Goal: Information Seeking & Learning: Find specific fact

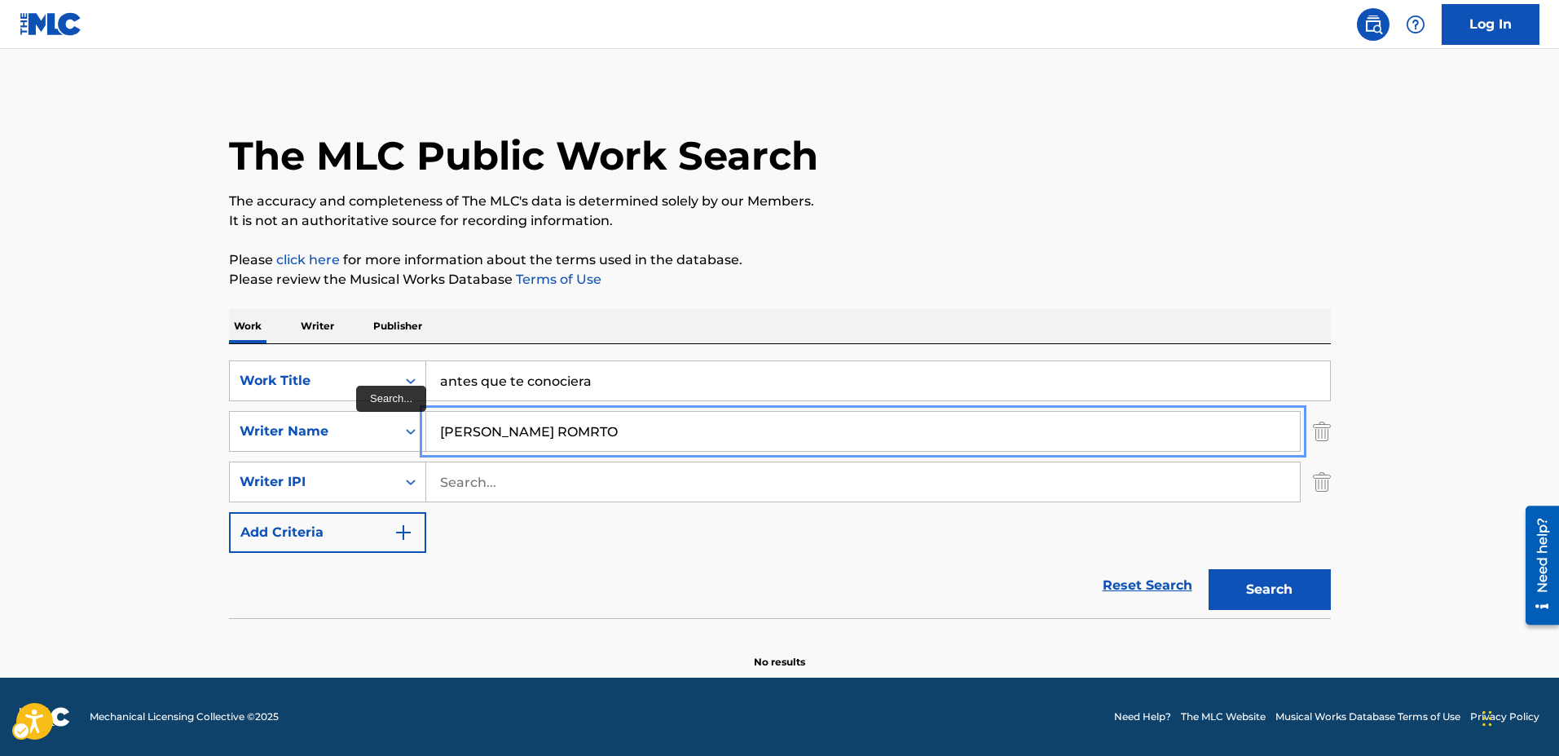
click at [526, 429] on input "GILBERTO GSRCIS ROMRTO" at bounding box center [863, 431] width 874 height 39
click at [559, 434] on input "GILBERTO GARCIS ROMRTO" at bounding box center [863, 431] width 874 height 39
click at [229, 512] on button "Add Criteria" at bounding box center [327, 532] width 197 height 41
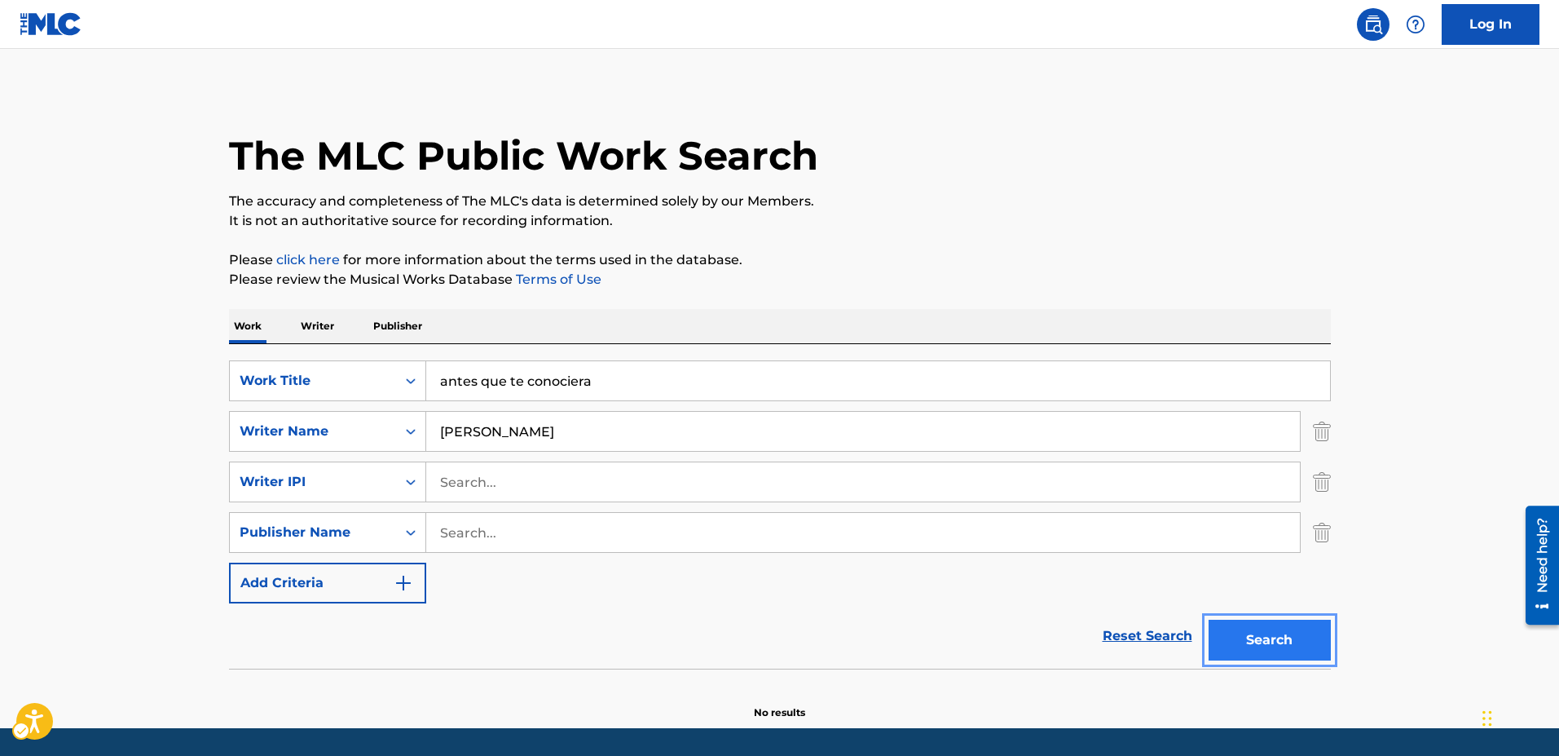
click at [1276, 638] on button "Search" at bounding box center [1270, 639] width 122 height 41
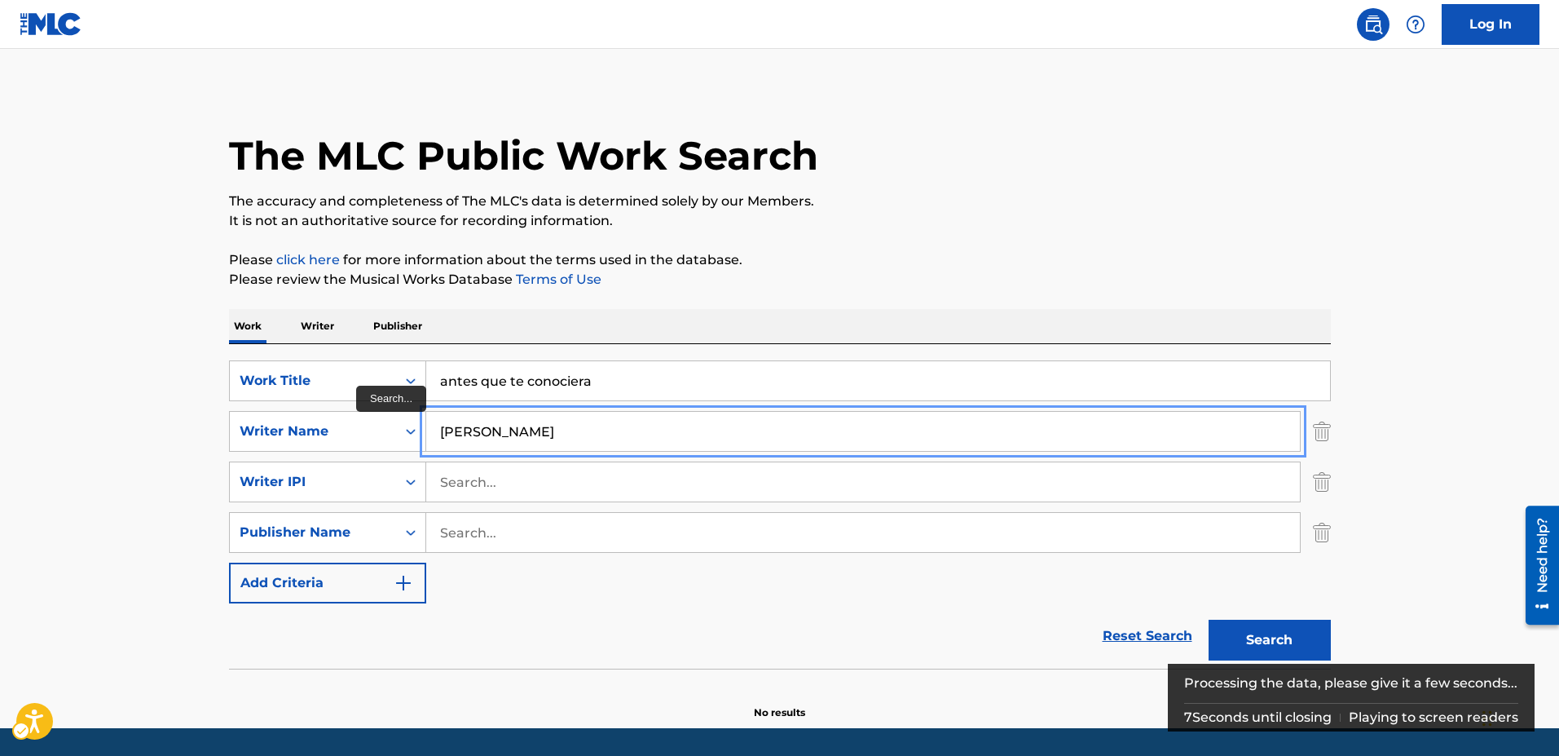
click at [615, 430] on input "GILBERTO GARCIA ROMRTO" at bounding box center [863, 431] width 874 height 39
click at [229, 562] on button "Add Criteria" at bounding box center [327, 582] width 197 height 41
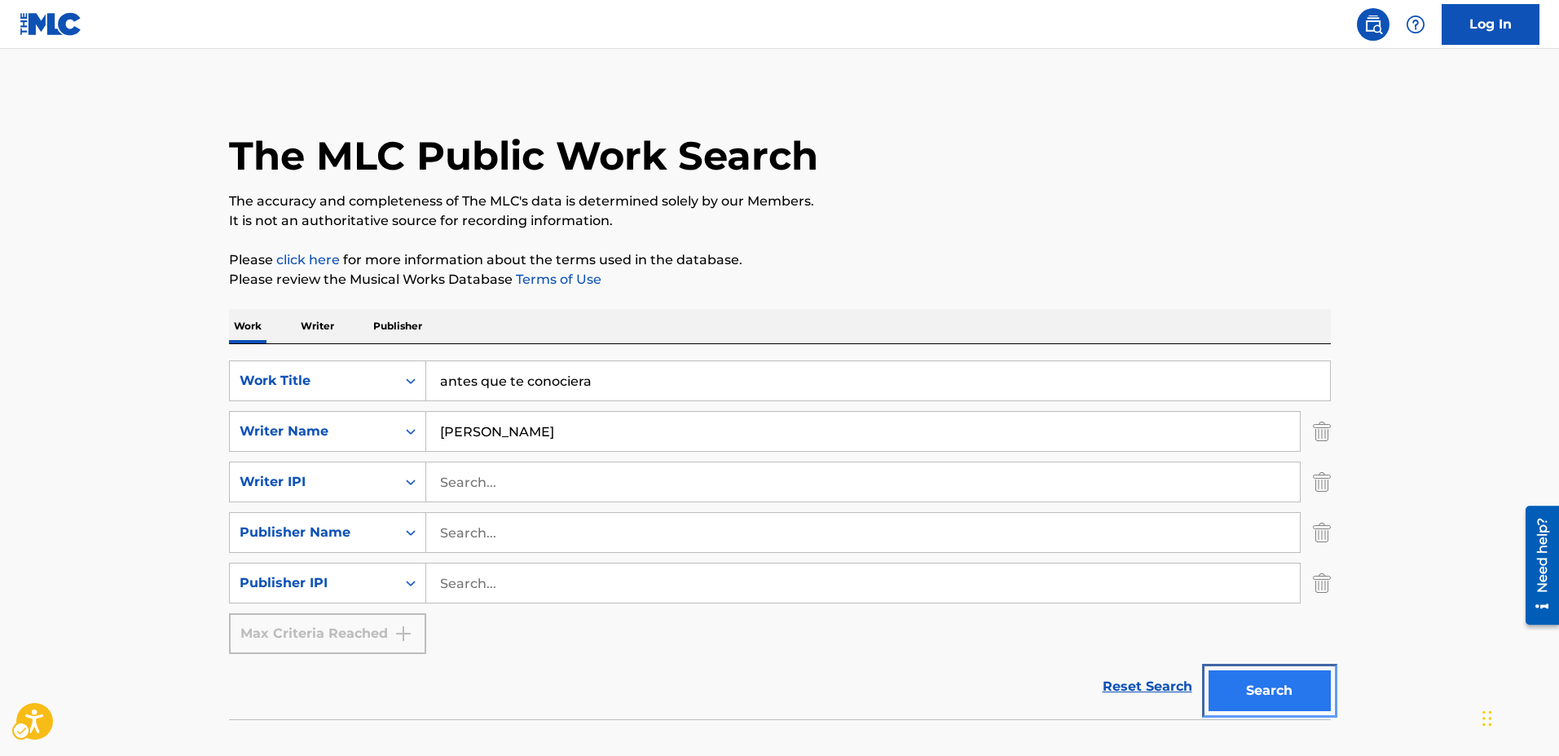
click at [1262, 680] on button "Search" at bounding box center [1270, 690] width 122 height 41
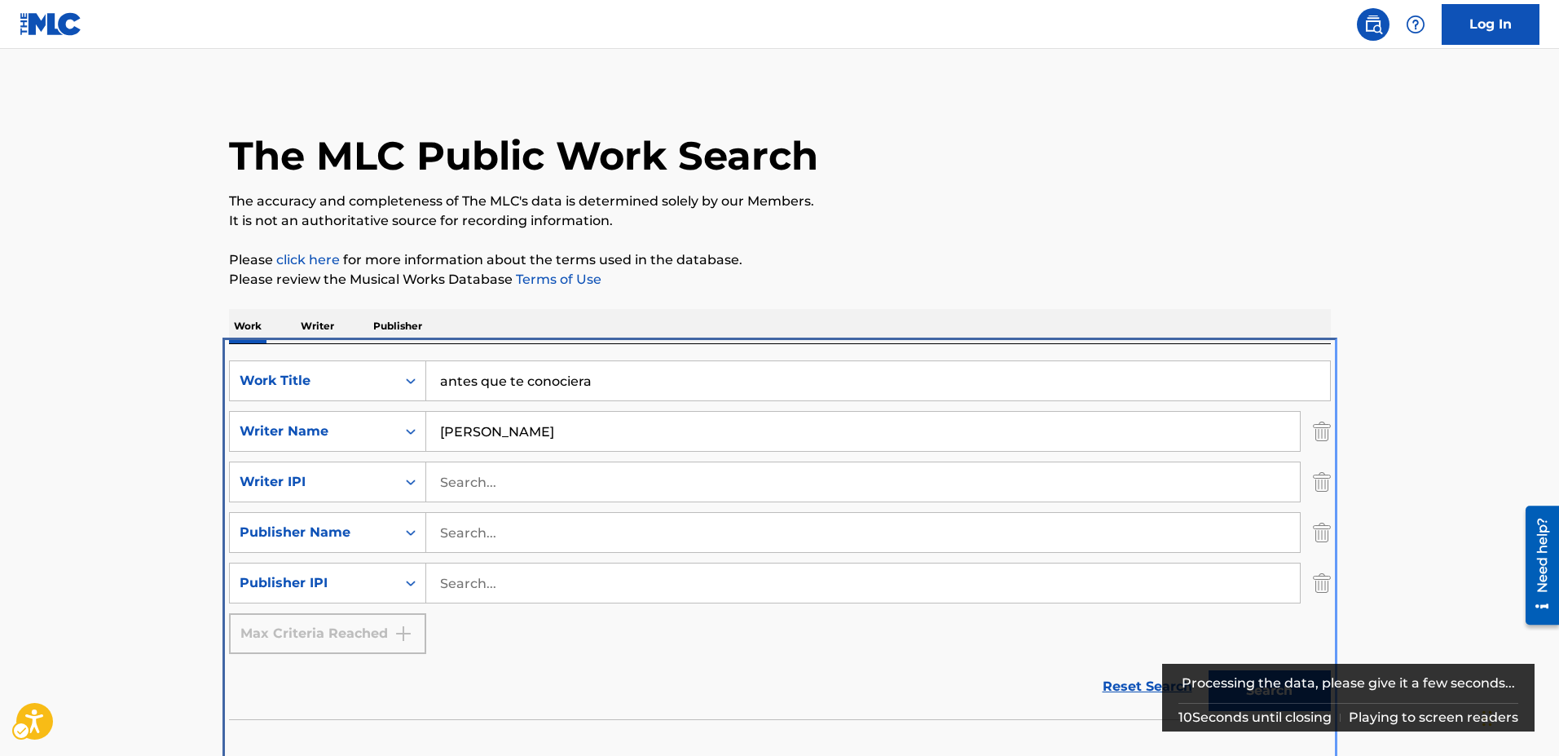
scroll to position [17, 0]
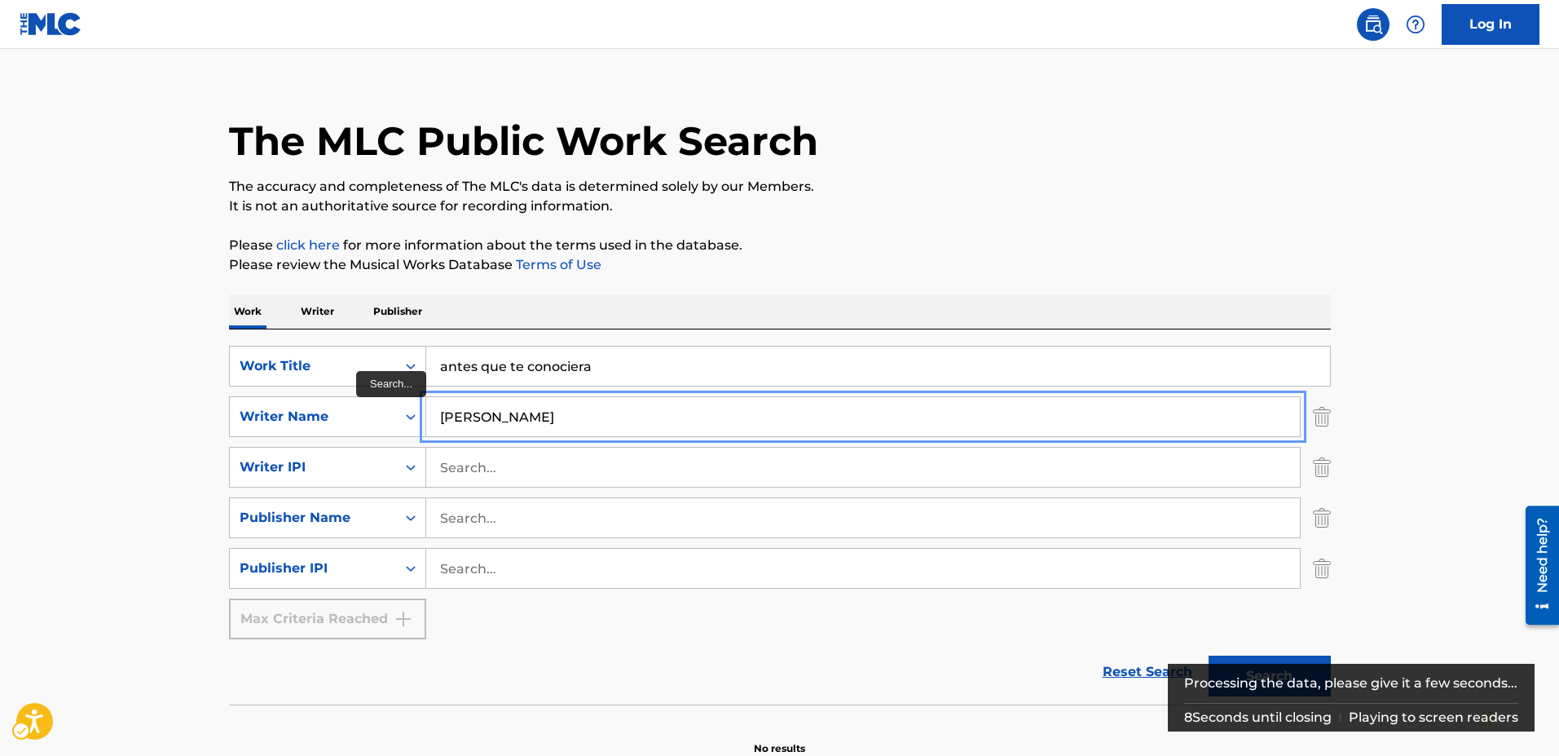
click at [606, 414] on input "GILBERTO GARCIA ROMRRO" at bounding box center [863, 416] width 874 height 39
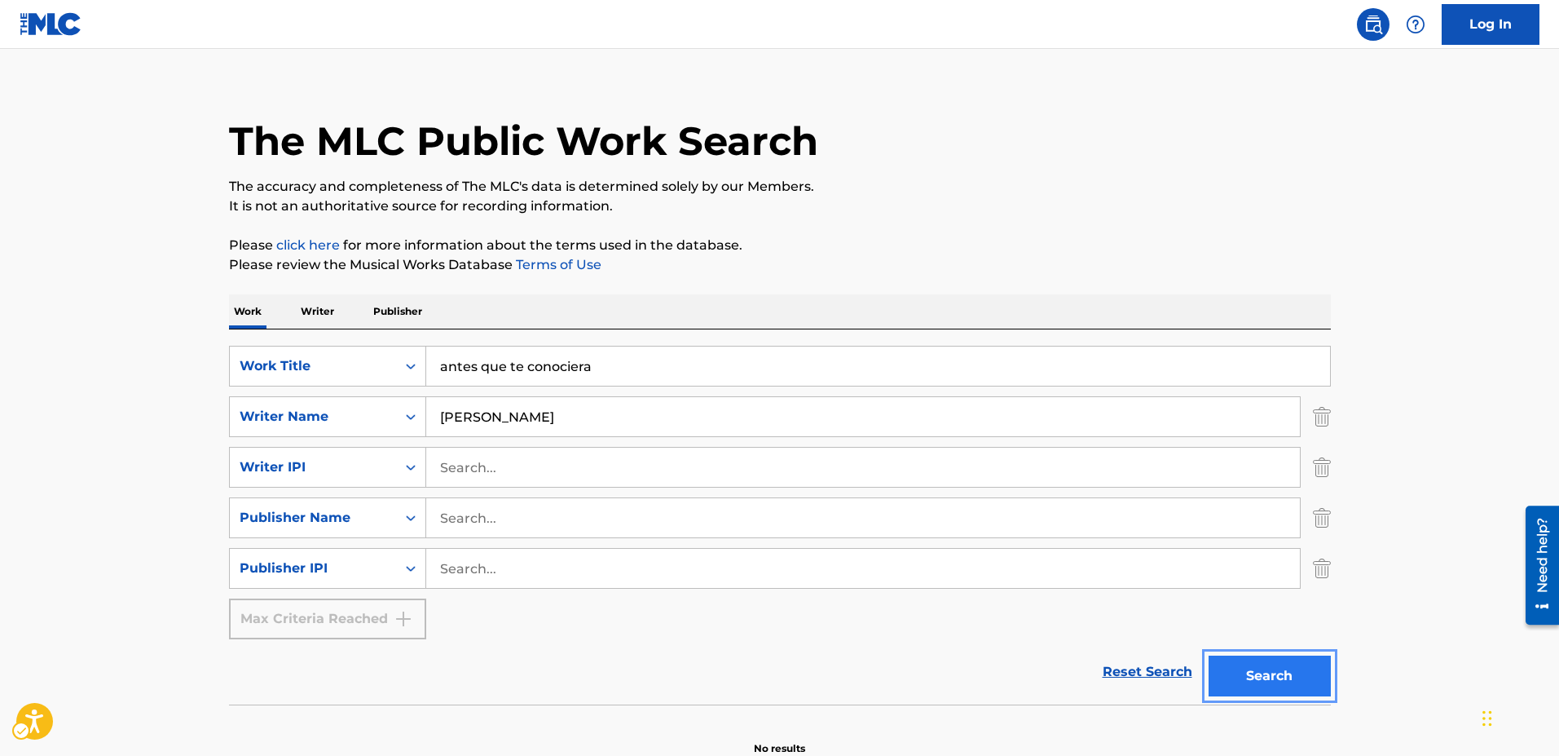
click at [1249, 664] on button "Search" at bounding box center [1270, 675] width 122 height 41
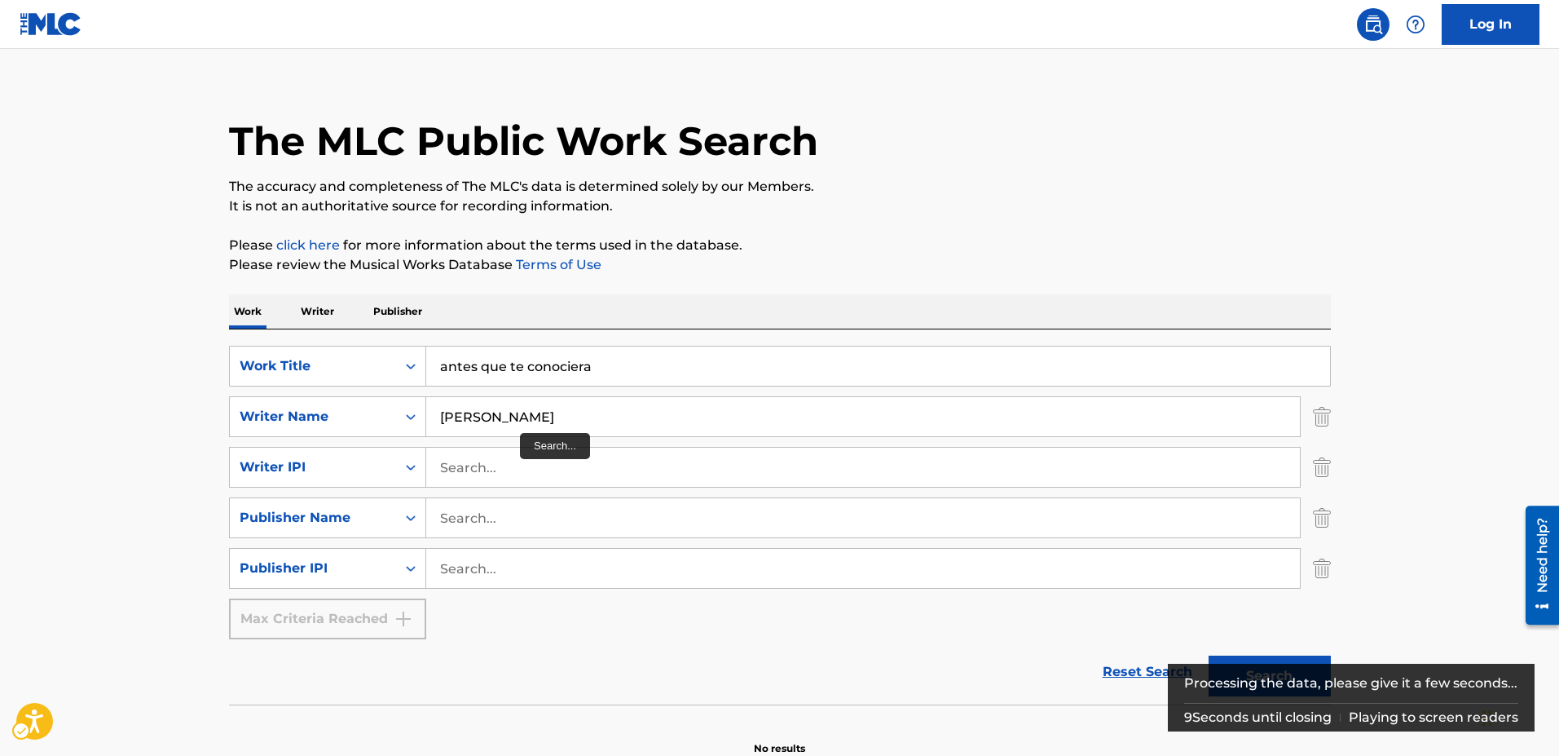
scroll to position [104, 0]
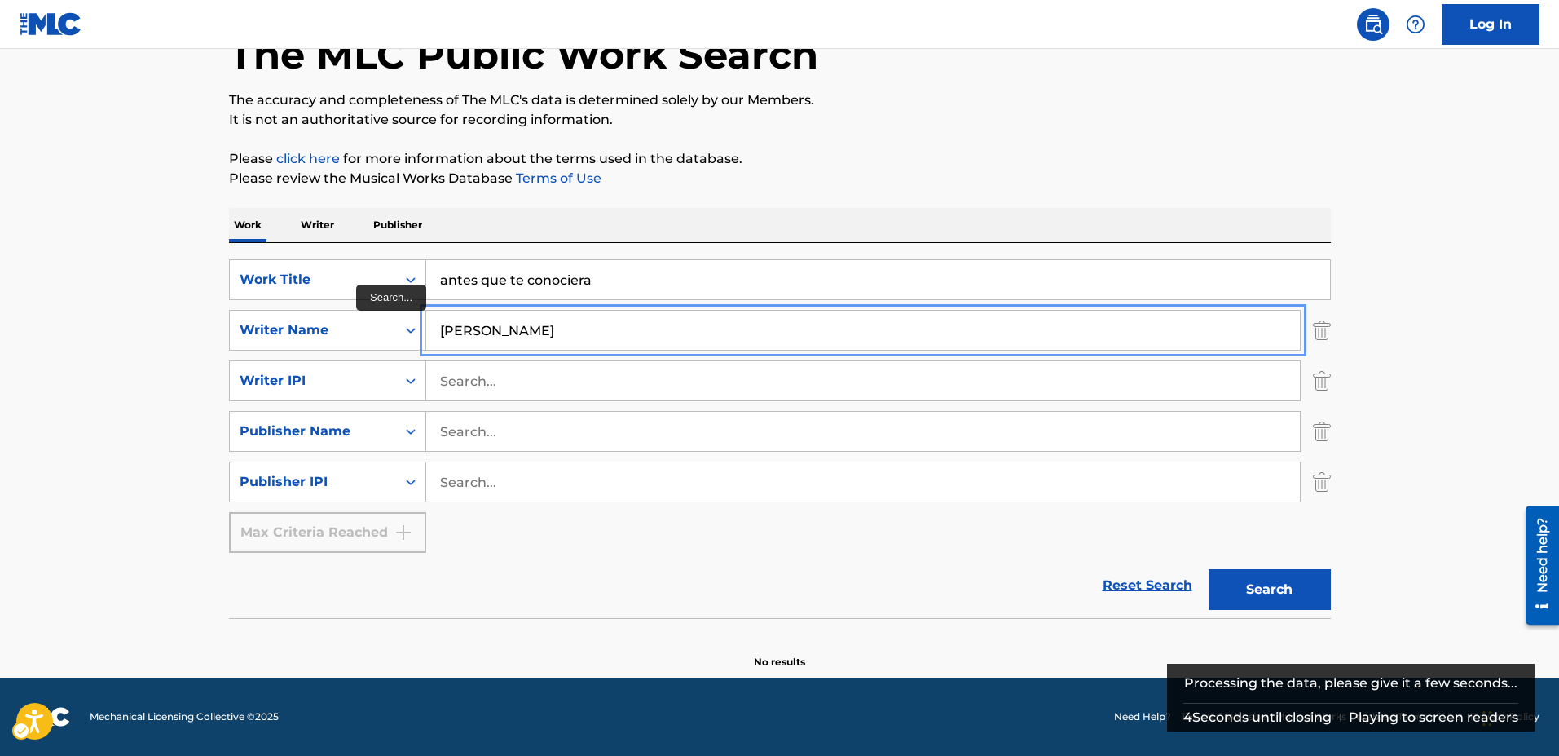
click at [636, 328] on input "GILBERTO GARCIA ROMRO" at bounding box center [863, 330] width 874 height 39
click at [587, 327] on input "GILBERTO GARCIA ROMRO" at bounding box center [863, 330] width 874 height 39
click at [598, 327] on input "GILBERTO GARCIA ROMRO" at bounding box center [863, 330] width 874 height 39
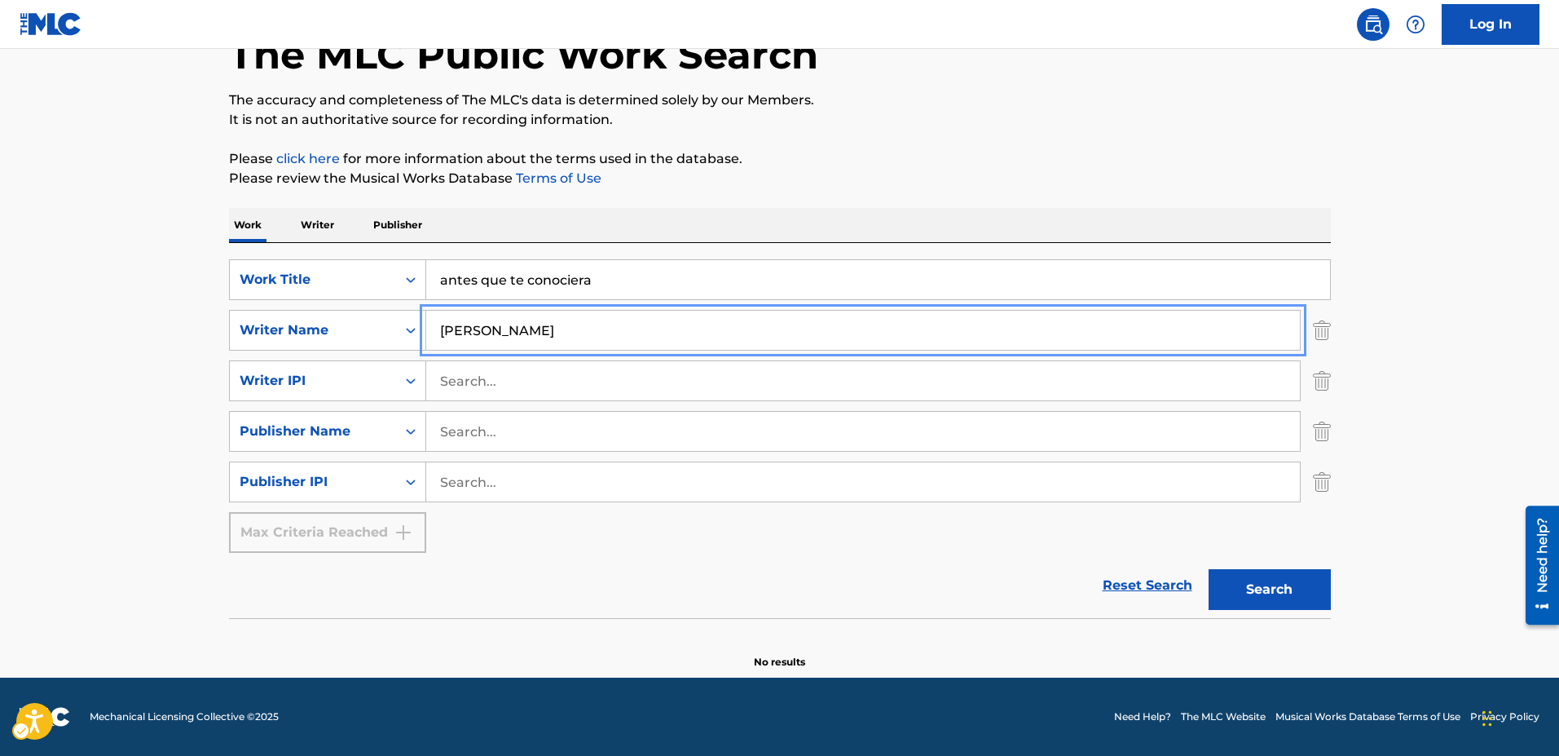
type input "GILBERTO GARCIA ROMERO"
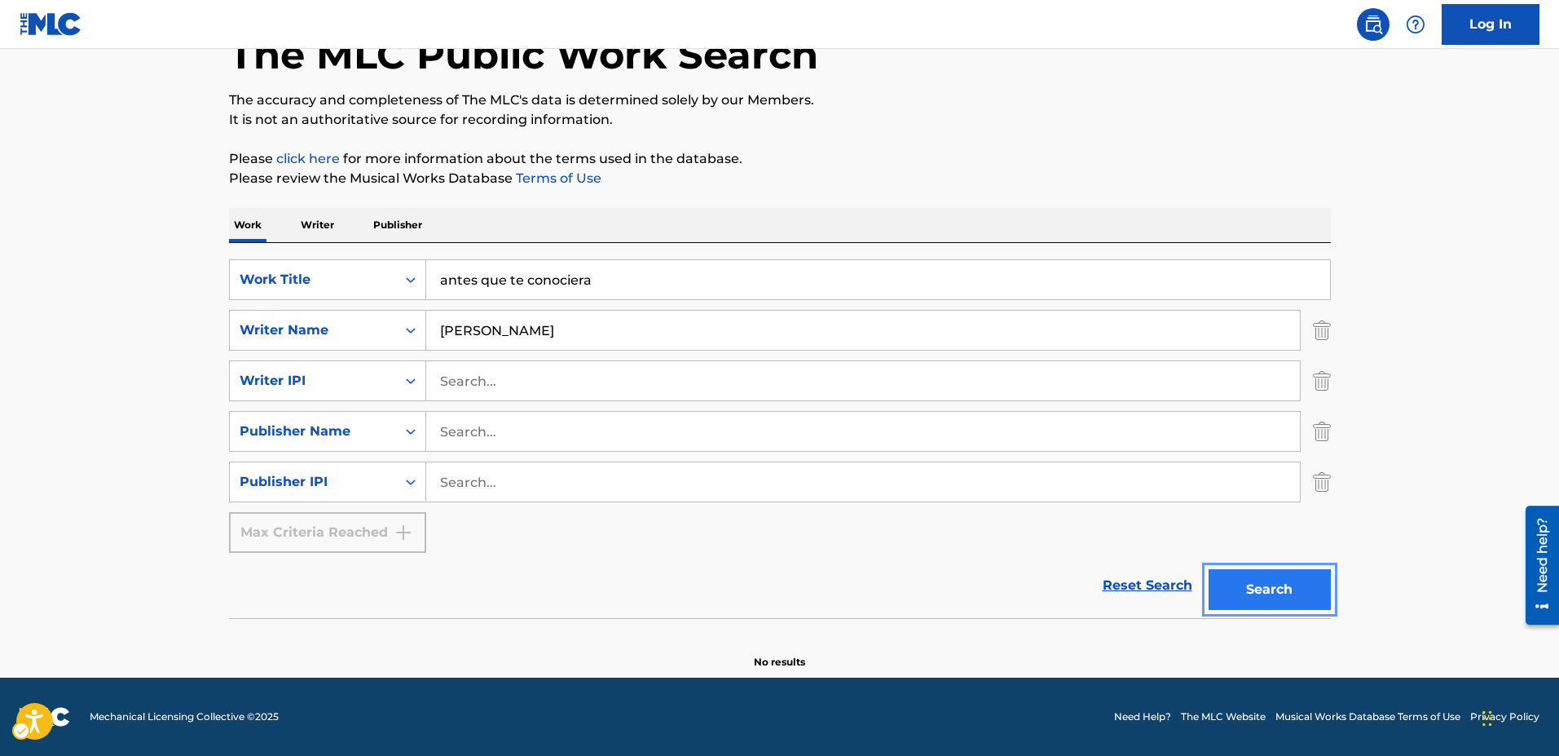
click at [1262, 592] on button "Search" at bounding box center [1270, 589] width 122 height 41
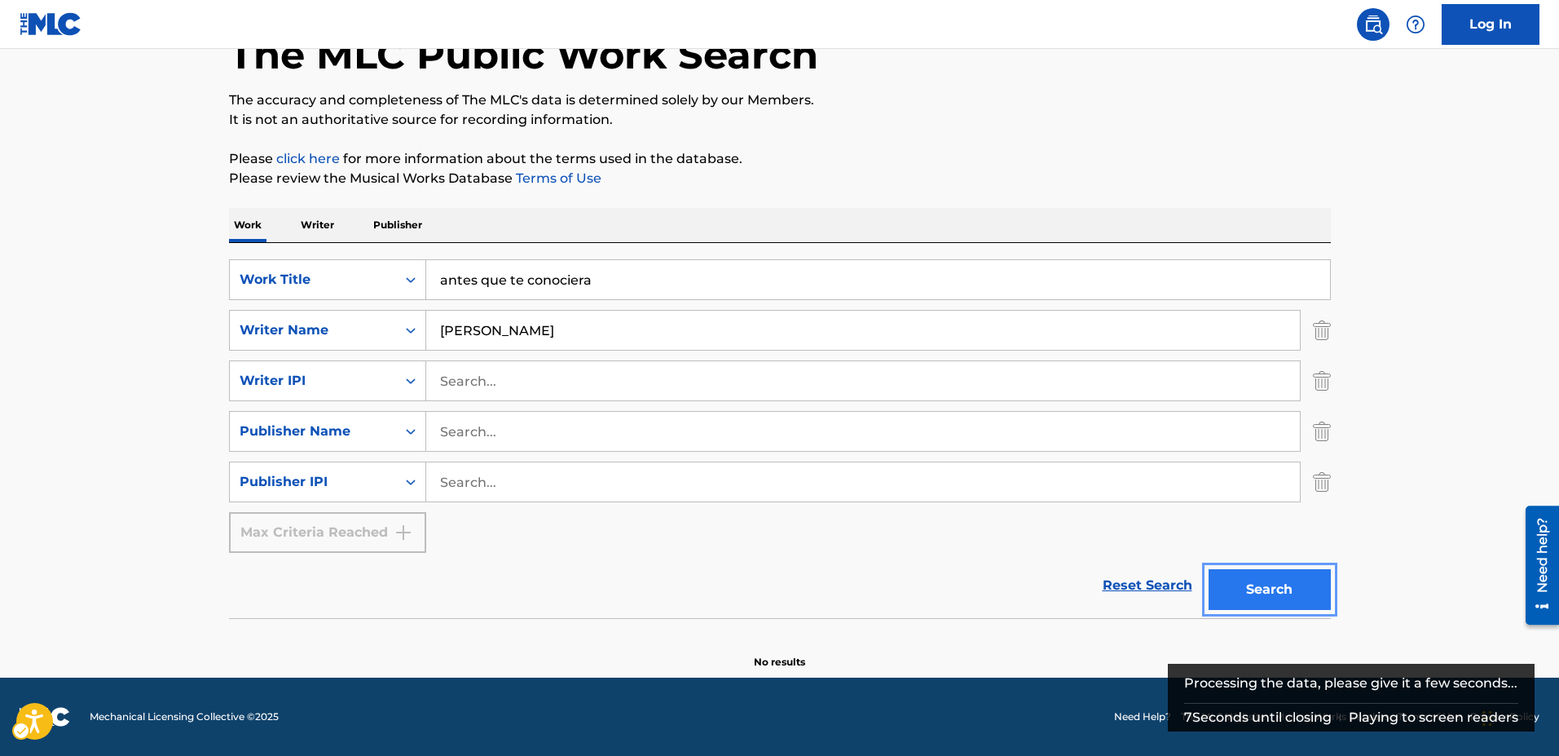
click at [1262, 592] on button "Search" at bounding box center [1270, 589] width 122 height 41
click at [1130, 588] on link "Reset Search" at bounding box center [1148, 585] width 106 height 36
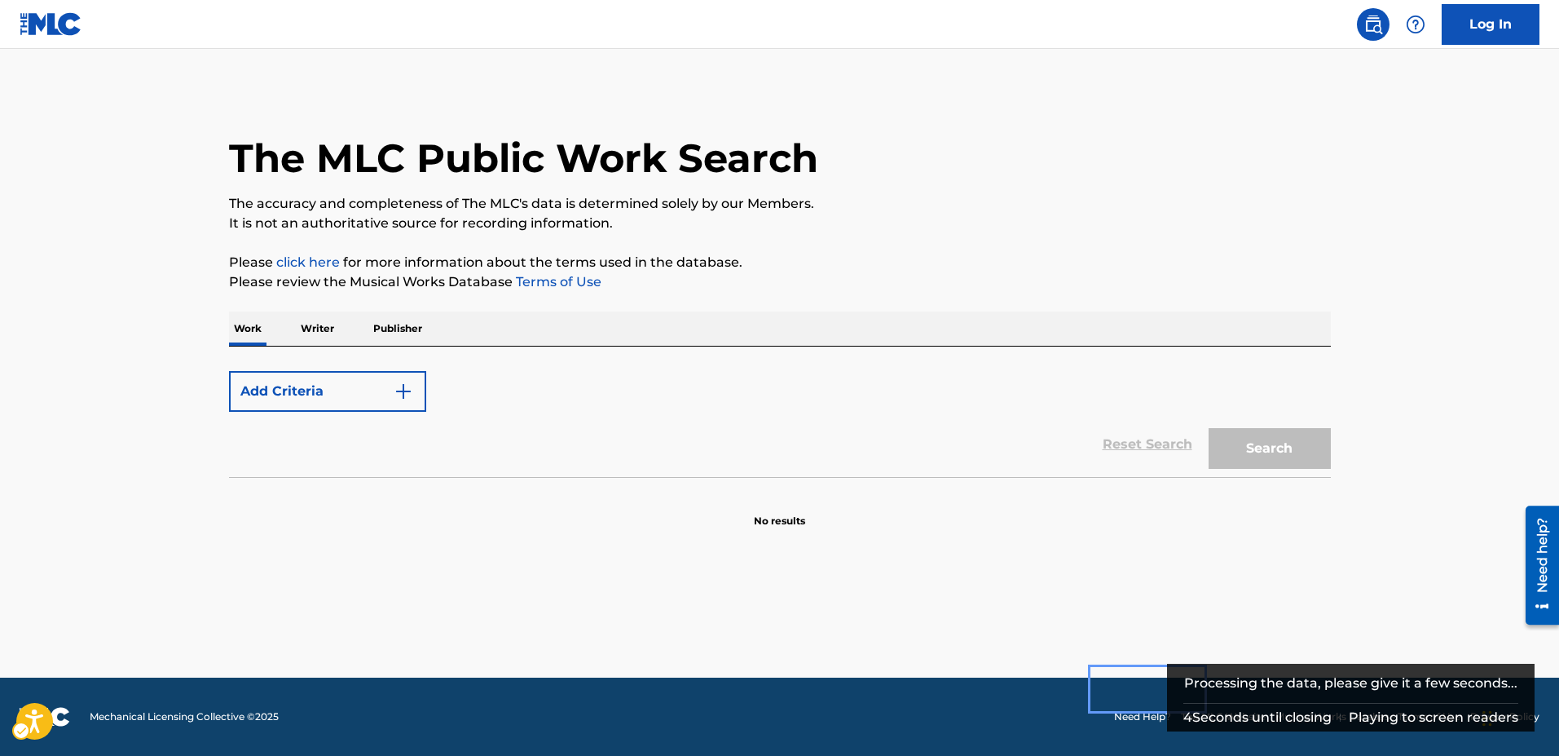
scroll to position [0, 0]
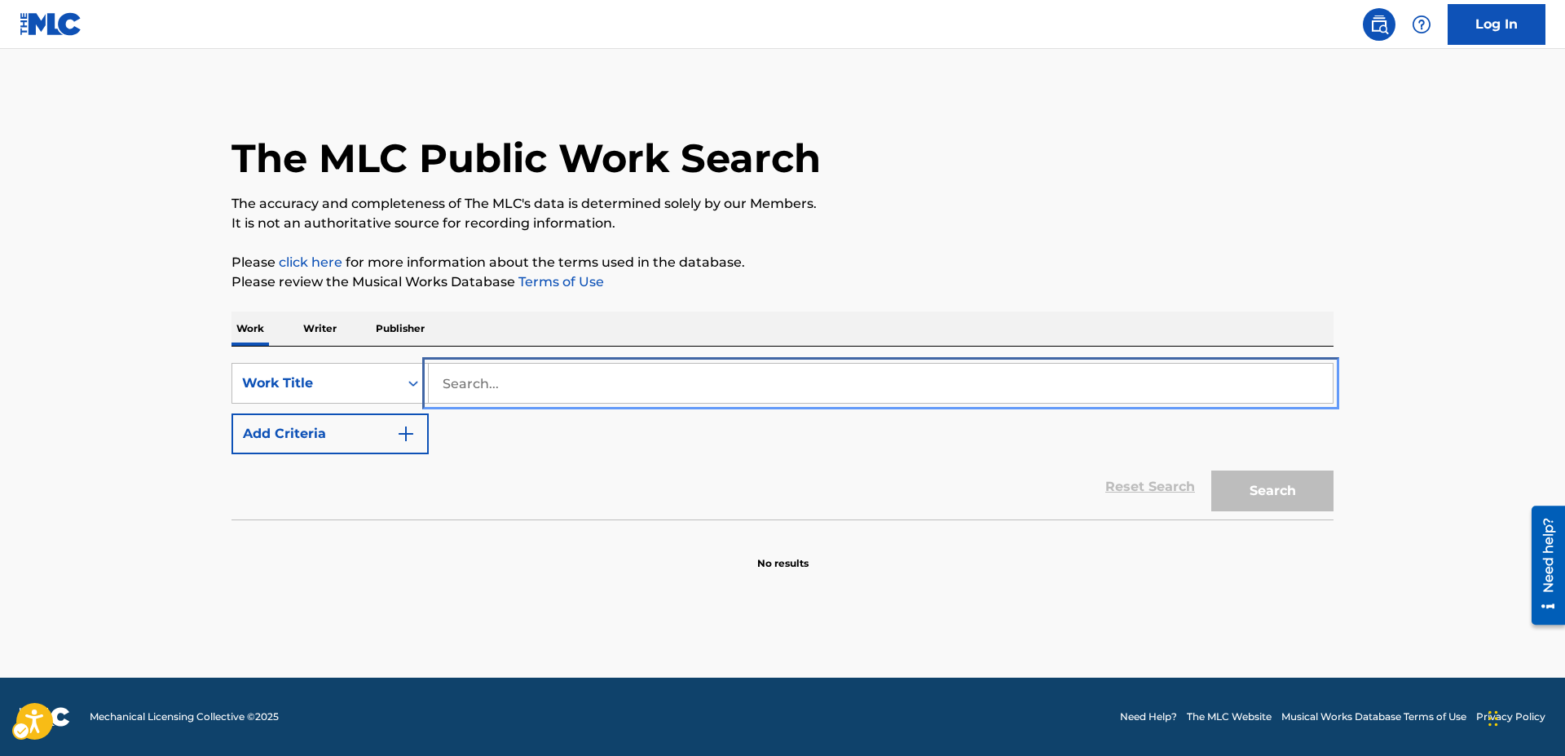
click at [456, 381] on input "Search..." at bounding box center [881, 382] width 904 height 39
type input "A"
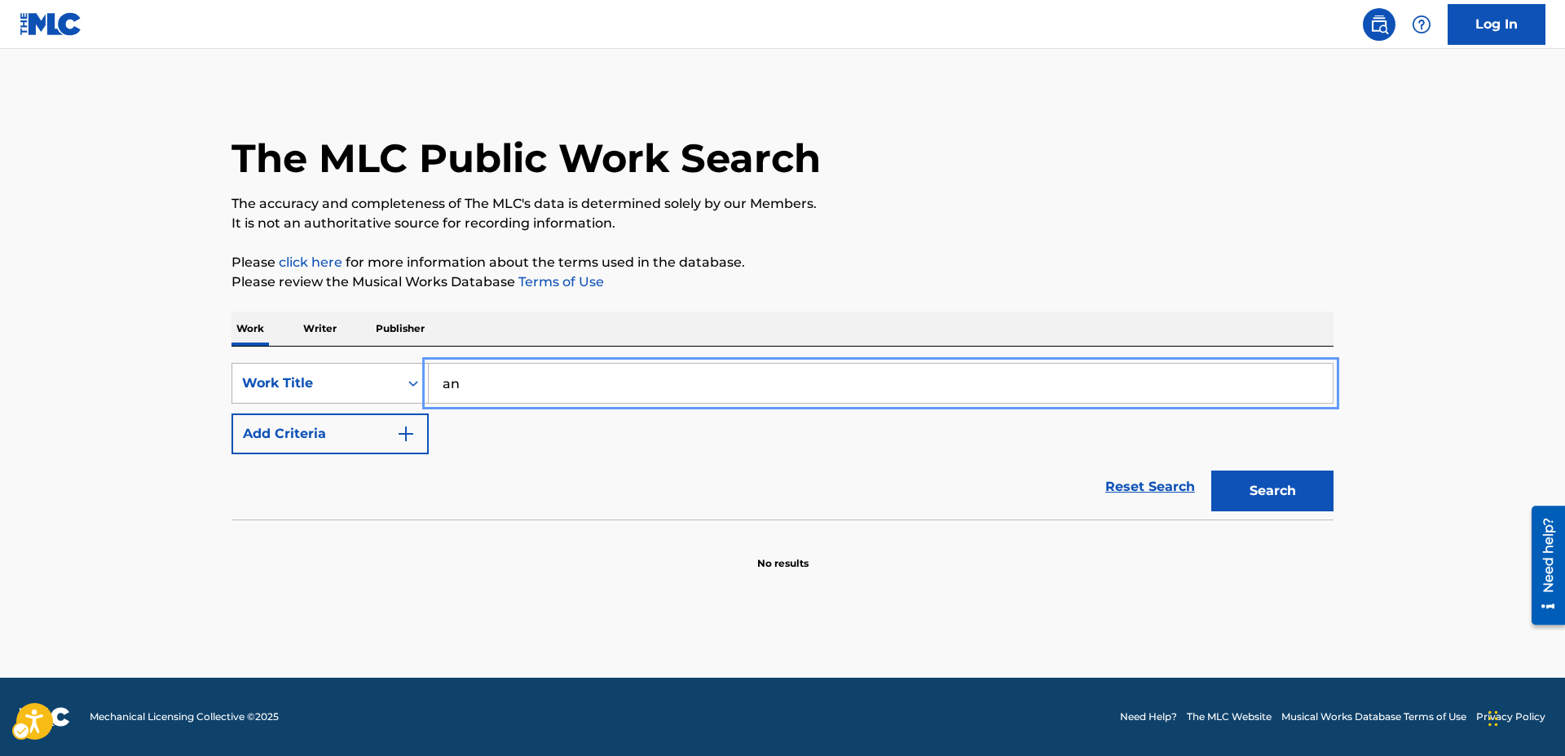
type input "a"
type input "ANTES QUE TE CONOCIERA"
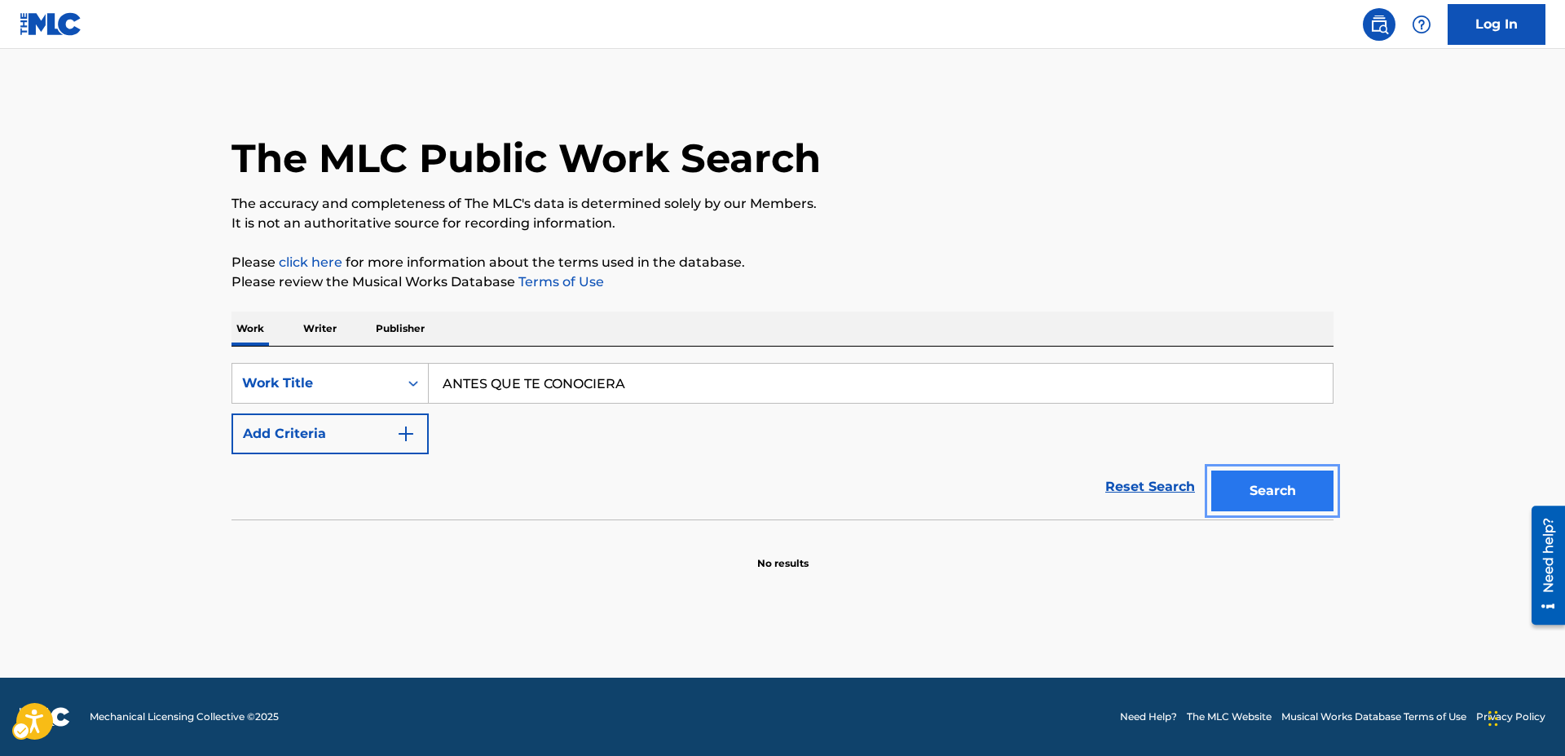
click at [1280, 484] on button "Search" at bounding box center [1272, 490] width 122 height 41
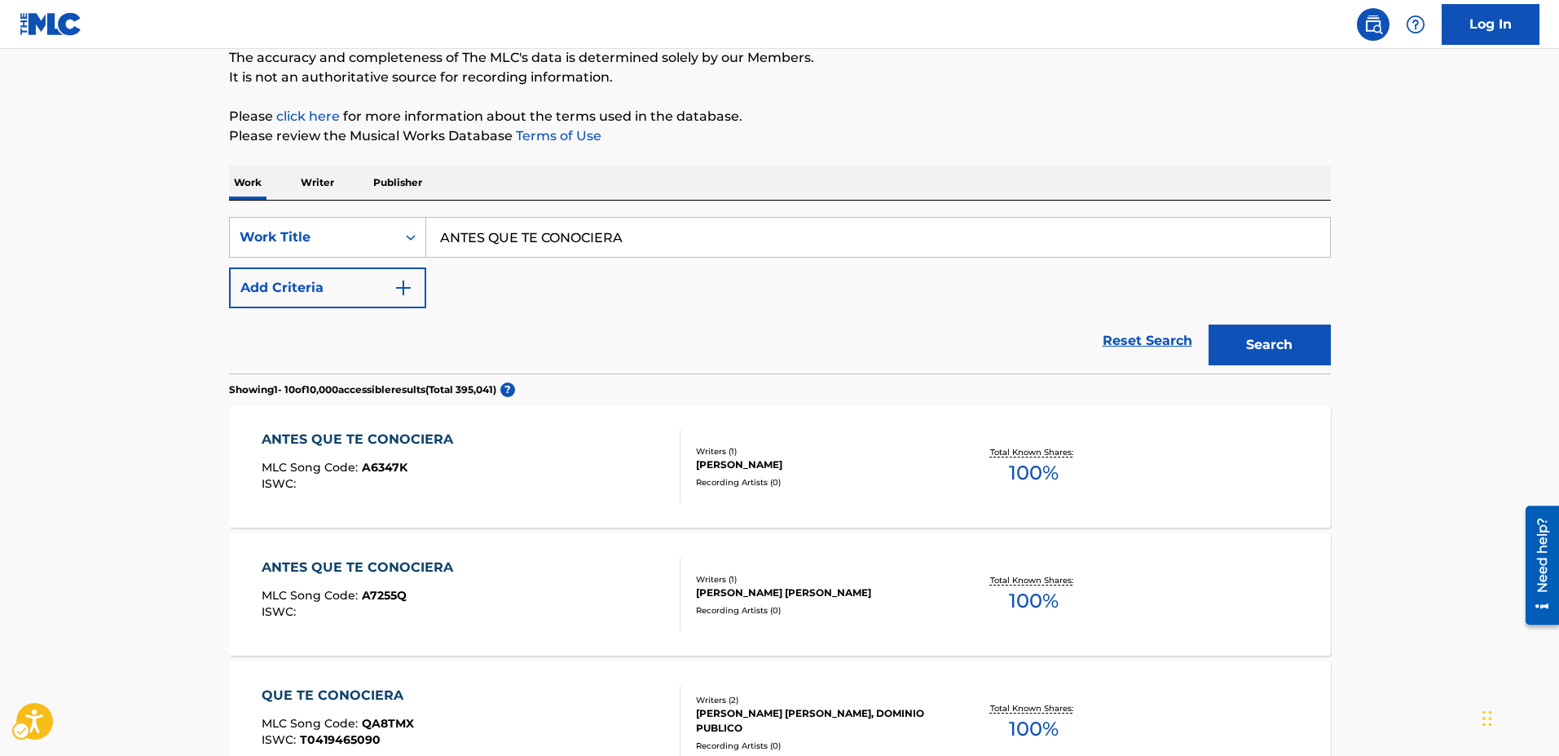
scroll to position [244, 0]
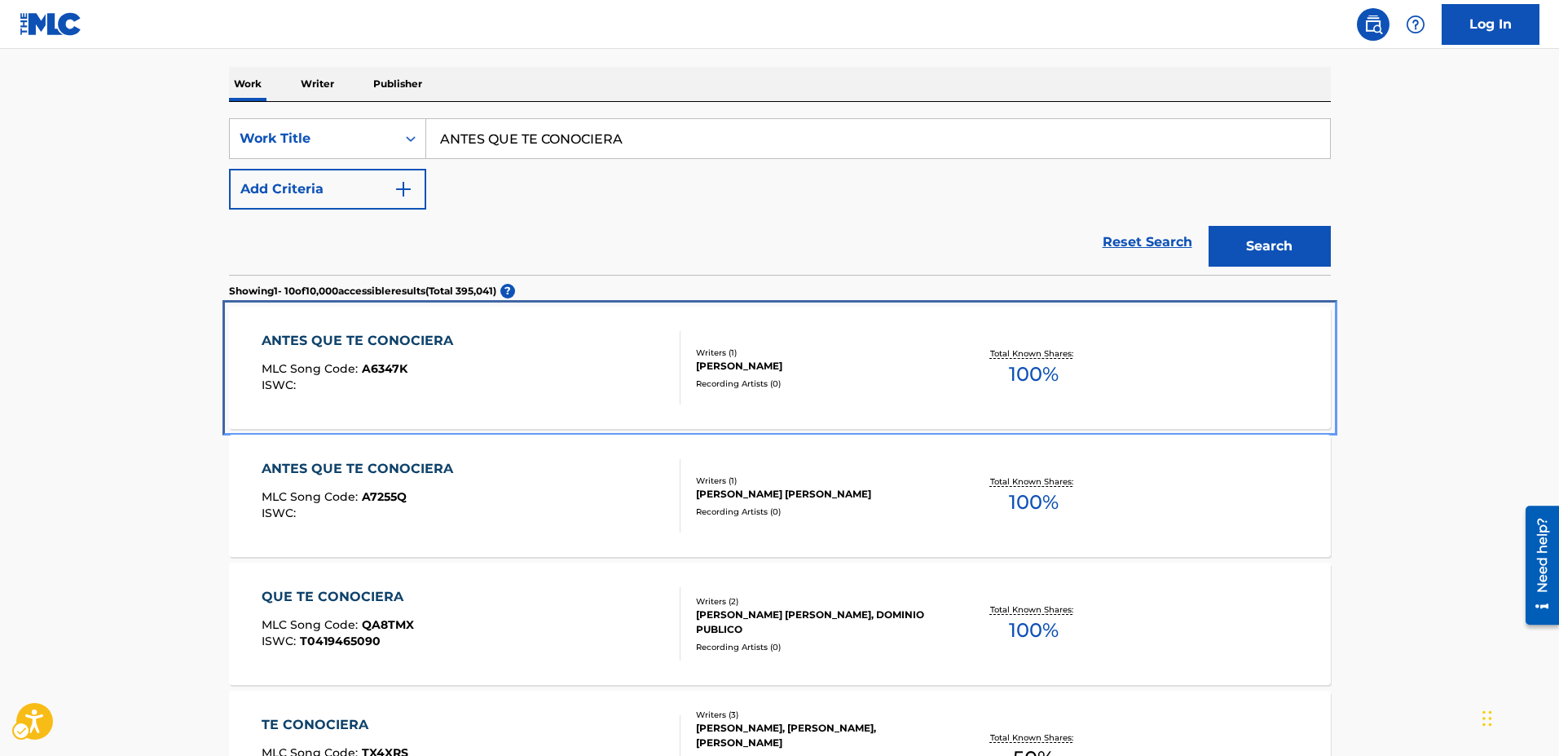
click at [390, 368] on span "A6347K" at bounding box center [385, 368] width 46 height 15
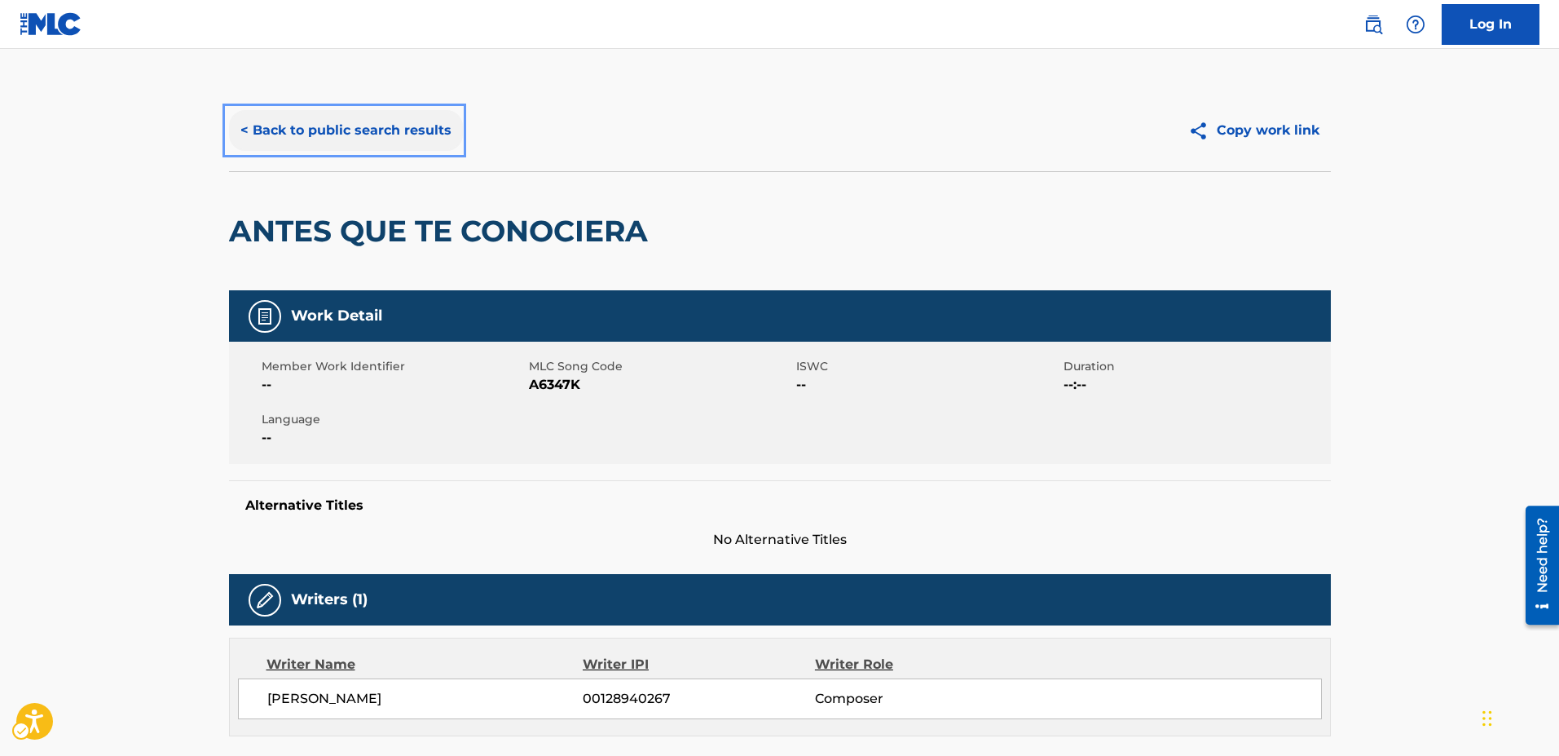
click at [245, 134] on button "< Back to public search results" at bounding box center [346, 130] width 234 height 41
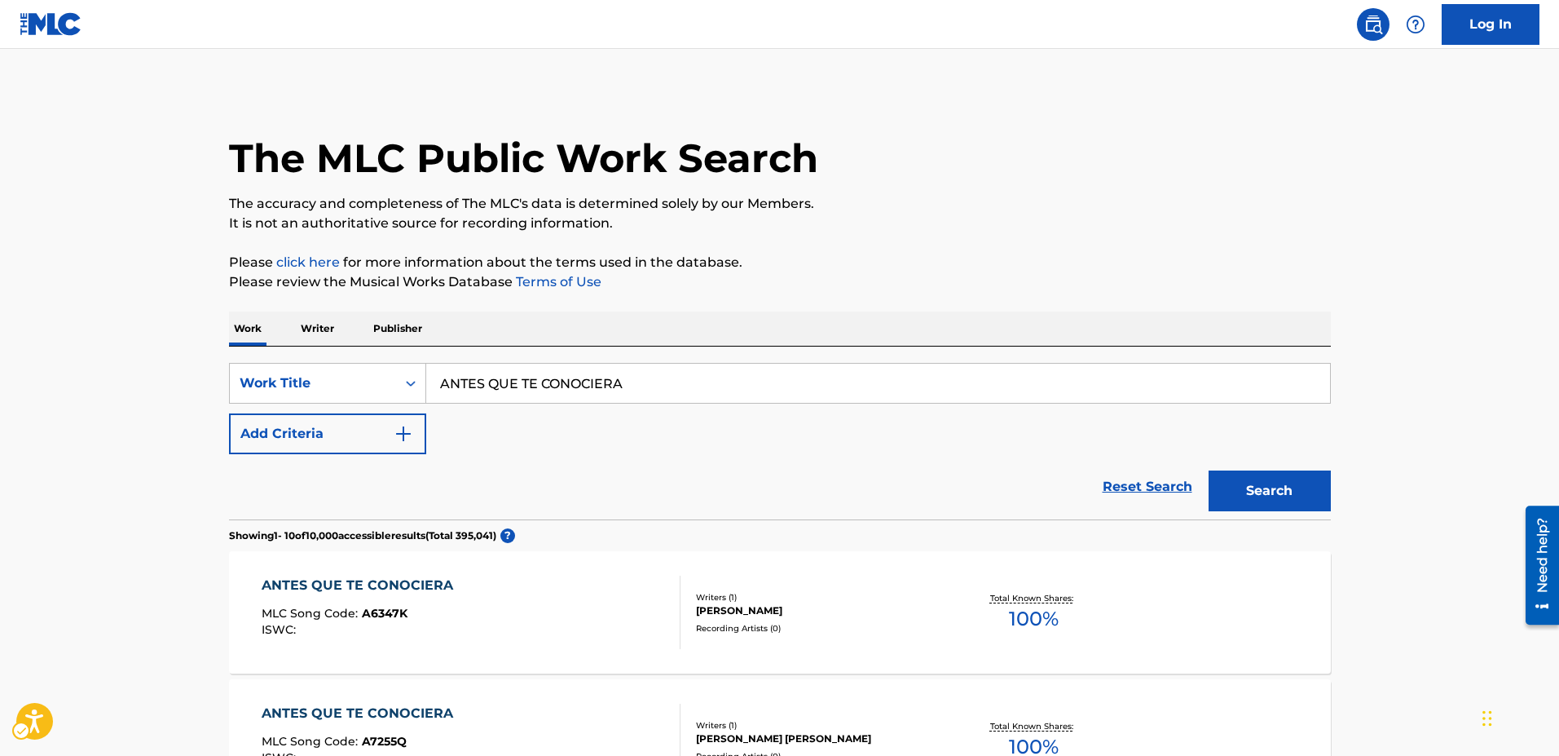
scroll to position [244, 0]
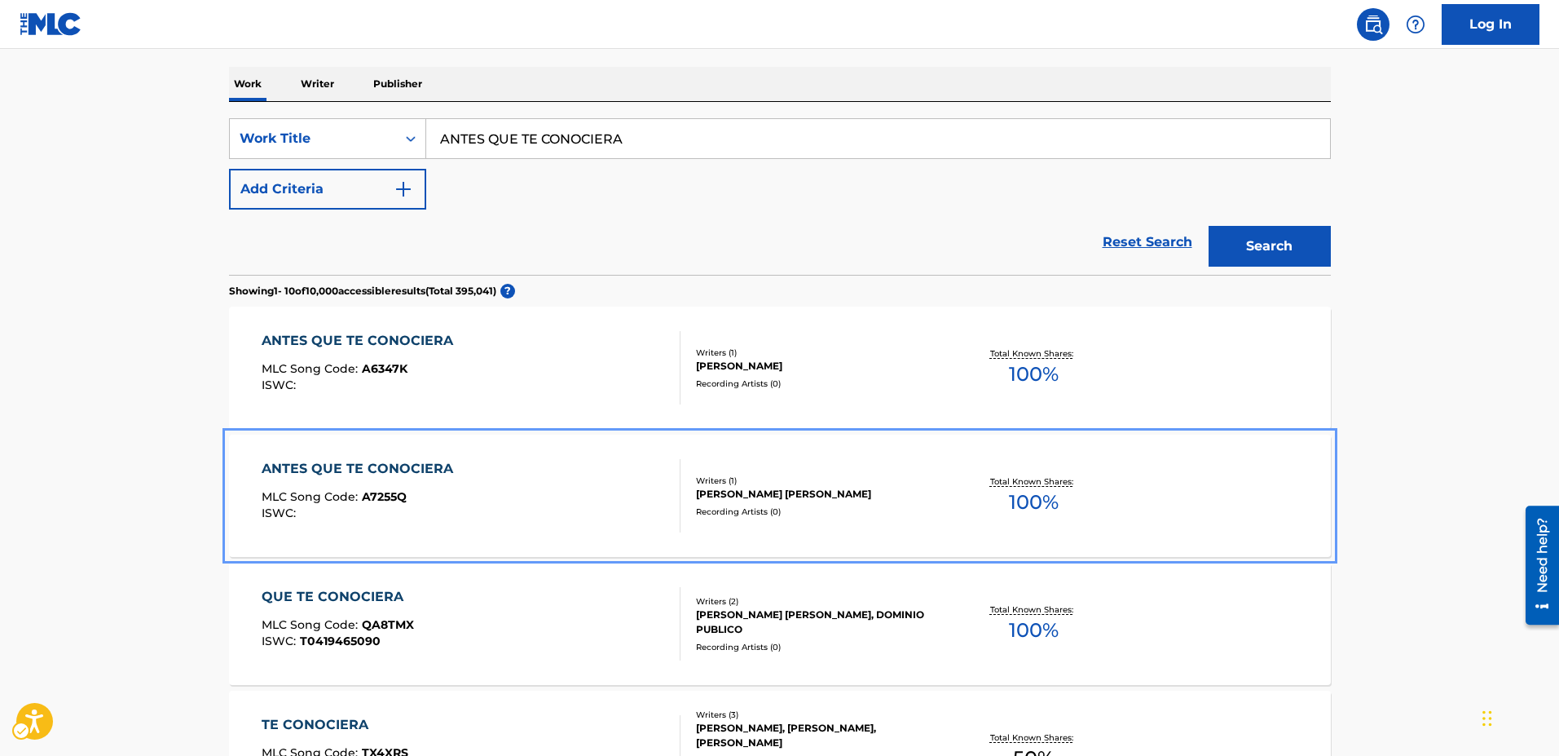
click at [384, 491] on span "A7255Q" at bounding box center [384, 496] width 45 height 15
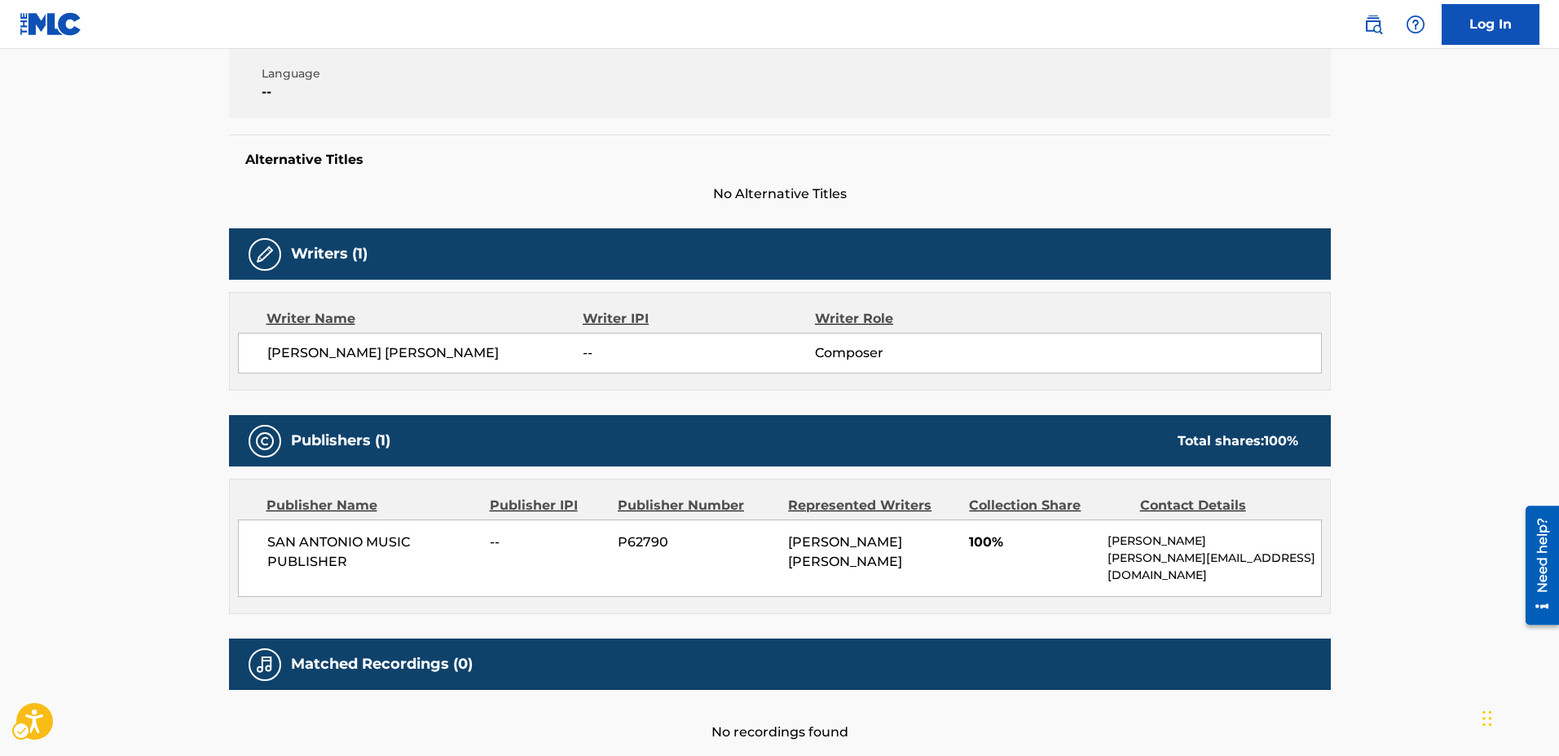
scroll to position [27, 0]
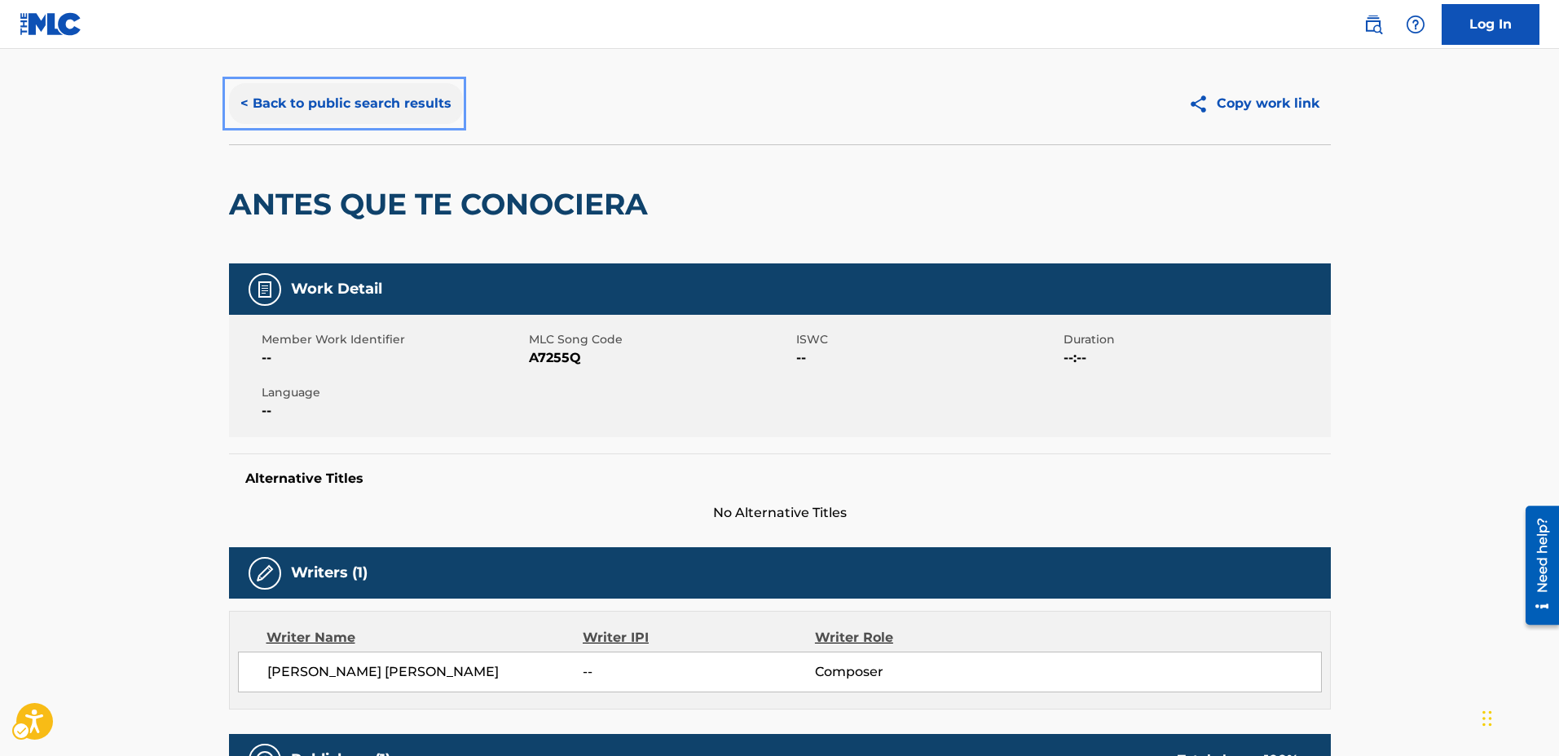
click at [240, 103] on button "< Back to public search results" at bounding box center [346, 103] width 234 height 41
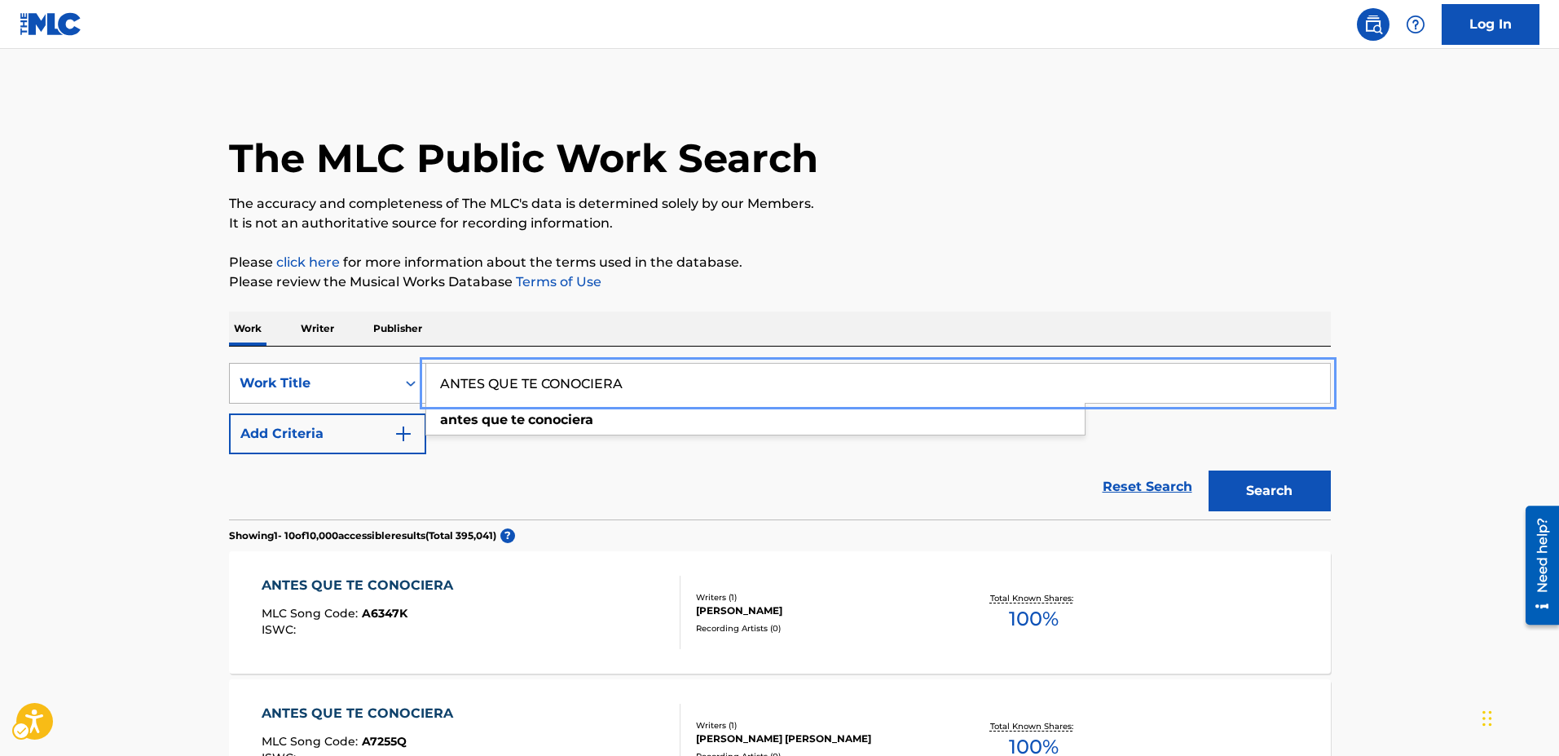
drag, startPoint x: 658, startPoint y: 378, endPoint x: 335, endPoint y: 368, distance: 322.9
click at [335, 368] on div "SearchWithCriteria482bf066-5be7-47bf-b8fa-8e0883ee4fe9 Work Title ANTES QUE TE …" at bounding box center [780, 383] width 1102 height 41
type input "SOLIARIO Y SOLTERON"
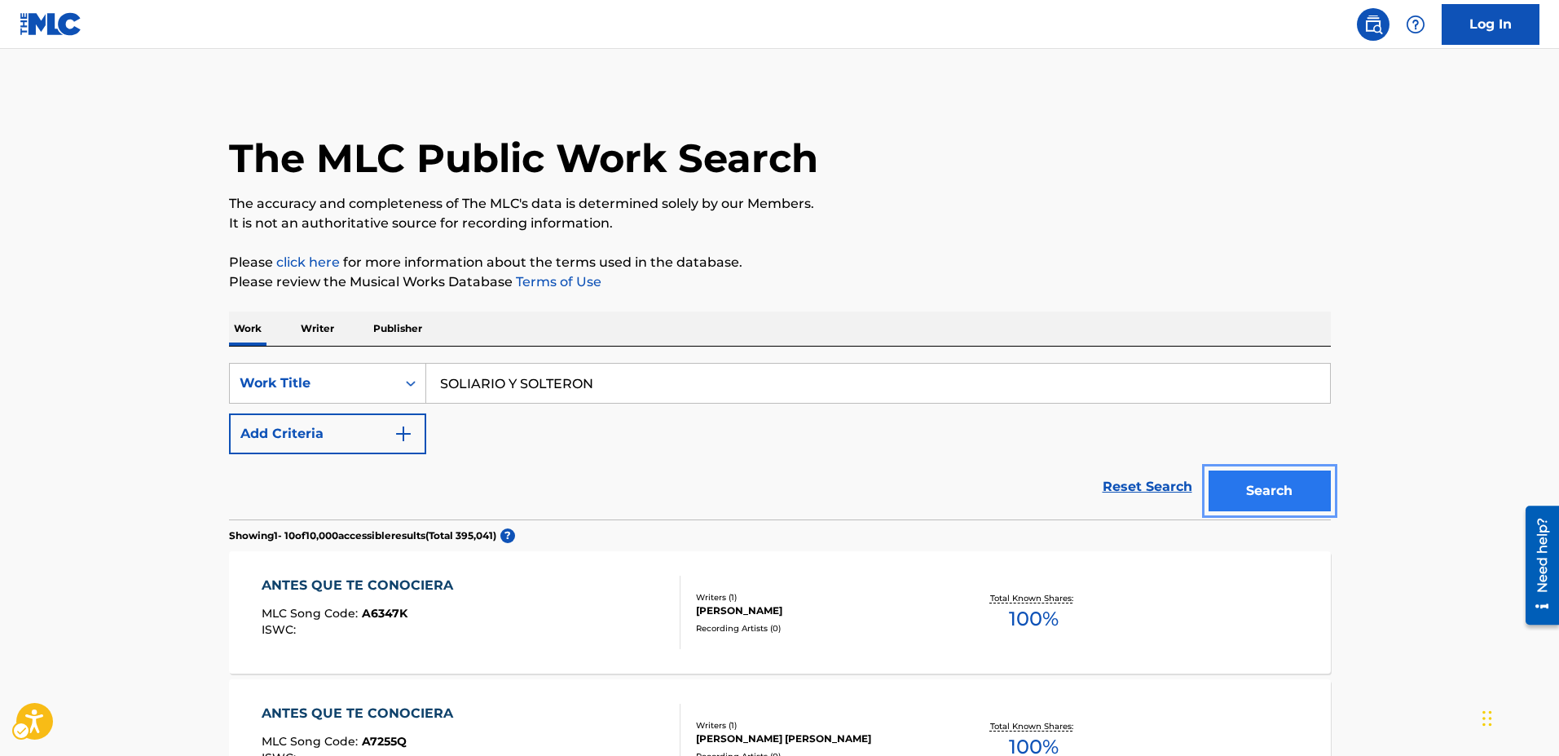
click at [1253, 488] on button "Search" at bounding box center [1270, 490] width 122 height 41
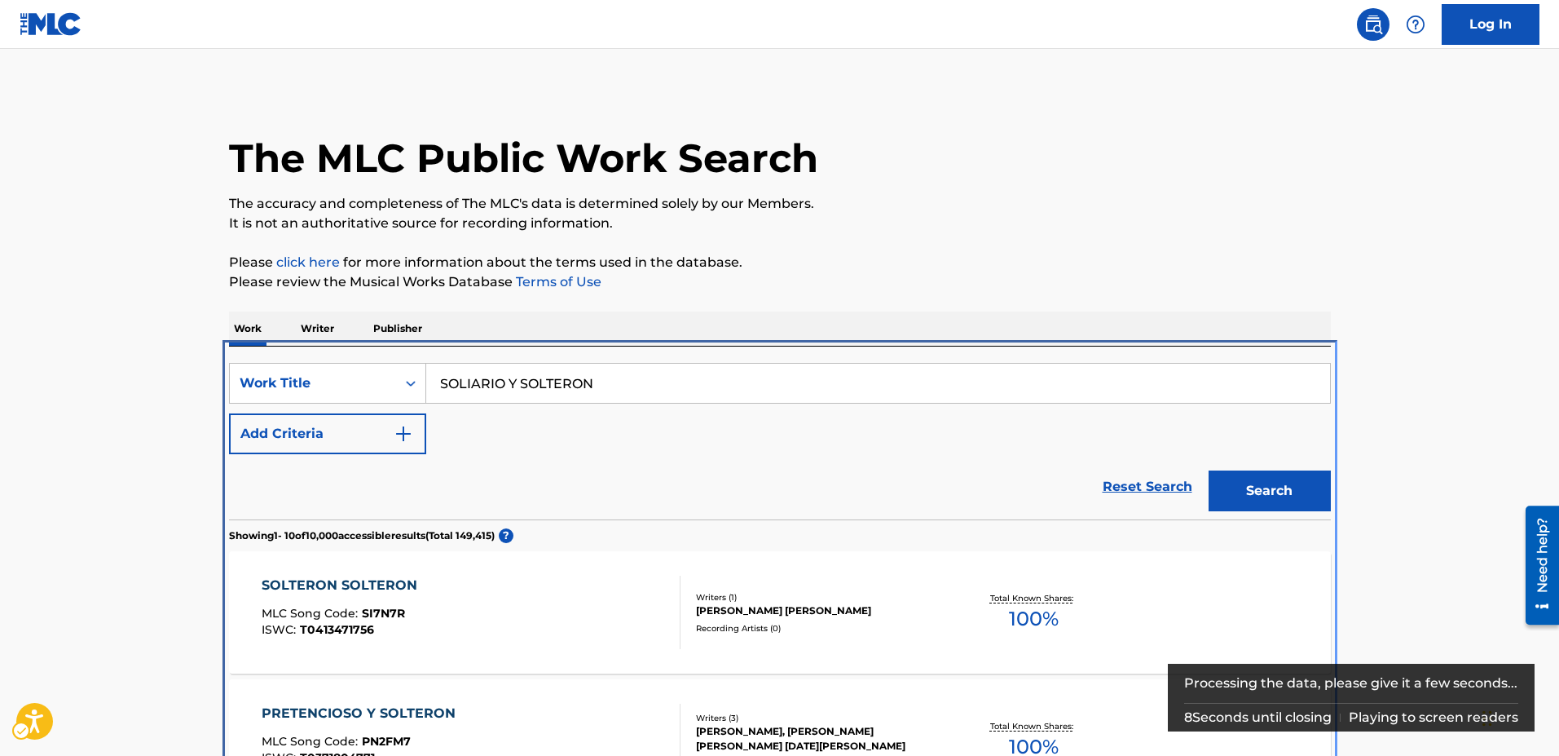
scroll to position [346, 0]
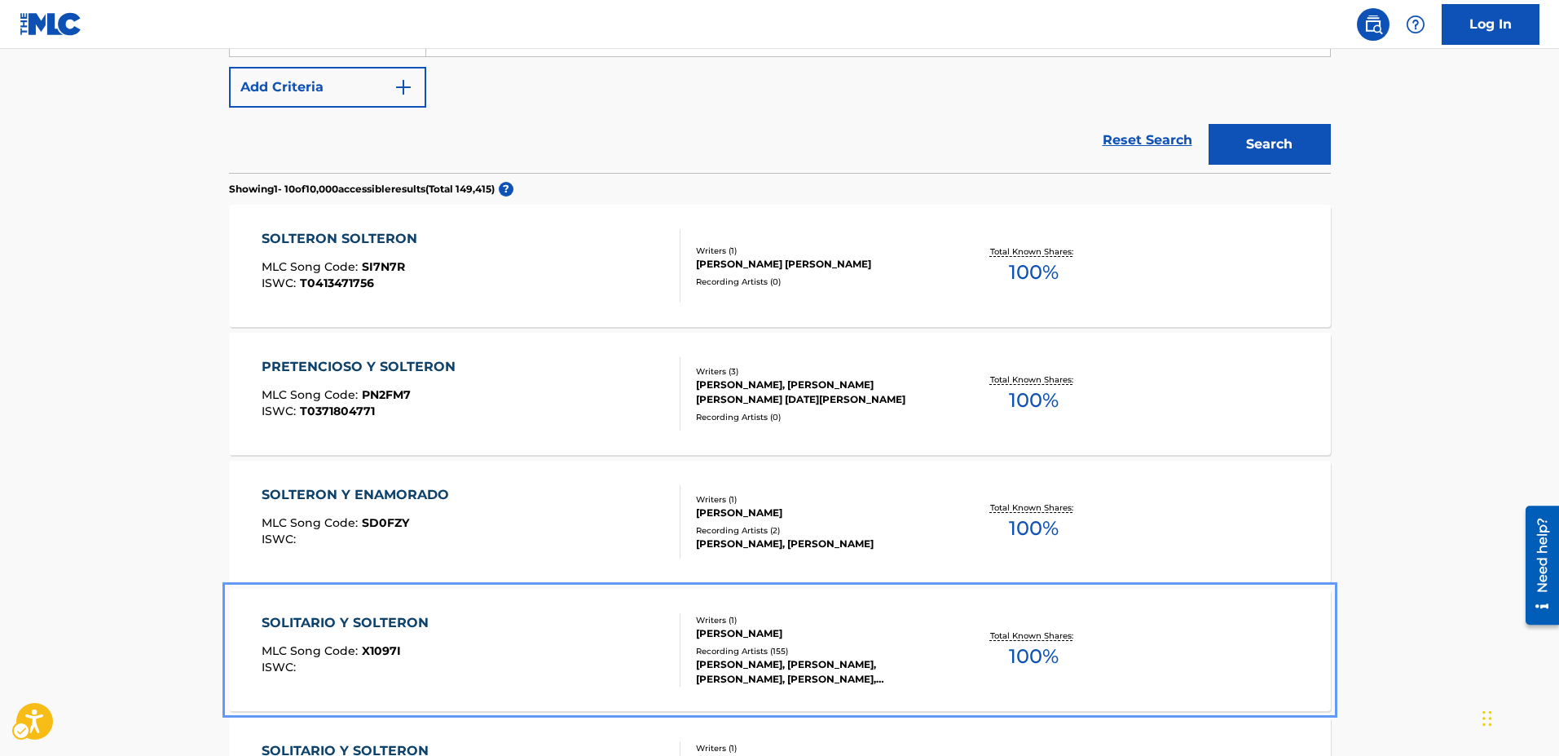
click at [387, 652] on span "X1097I" at bounding box center [381, 650] width 39 height 15
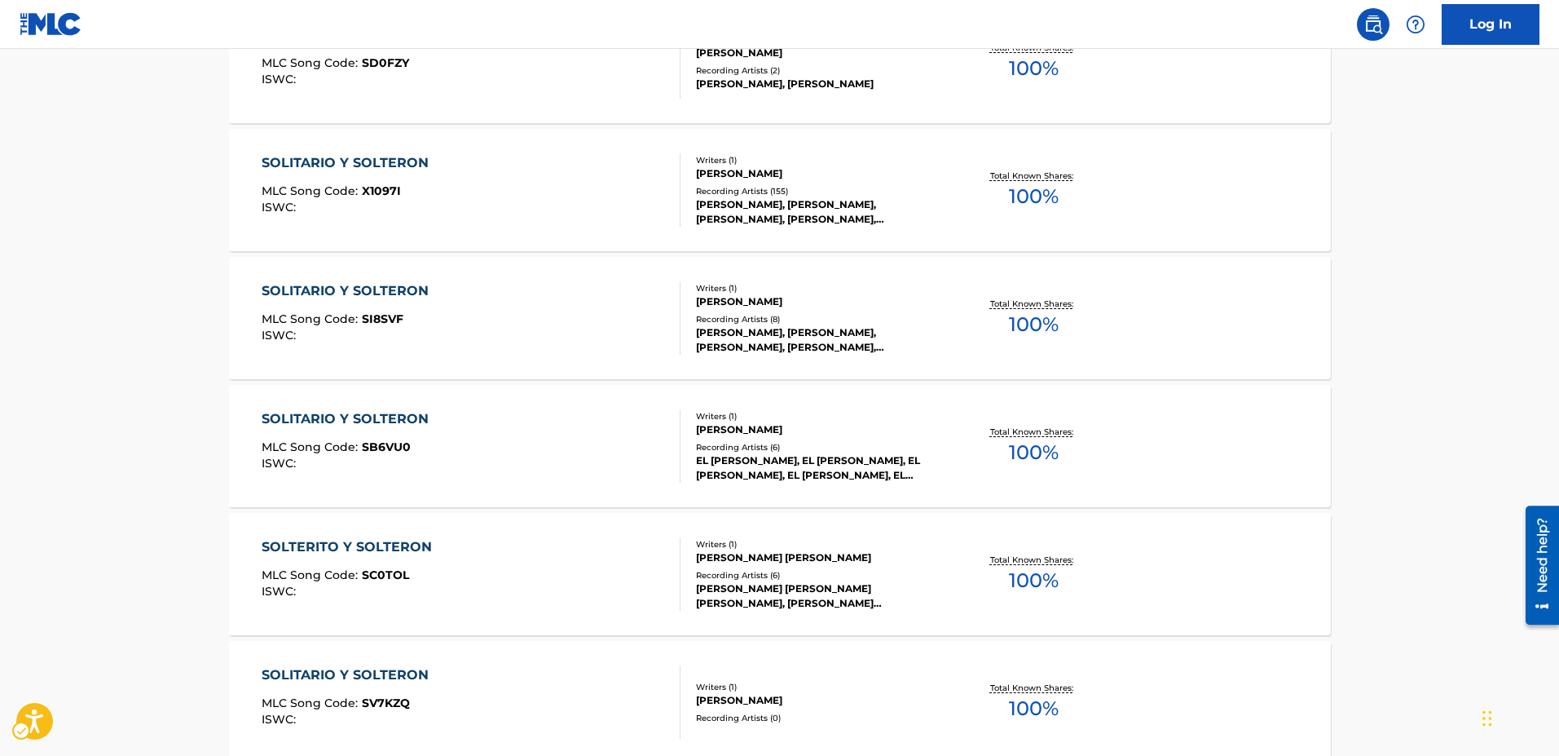
scroll to position [835, 0]
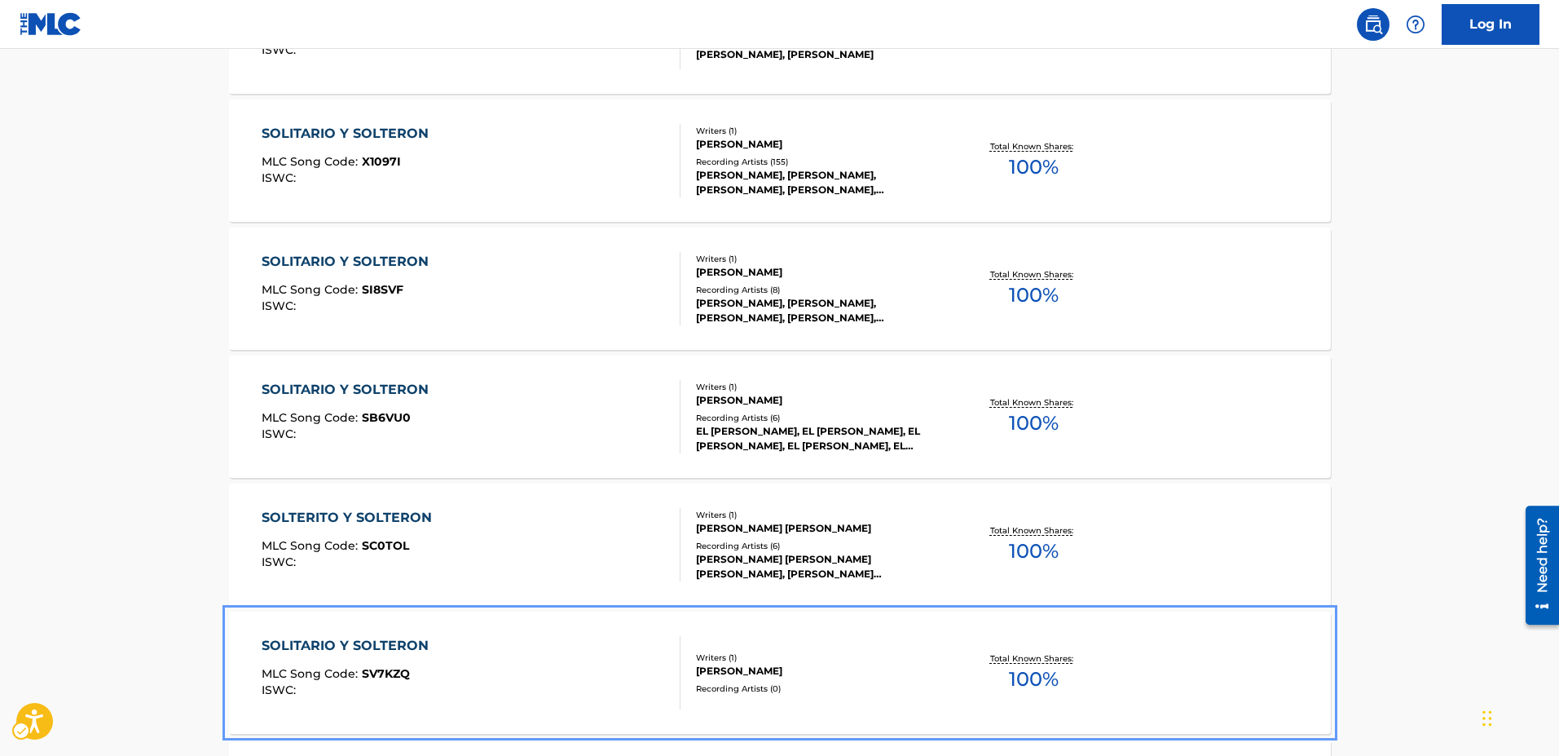
click at [399, 679] on span "SV7KZQ" at bounding box center [386, 673] width 48 height 15
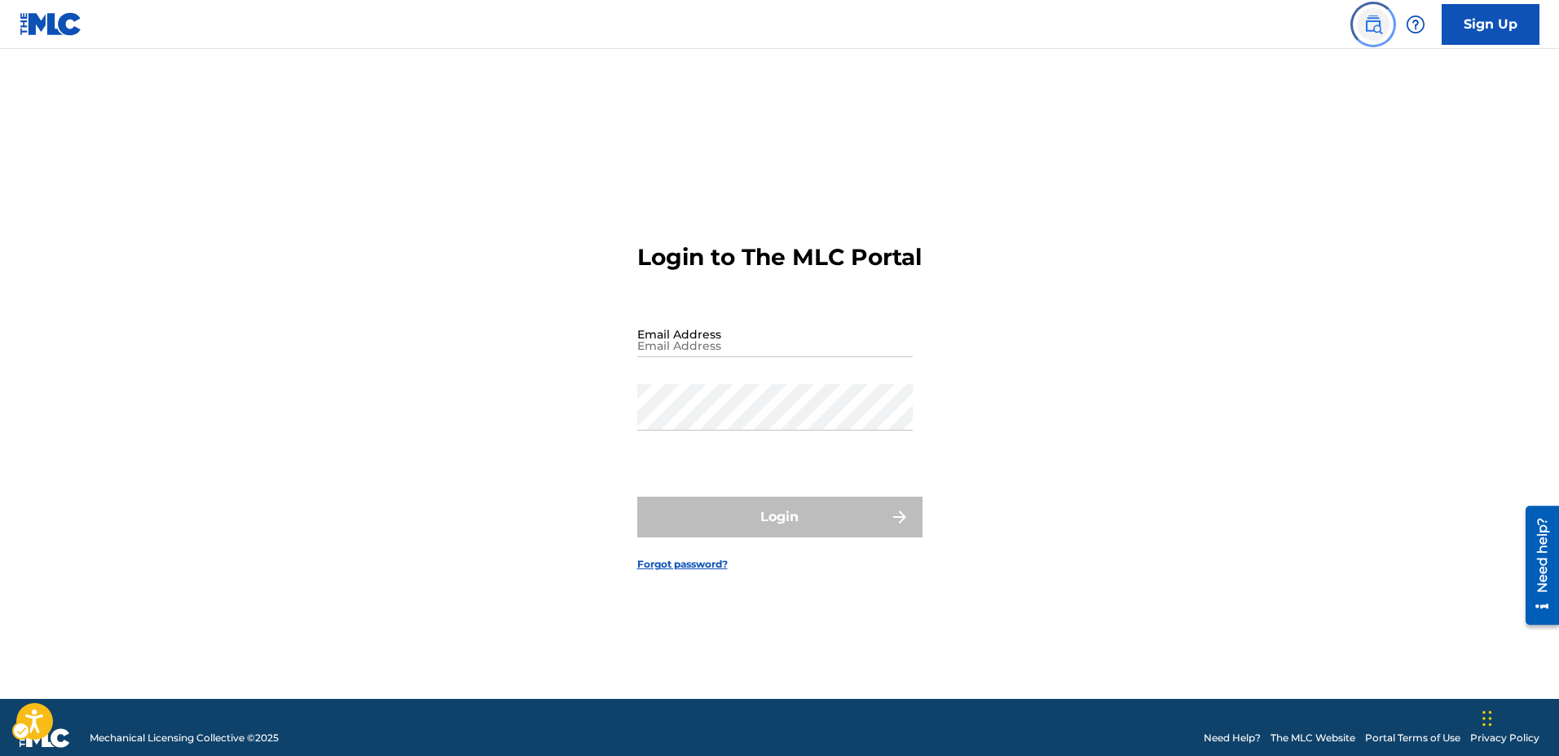
click at [1375, 29] on img "Page Menu" at bounding box center [1373, 25] width 20 height 20
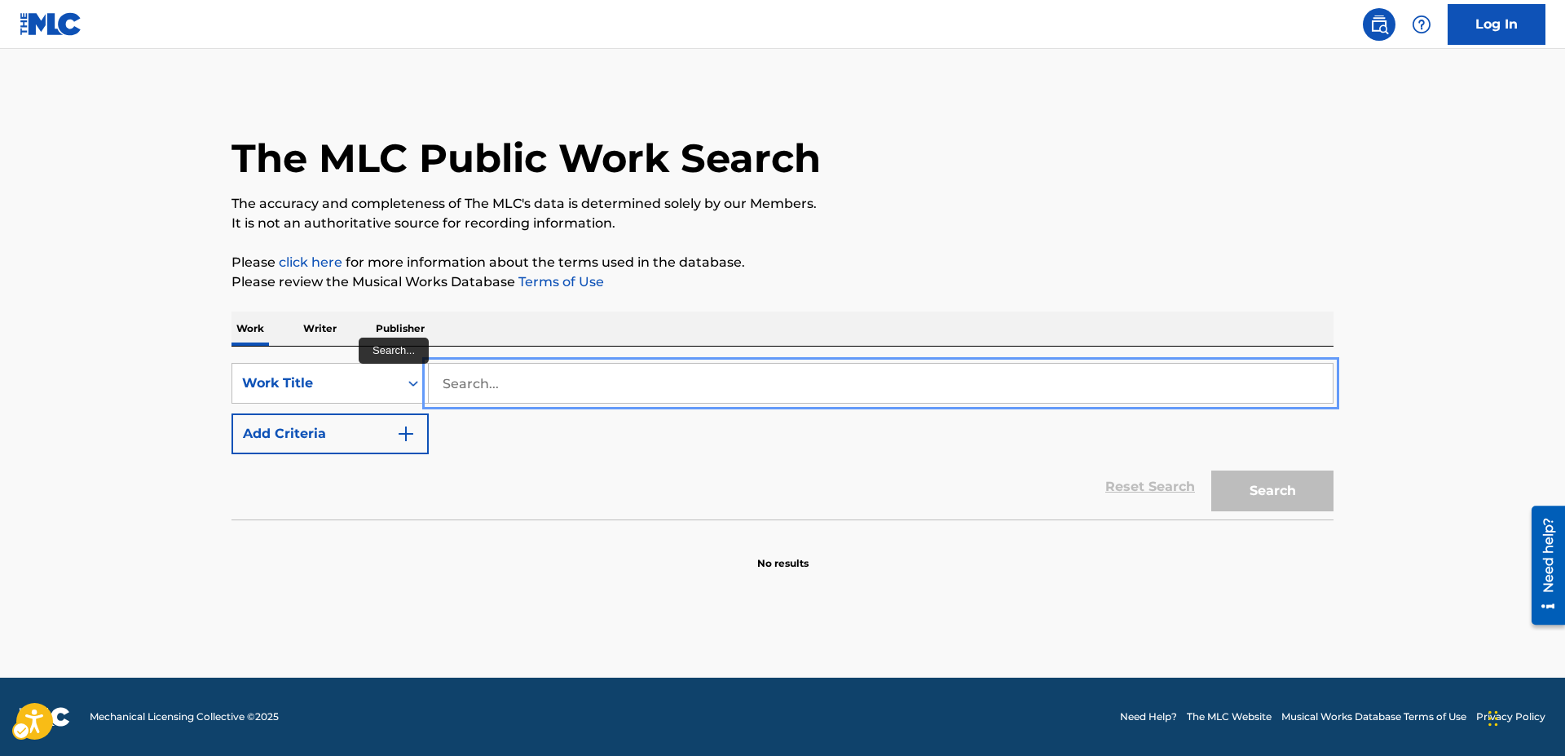
click at [455, 388] on input "Search..." at bounding box center [881, 382] width 904 height 39
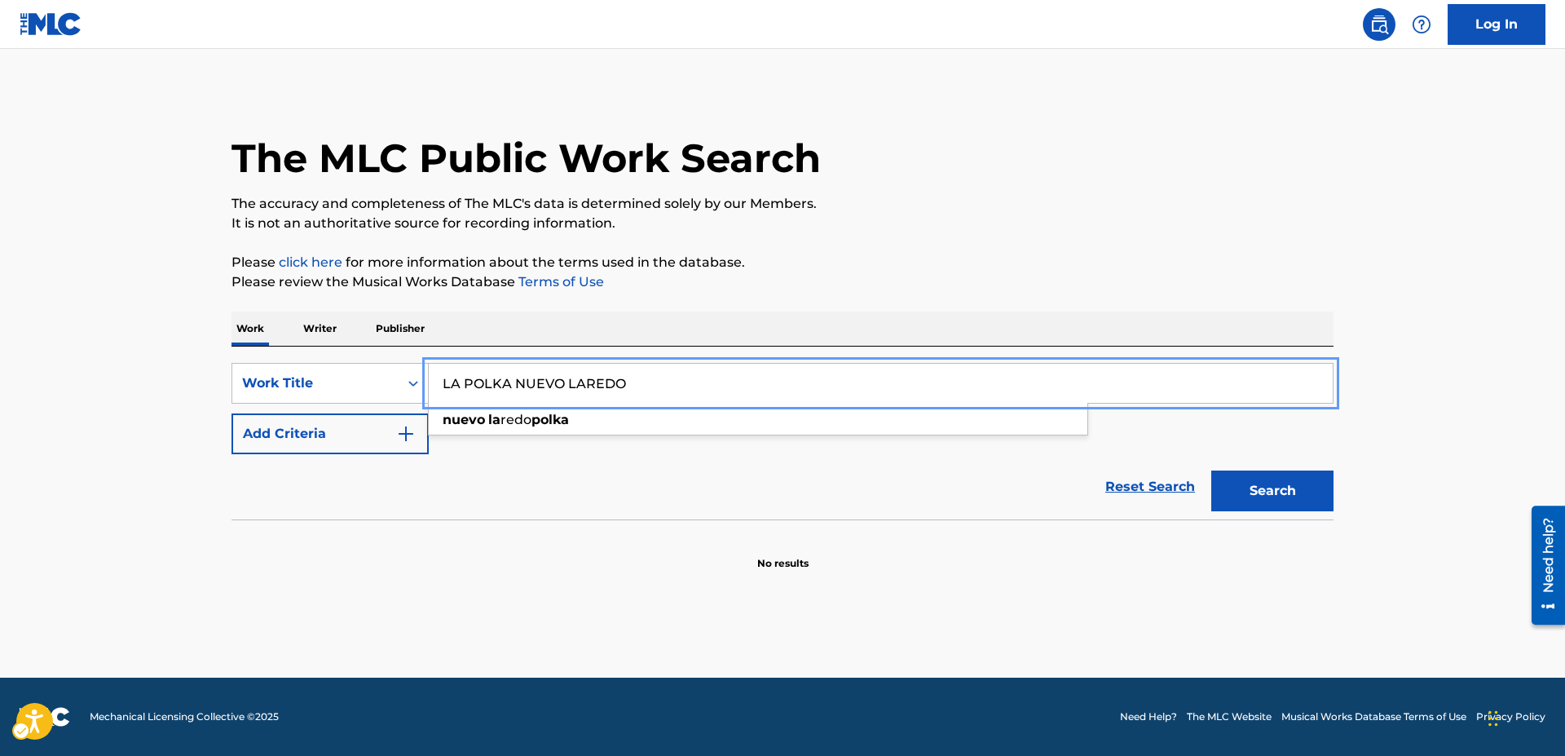
type input "LA POLKA NUEVO LAREDO"
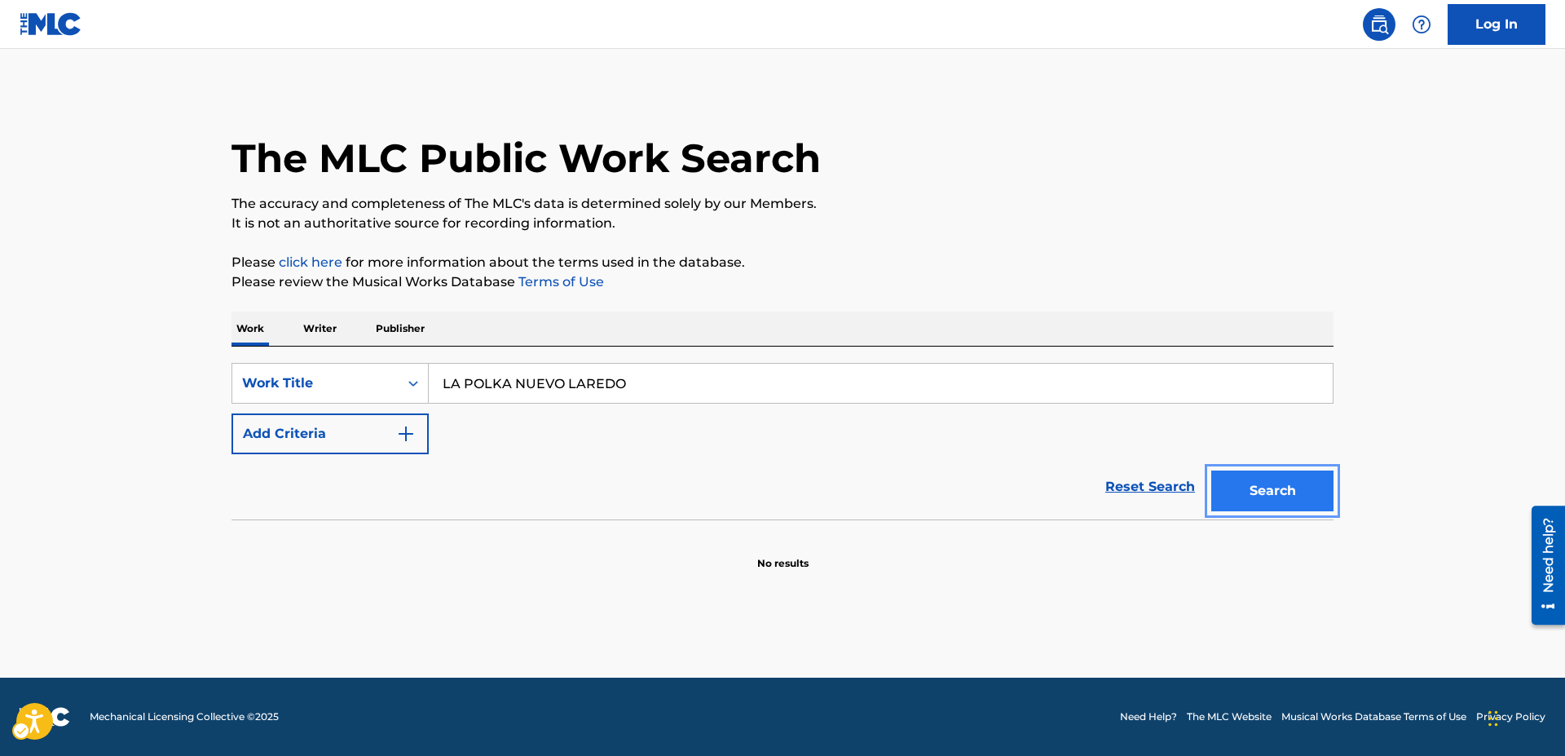
click at [1246, 482] on button "Search" at bounding box center [1272, 490] width 122 height 41
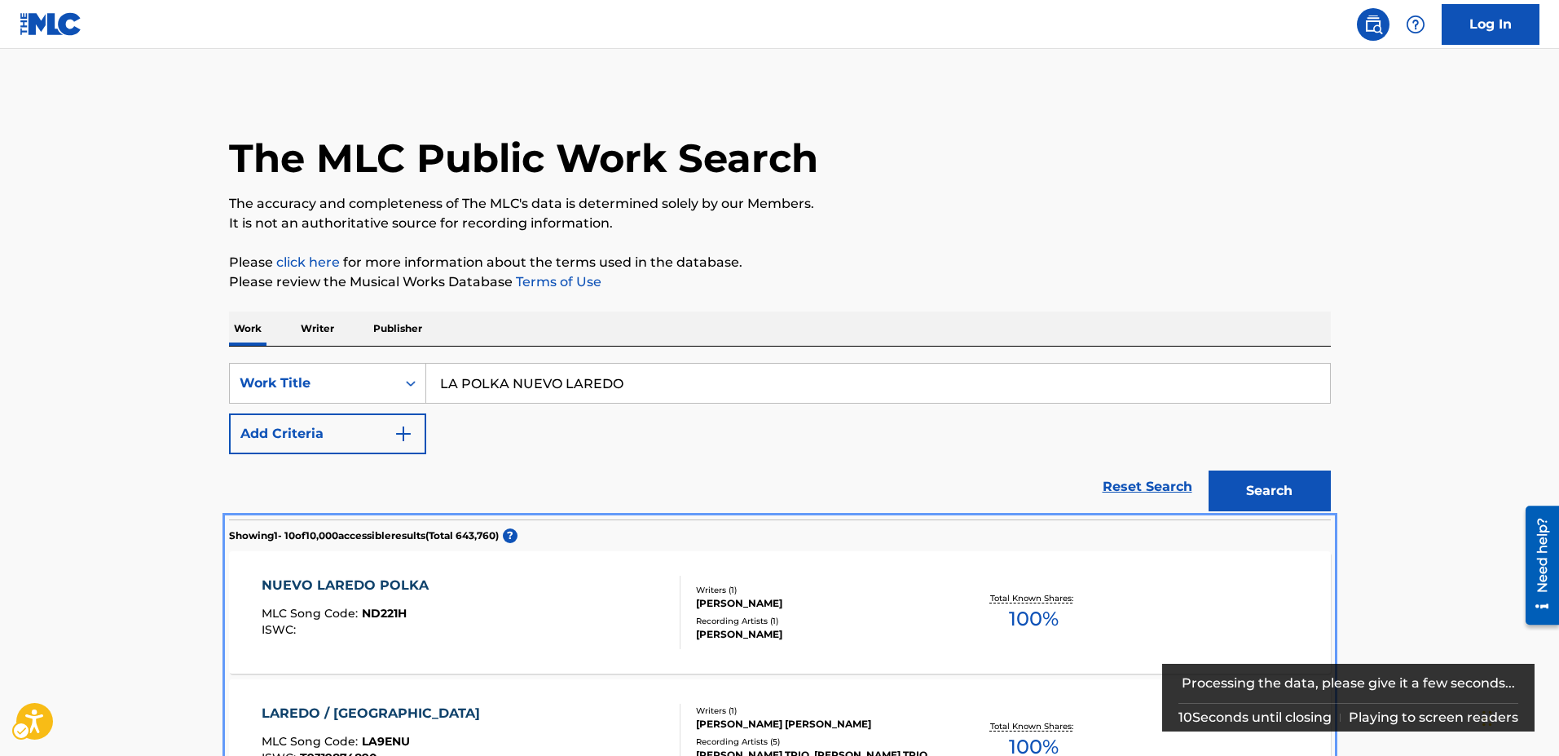
scroll to position [519, 0]
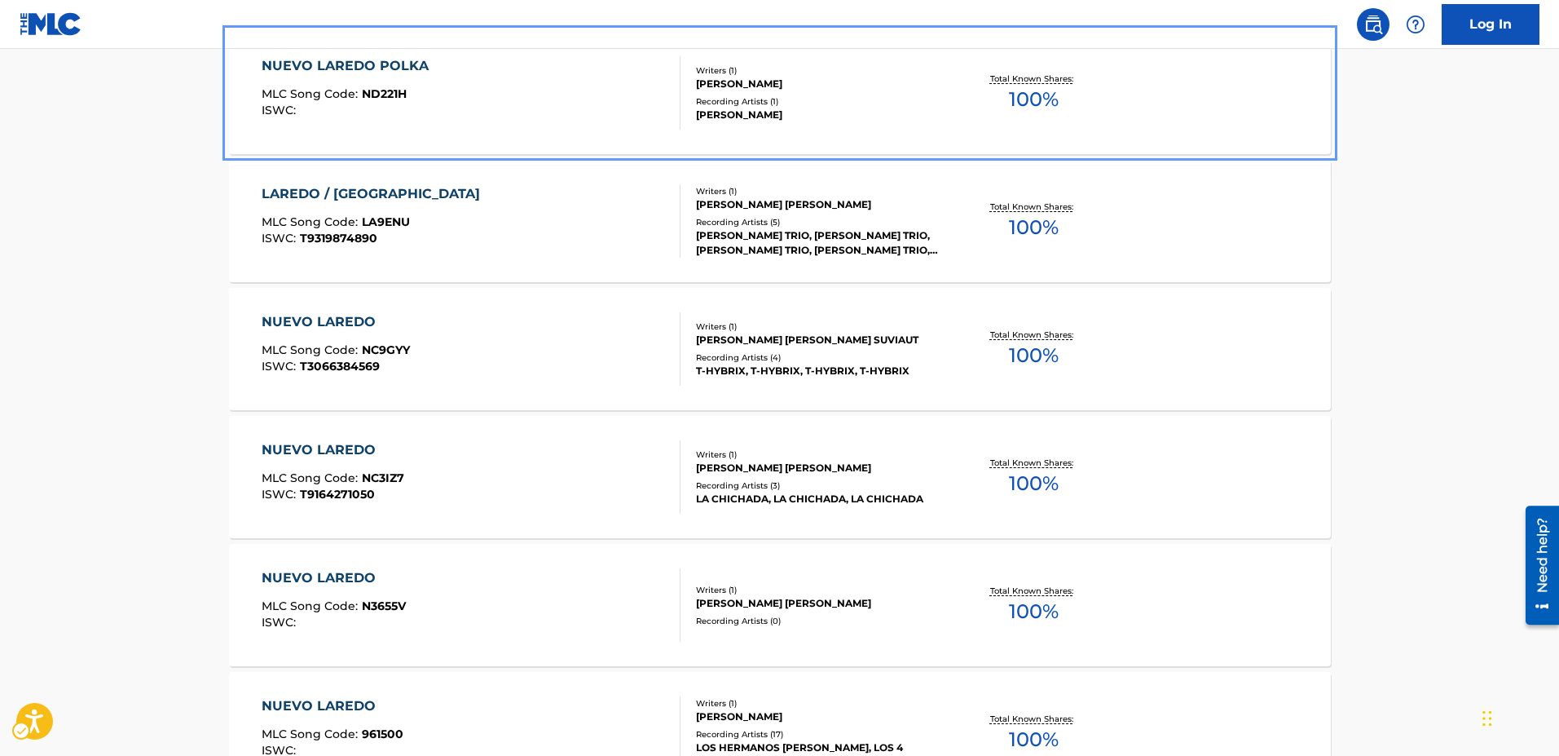
click at [362, 94] on span "ND221H" at bounding box center [384, 93] width 45 height 15
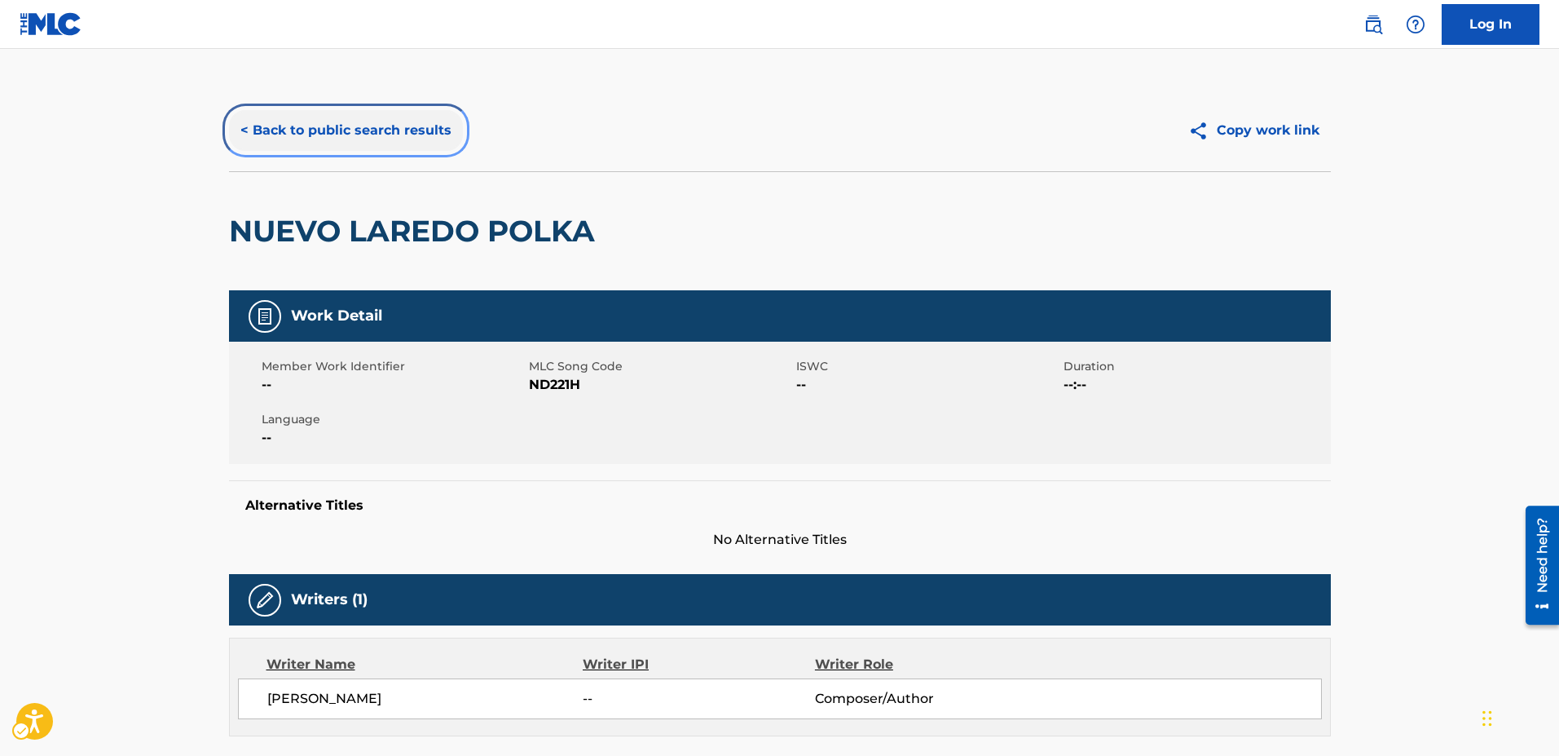
click at [241, 129] on button "< Back to public search results" at bounding box center [346, 130] width 234 height 41
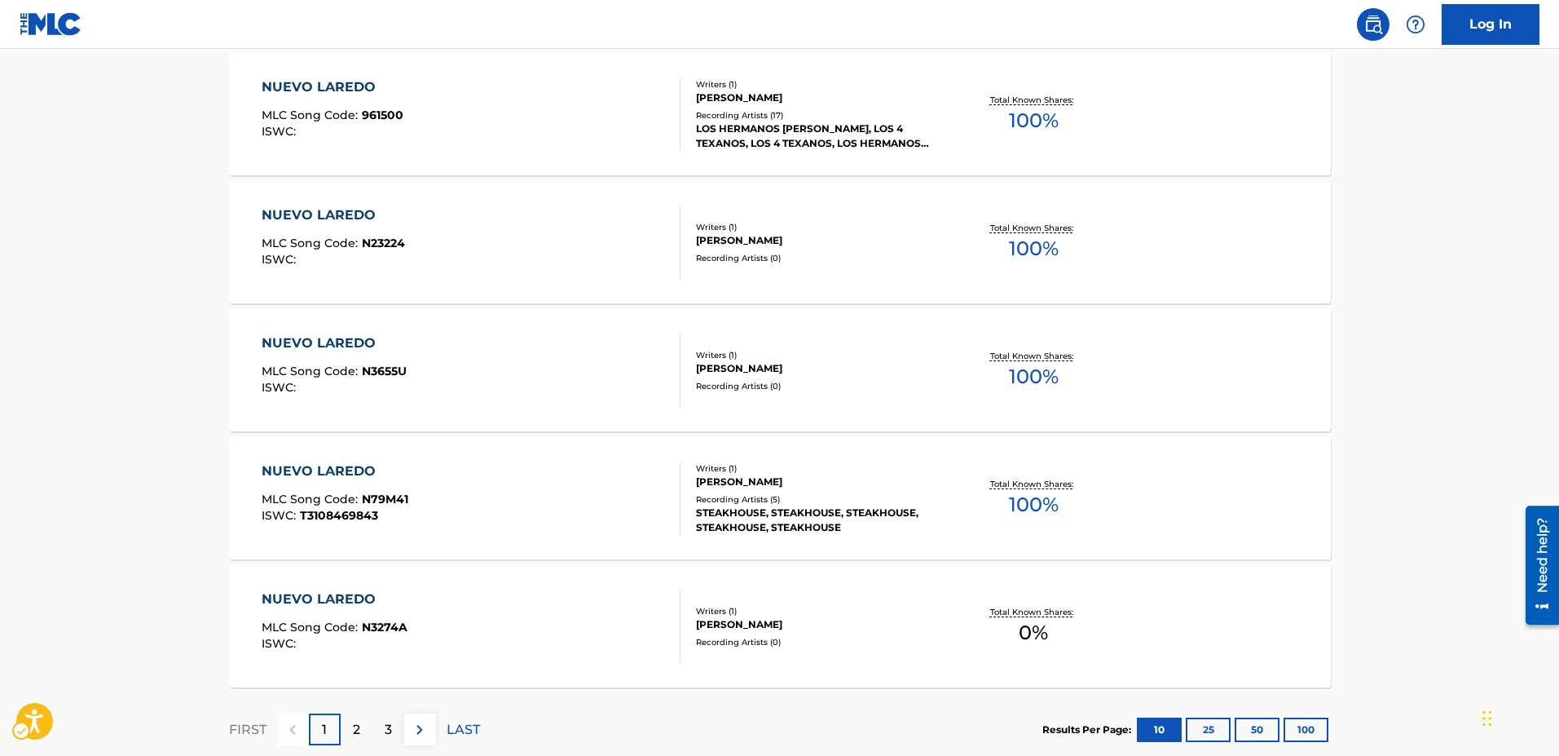
scroll to position [1240, 0]
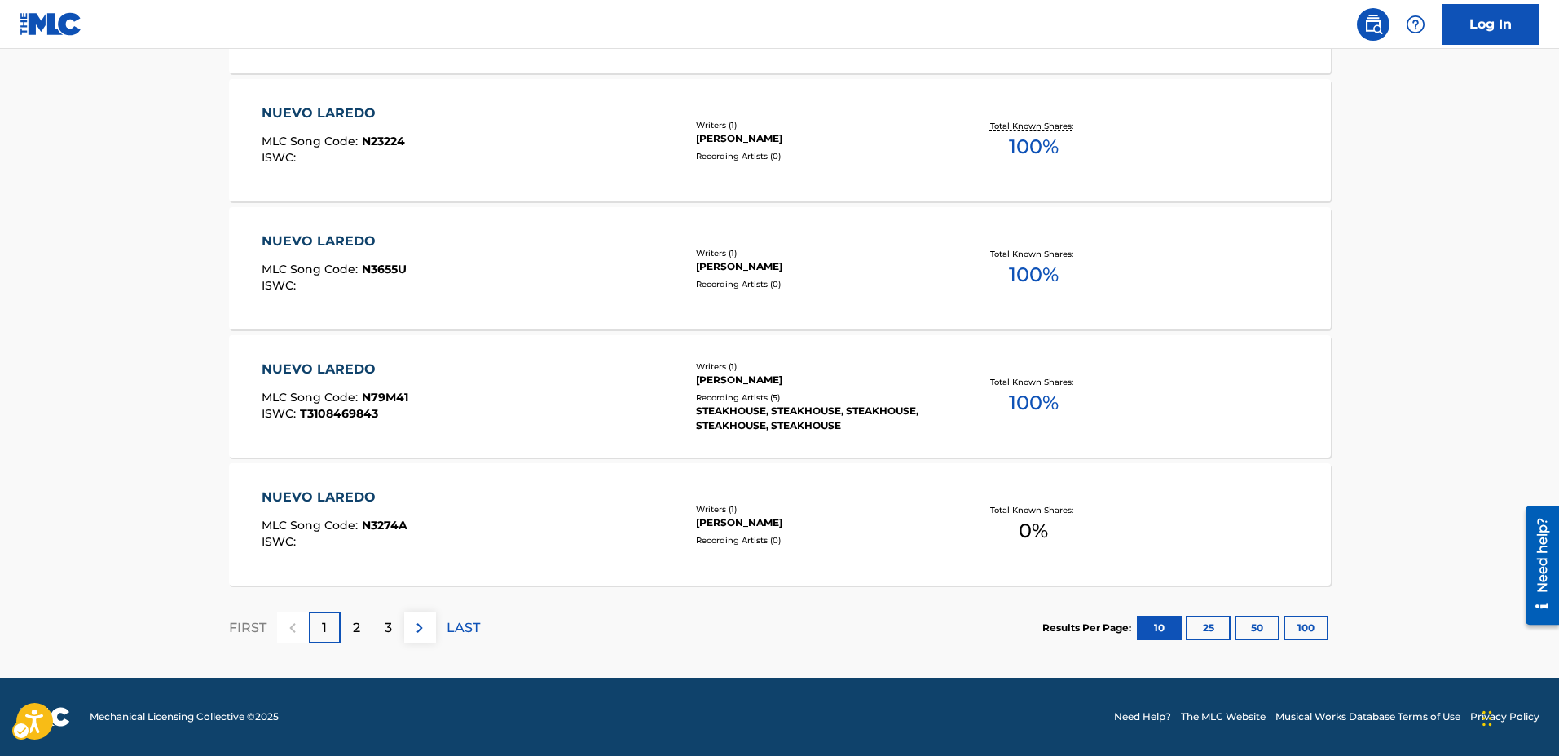
click at [356, 628] on p "2" at bounding box center [356, 628] width 7 height 20
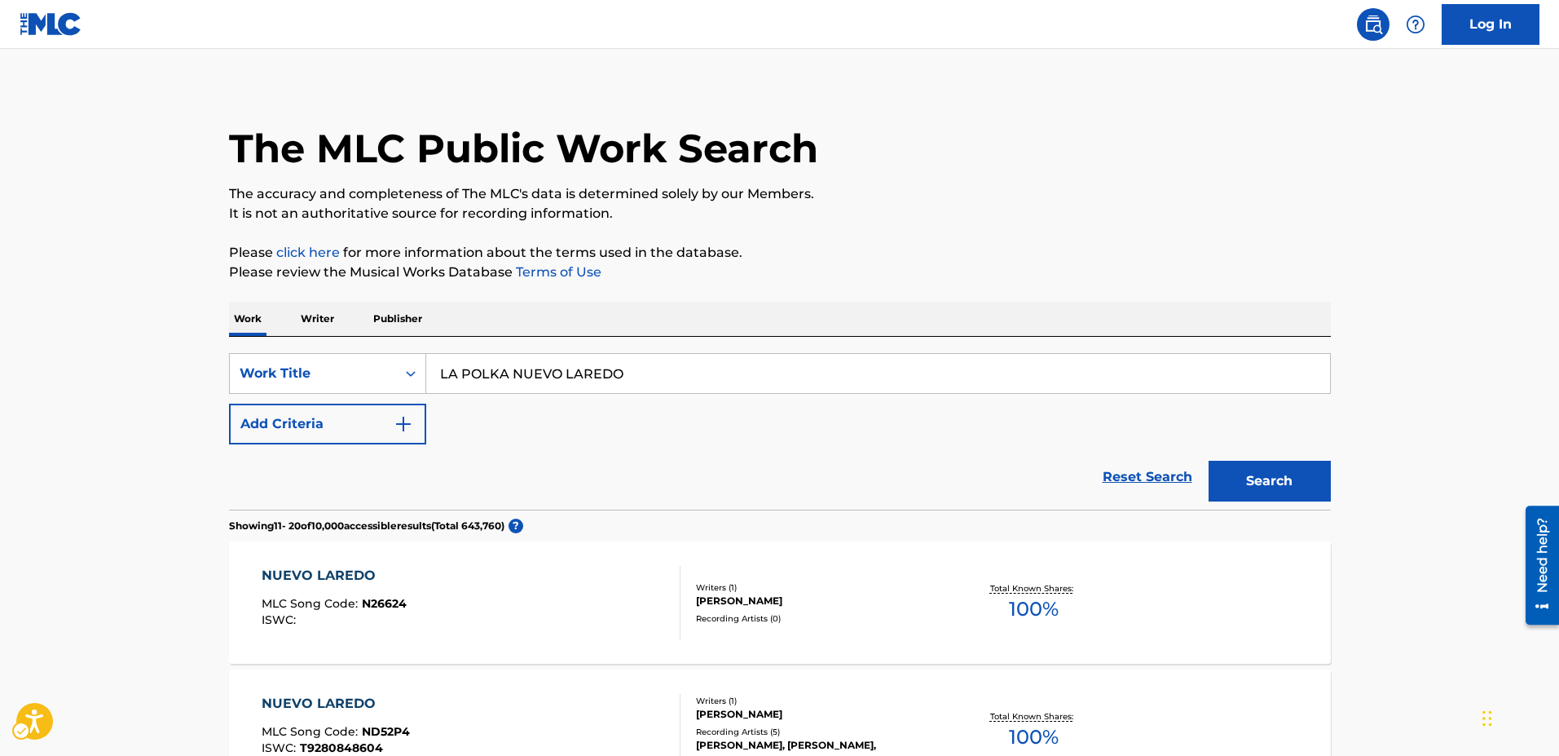
scroll to position [0, 0]
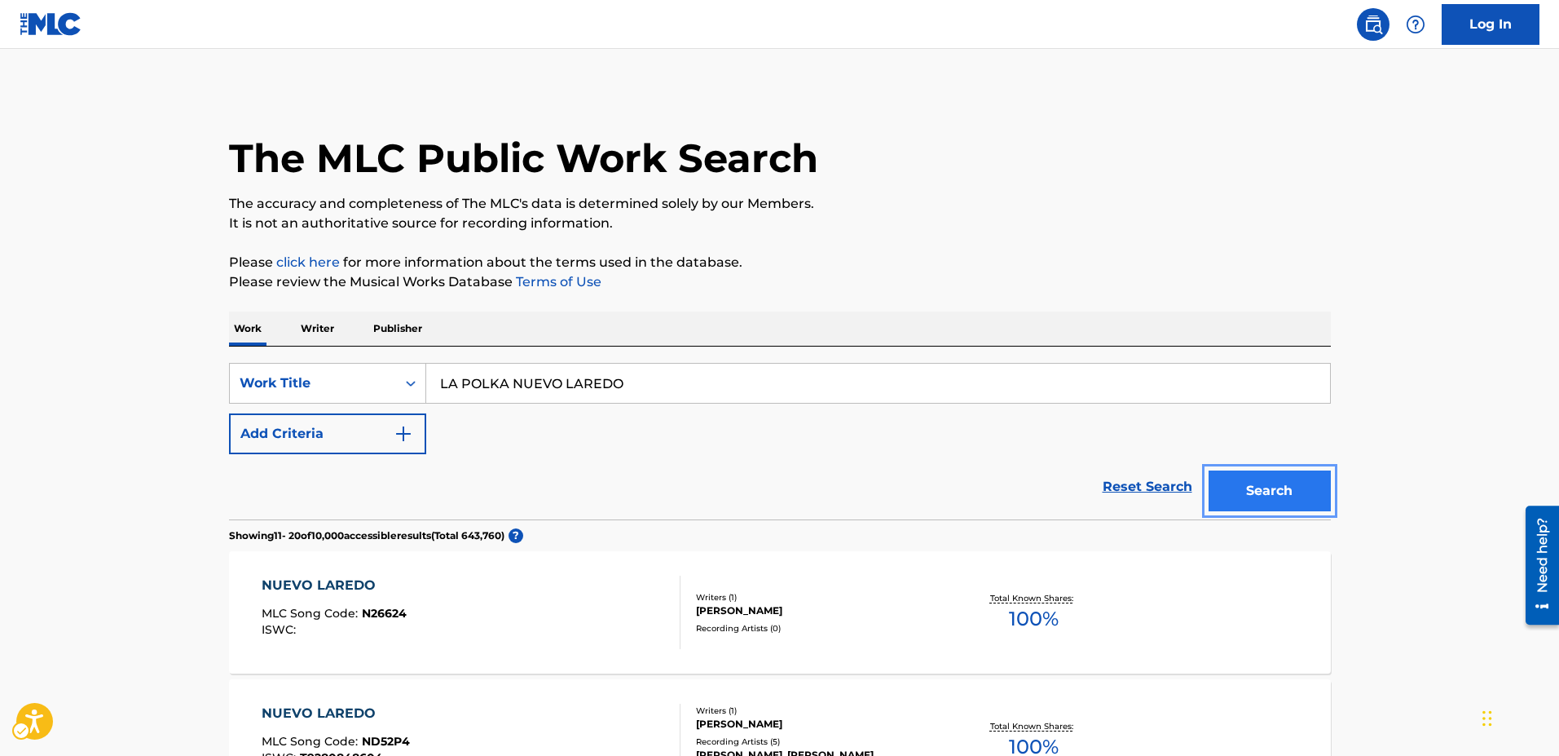
click at [1254, 491] on button "Search" at bounding box center [1270, 490] width 122 height 41
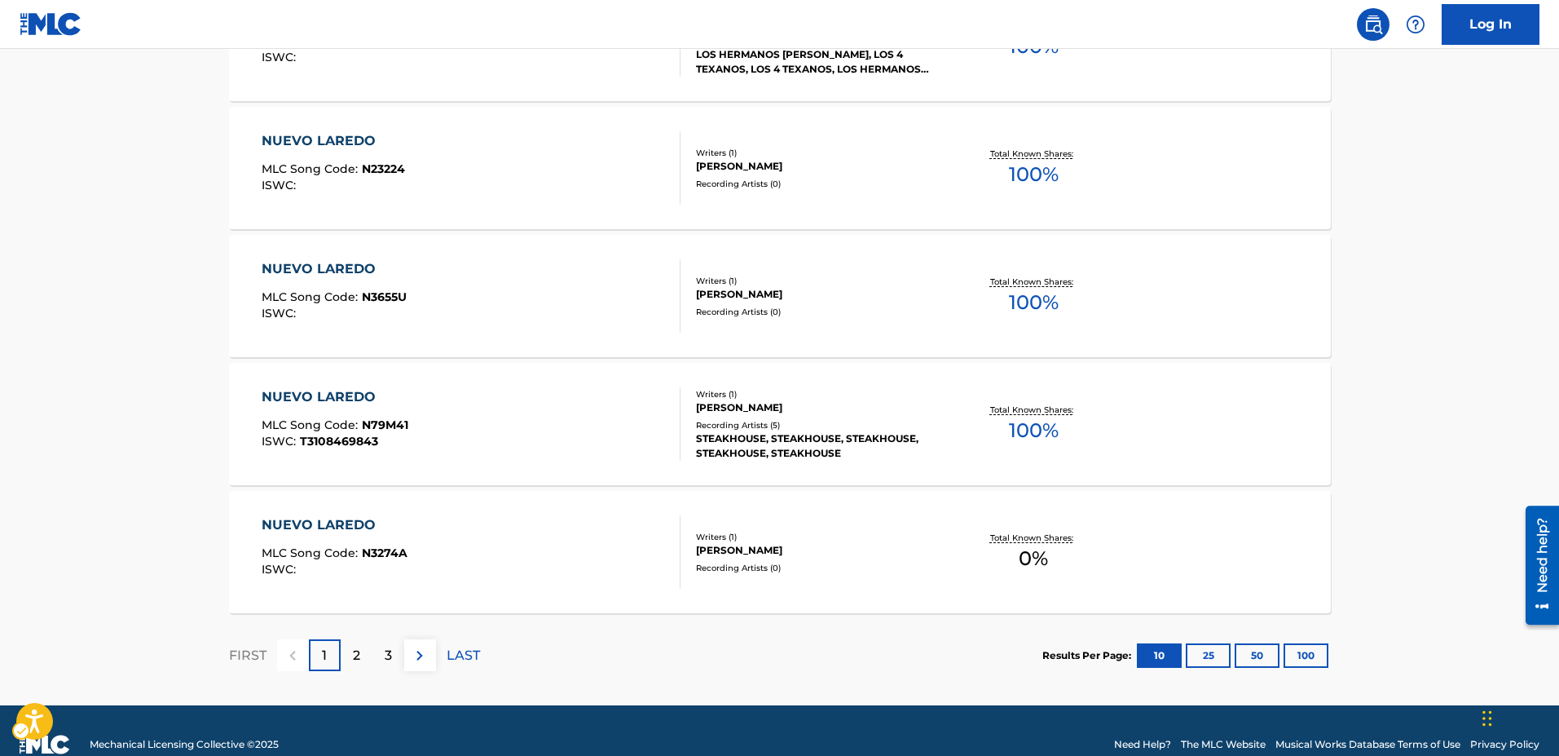
scroll to position [1240, 0]
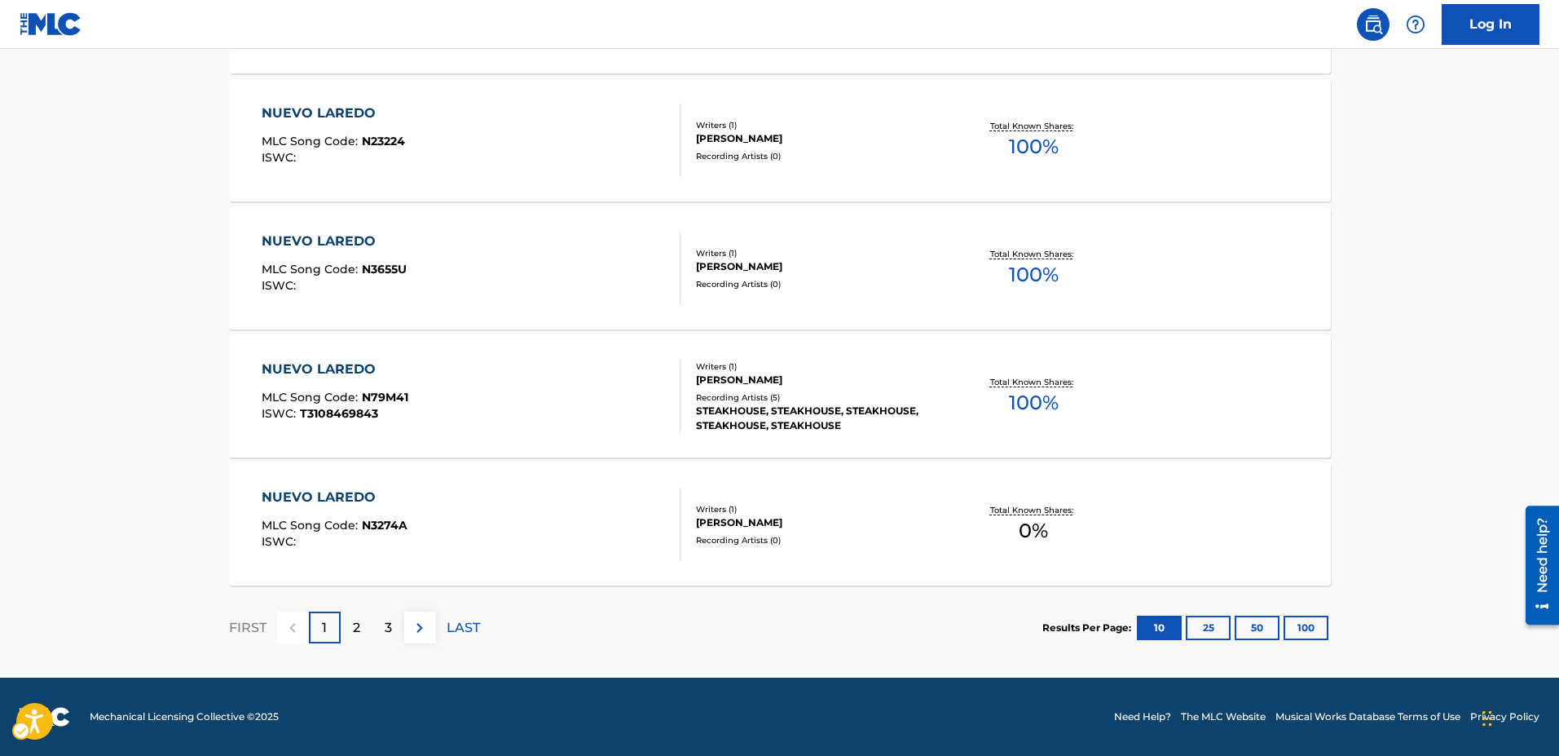
click at [386, 623] on p "3" at bounding box center [388, 628] width 7 height 20
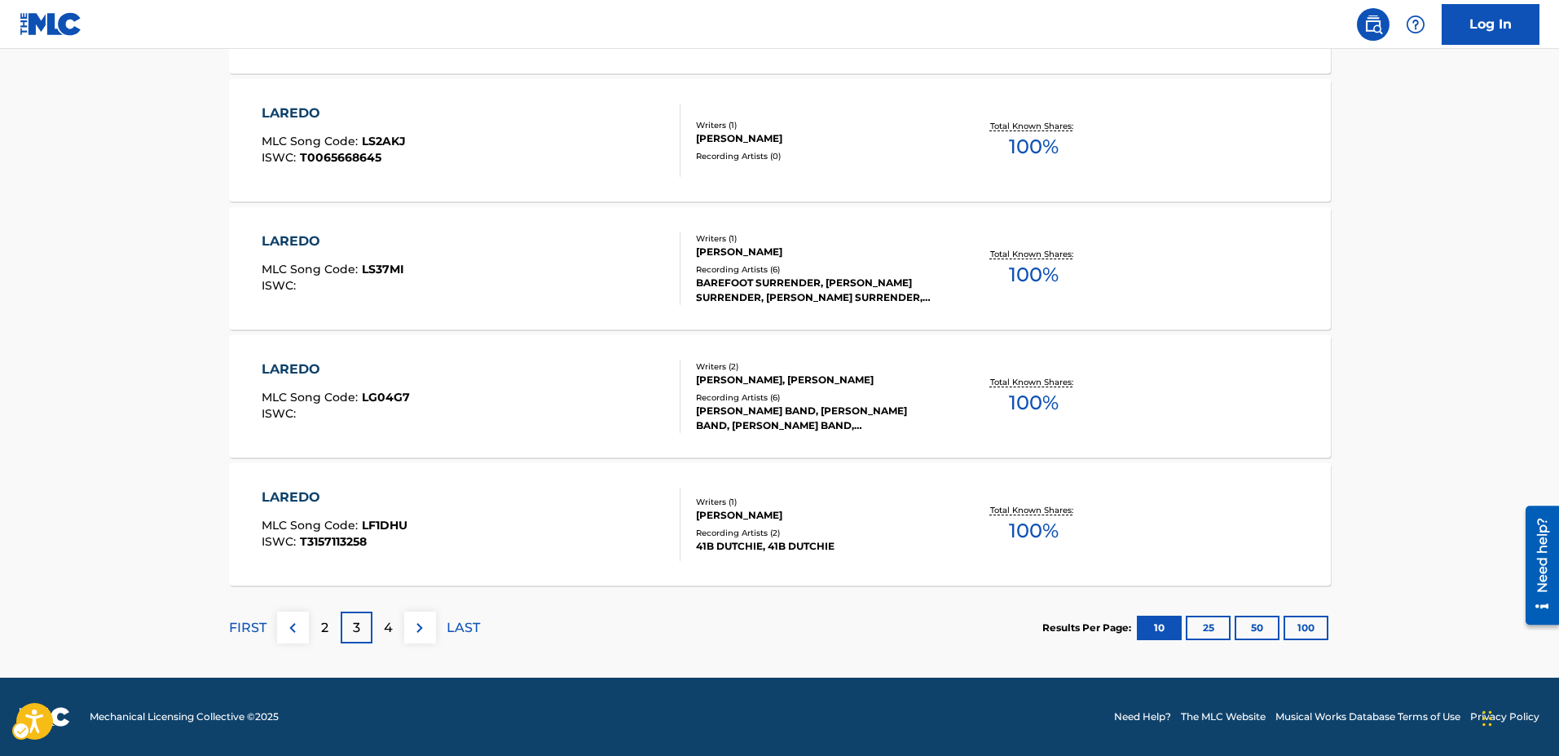
click at [324, 628] on p "2" at bounding box center [324, 628] width 7 height 20
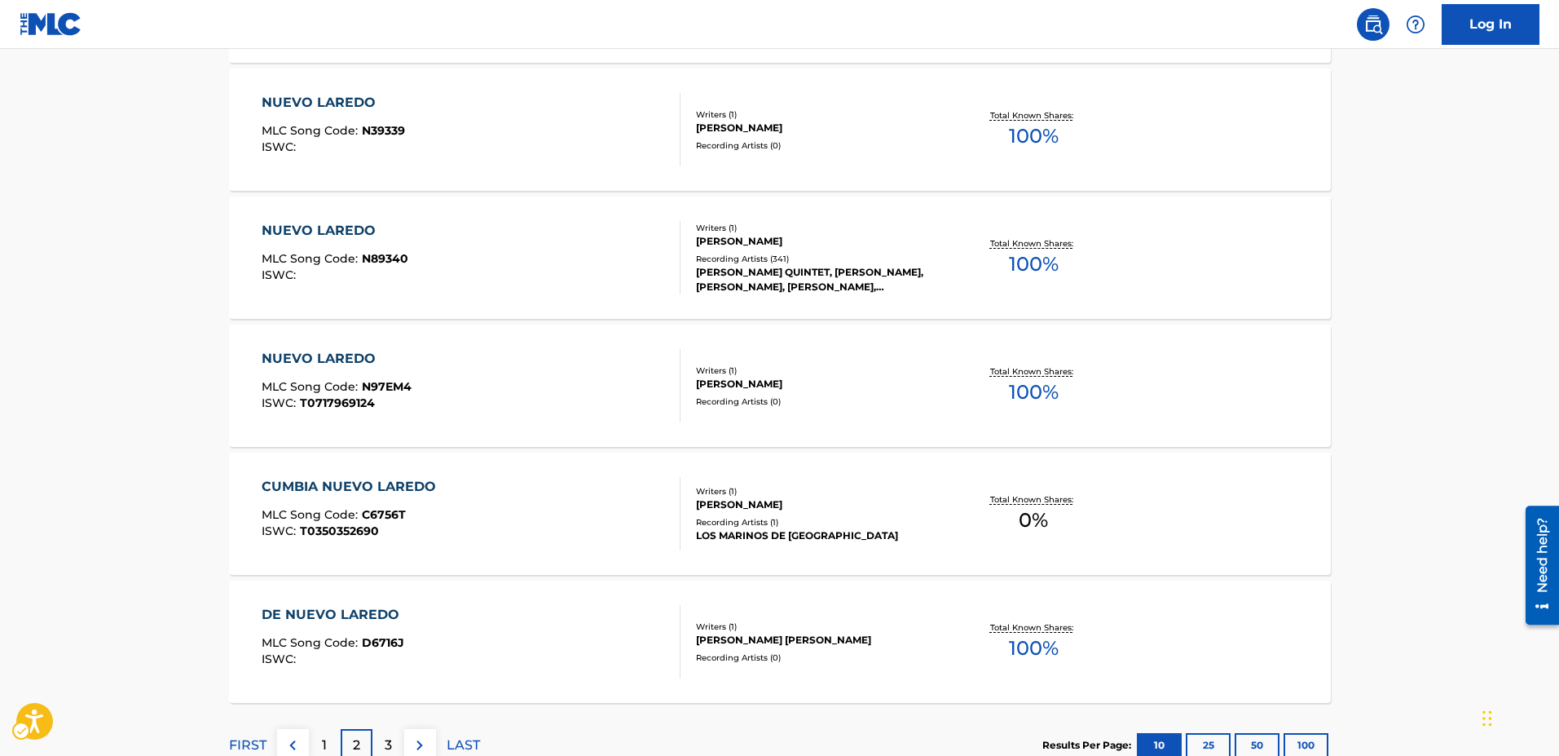
scroll to position [1222, 0]
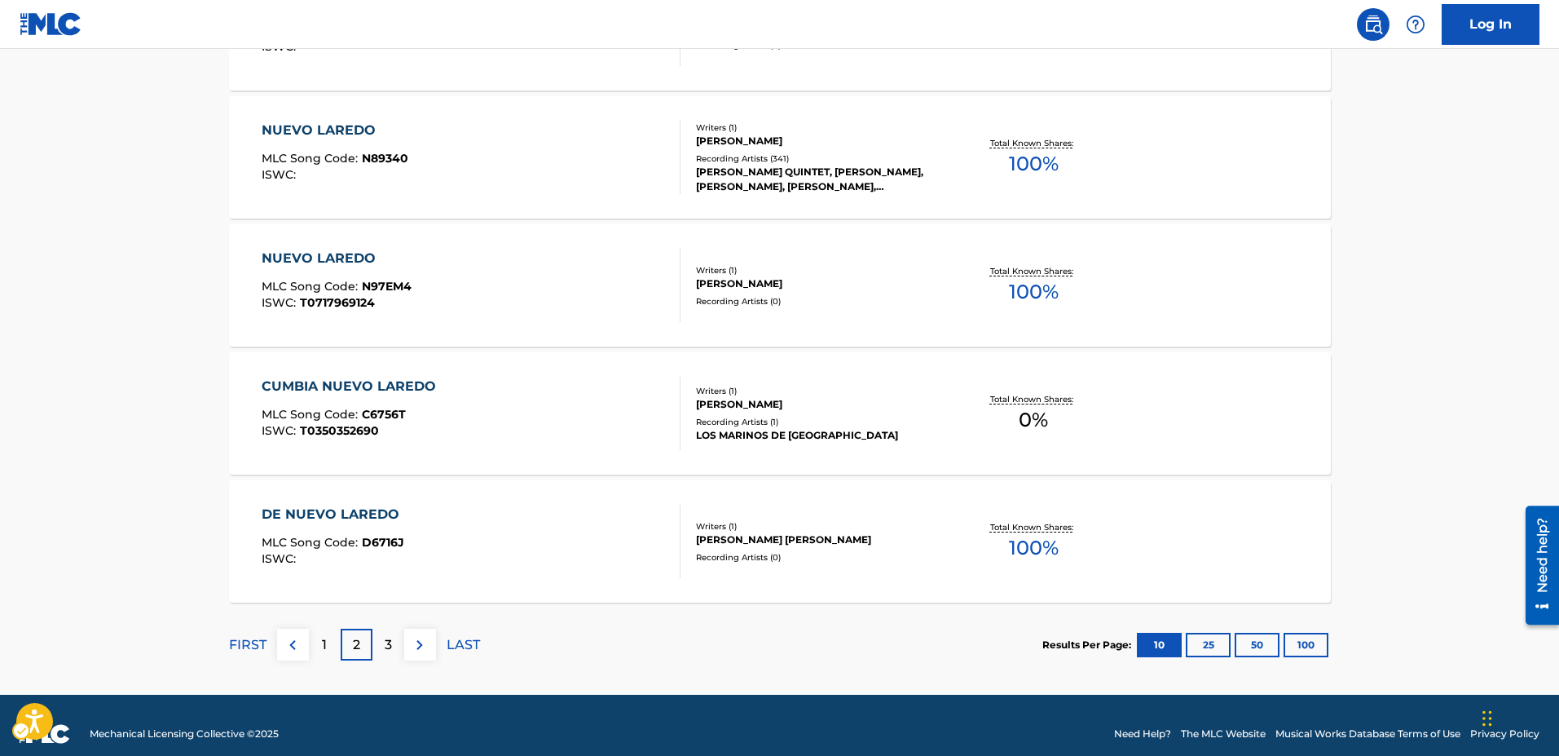
click at [319, 637] on div "1" at bounding box center [325, 644] width 32 height 32
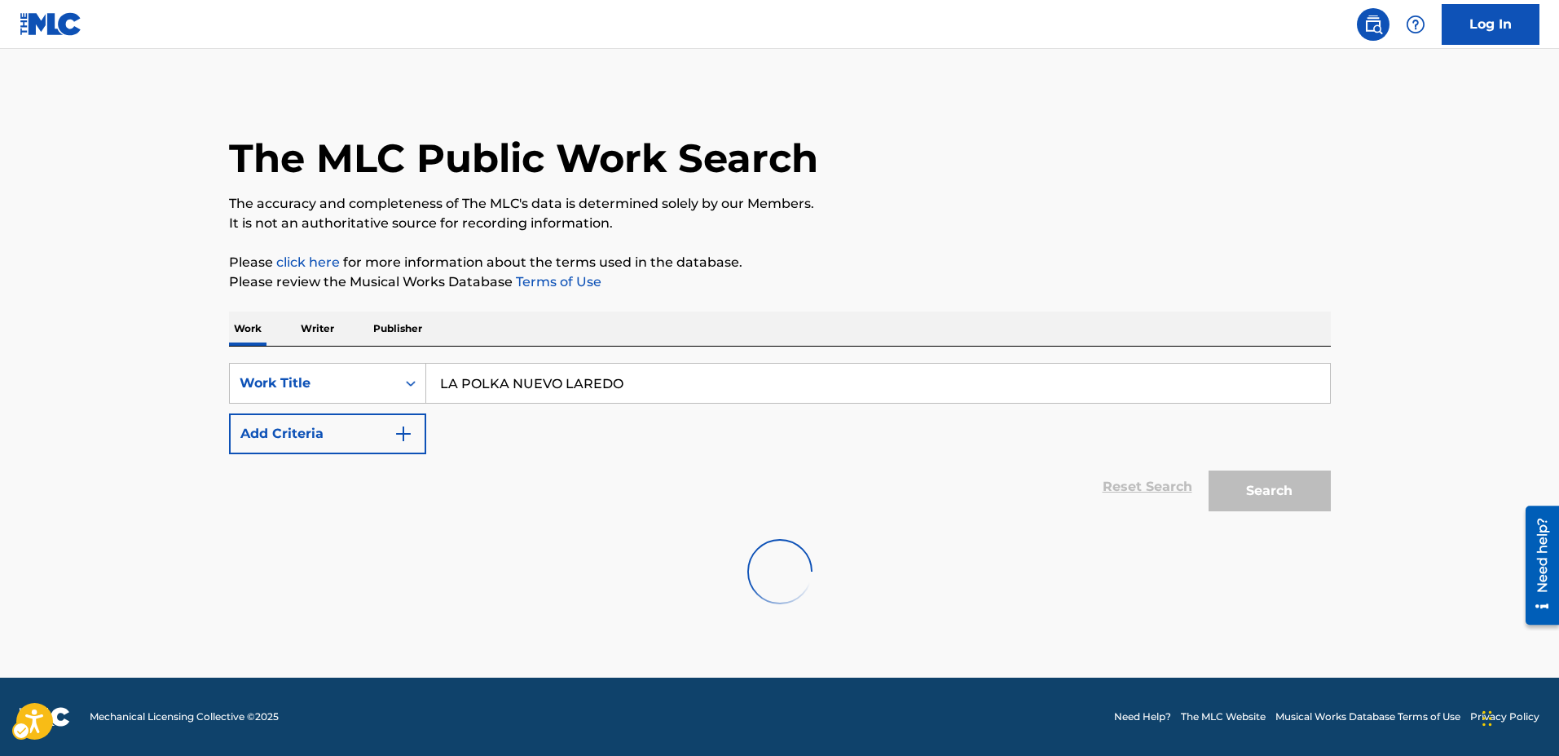
scroll to position [0, 0]
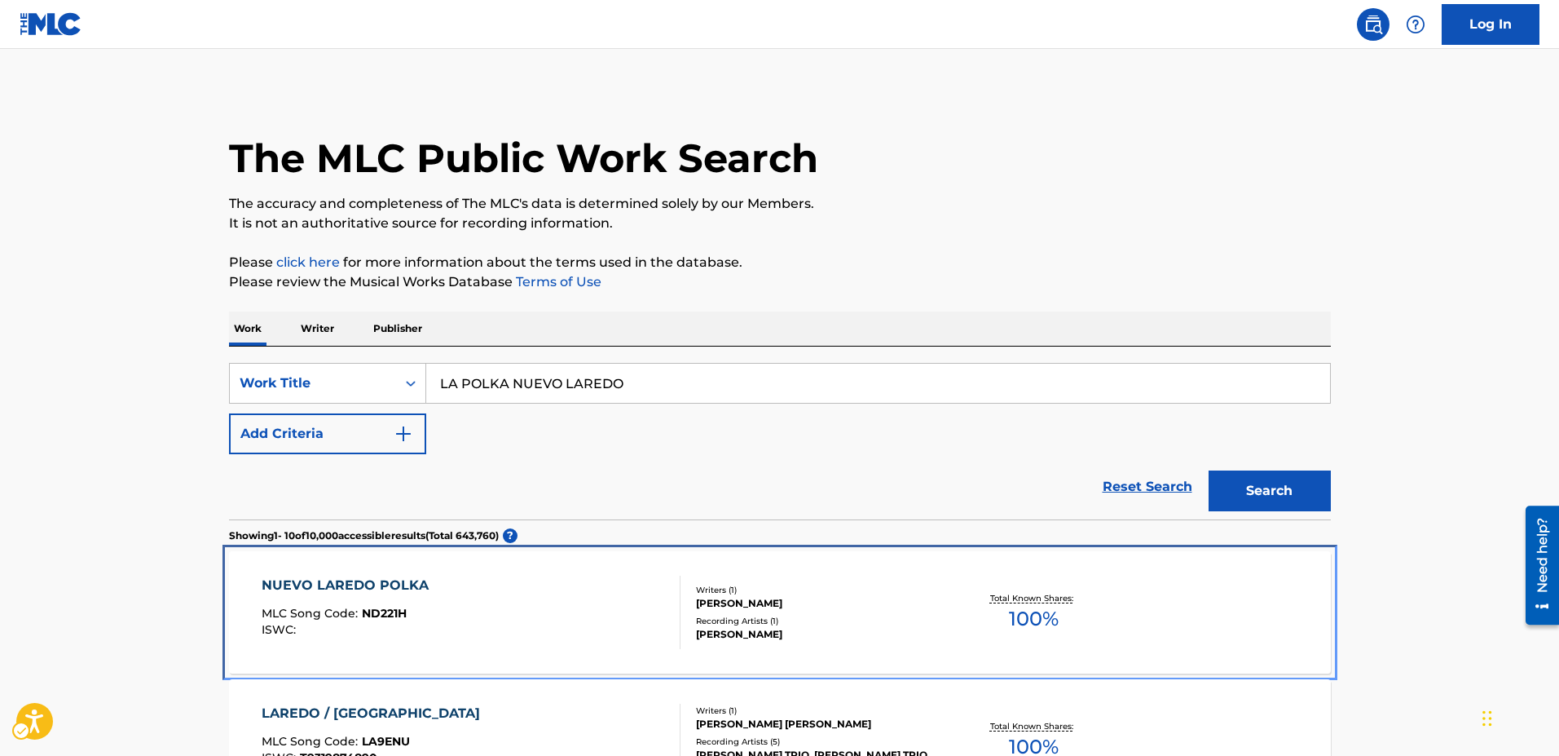
click at [377, 611] on span "ND221H" at bounding box center [384, 613] width 45 height 15
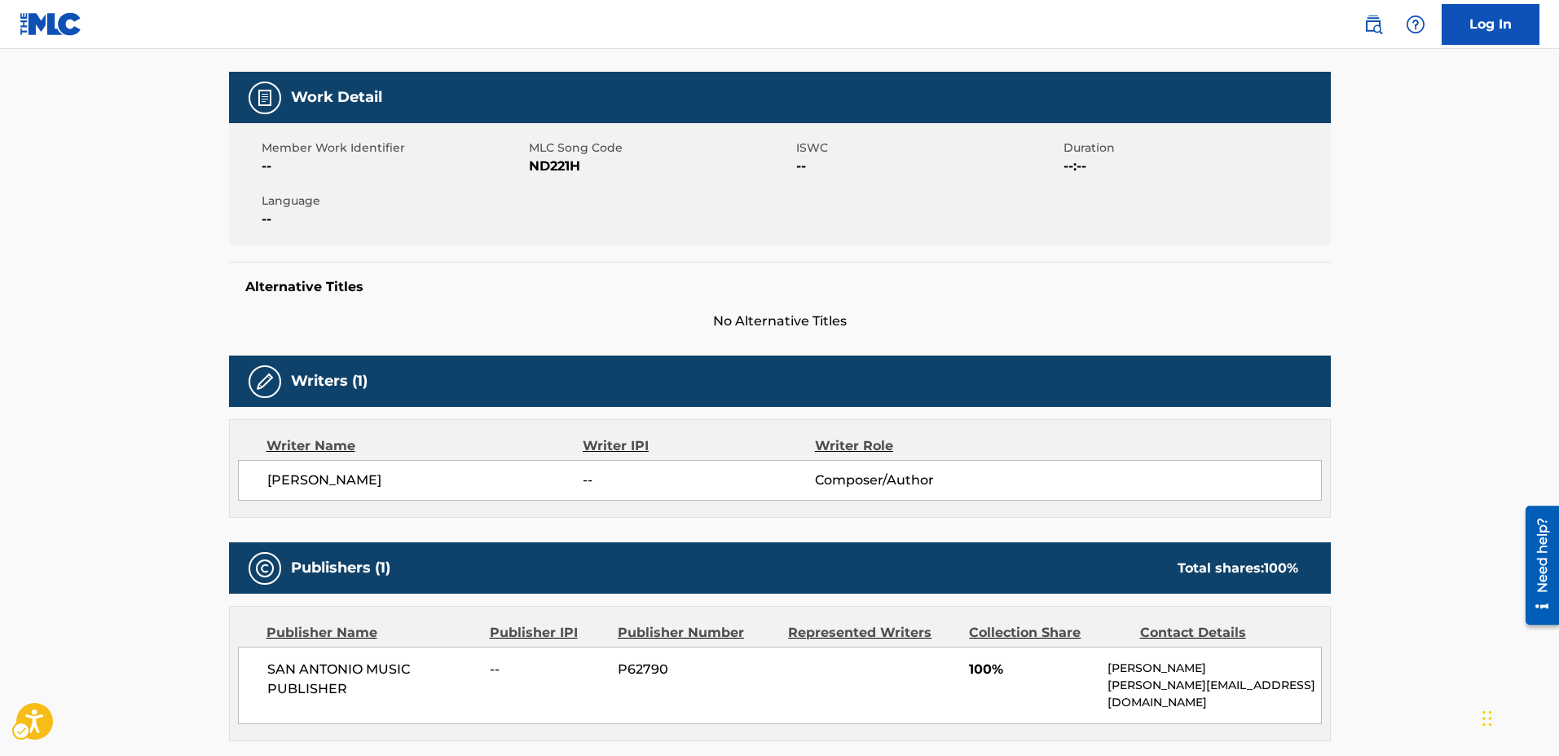
scroll to position [244, 0]
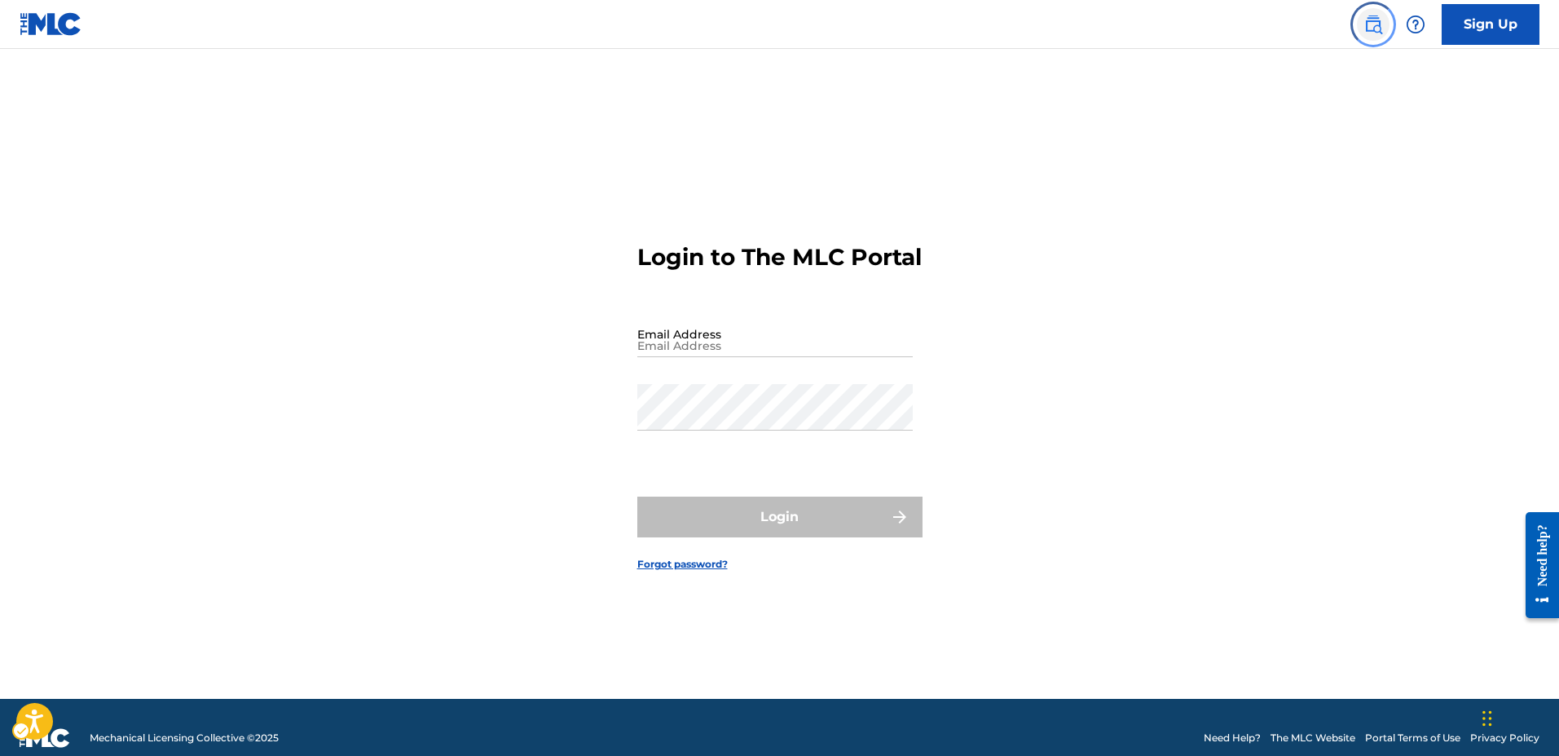
click at [1377, 25] on img "Page Menu" at bounding box center [1373, 25] width 20 height 20
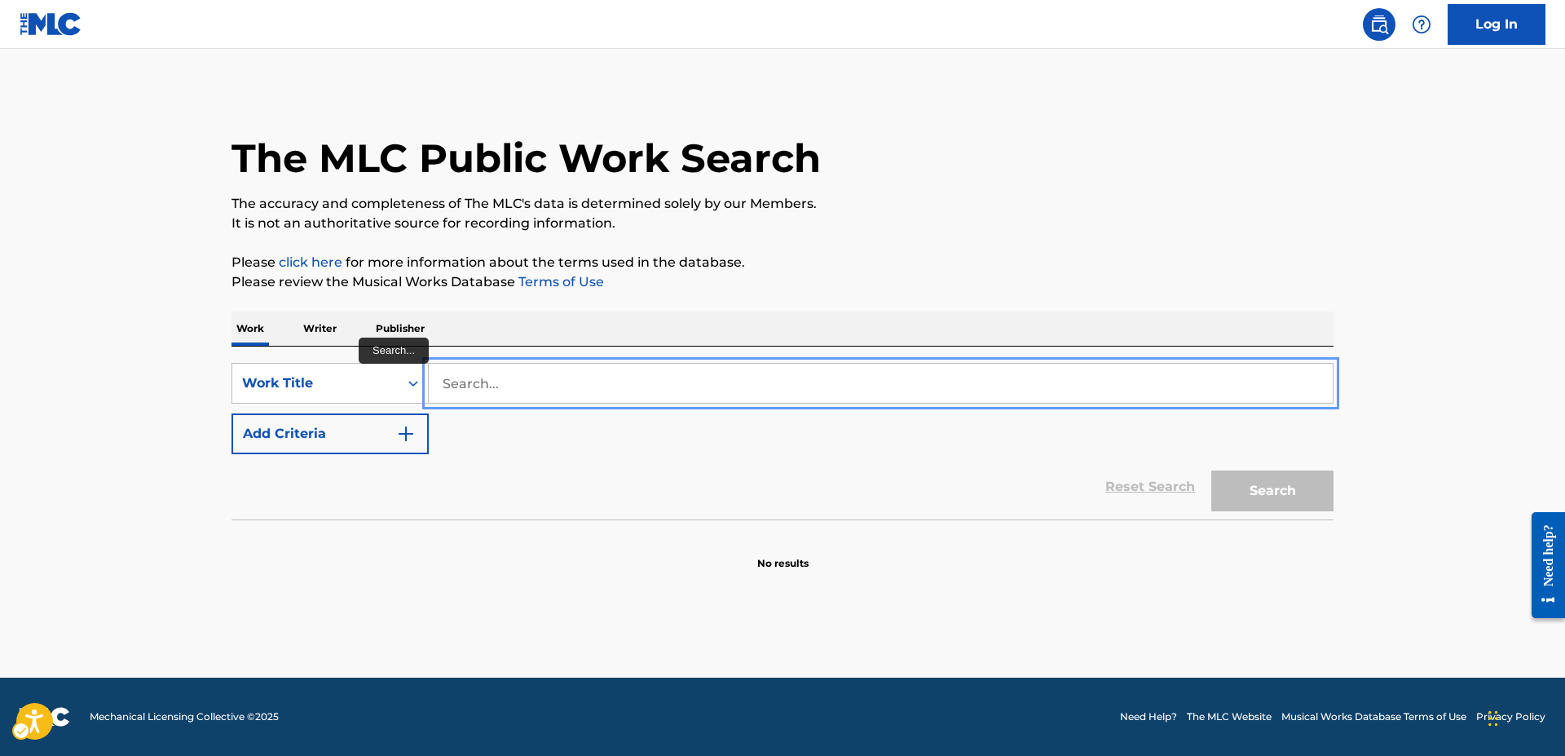
click at [430, 365] on input "Search..." at bounding box center [881, 382] width 904 height 39
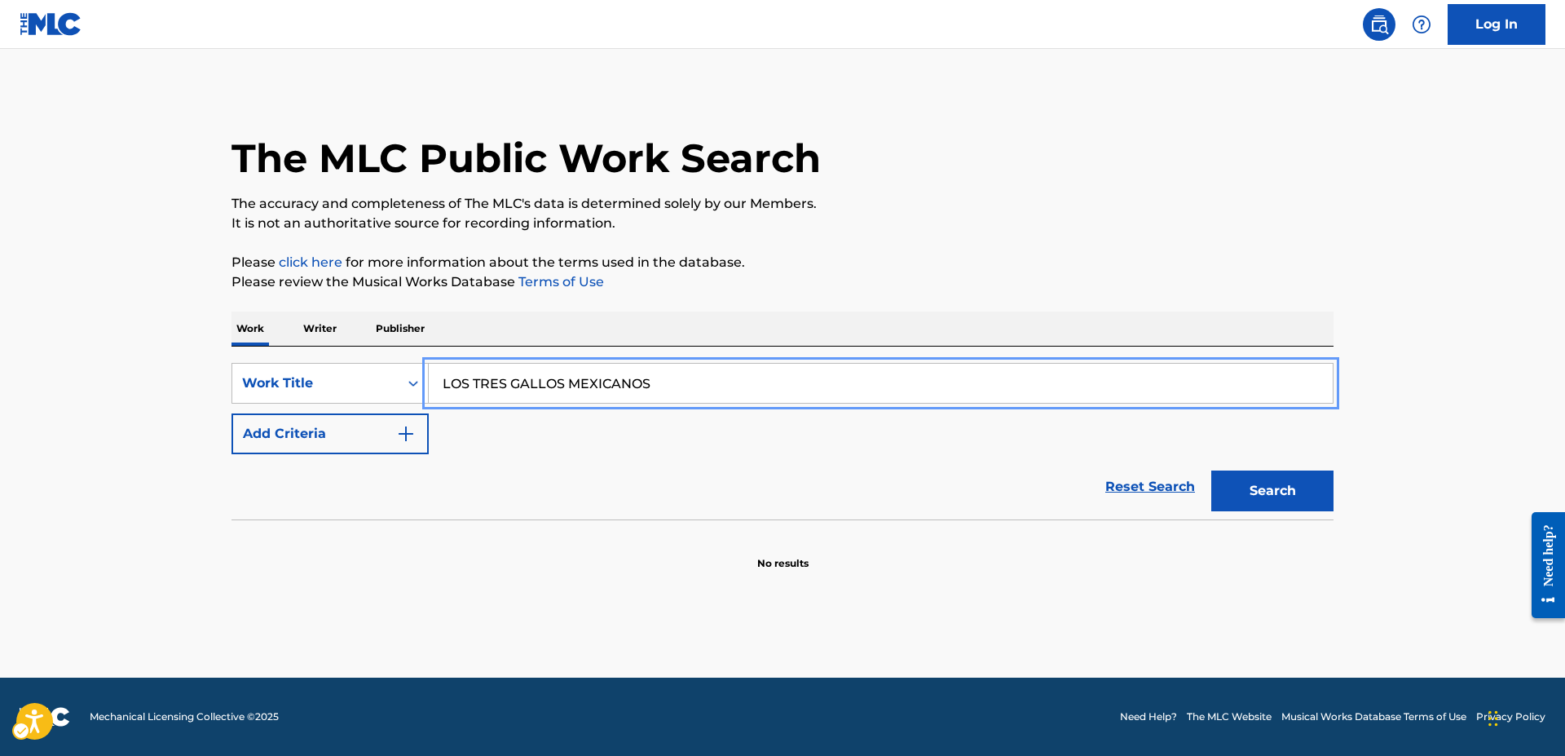
type input "LOS TRES GALLOS MEXICANOS"
click at [231, 413] on button "Add Criteria" at bounding box center [329, 433] width 197 height 41
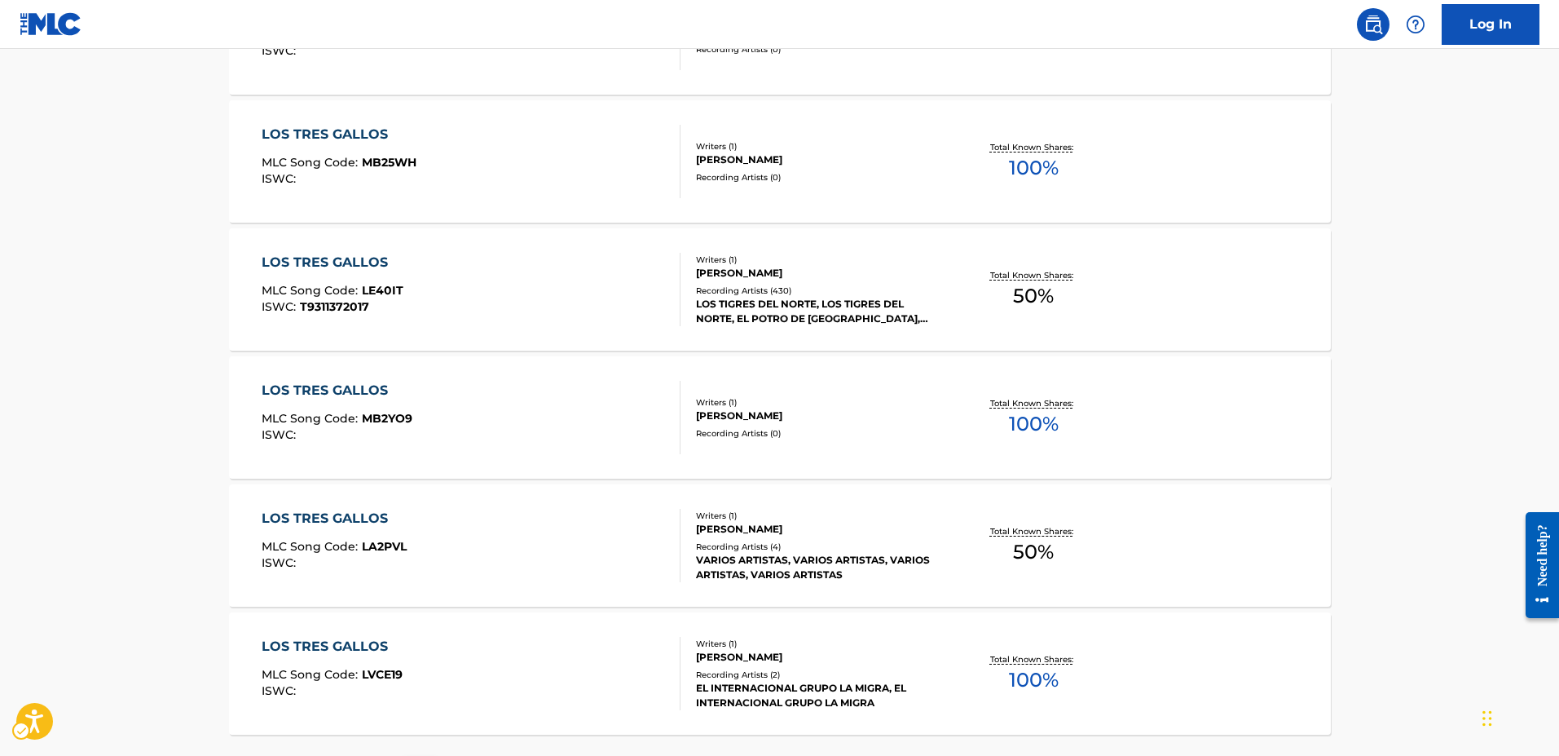
scroll to position [1222, 0]
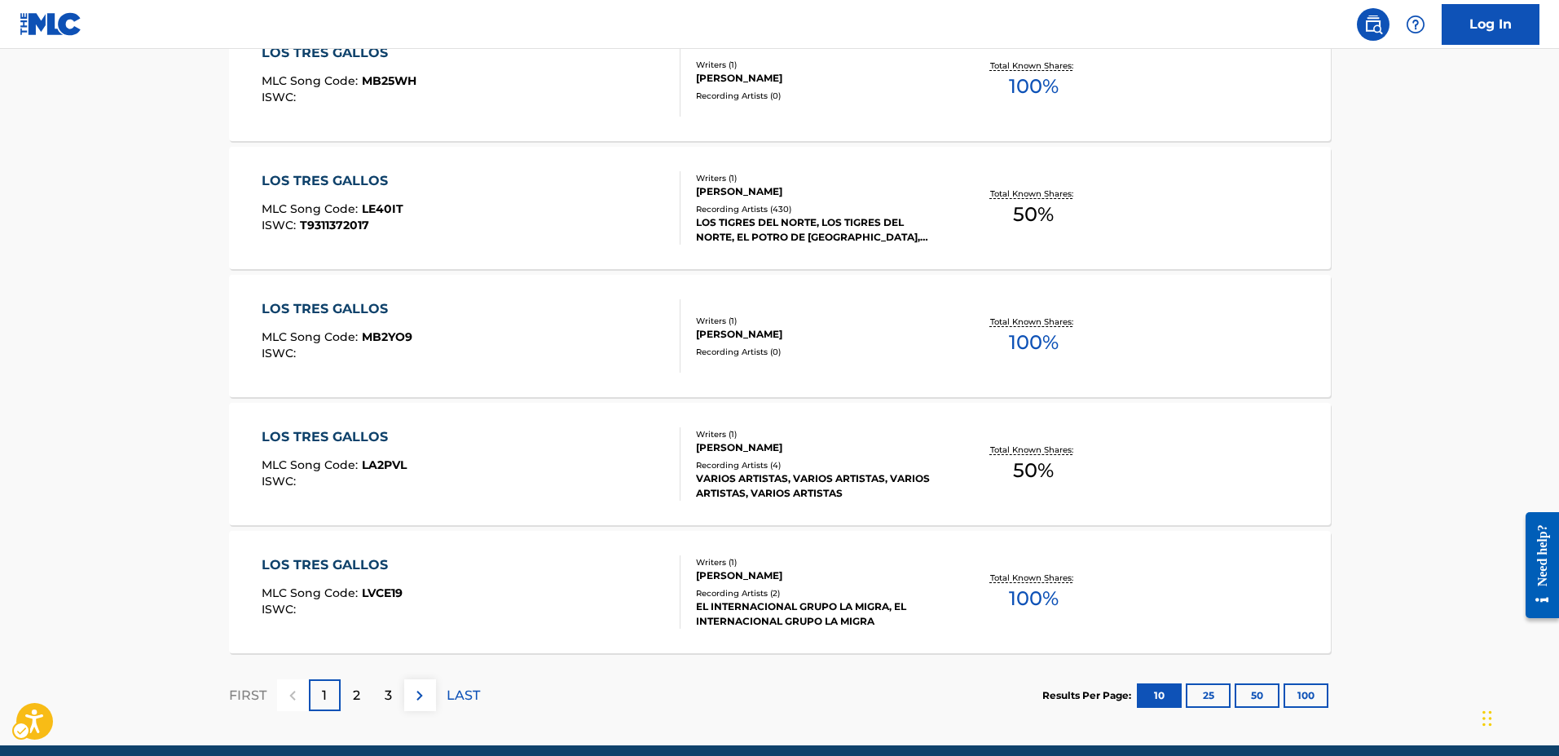
click at [357, 693] on p "2" at bounding box center [356, 695] width 7 height 20
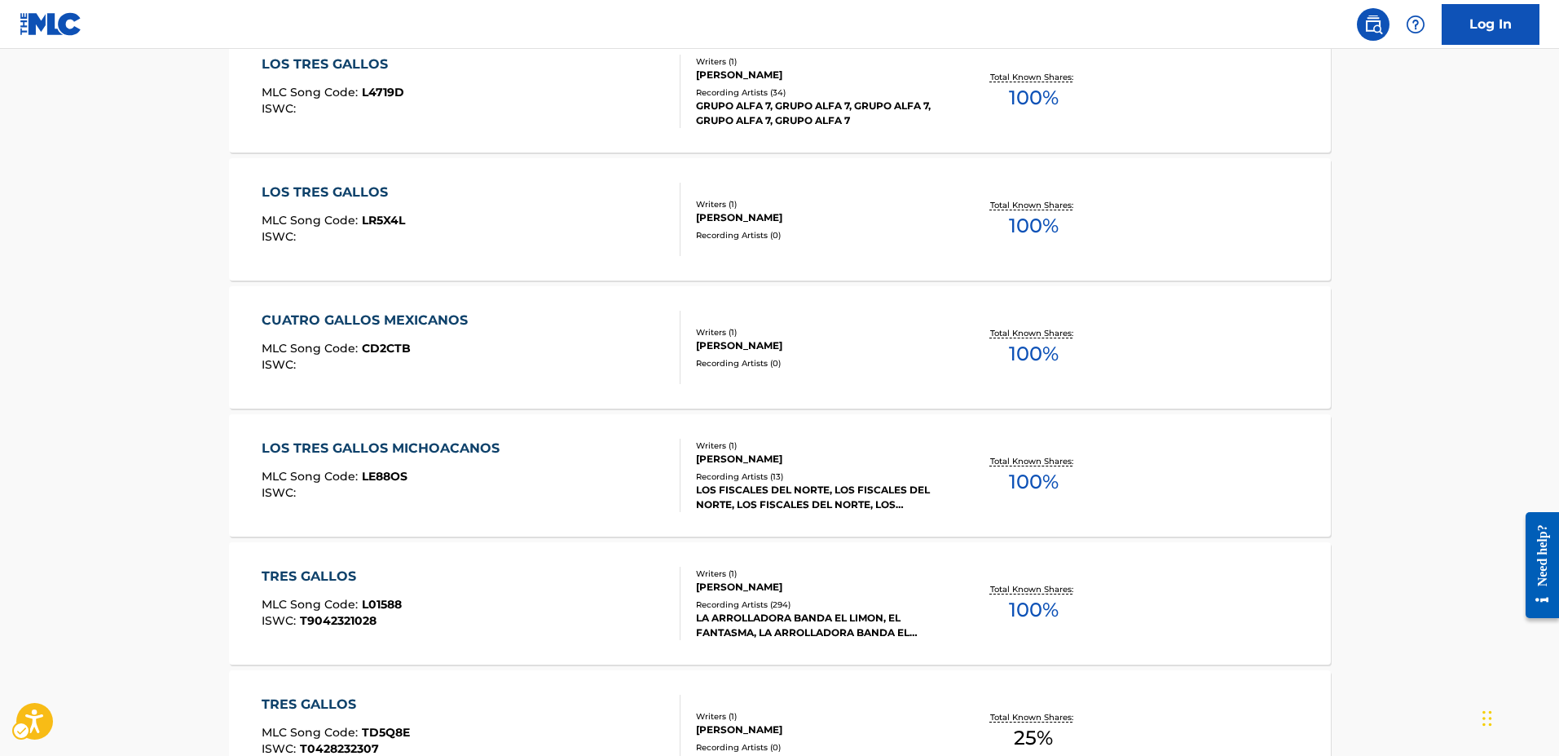
scroll to position [570, 0]
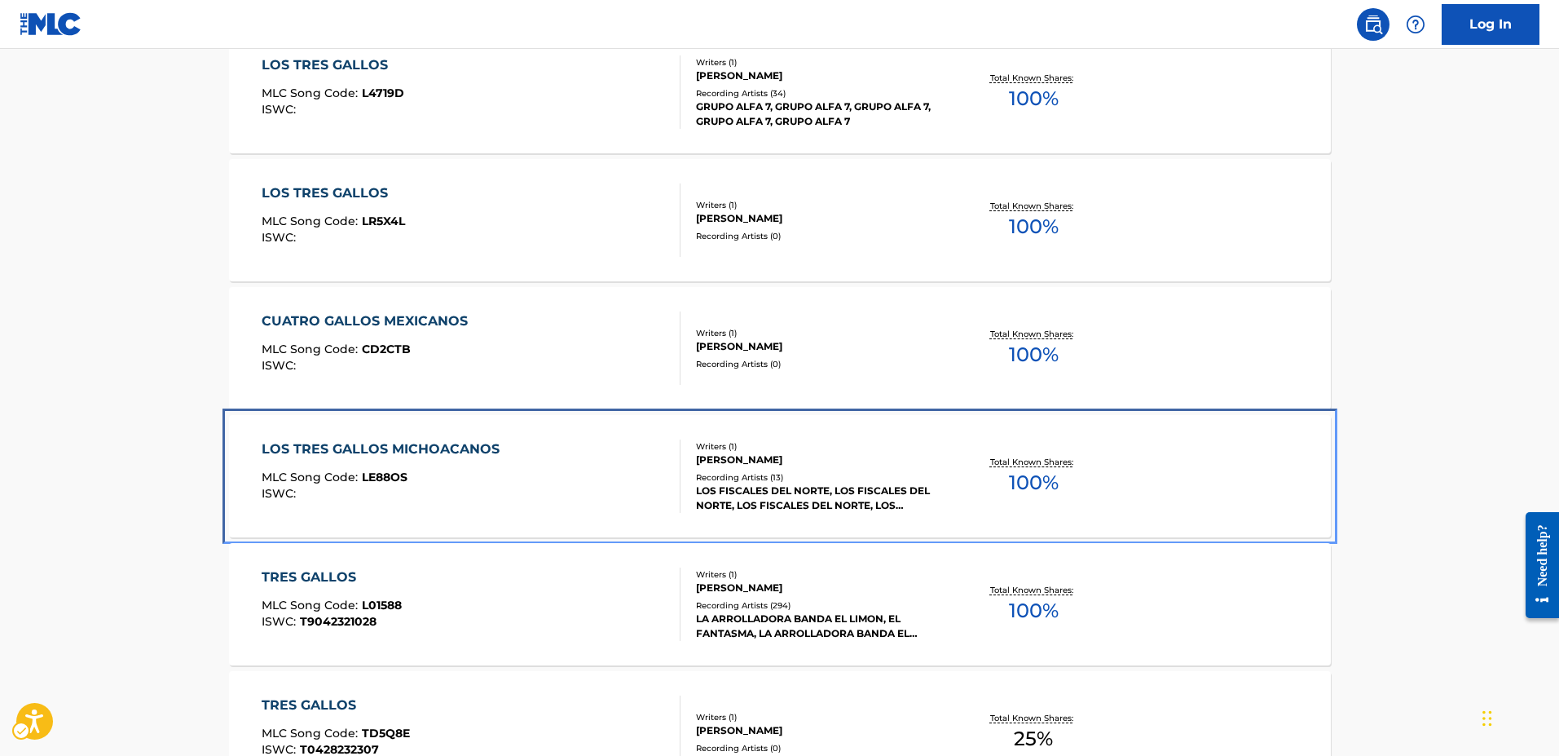
click at [389, 477] on span "LE88OS" at bounding box center [385, 476] width 46 height 15
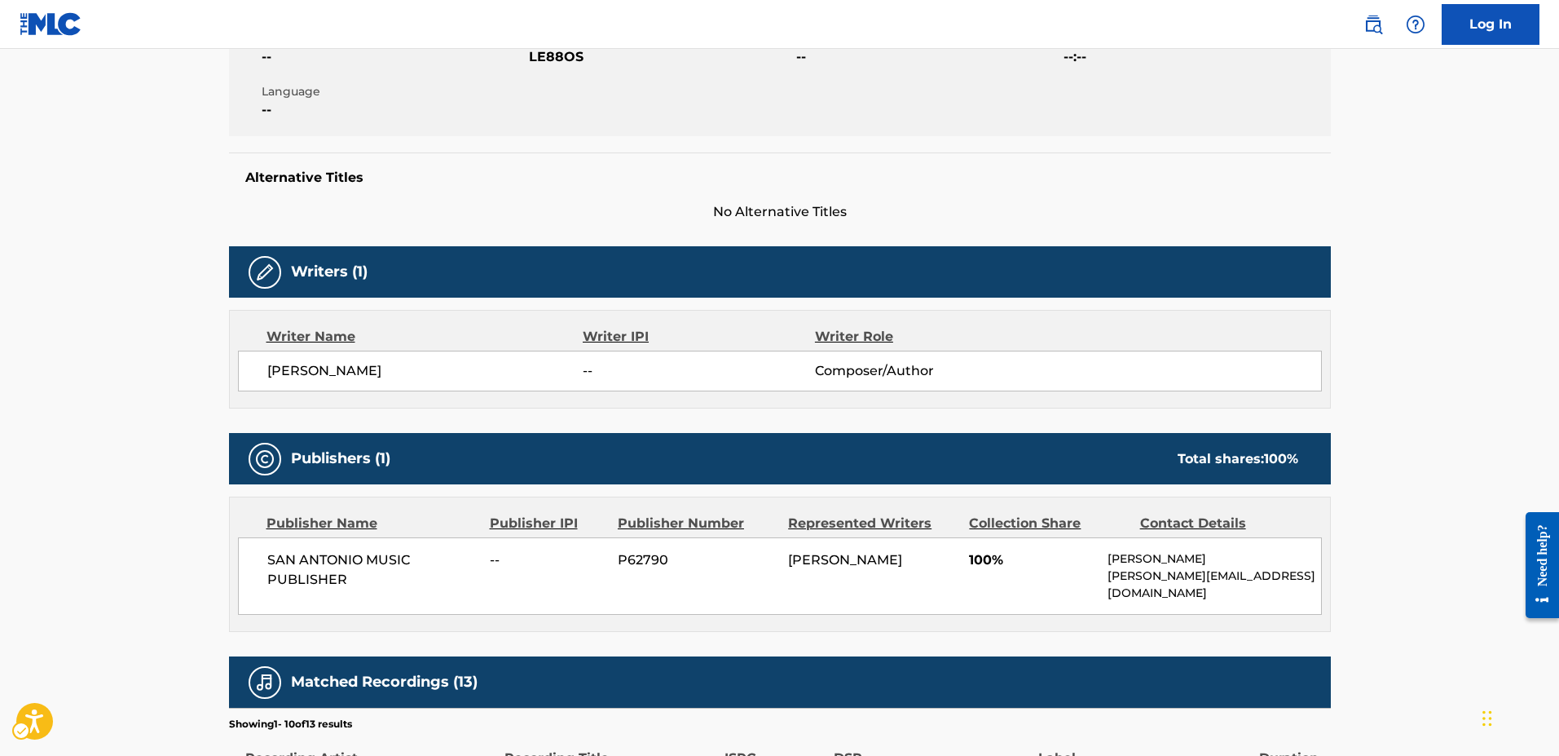
scroll to position [244, 0]
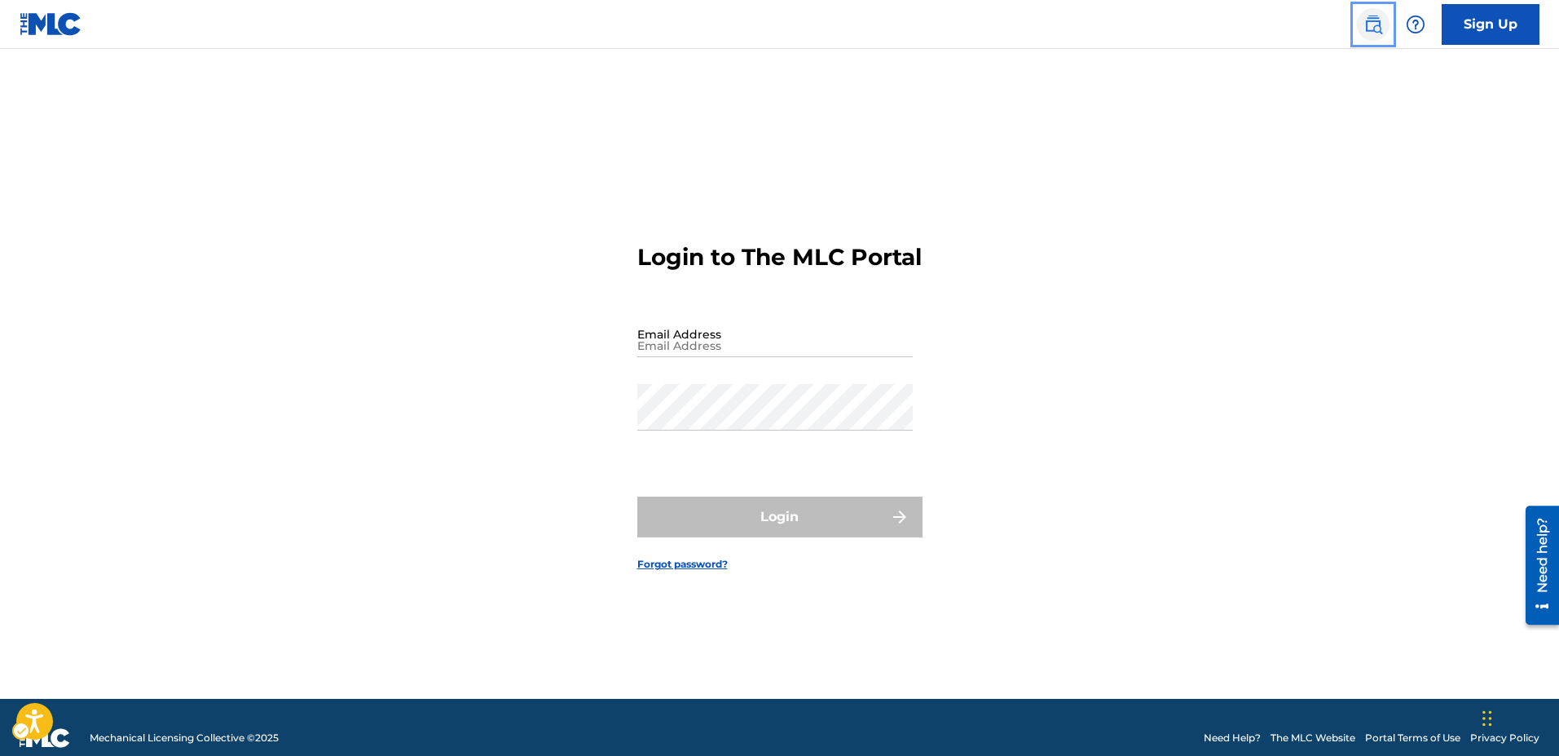
click at [1368, 23] on img "Page Menu" at bounding box center [1373, 25] width 20 height 20
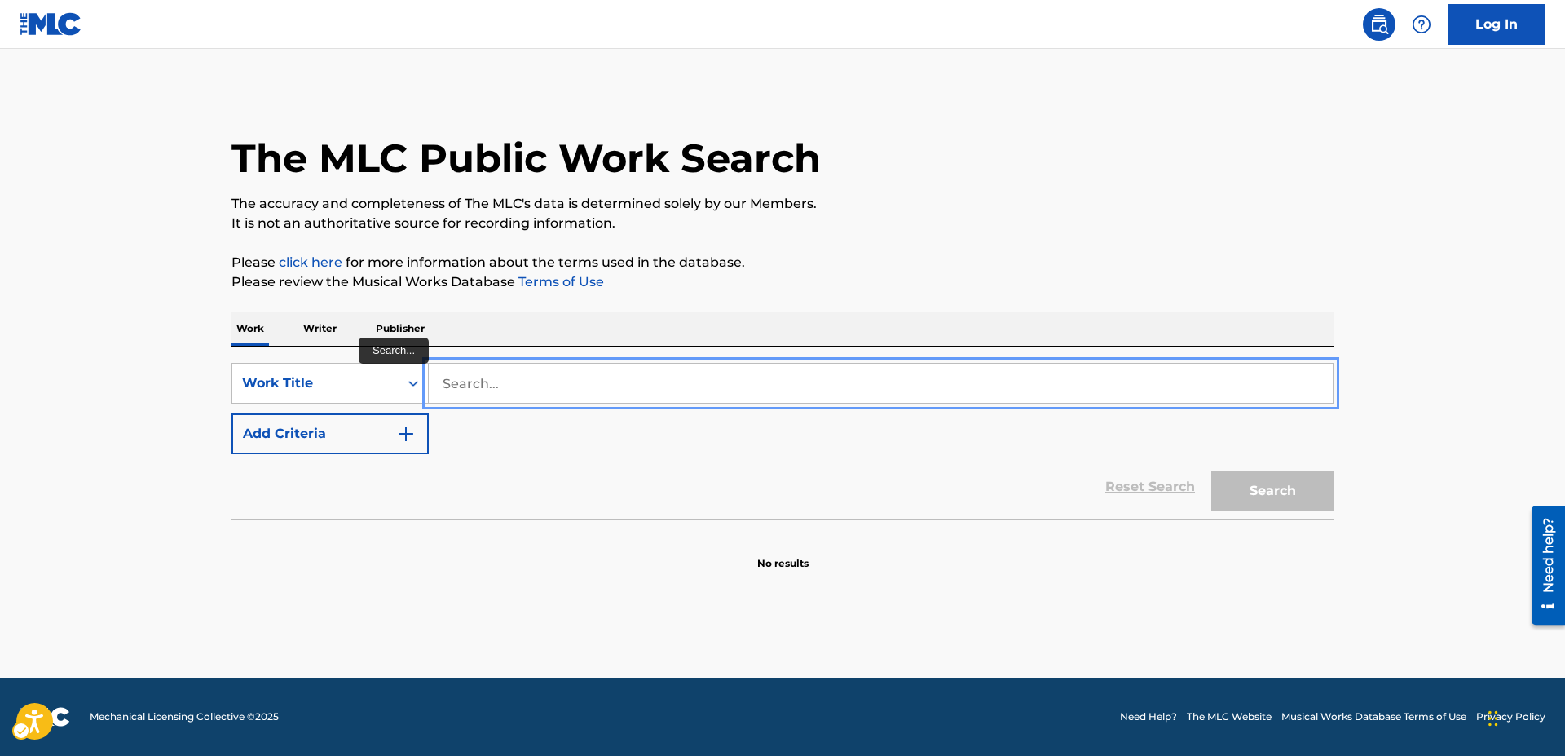
click at [447, 375] on input "Search..." at bounding box center [881, 382] width 904 height 39
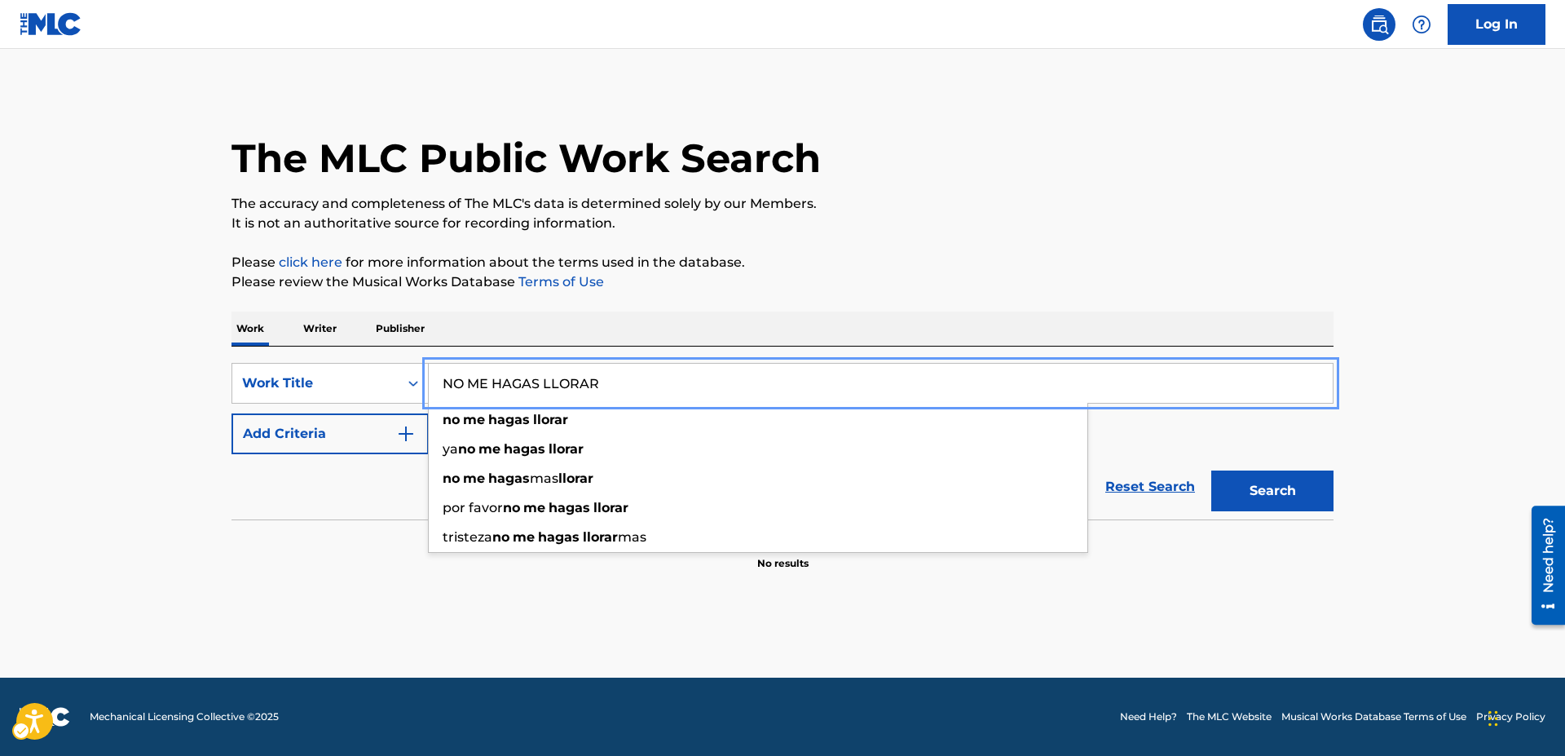
type input "NO ME HAGAS LLORAR"
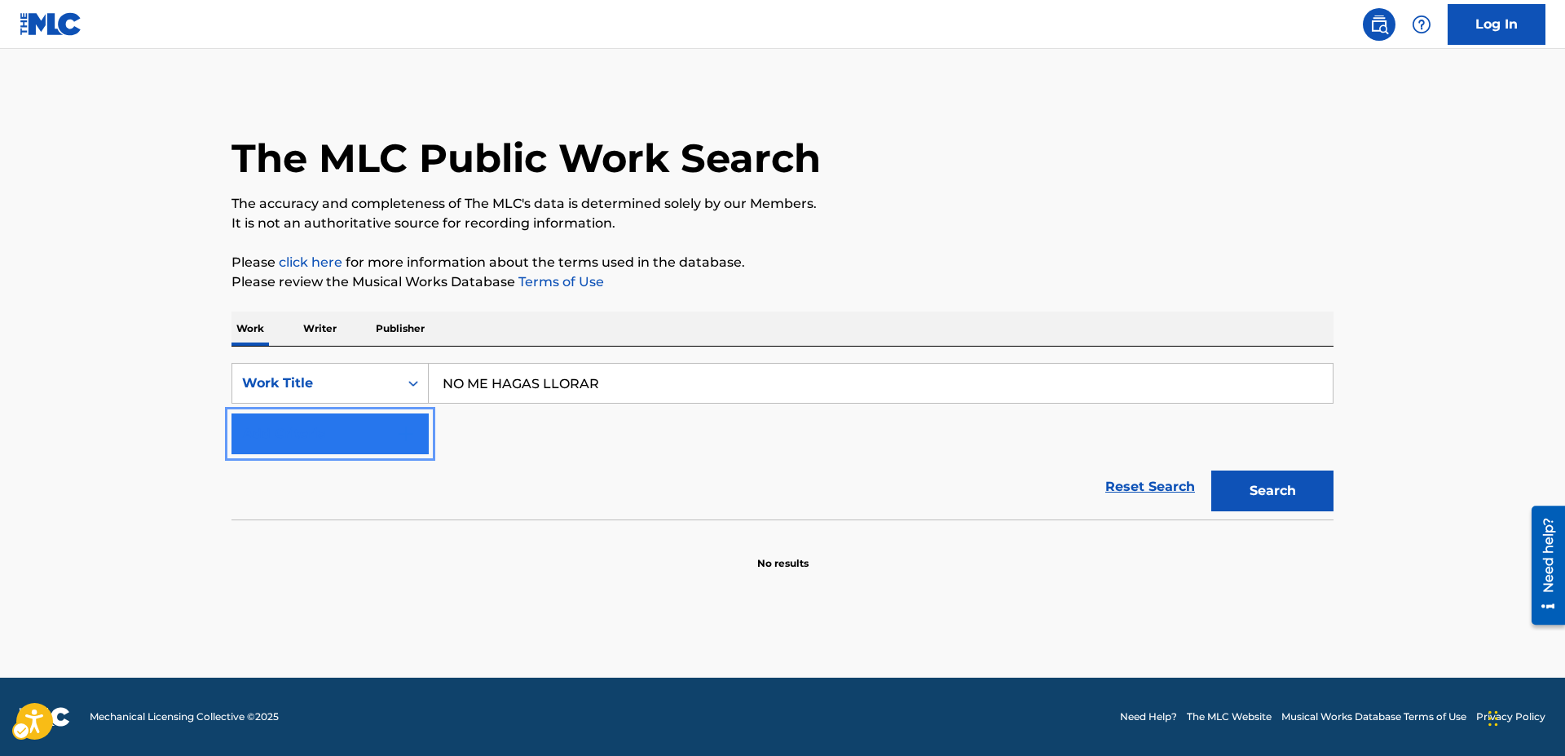
click at [419, 430] on button "Add Criteria" at bounding box center [329, 433] width 197 height 41
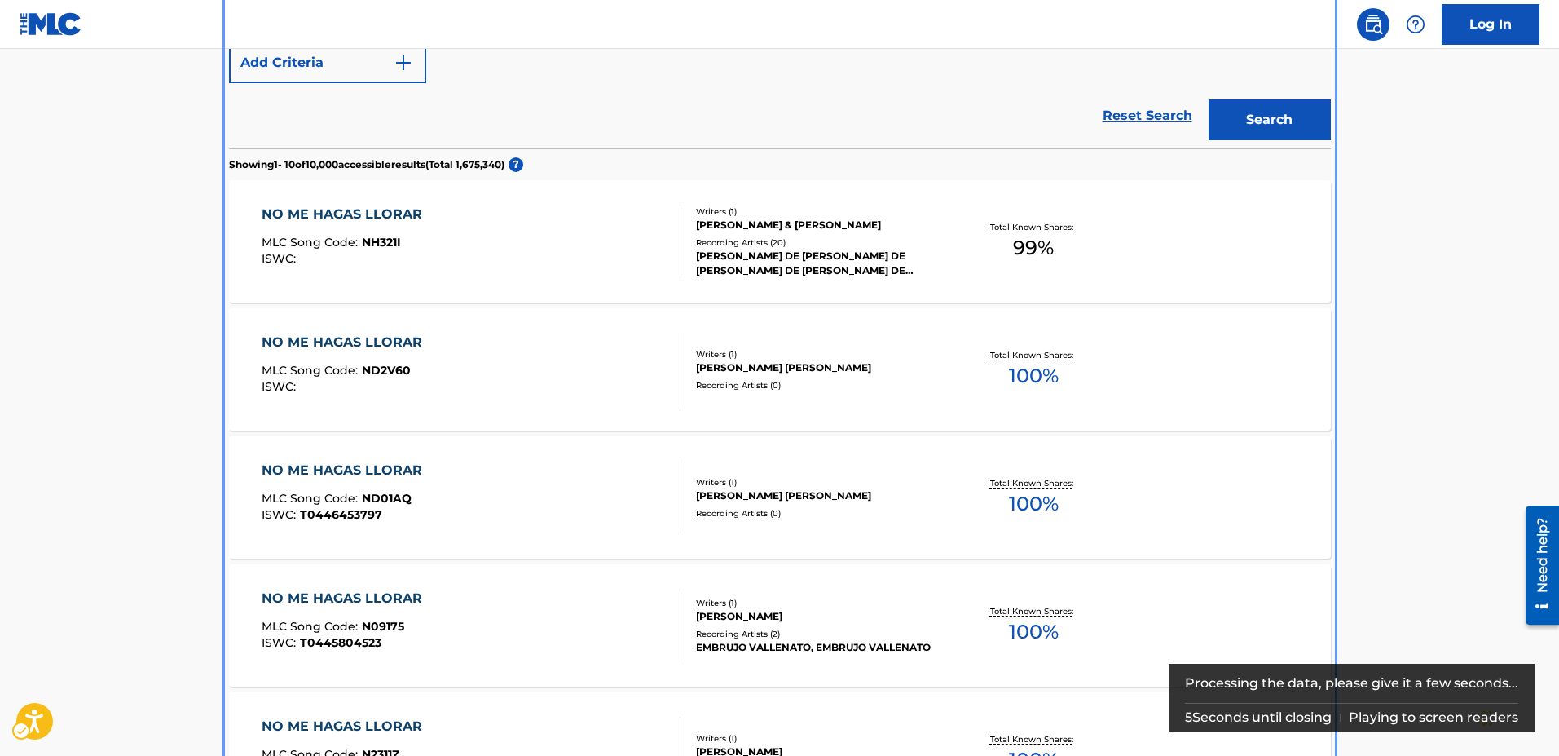
scroll to position [407, 0]
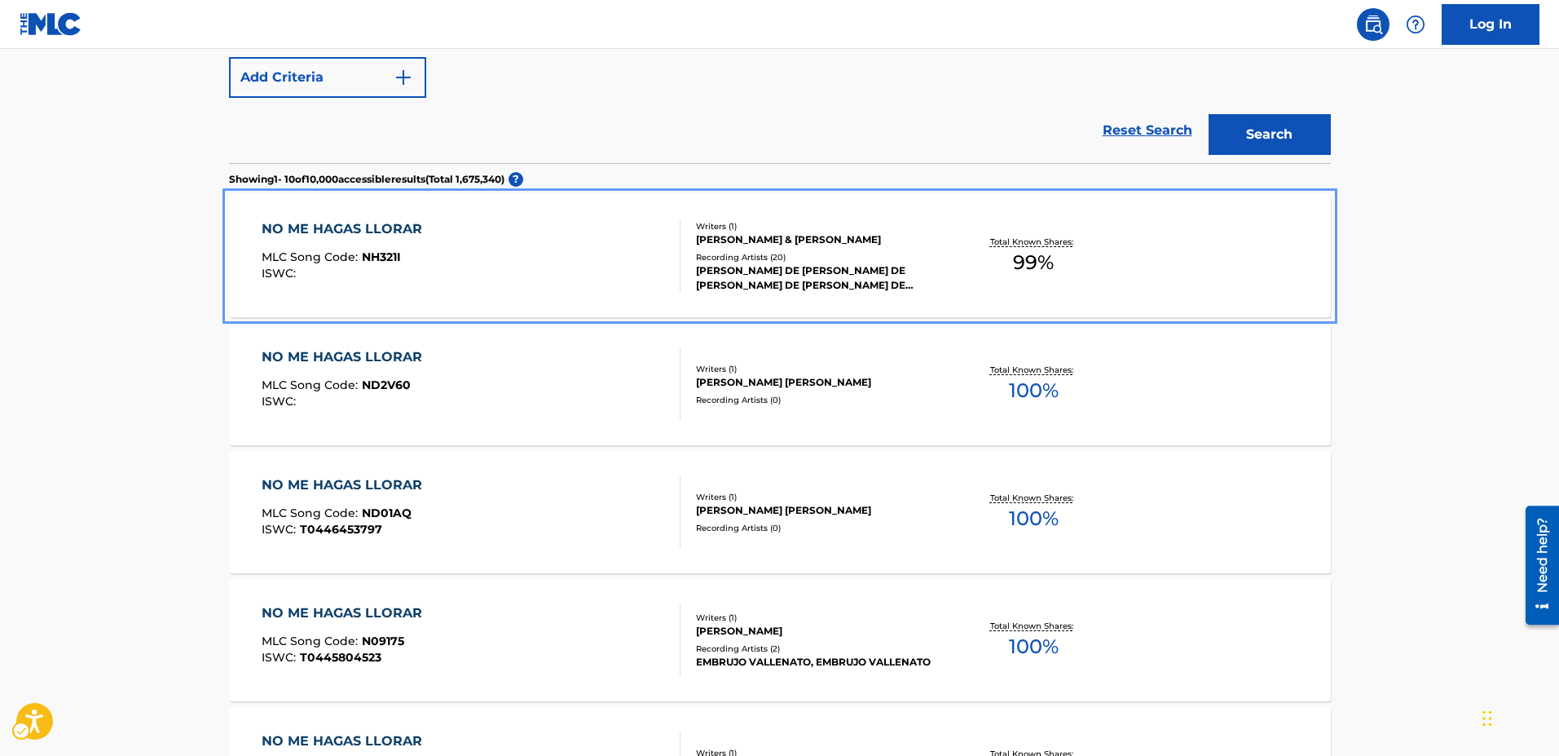
click at [377, 258] on span "NH321I" at bounding box center [381, 256] width 39 height 15
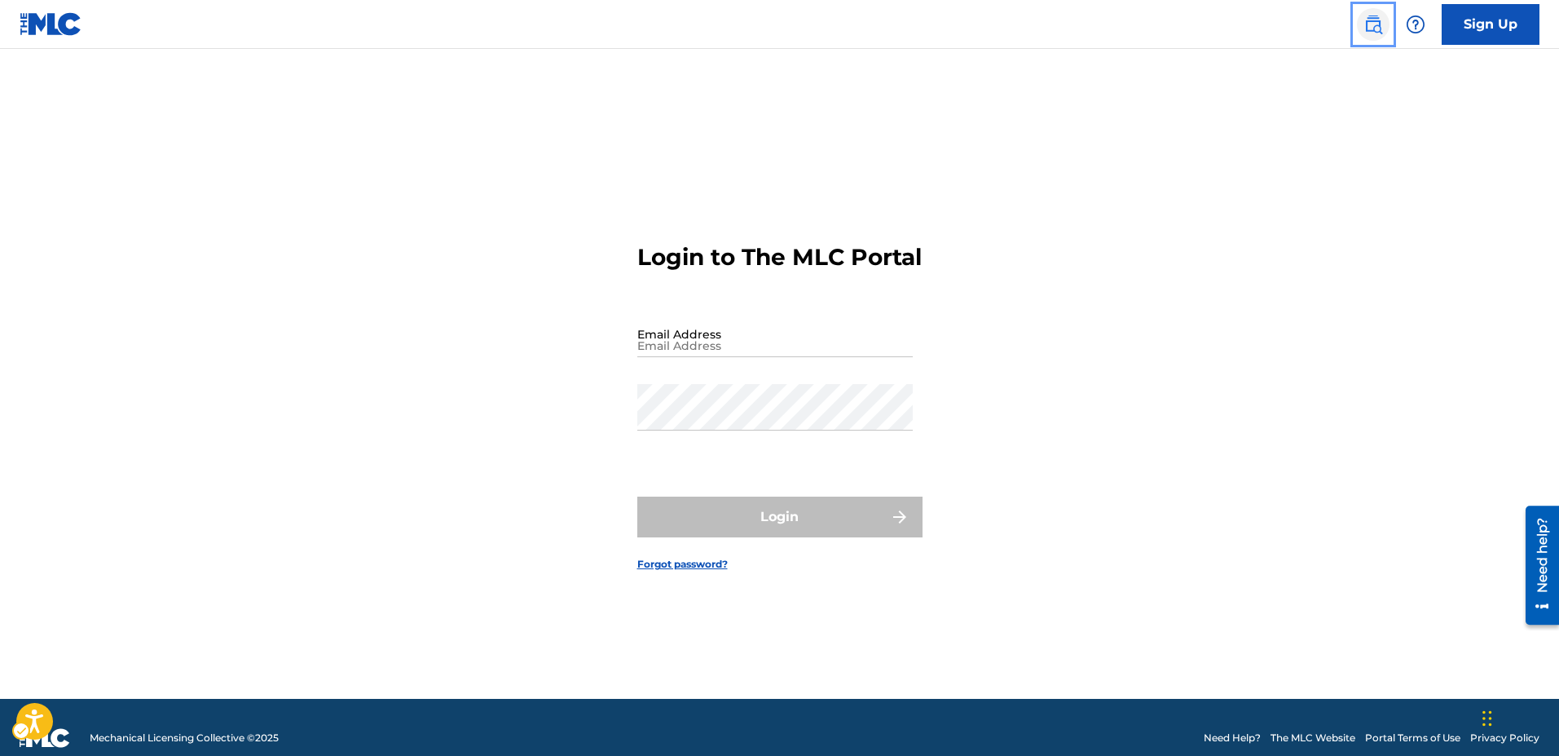
click at [1381, 20] on img "Page Menu" at bounding box center [1373, 25] width 20 height 20
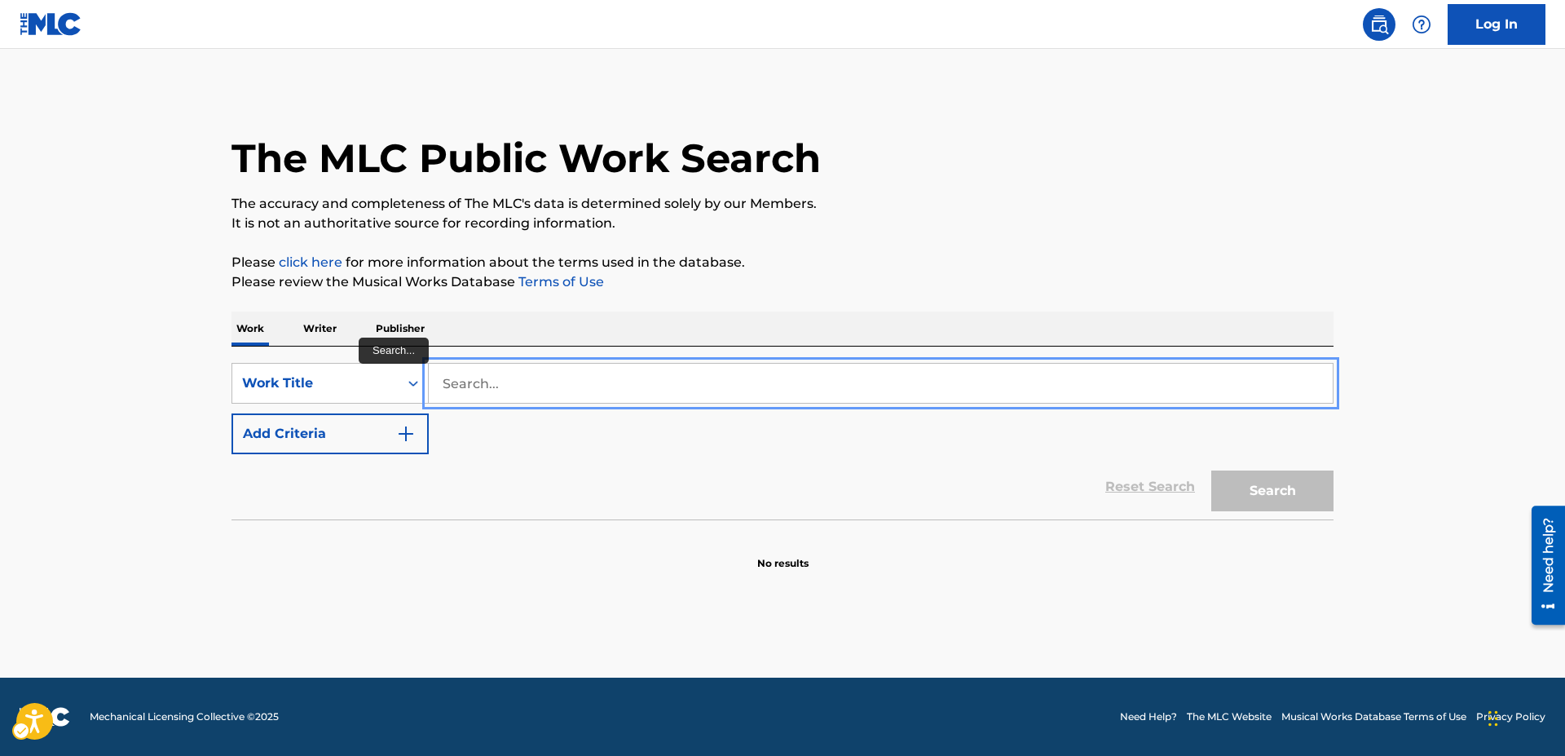
click at [438, 380] on input "Search..." at bounding box center [881, 382] width 904 height 39
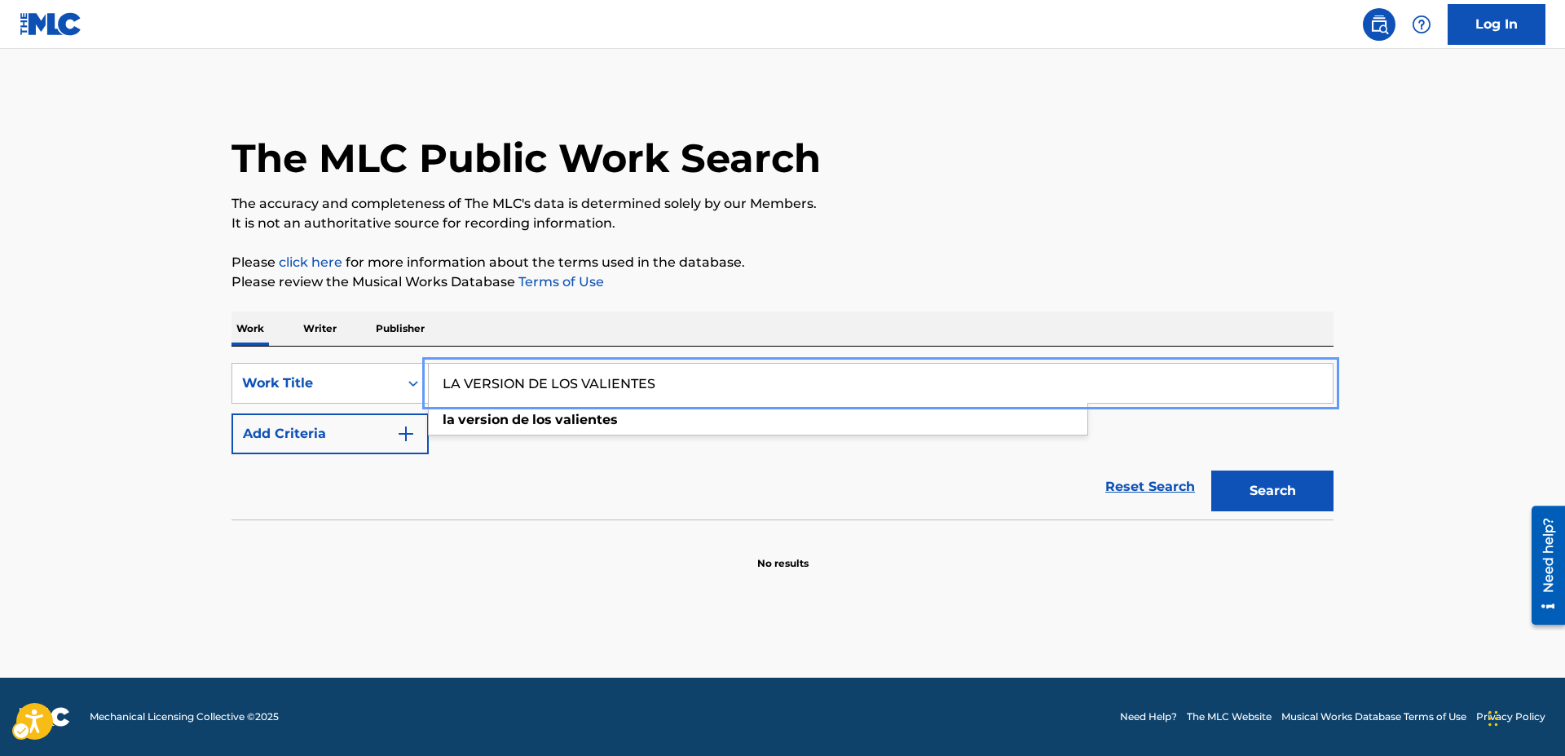
type input "LA VERSION DE LOS VALIENTES"
click at [231, 413] on button "Add Criteria" at bounding box center [329, 433] width 197 height 41
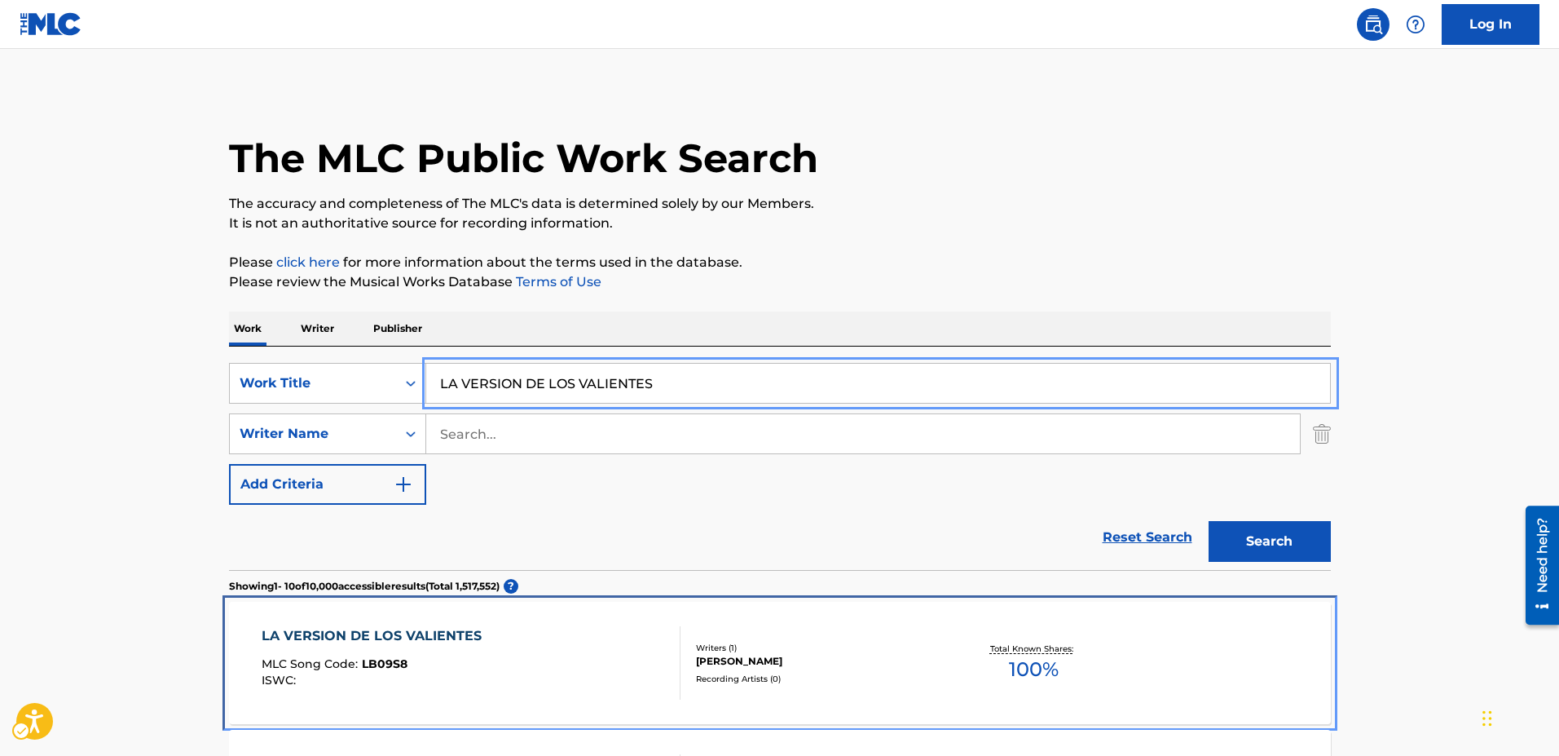
click at [401, 667] on span "LB09S8" at bounding box center [385, 663] width 46 height 15
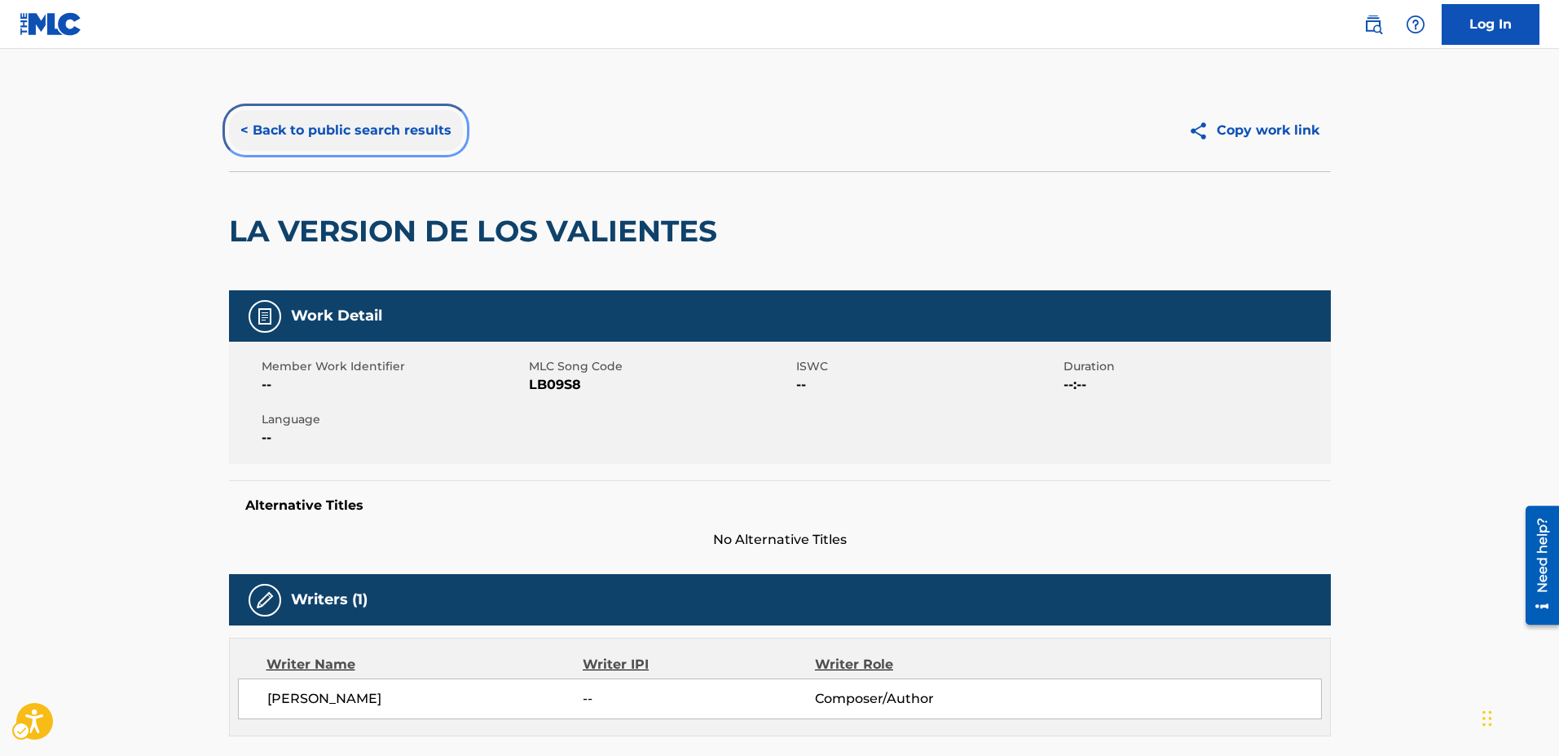
click at [242, 125] on button "< Back to public search results" at bounding box center [346, 130] width 234 height 41
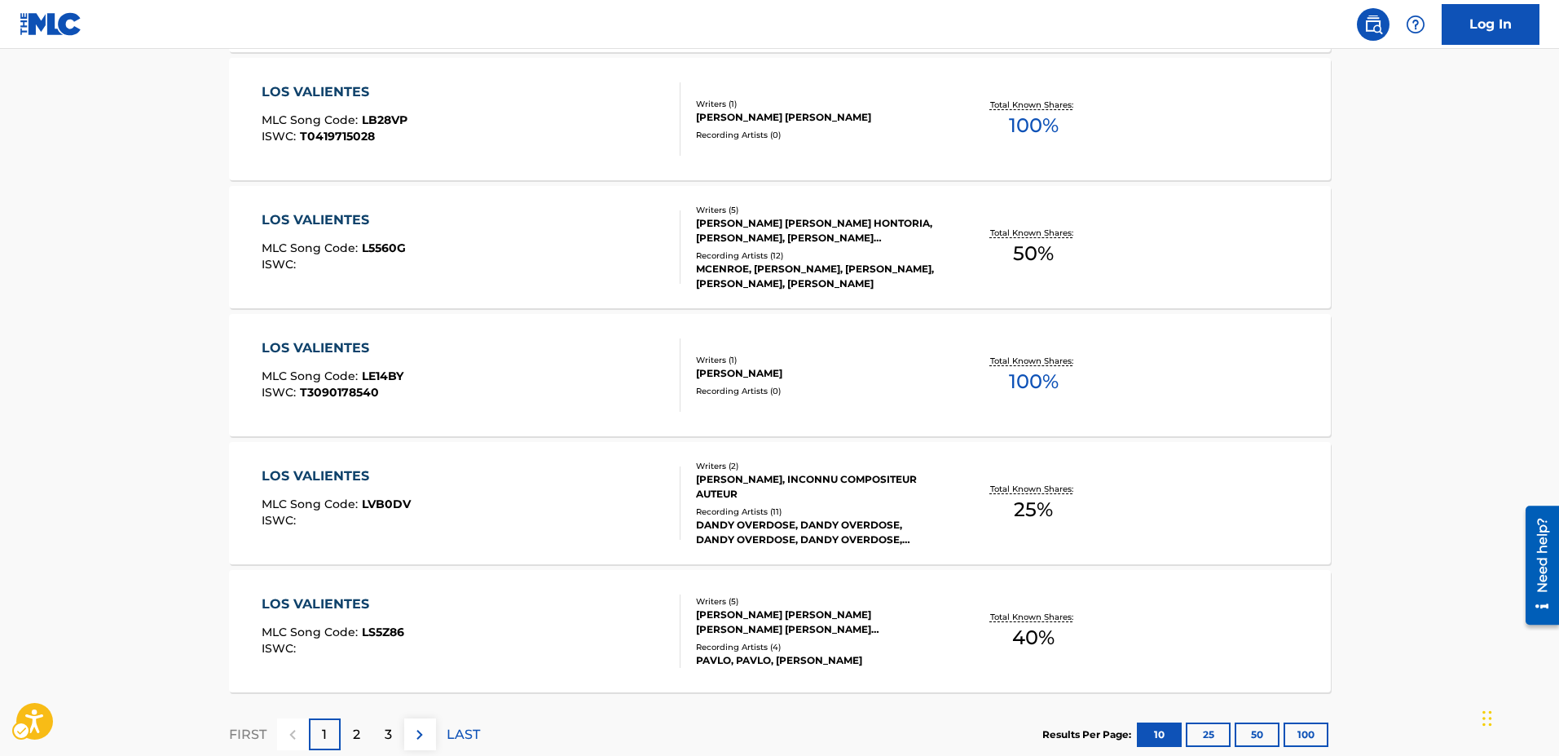
scroll to position [1290, 0]
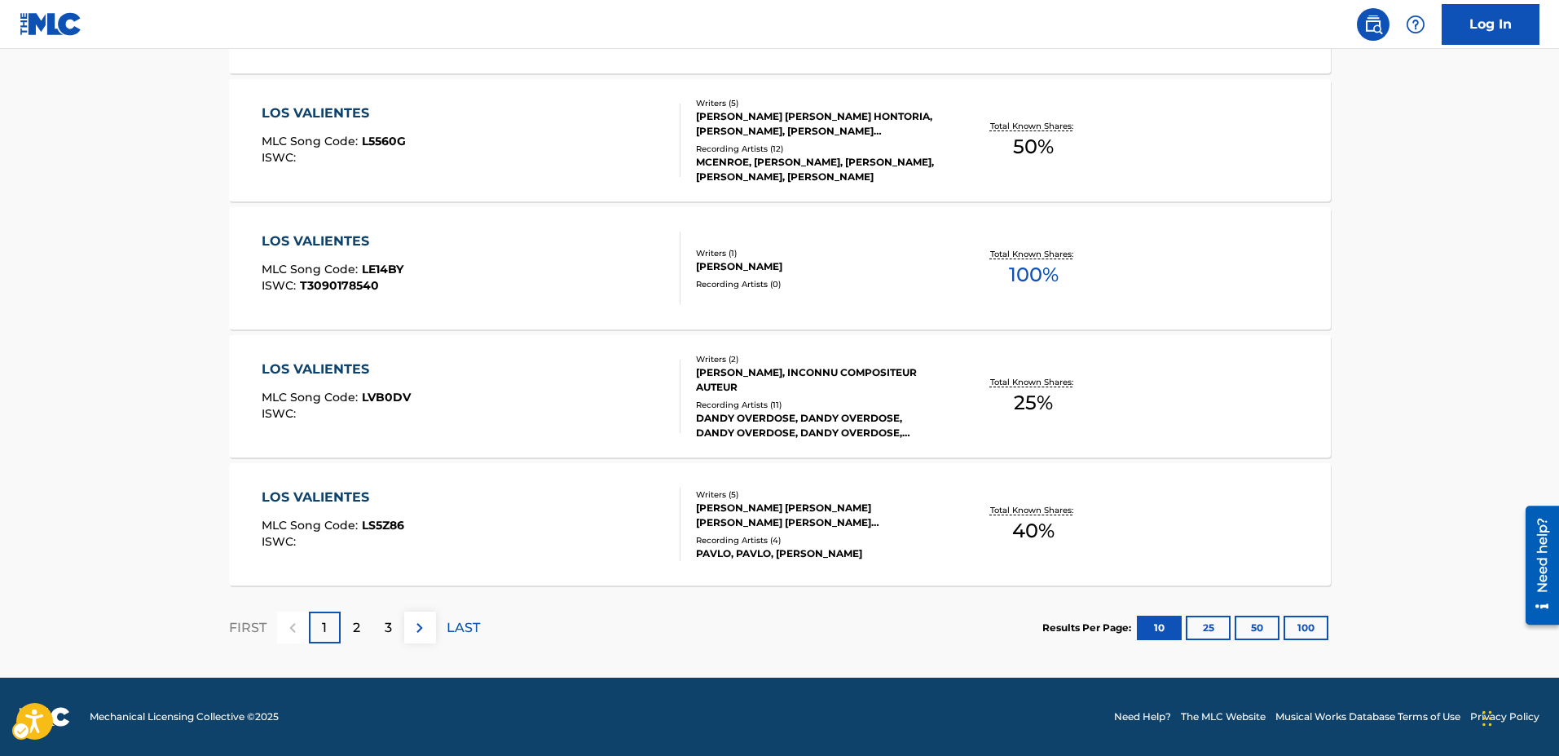
click at [359, 628] on p "2" at bounding box center [356, 628] width 7 height 20
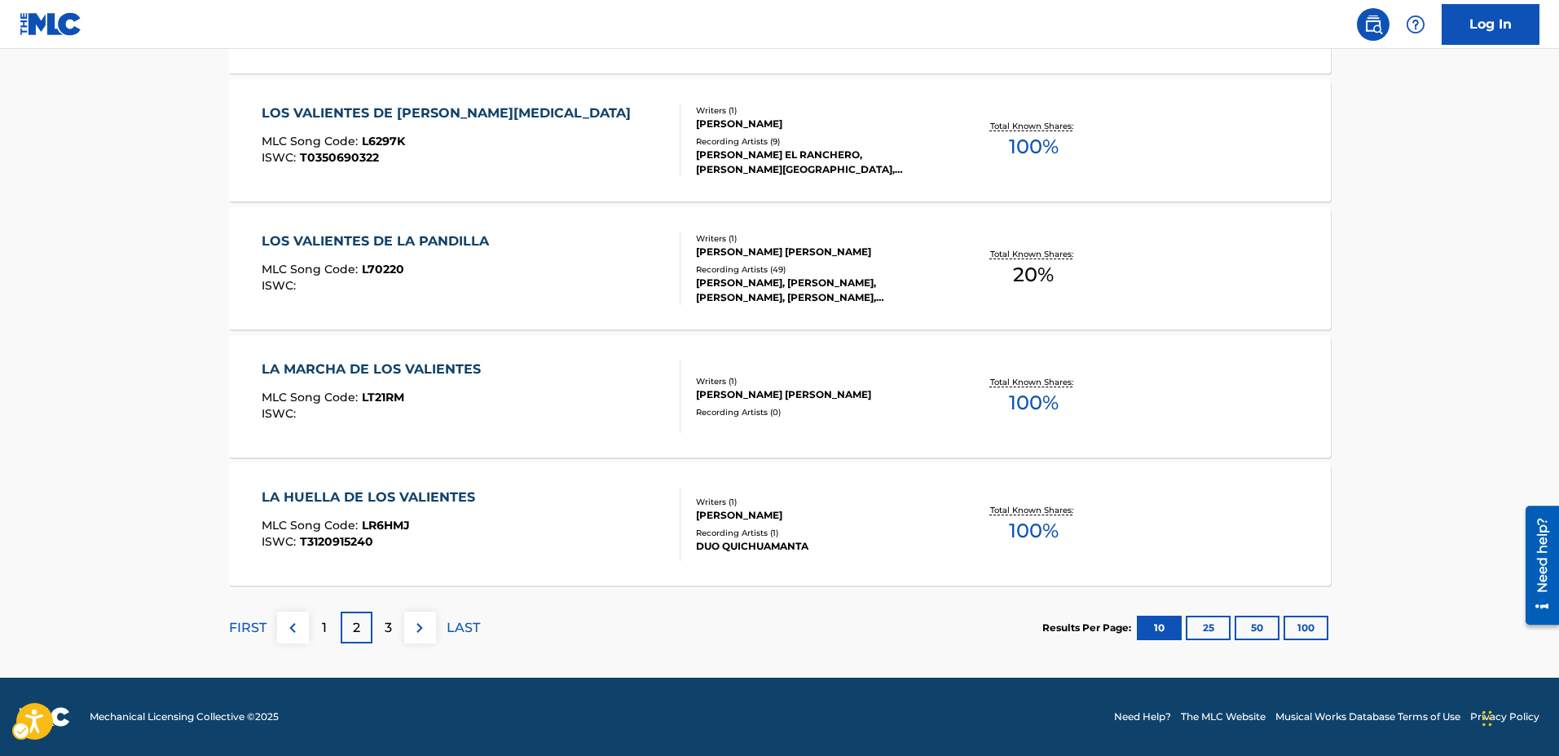
click at [387, 624] on p "3" at bounding box center [388, 628] width 7 height 20
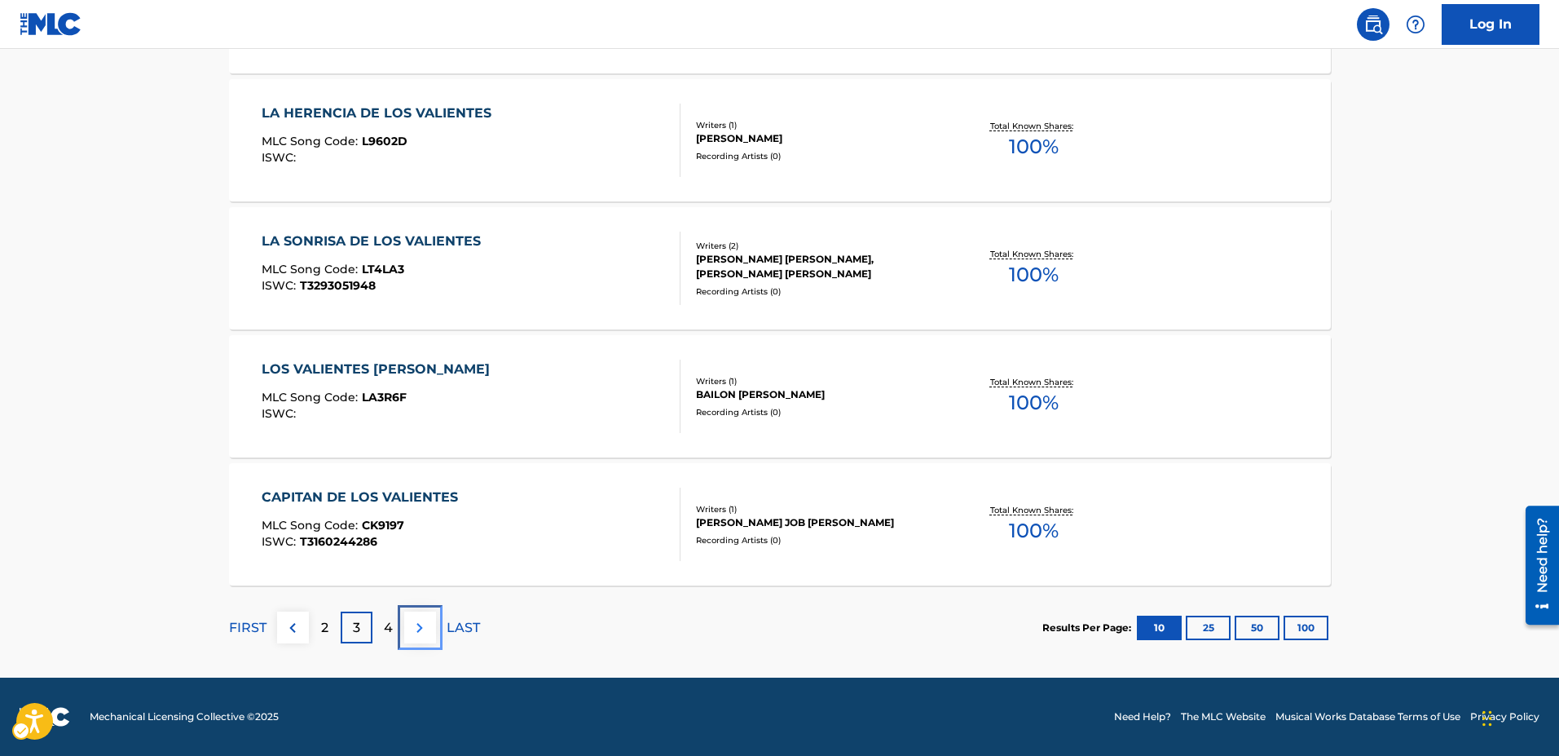
click at [425, 626] on img at bounding box center [420, 628] width 20 height 20
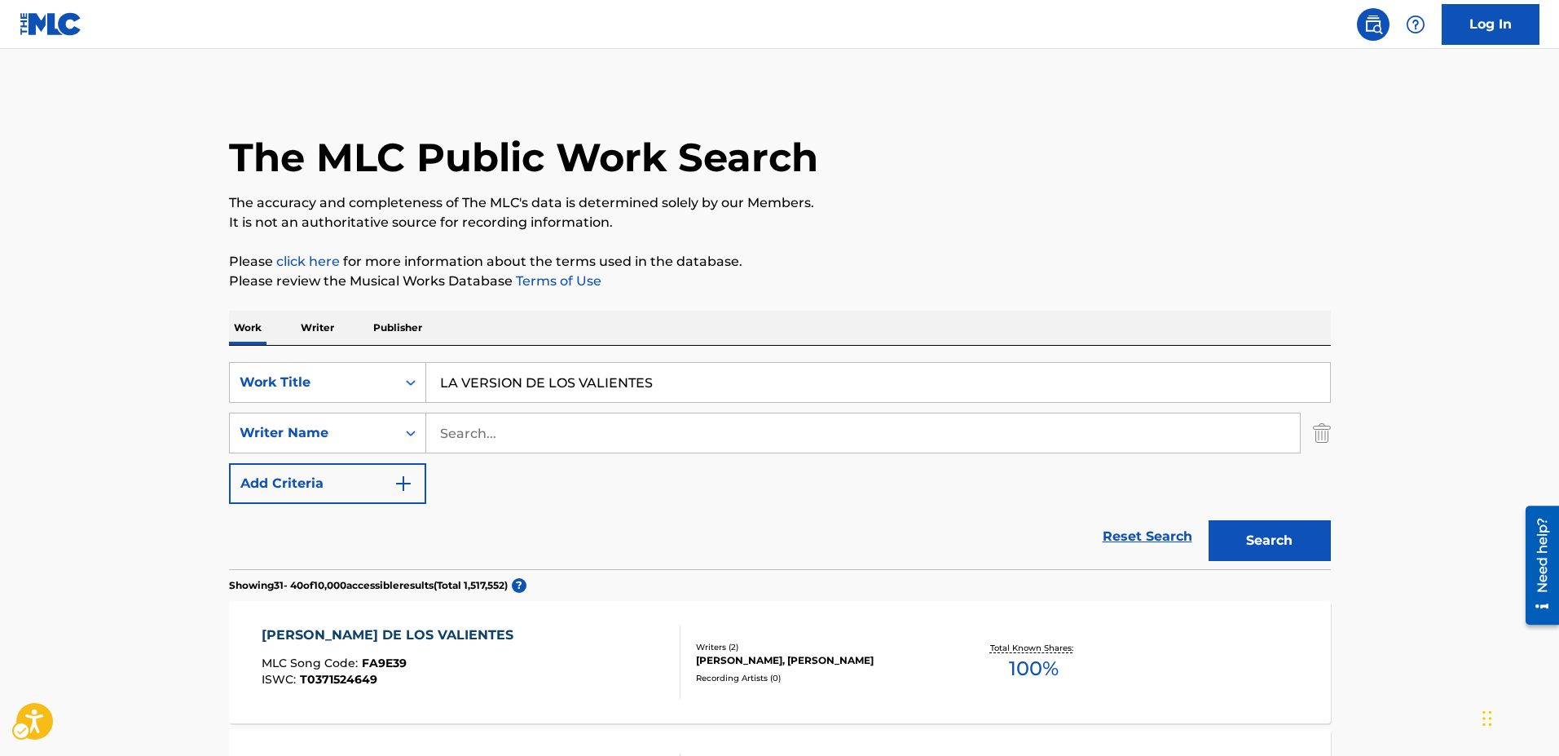
scroll to position [0, 0]
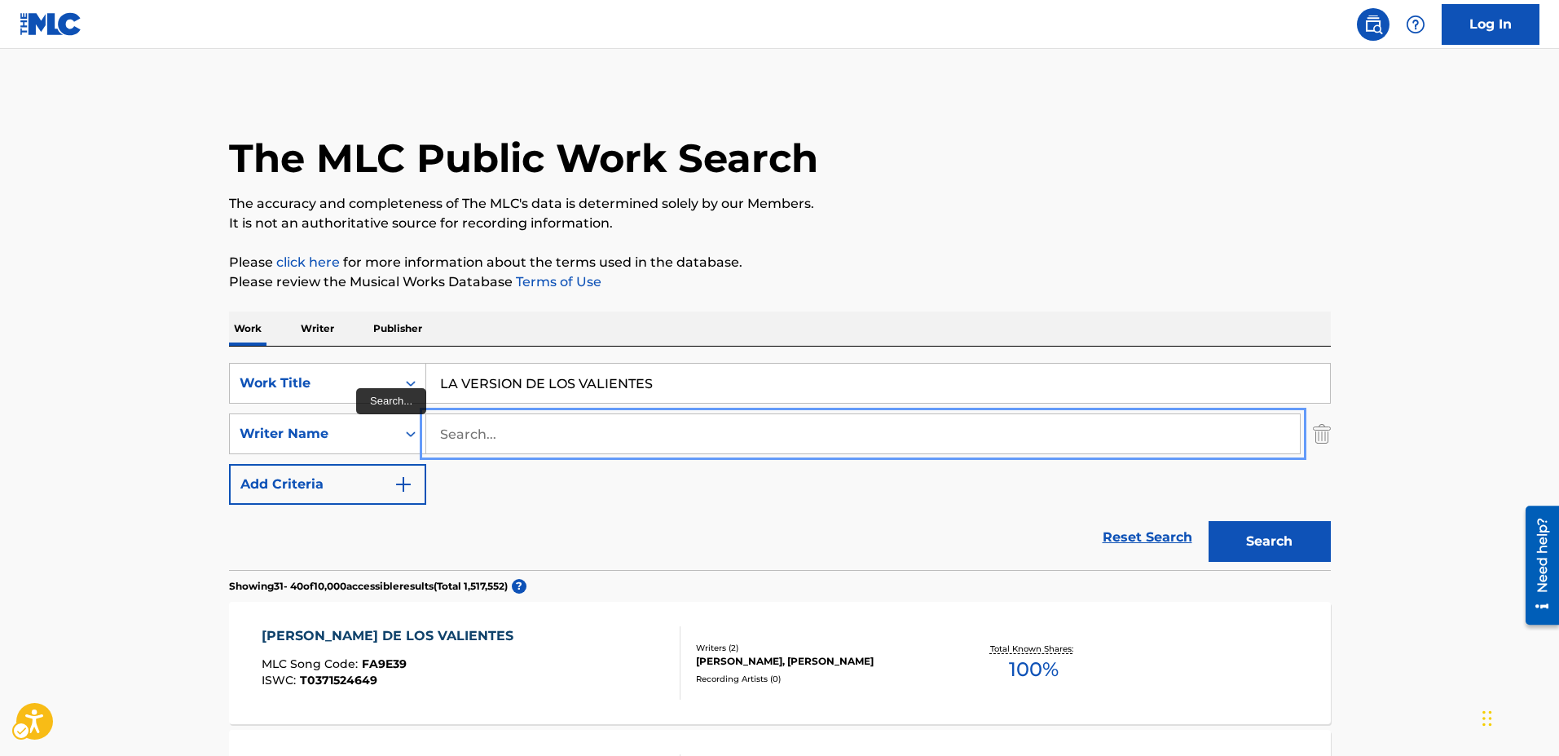
click at [435, 428] on input "Search..." at bounding box center [863, 433] width 874 height 39
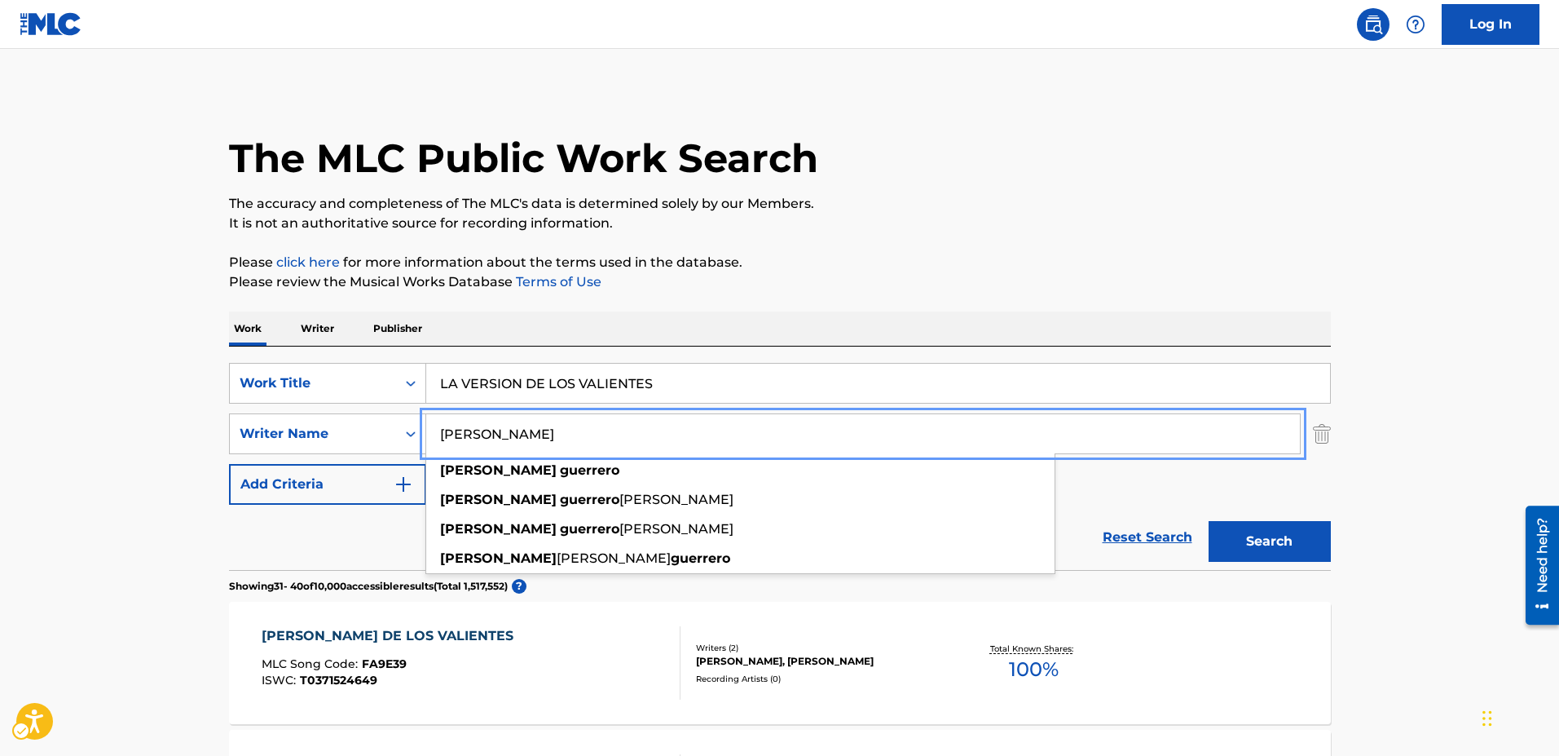
type input "[PERSON_NAME]"
click at [229, 464] on button "Add Criteria" at bounding box center [327, 484] width 197 height 41
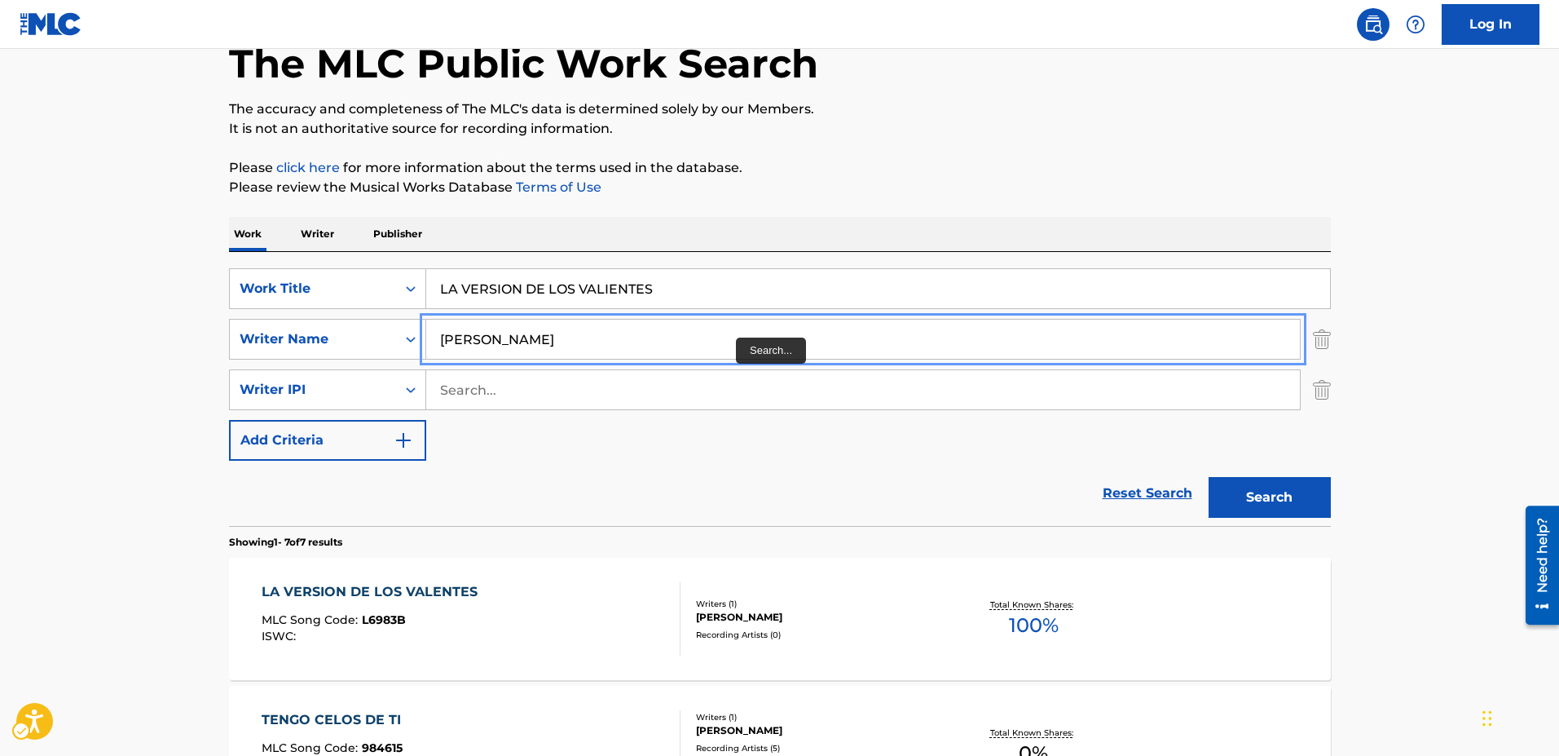
scroll to position [163, 0]
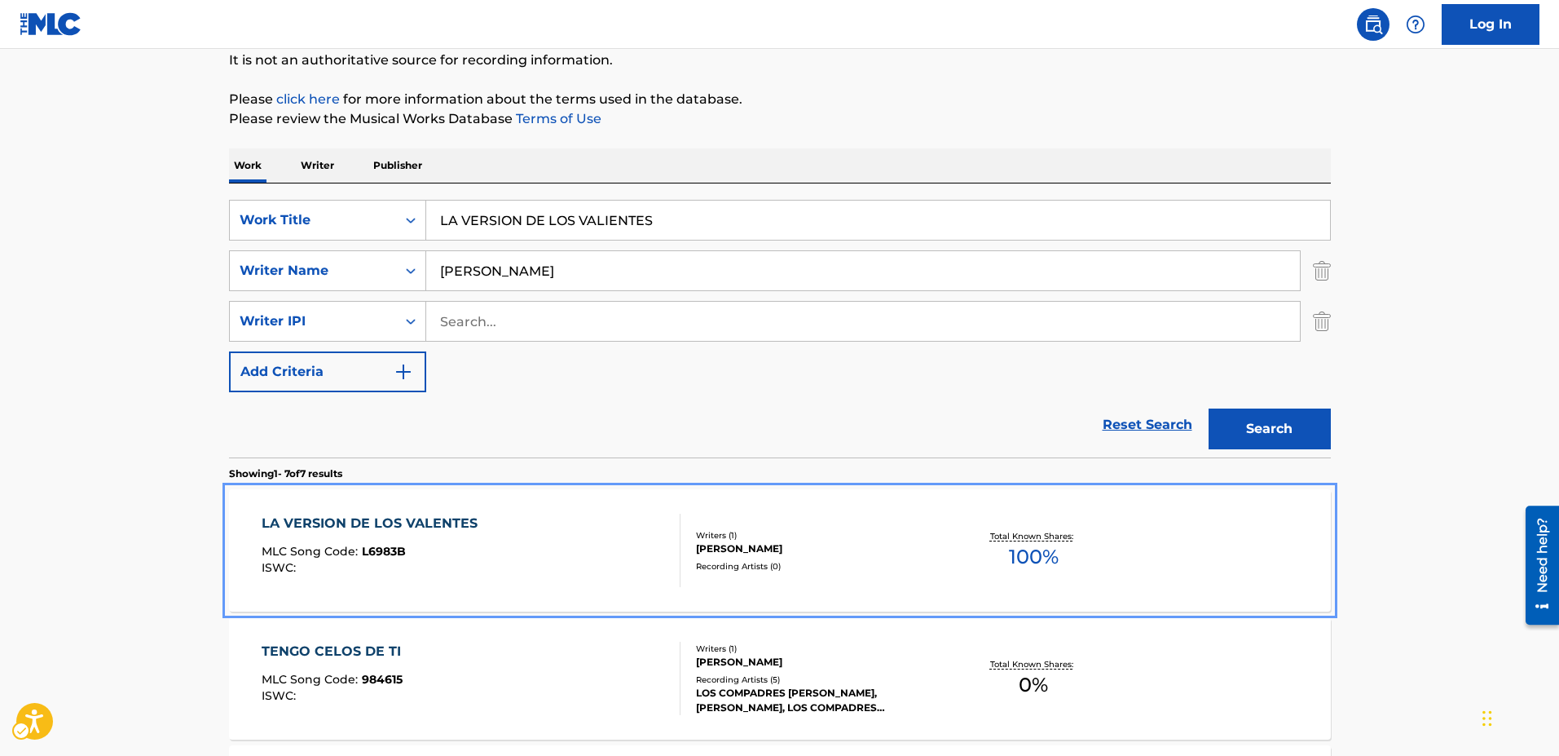
click at [378, 545] on span "L6983B" at bounding box center [384, 551] width 44 height 15
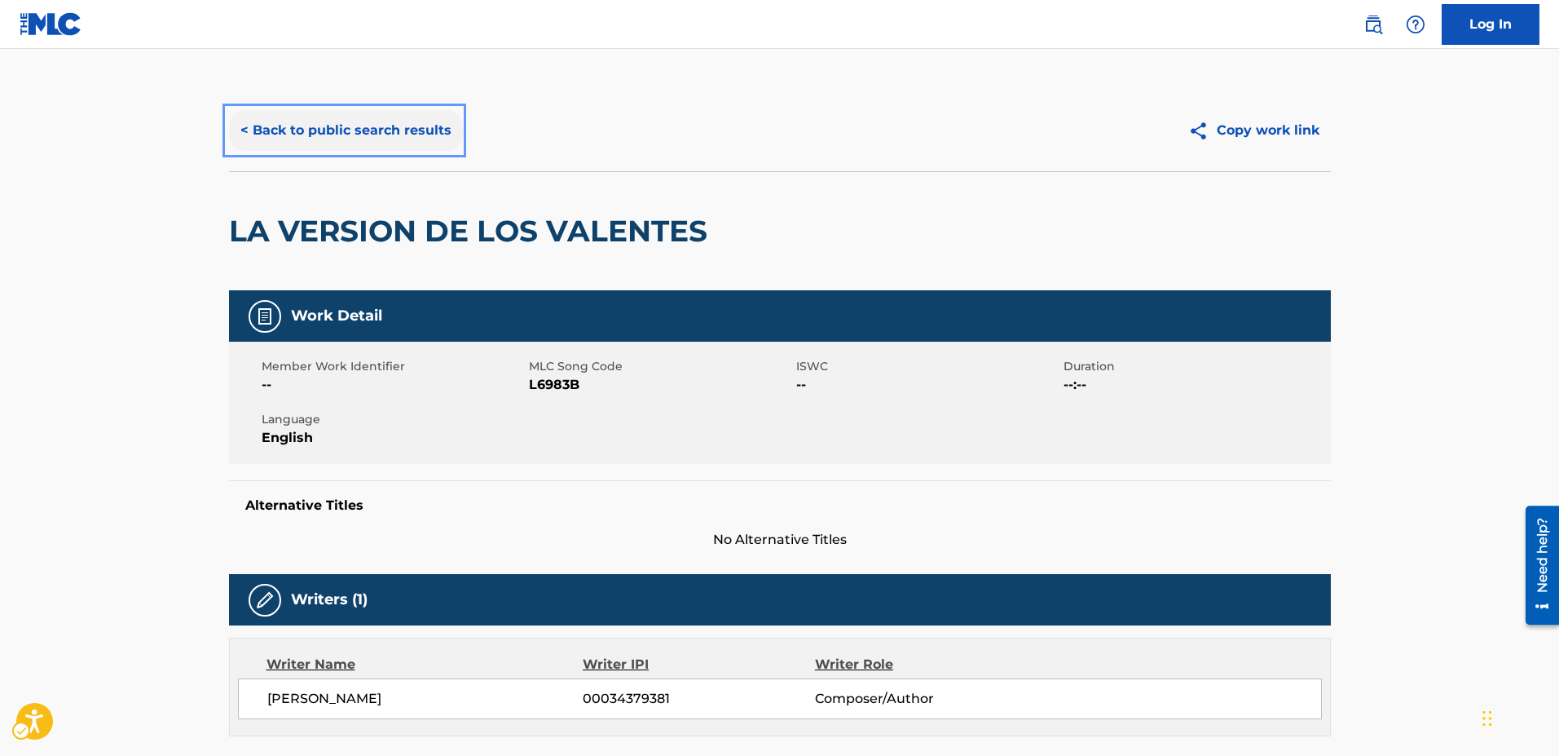
click at [237, 126] on button "< Back to public search results" at bounding box center [346, 130] width 234 height 41
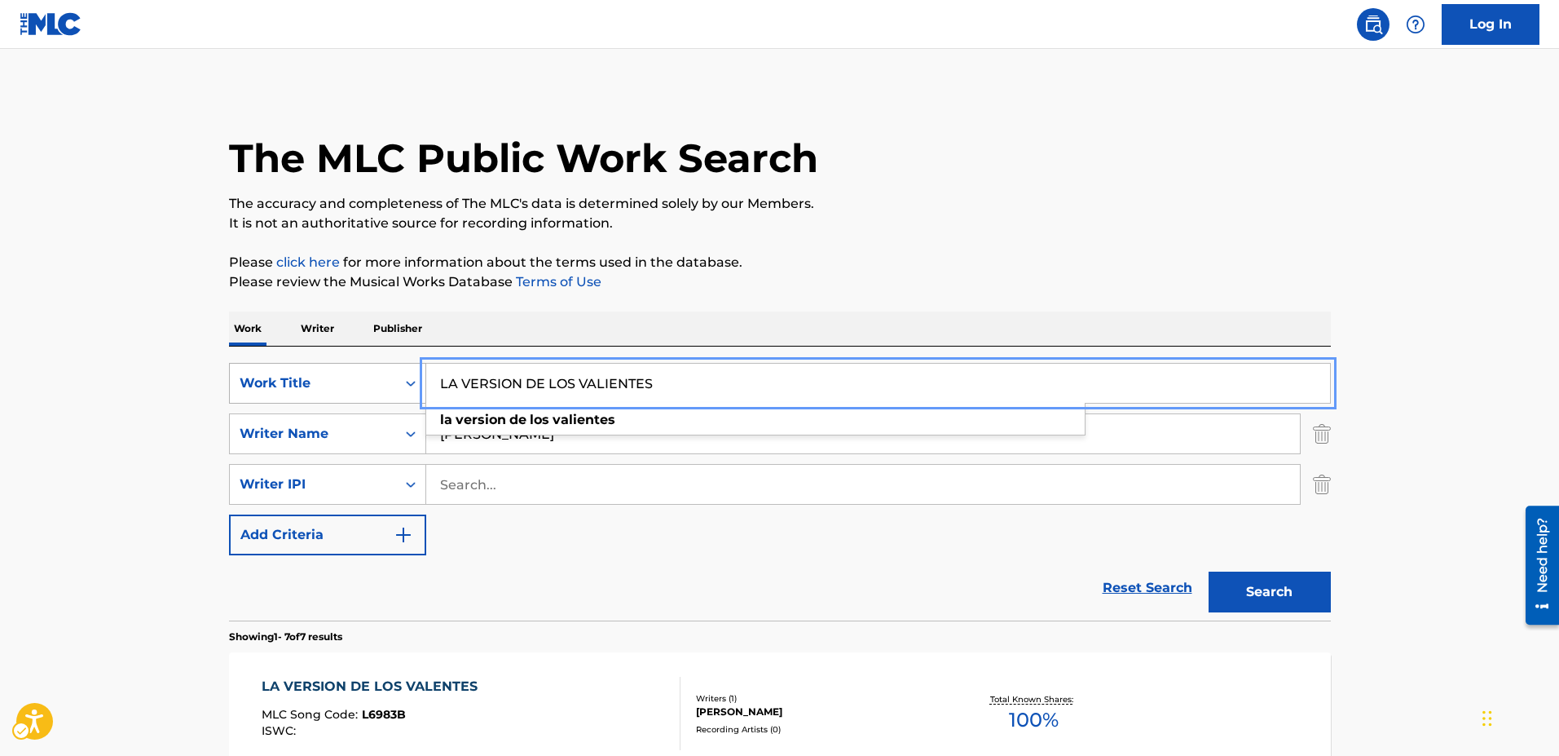
drag, startPoint x: 665, startPoint y: 379, endPoint x: 421, endPoint y: 367, distance: 244.0
click at [421, 367] on div "SearchWithCriteria2001e22b-9082-4aed-95b8-072c1e48e451 Work Title LA VERSION DE…" at bounding box center [780, 383] width 1102 height 41
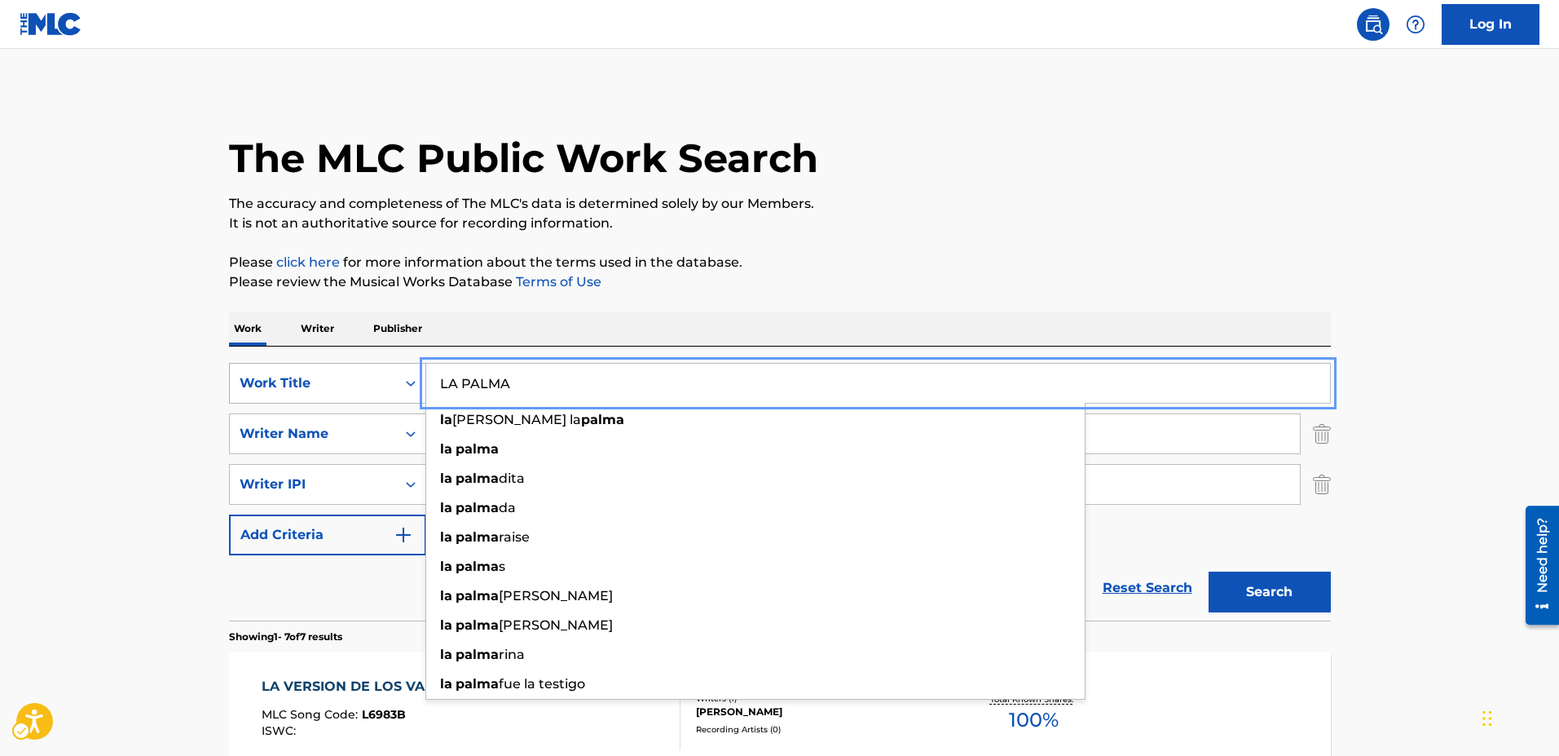
type input "LA PALMA"
click at [1209, 571] on button "Search" at bounding box center [1270, 591] width 122 height 41
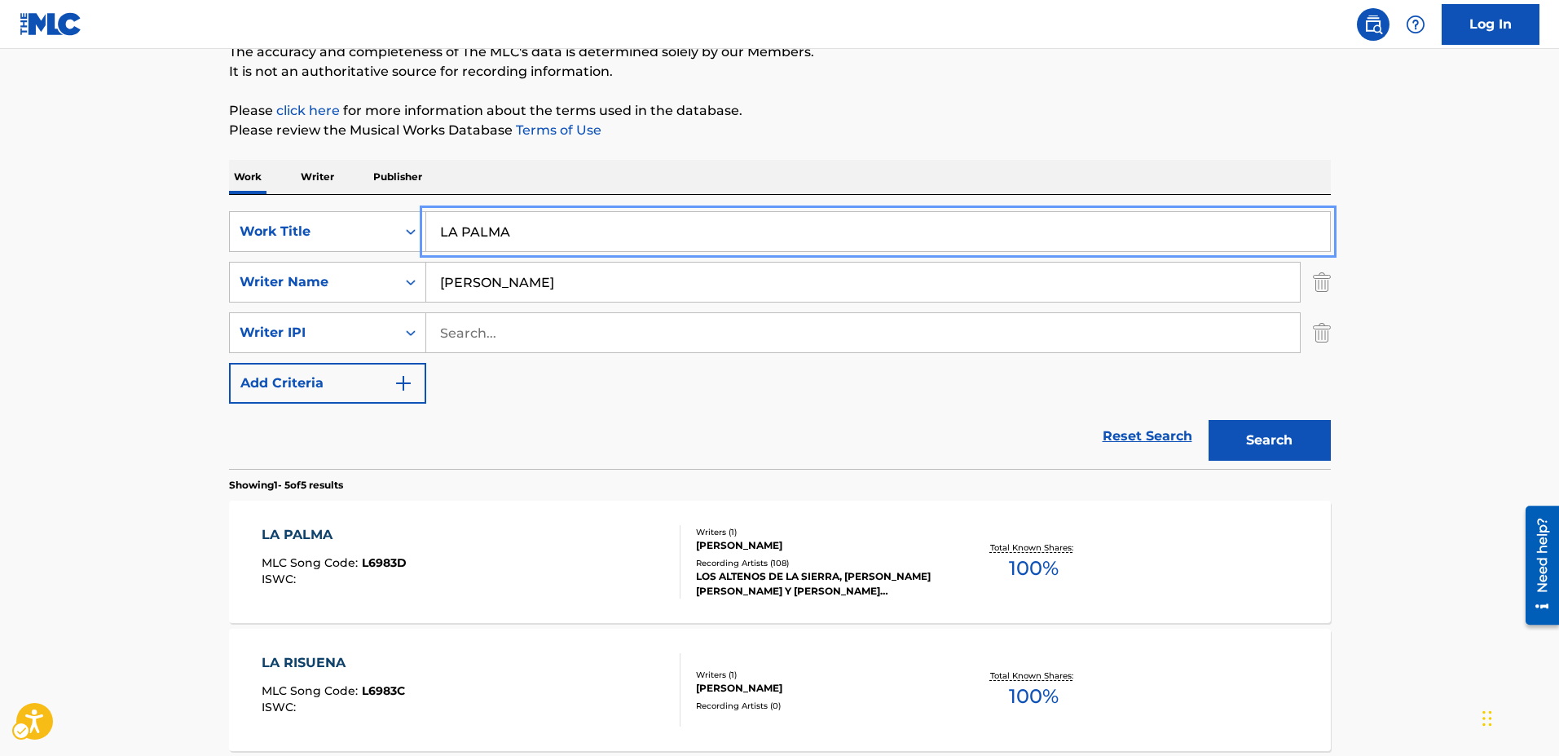
scroll to position [163, 0]
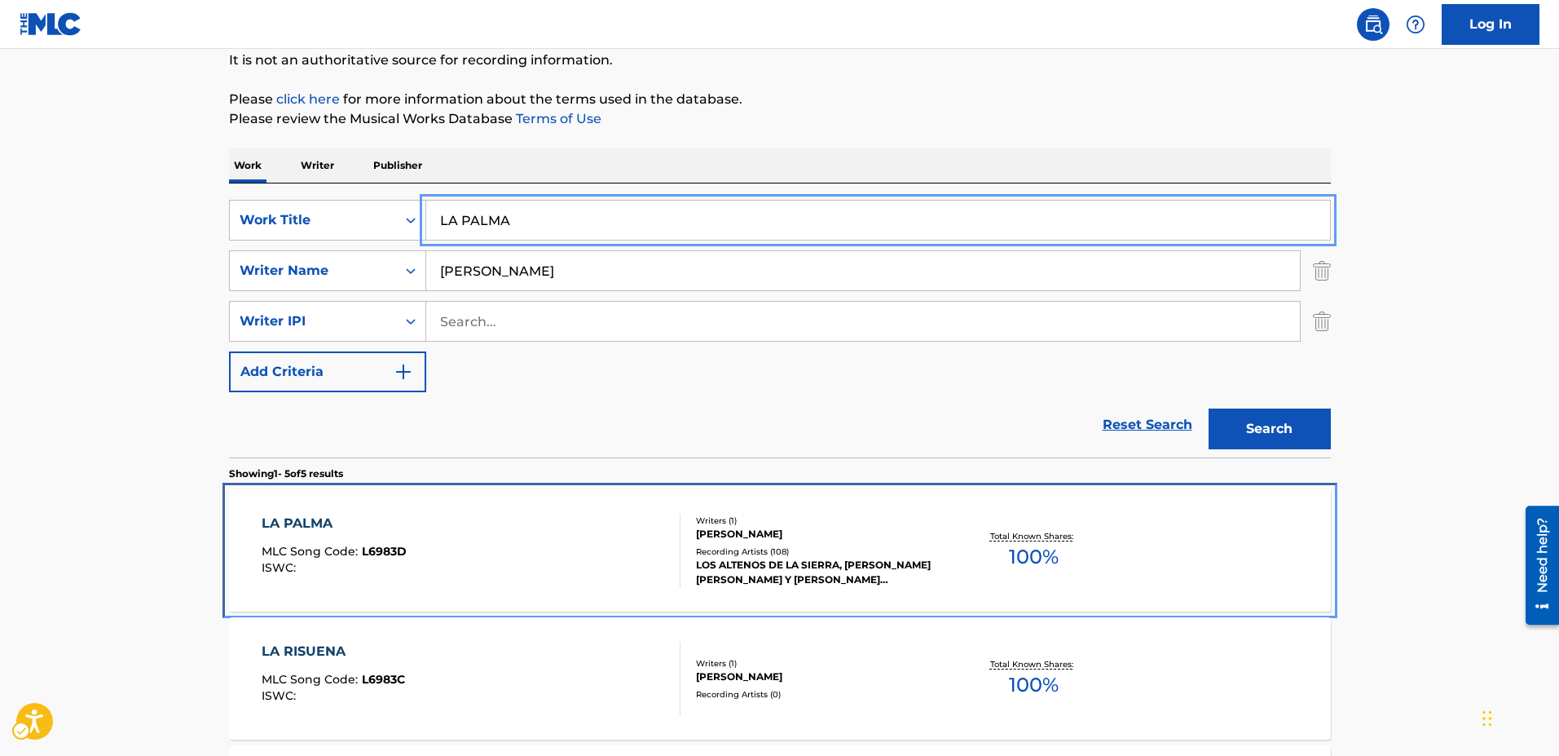
click at [385, 554] on span "L6983D" at bounding box center [384, 551] width 45 height 15
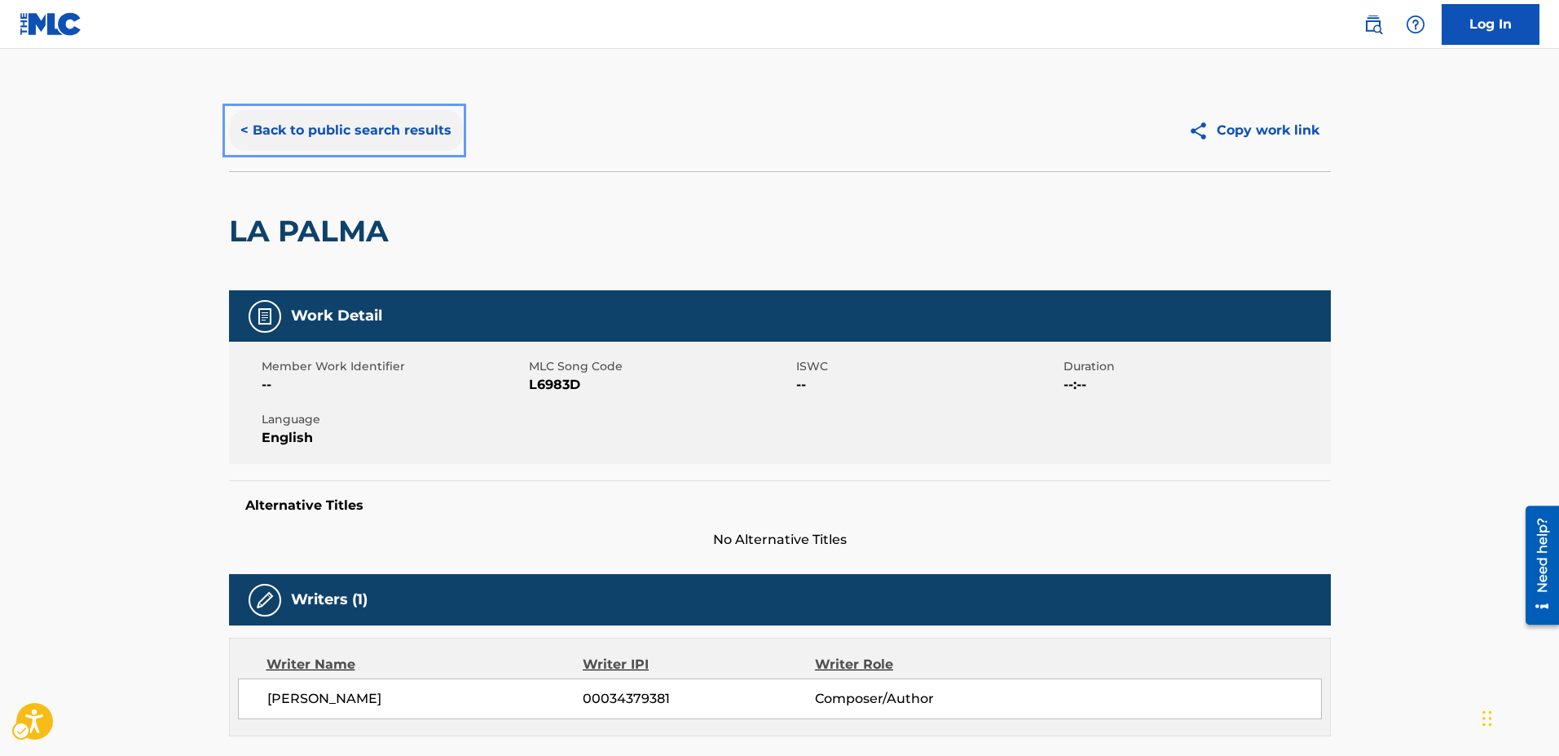
click at [240, 122] on button "< Back to public search results" at bounding box center [346, 130] width 234 height 41
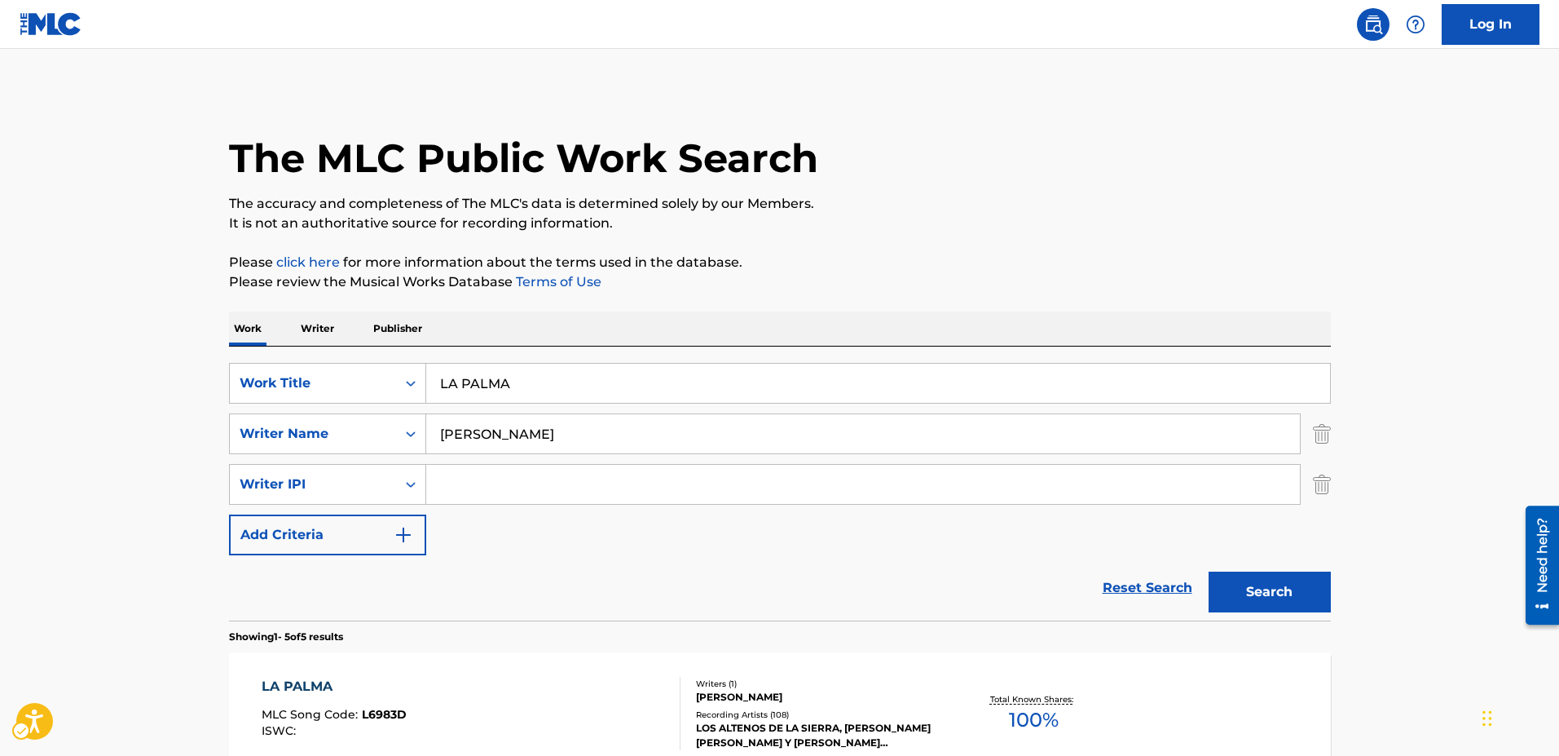
scroll to position [163, 0]
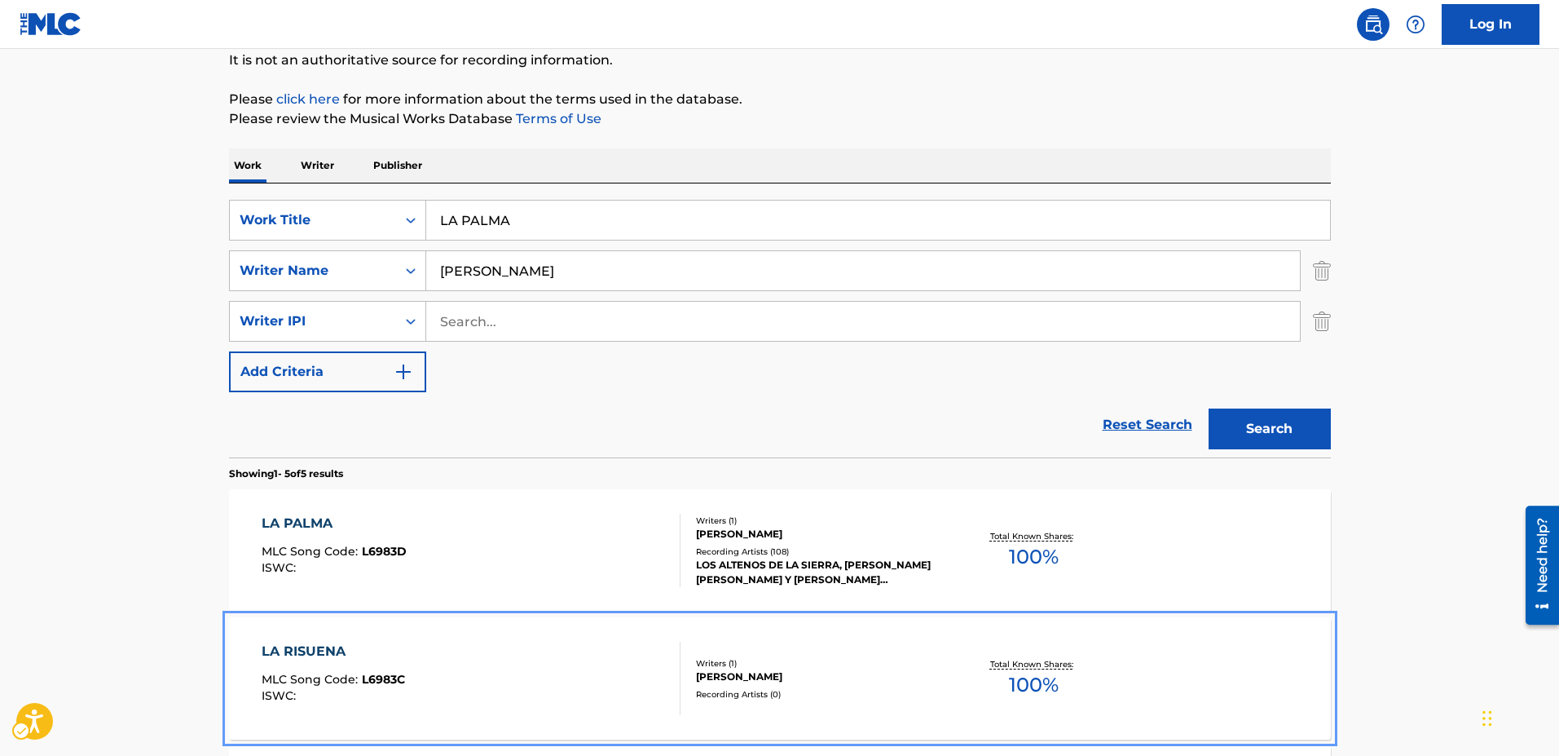
click at [385, 676] on span "L6983C" at bounding box center [383, 679] width 43 height 15
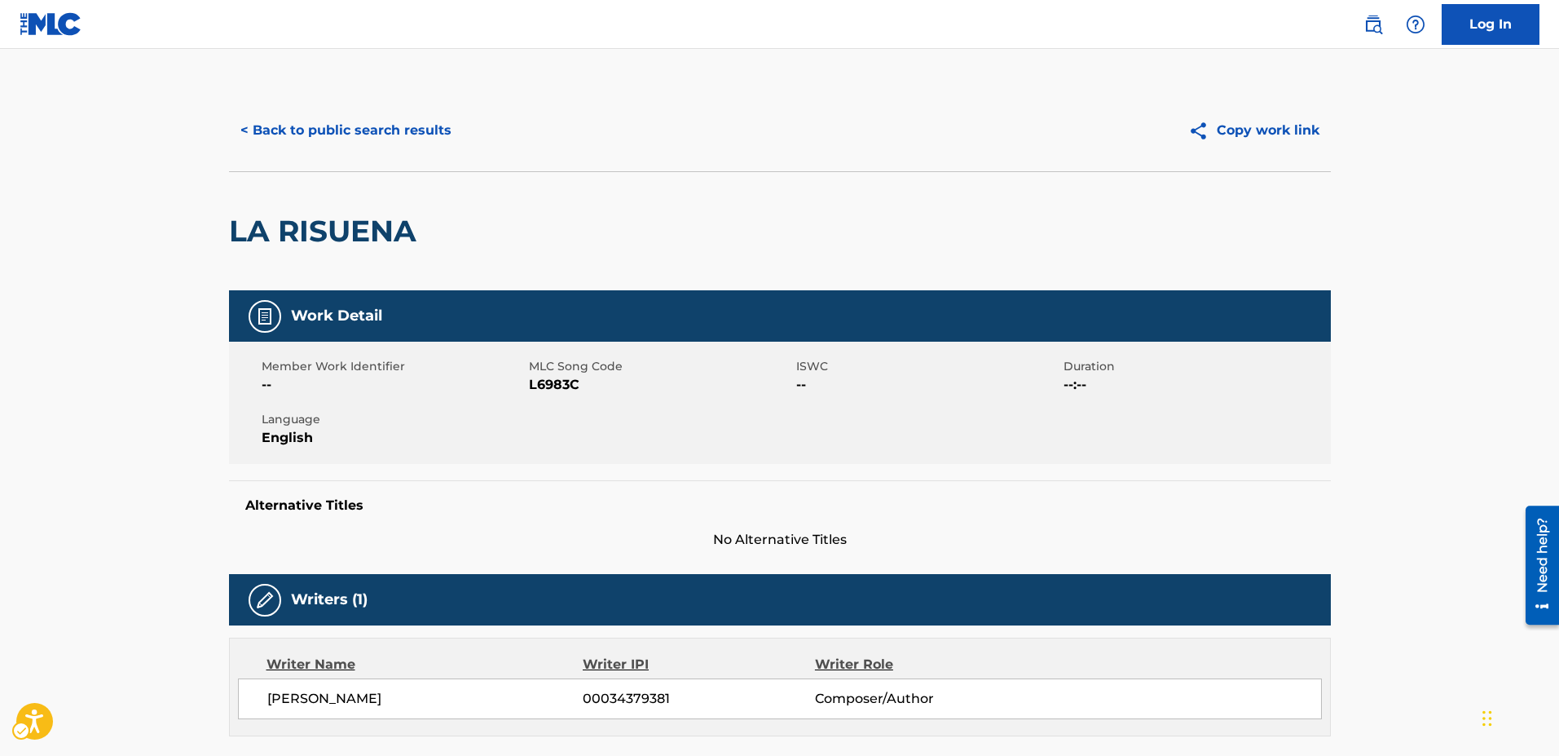
scroll to position [163, 0]
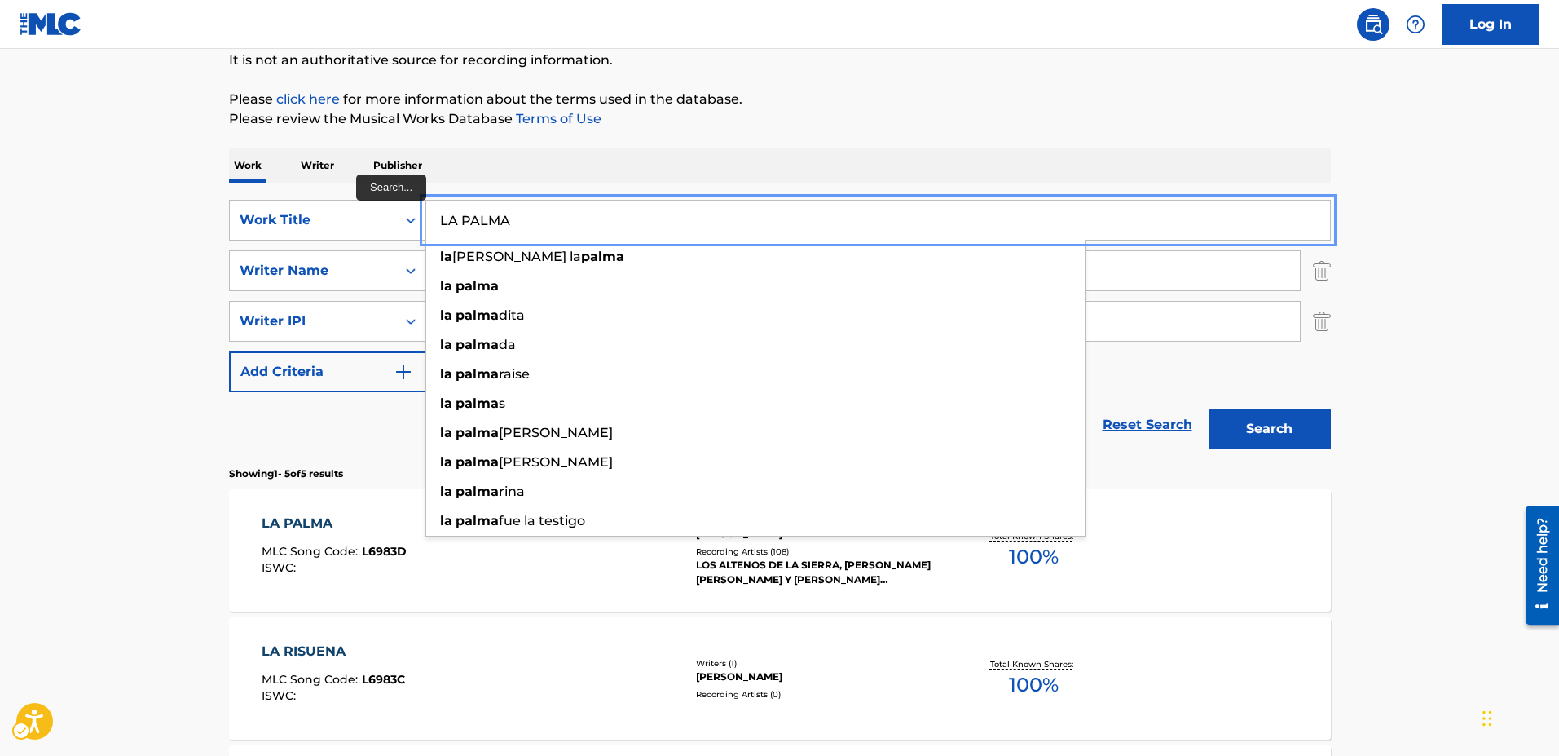
drag, startPoint x: 528, startPoint y: 218, endPoint x: 430, endPoint y: 218, distance: 98.6
click at [430, 218] on input "LA PALMA" at bounding box center [878, 219] width 904 height 39
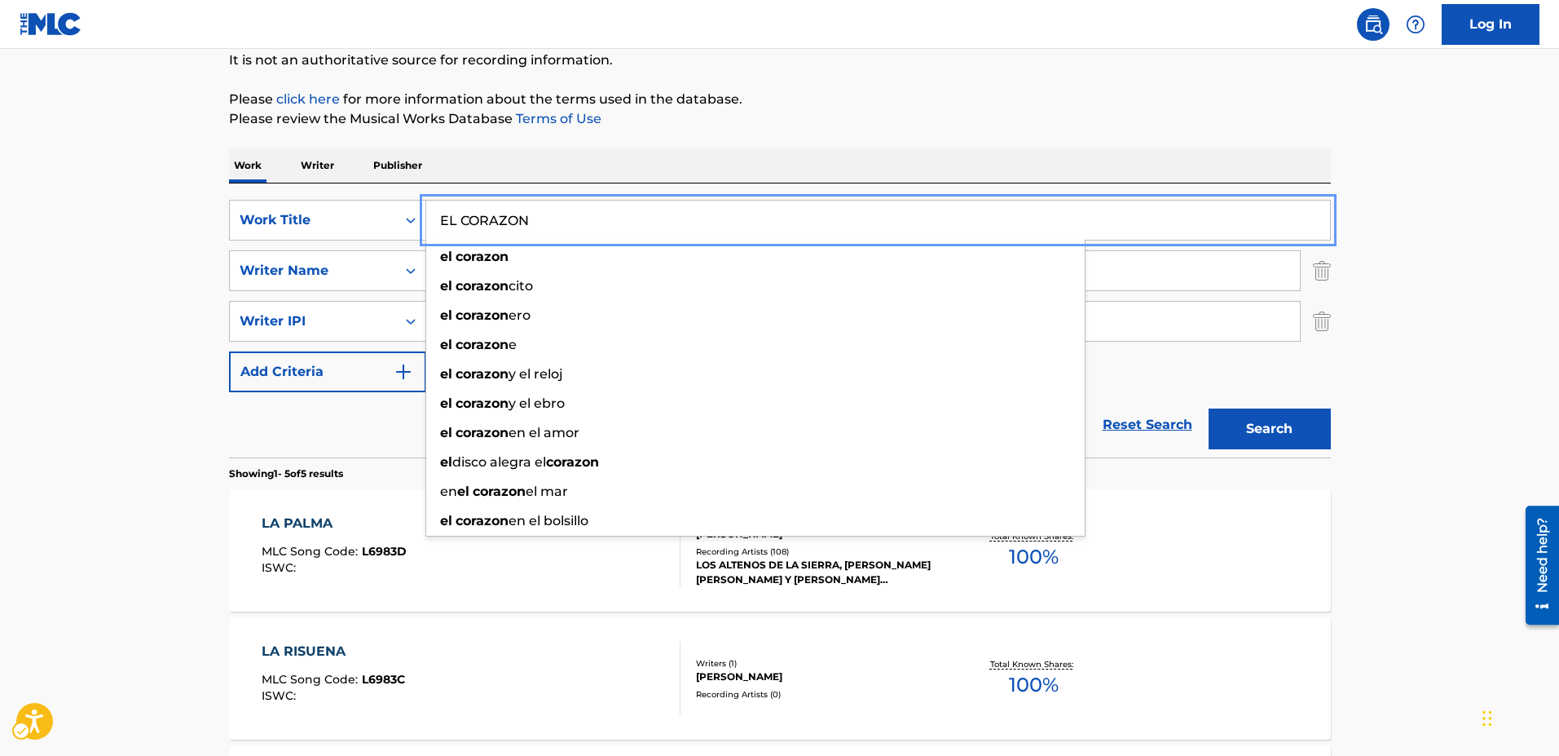
type input "EL CORAZON"
click at [1209, 408] on button "Search" at bounding box center [1270, 428] width 122 height 41
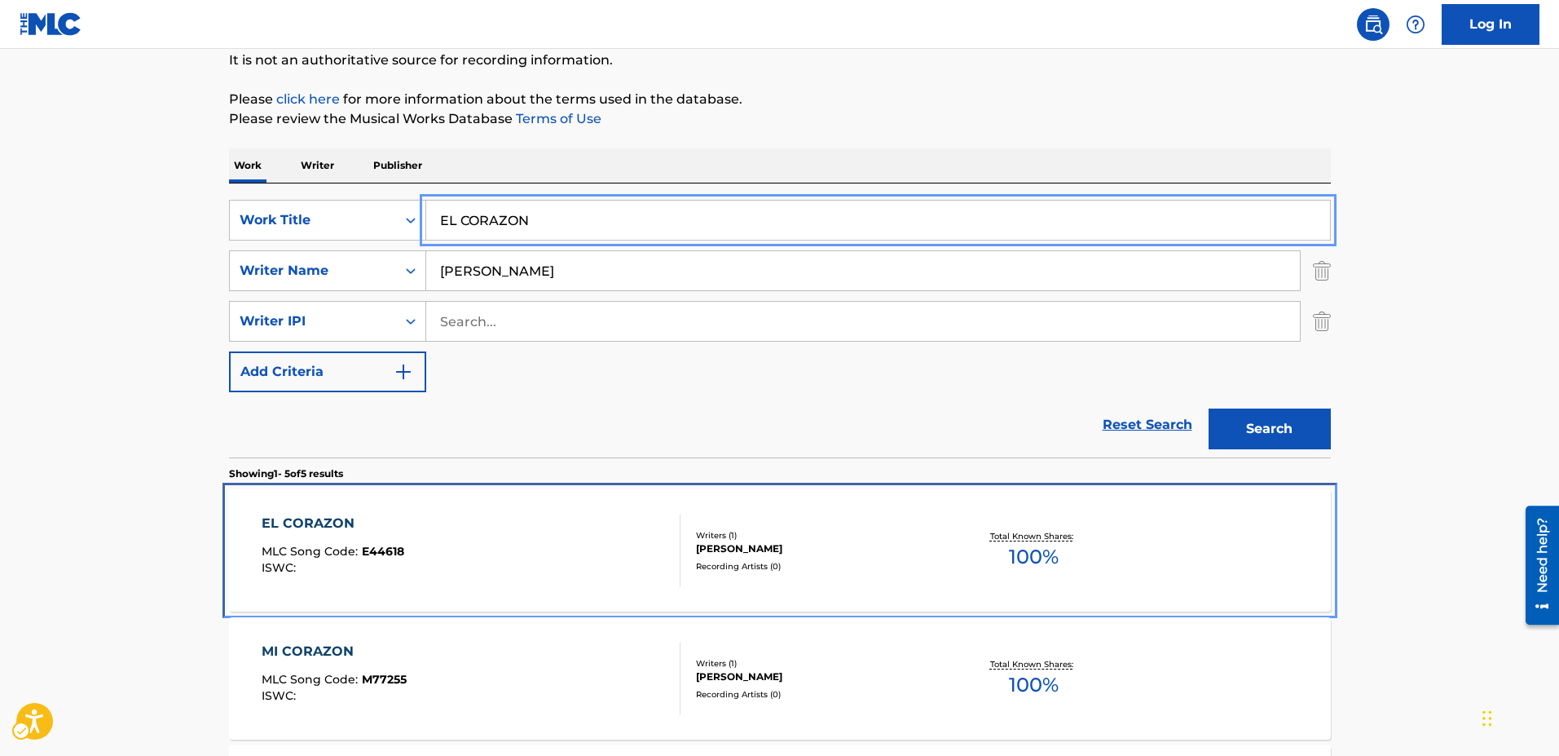
click at [384, 547] on span "E44618" at bounding box center [383, 551] width 42 height 15
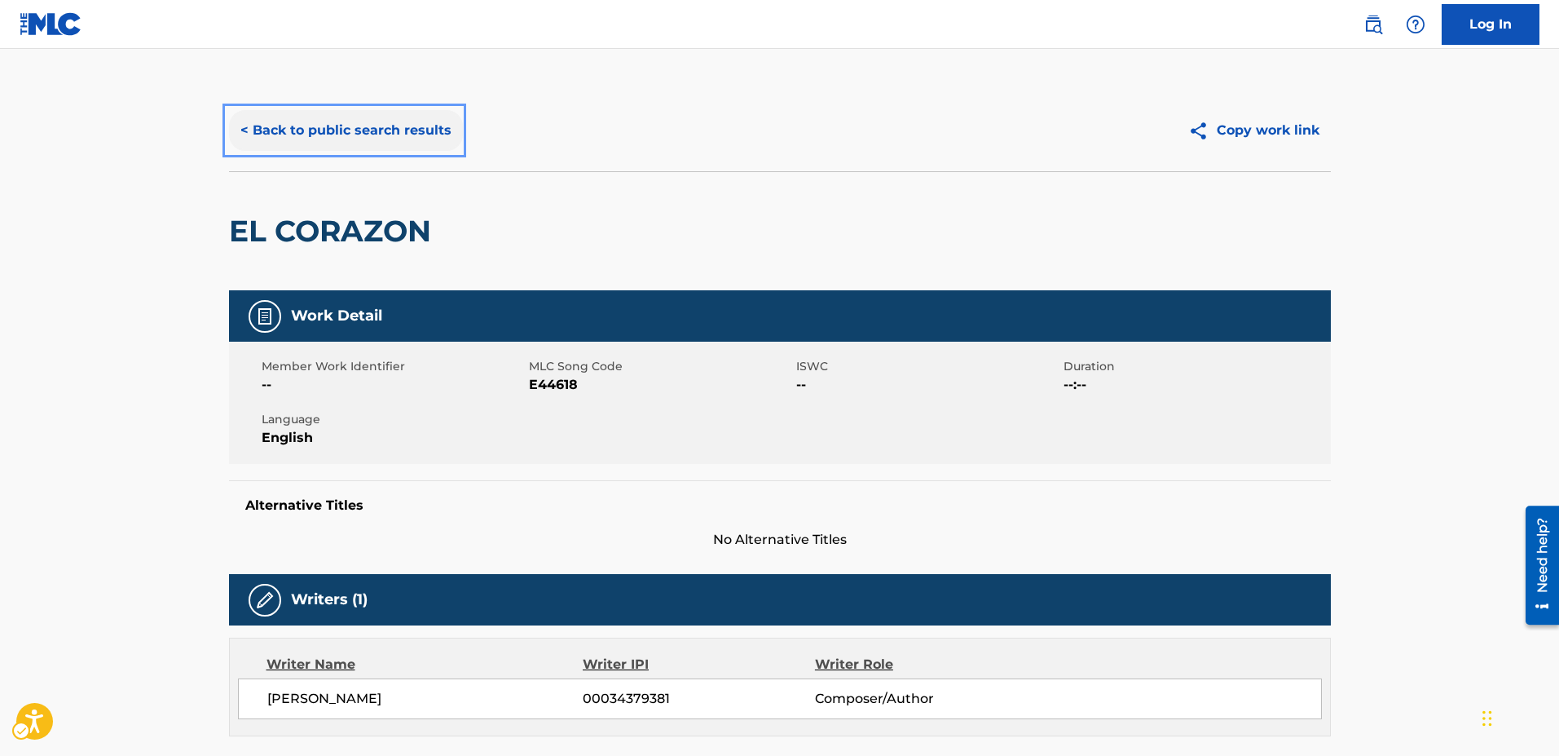
click at [241, 130] on button "< Back to public search results" at bounding box center [346, 130] width 234 height 41
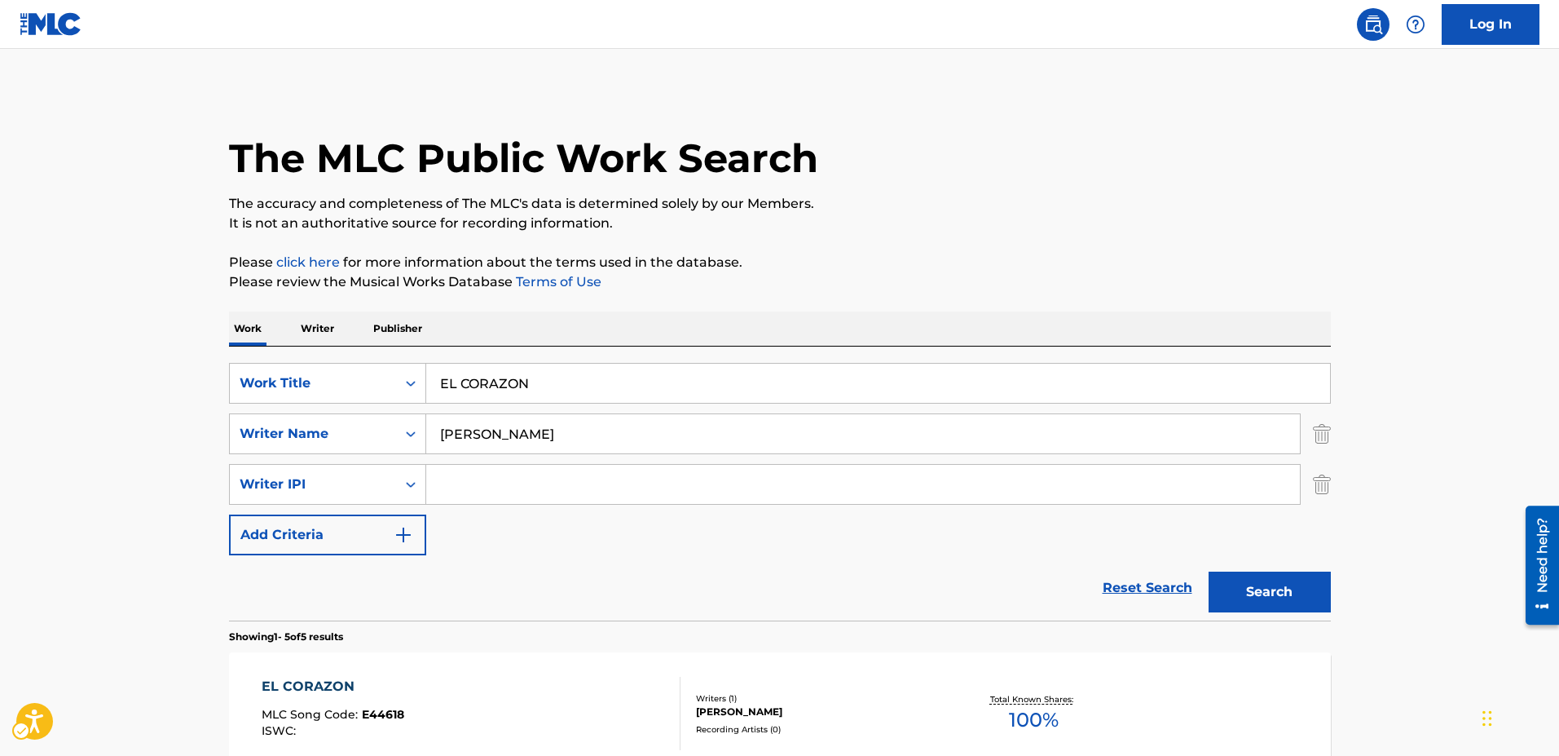
scroll to position [163, 0]
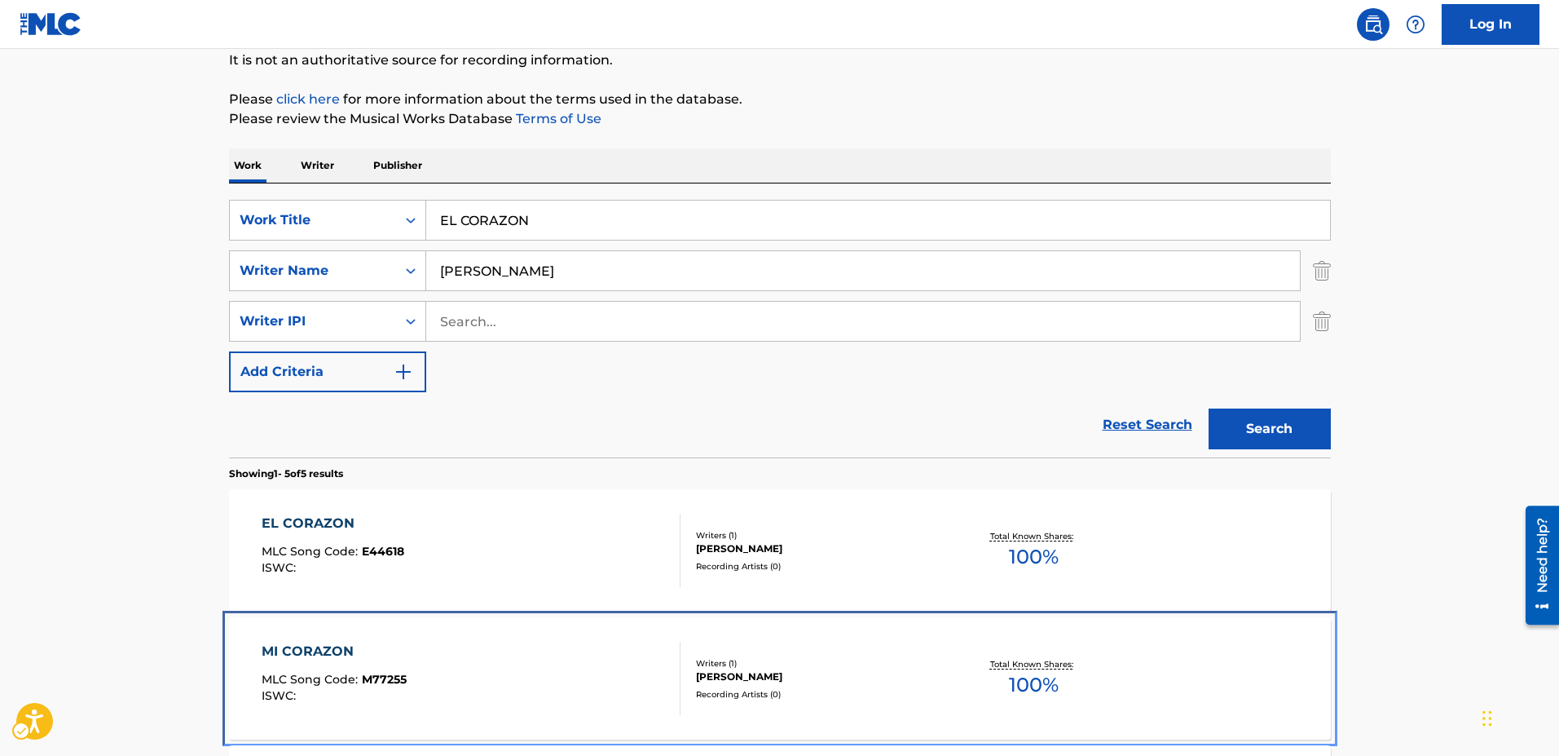
click at [382, 673] on span "M77255" at bounding box center [384, 679] width 45 height 15
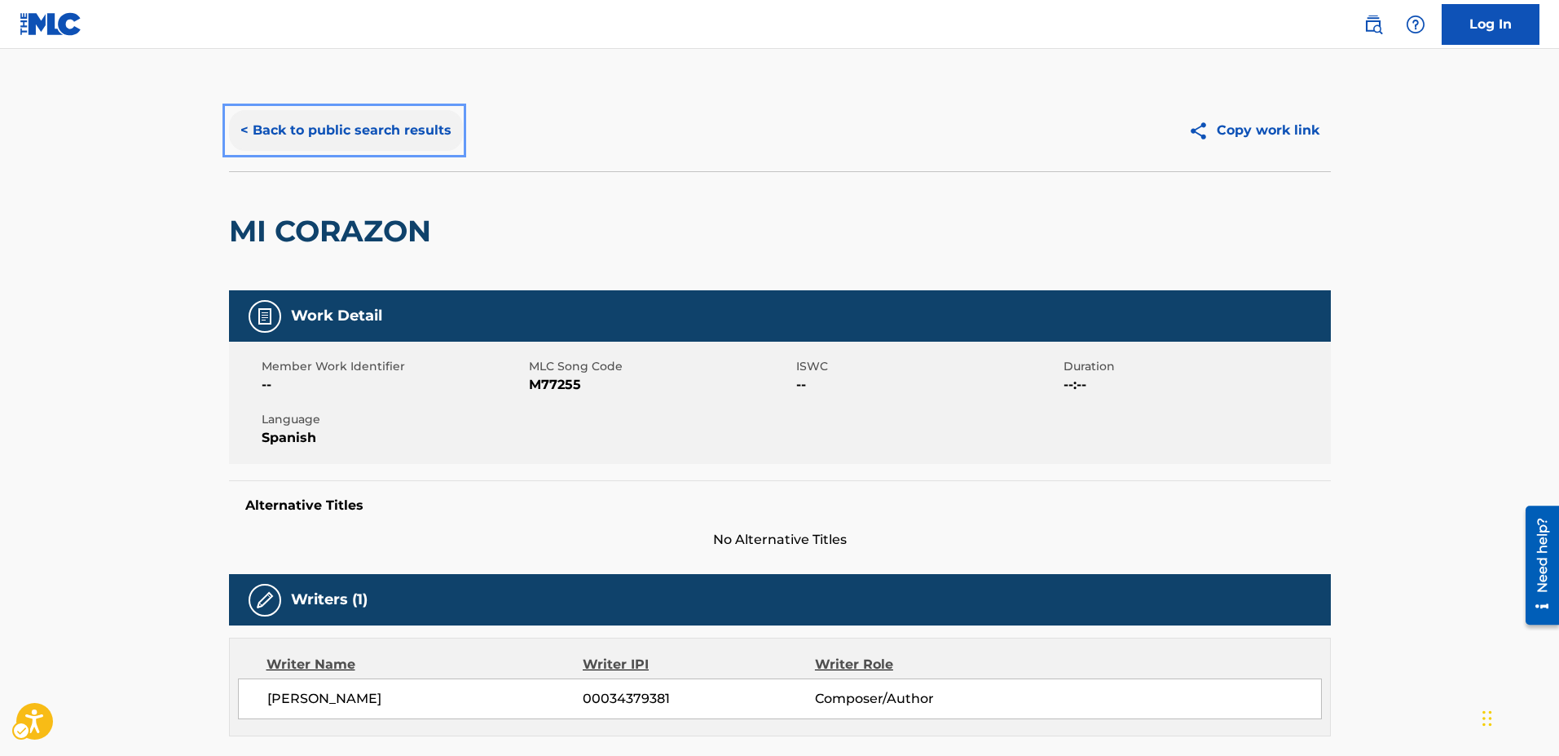
click at [238, 129] on button "< Back to public search results" at bounding box center [346, 130] width 234 height 41
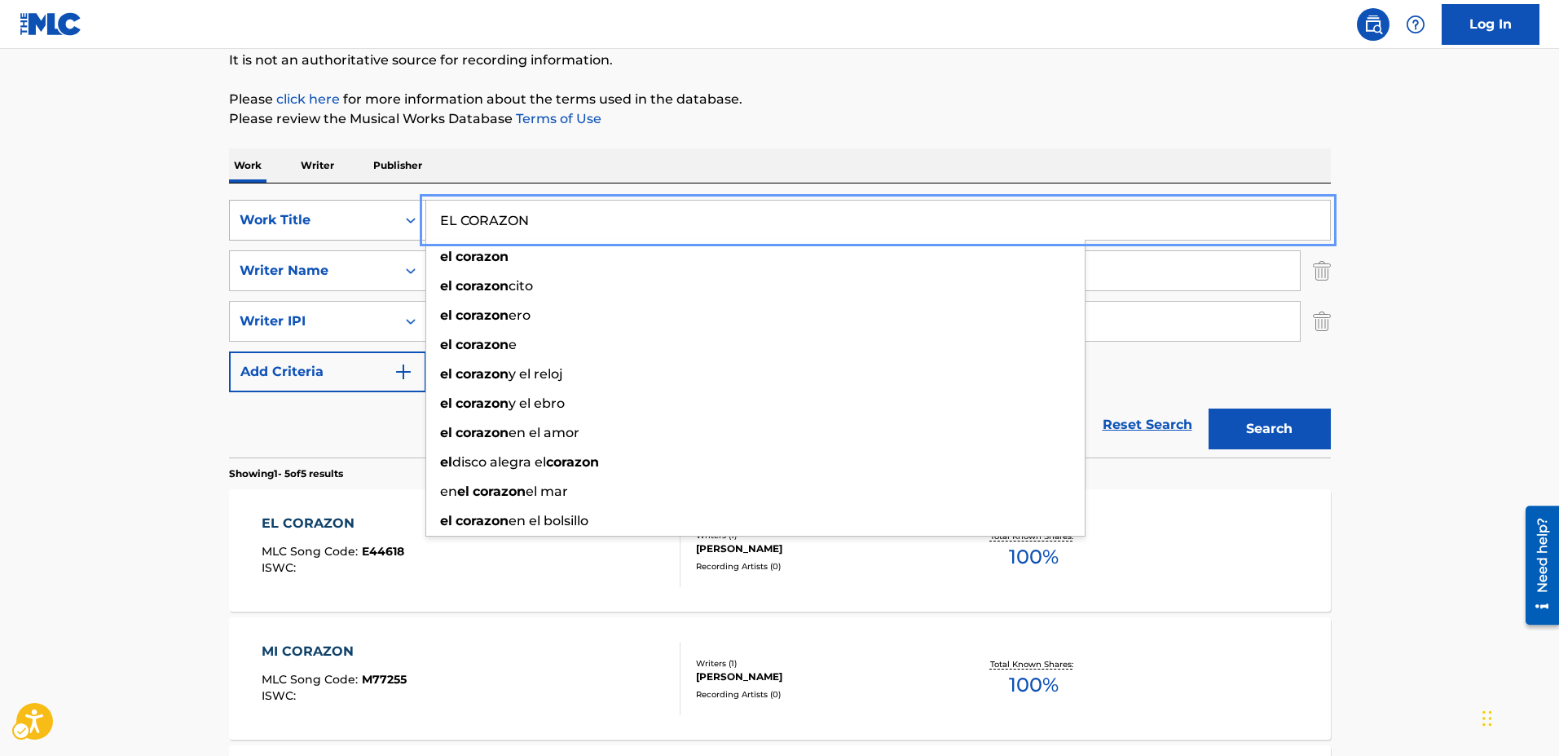
drag, startPoint x: 562, startPoint y: 220, endPoint x: 381, endPoint y: 220, distance: 180.9
click at [381, 220] on div "SearchWithCriteria2001e22b-9082-4aed-95b8-072c1e48e451 Work Title EL CORAZON el…" at bounding box center [780, 220] width 1102 height 41
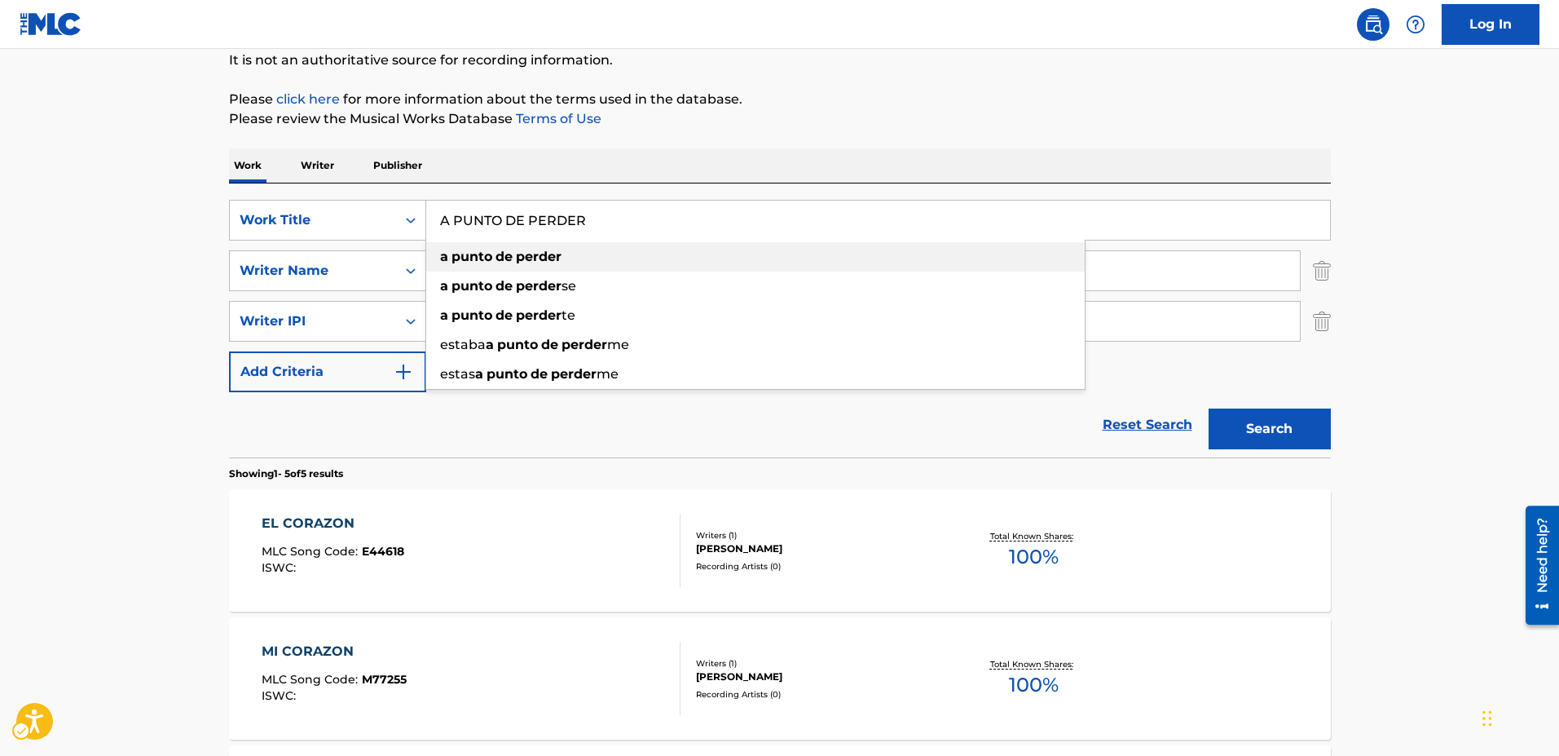
click at [457, 249] on strong "punto" at bounding box center [472, 256] width 41 height 15
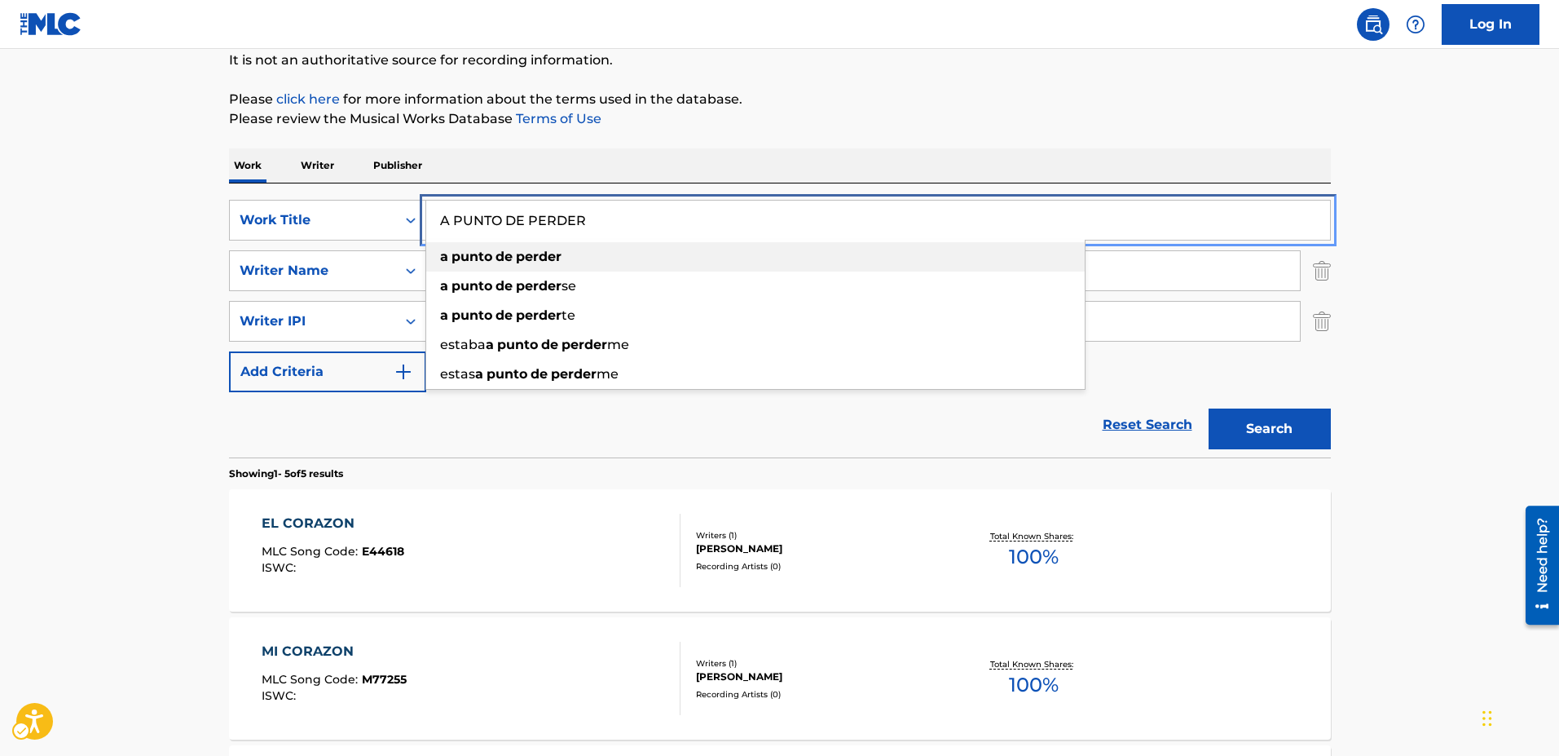
type input "a punto de perder"
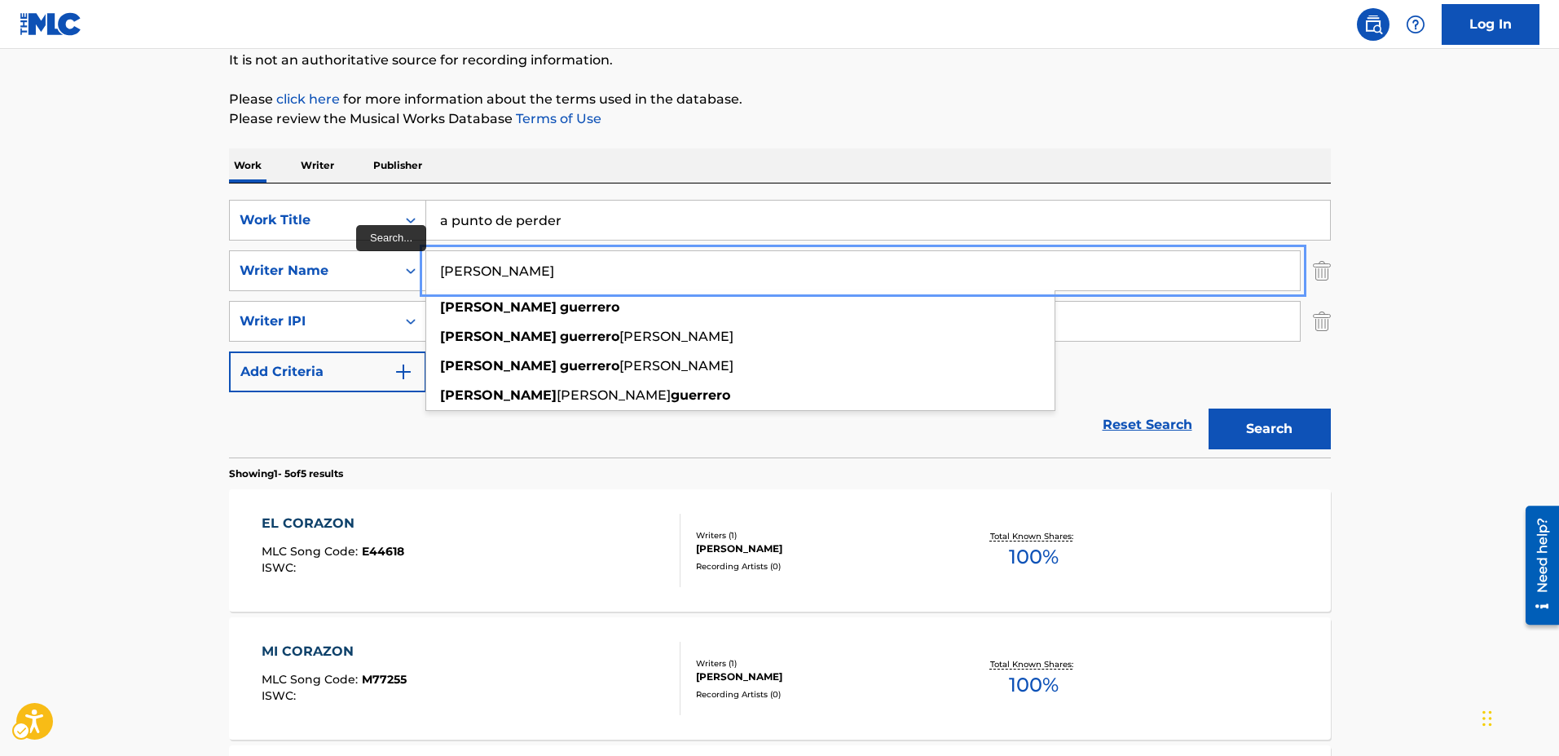
drag, startPoint x: 591, startPoint y: 265, endPoint x: 437, endPoint y: 267, distance: 154.1
click at [437, 267] on input "[PERSON_NAME]" at bounding box center [863, 270] width 874 height 39
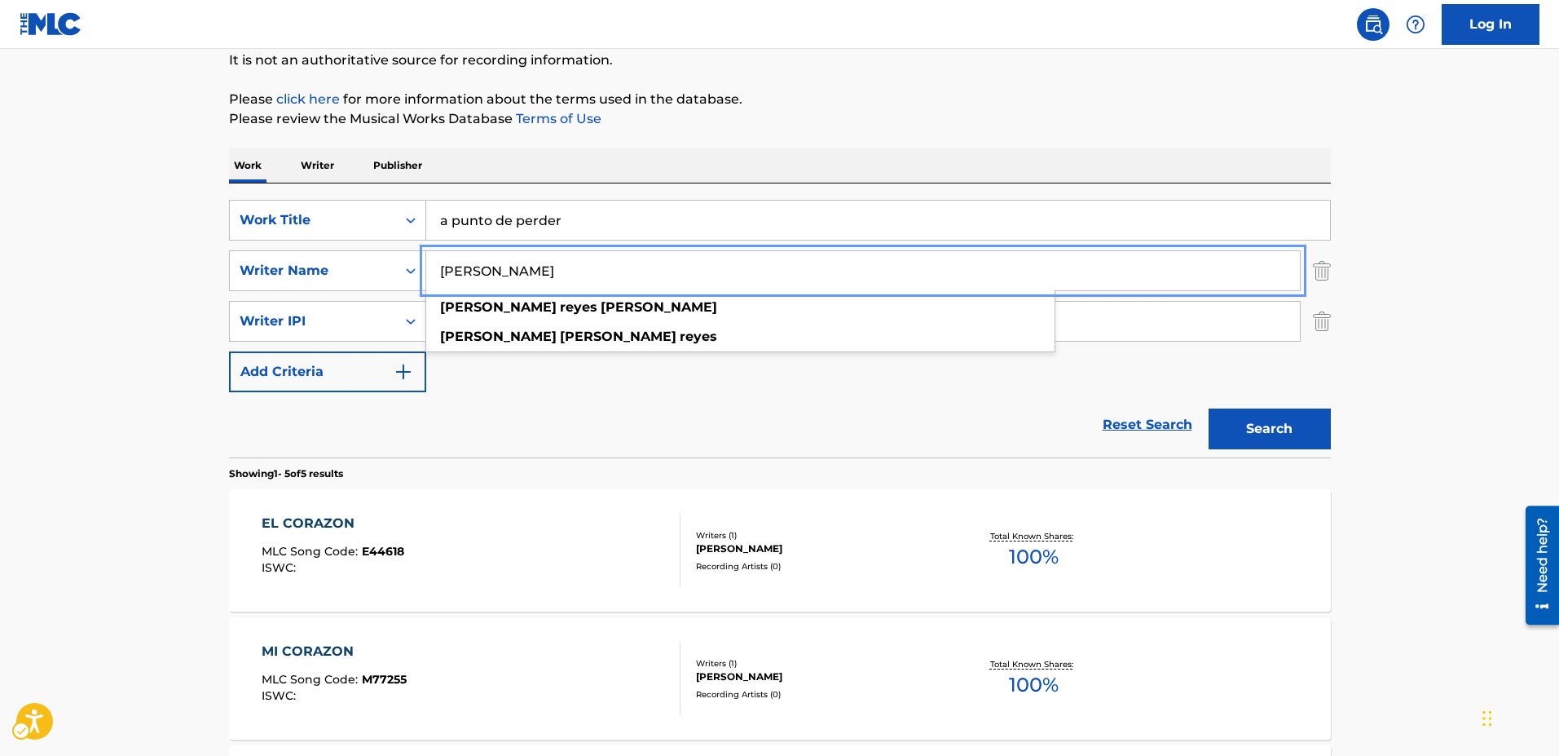
type input "[PERSON_NAME]"
click at [1209, 408] on button "Search" at bounding box center [1270, 428] width 122 height 41
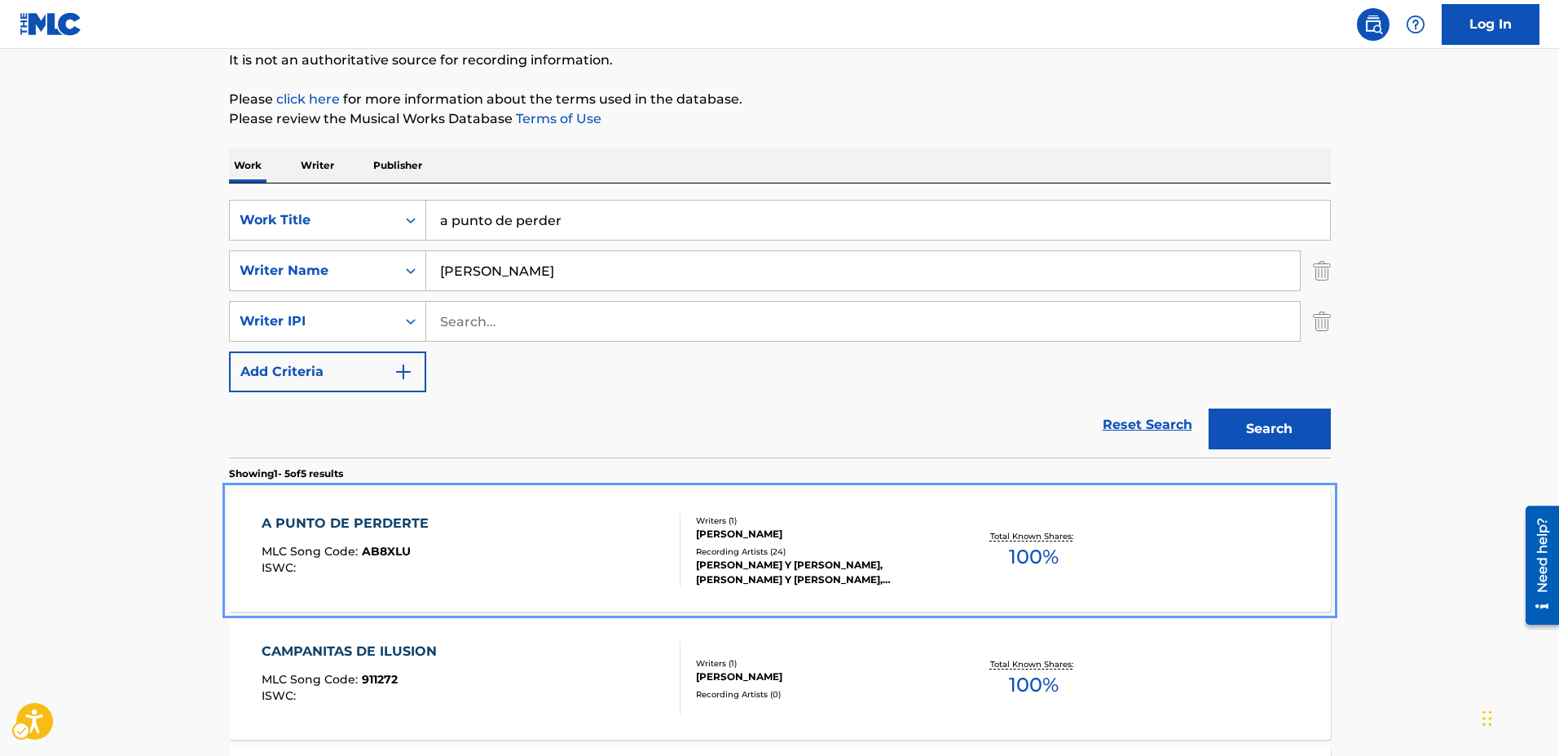
click at [407, 553] on span "AB8XLU" at bounding box center [386, 551] width 49 height 15
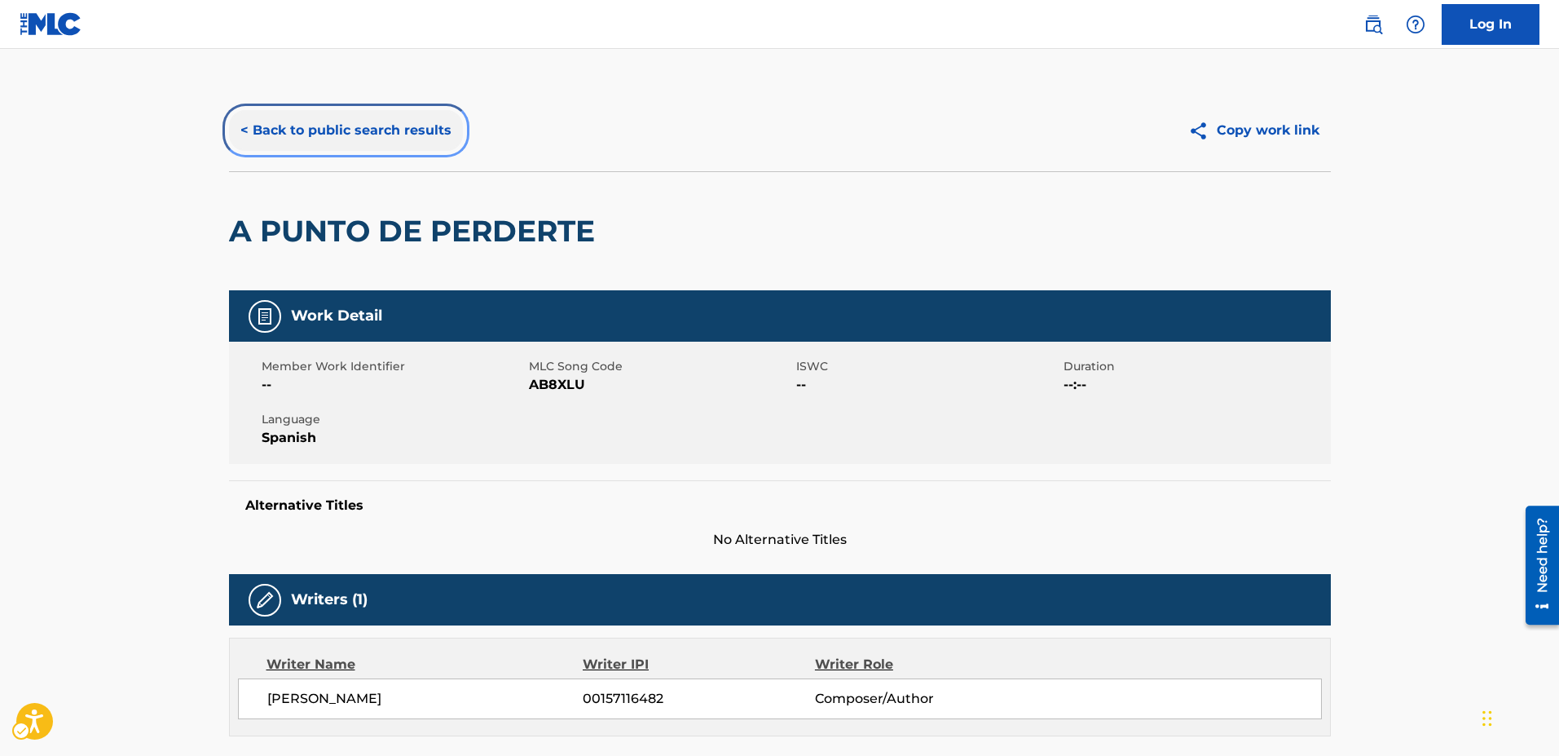
click at [243, 125] on button "< Back to public search results" at bounding box center [346, 130] width 234 height 41
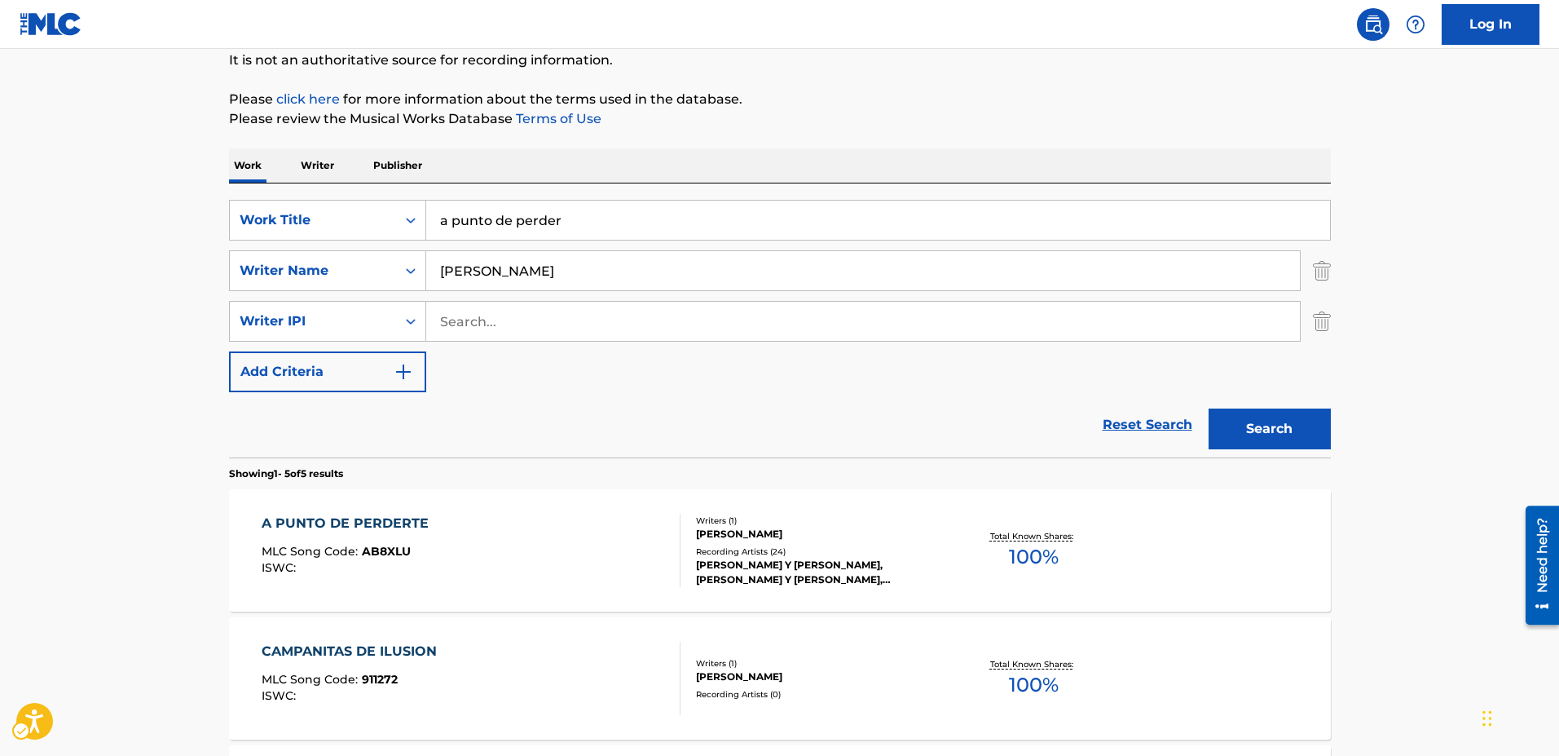
scroll to position [326, 0]
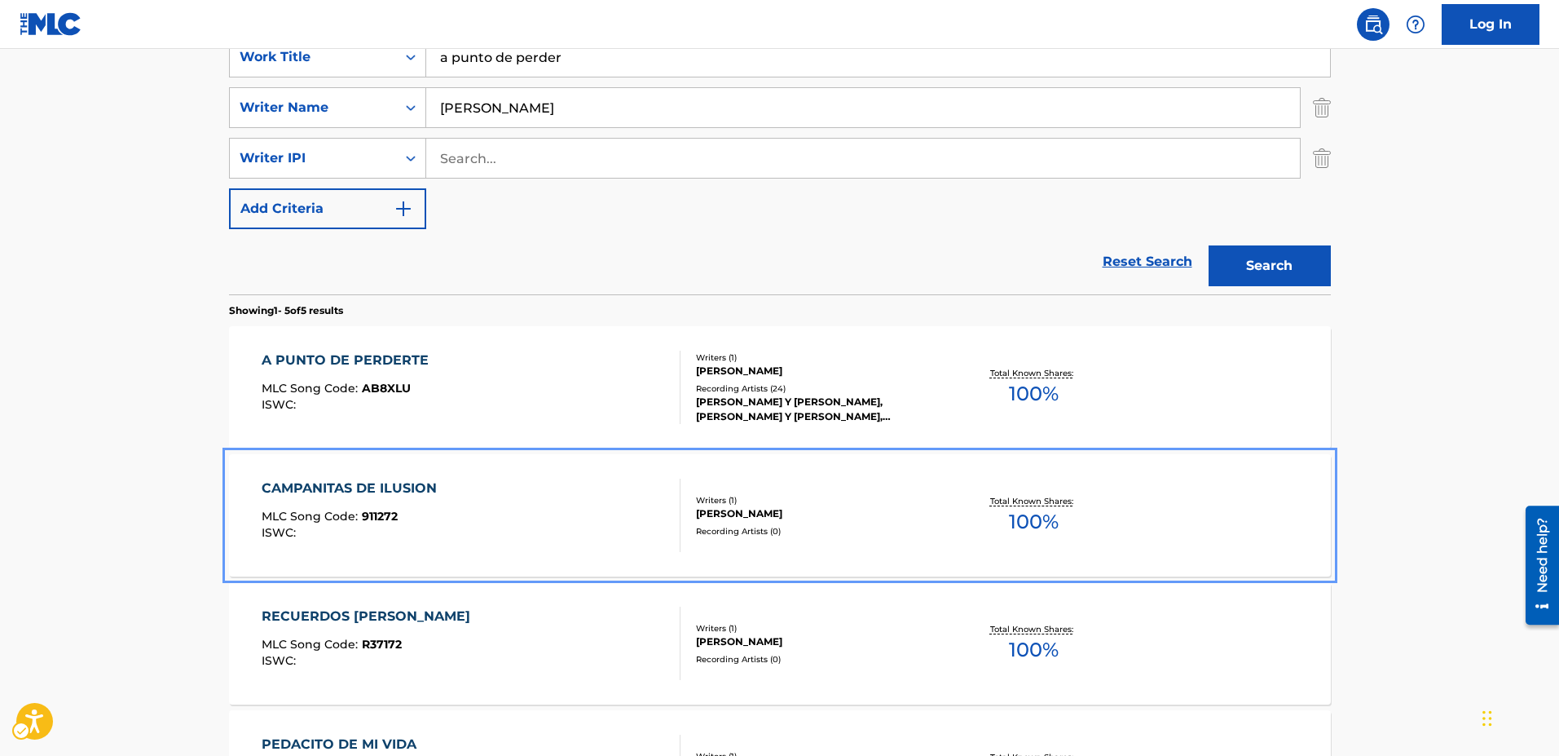
click at [390, 515] on span "911272" at bounding box center [380, 516] width 36 height 15
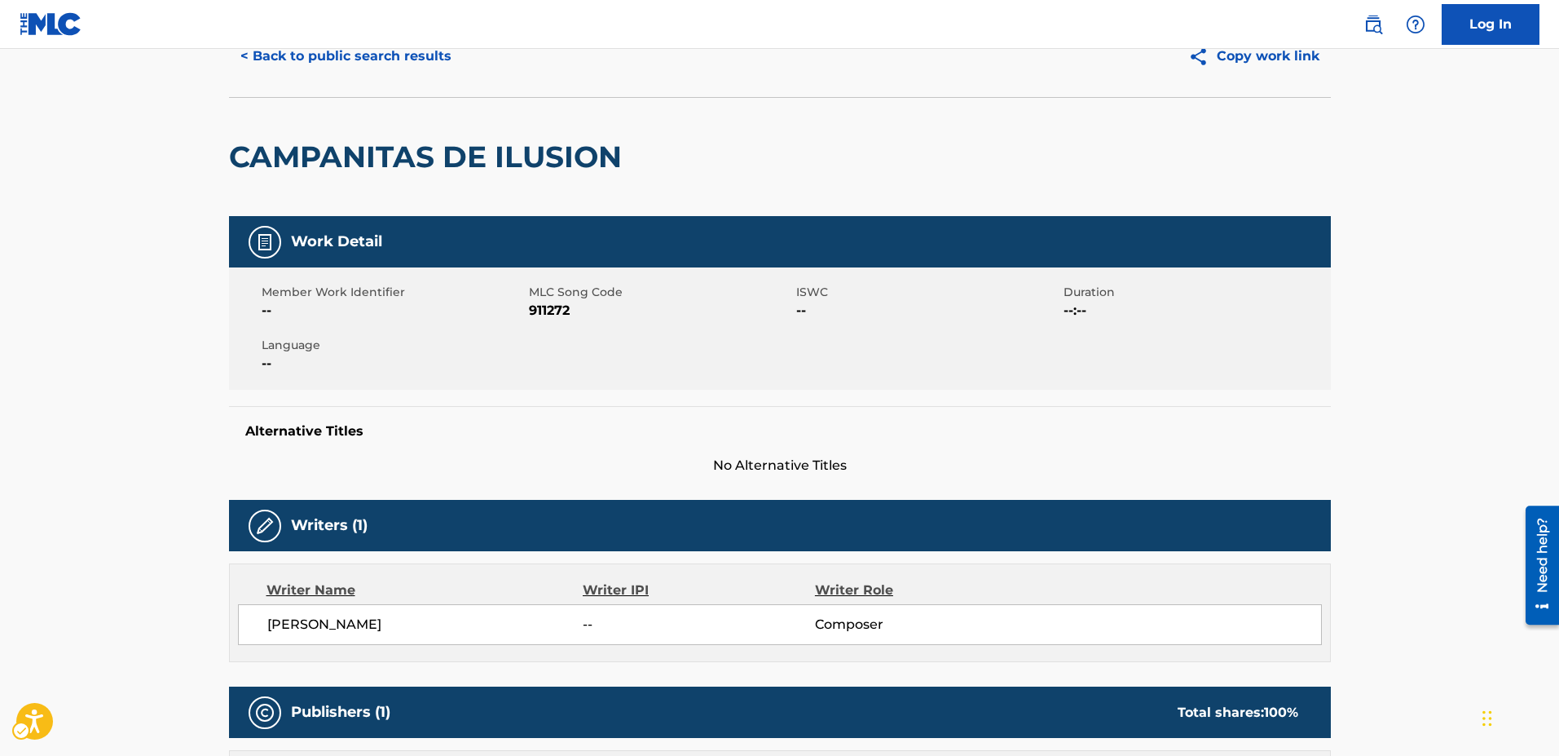
scroll to position [244, 0]
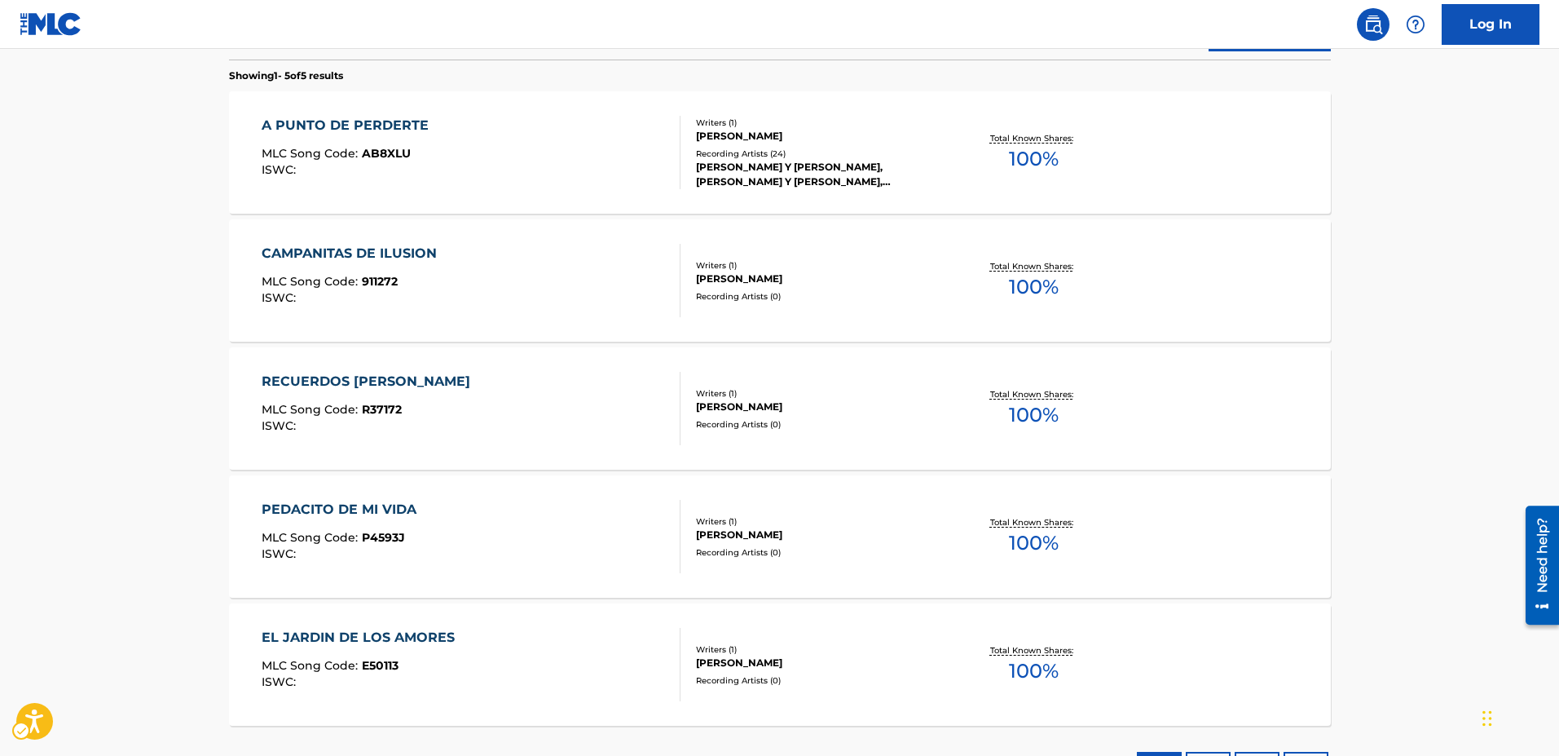
scroll to position [570, 0]
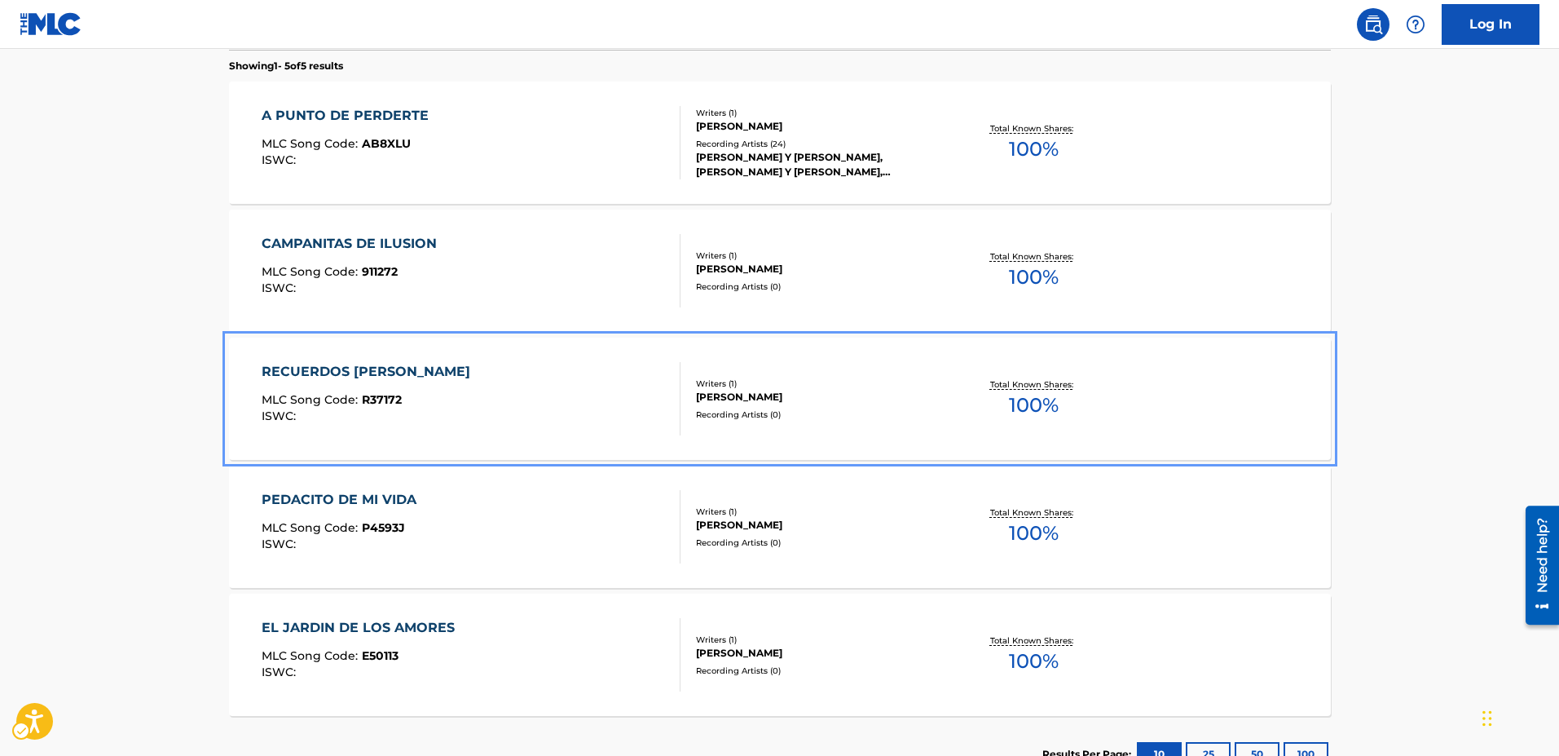
click at [392, 394] on span "R37172" at bounding box center [382, 399] width 40 height 15
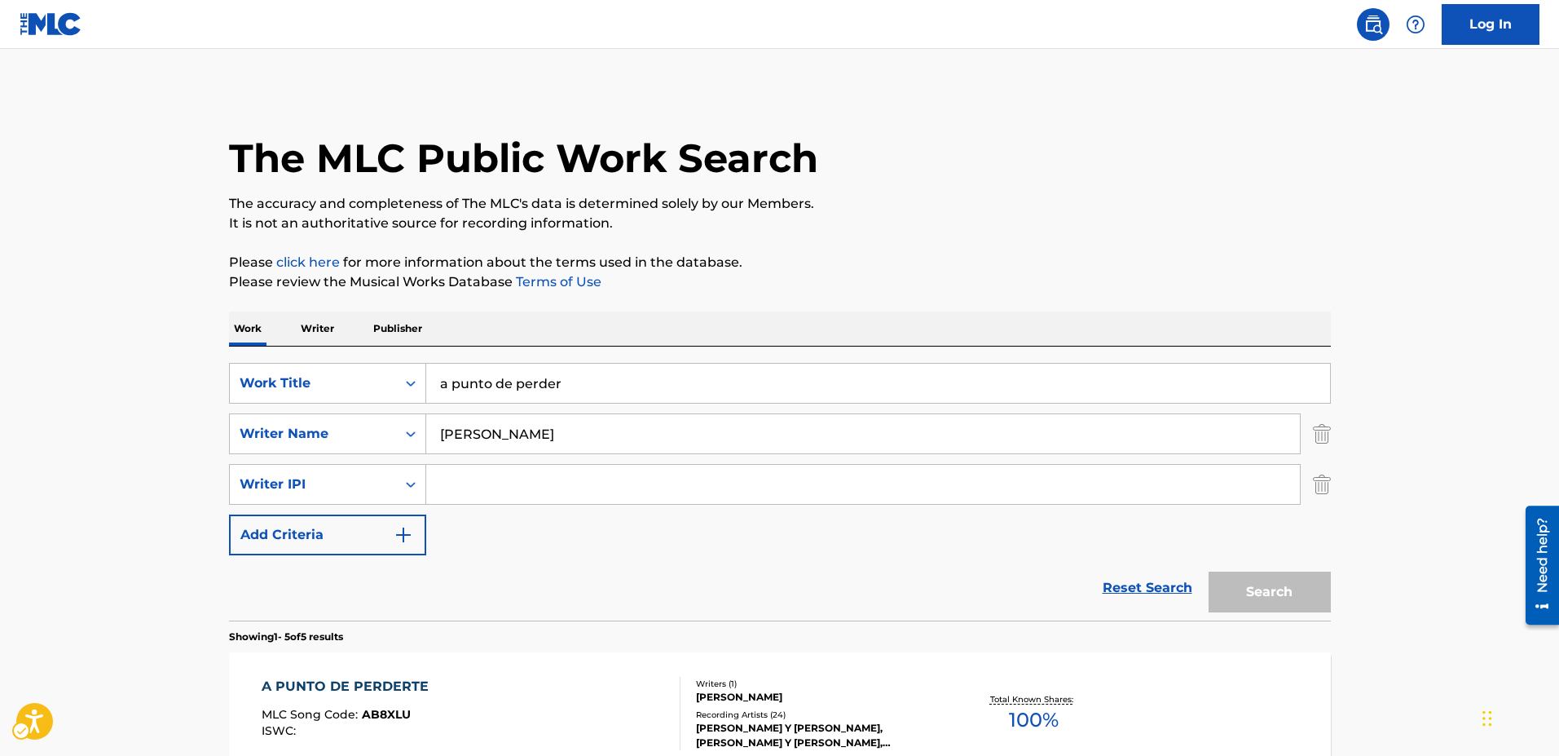
scroll to position [694, 0]
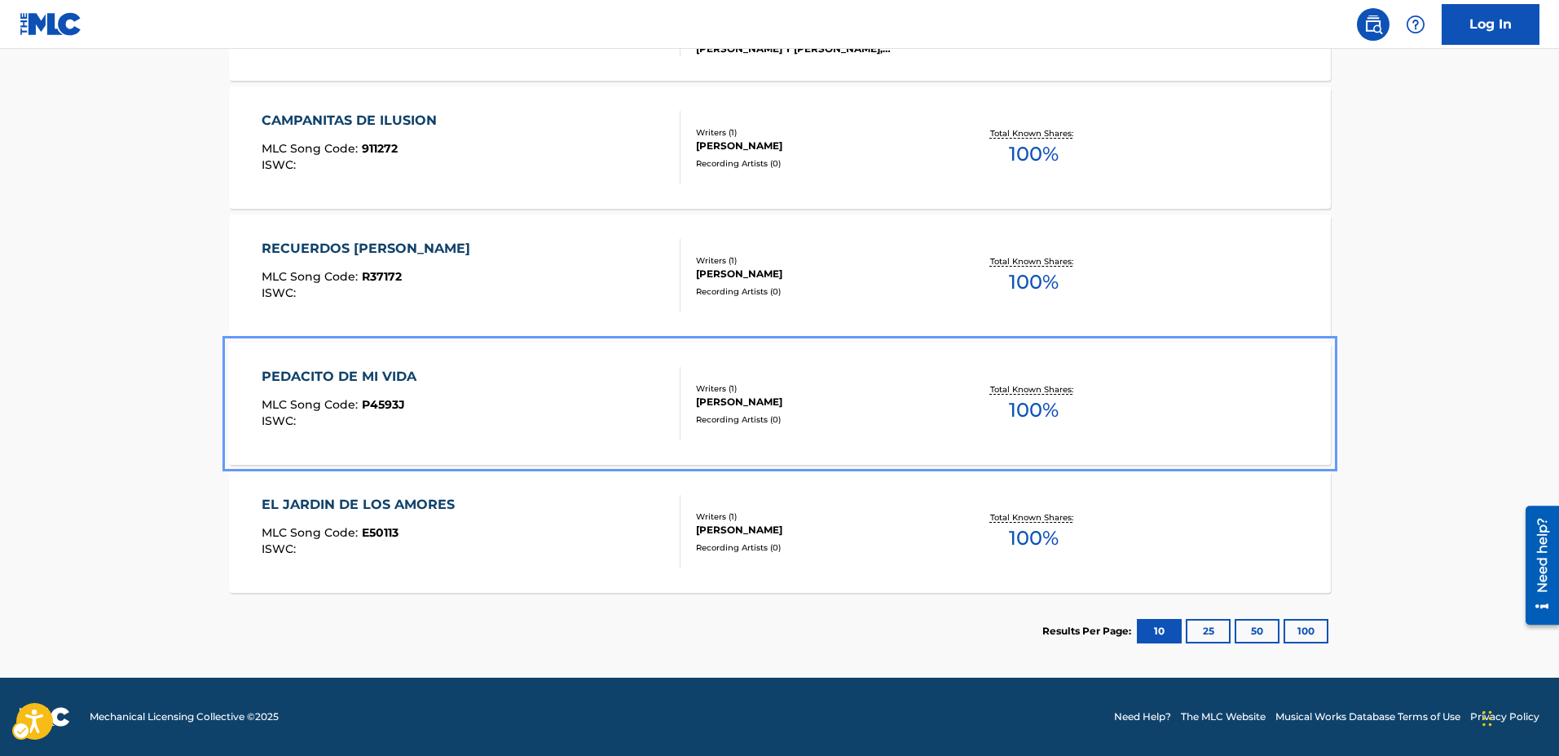
click at [375, 403] on span "P4593J" at bounding box center [383, 404] width 43 height 15
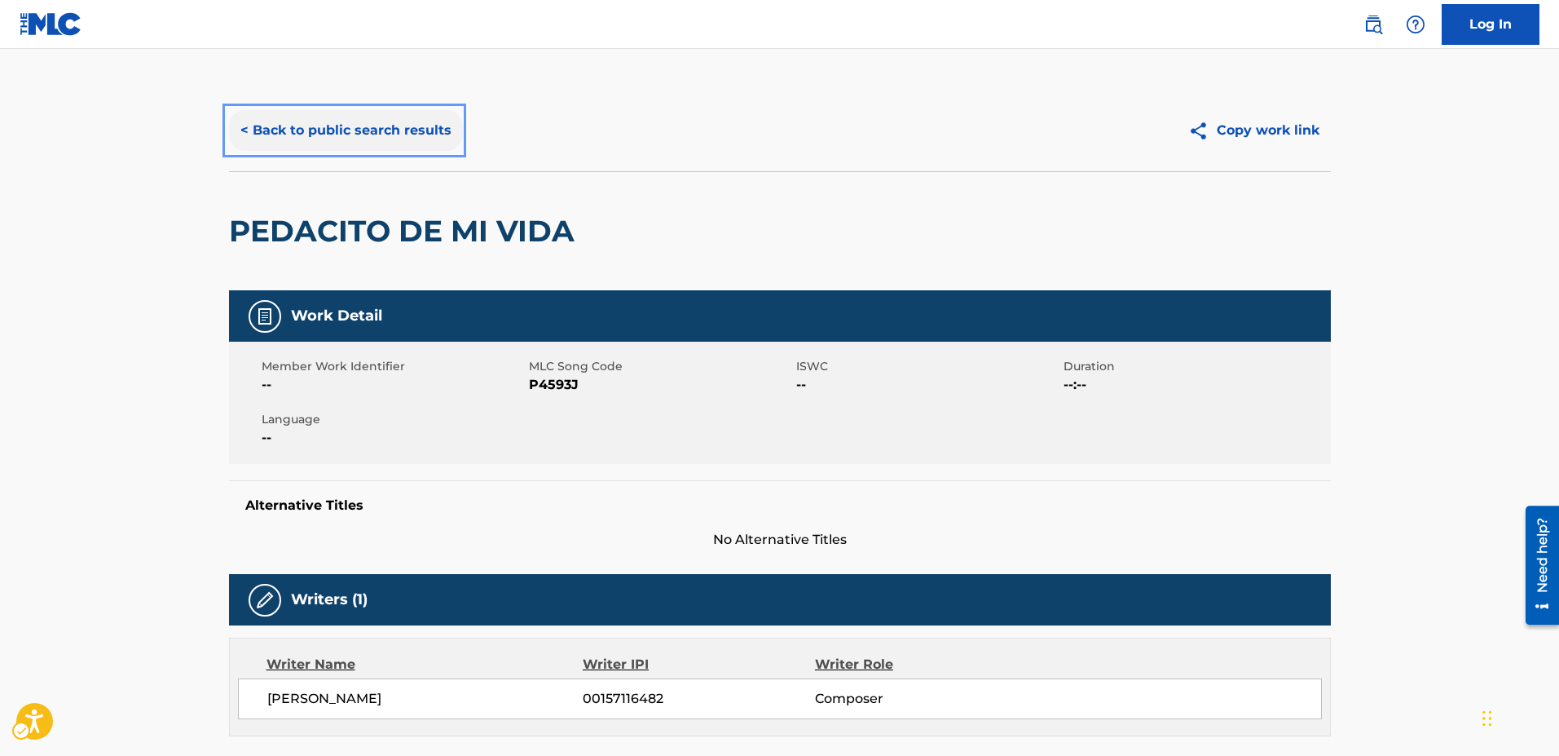
click at [242, 130] on button "< Back to public search results" at bounding box center [346, 130] width 234 height 41
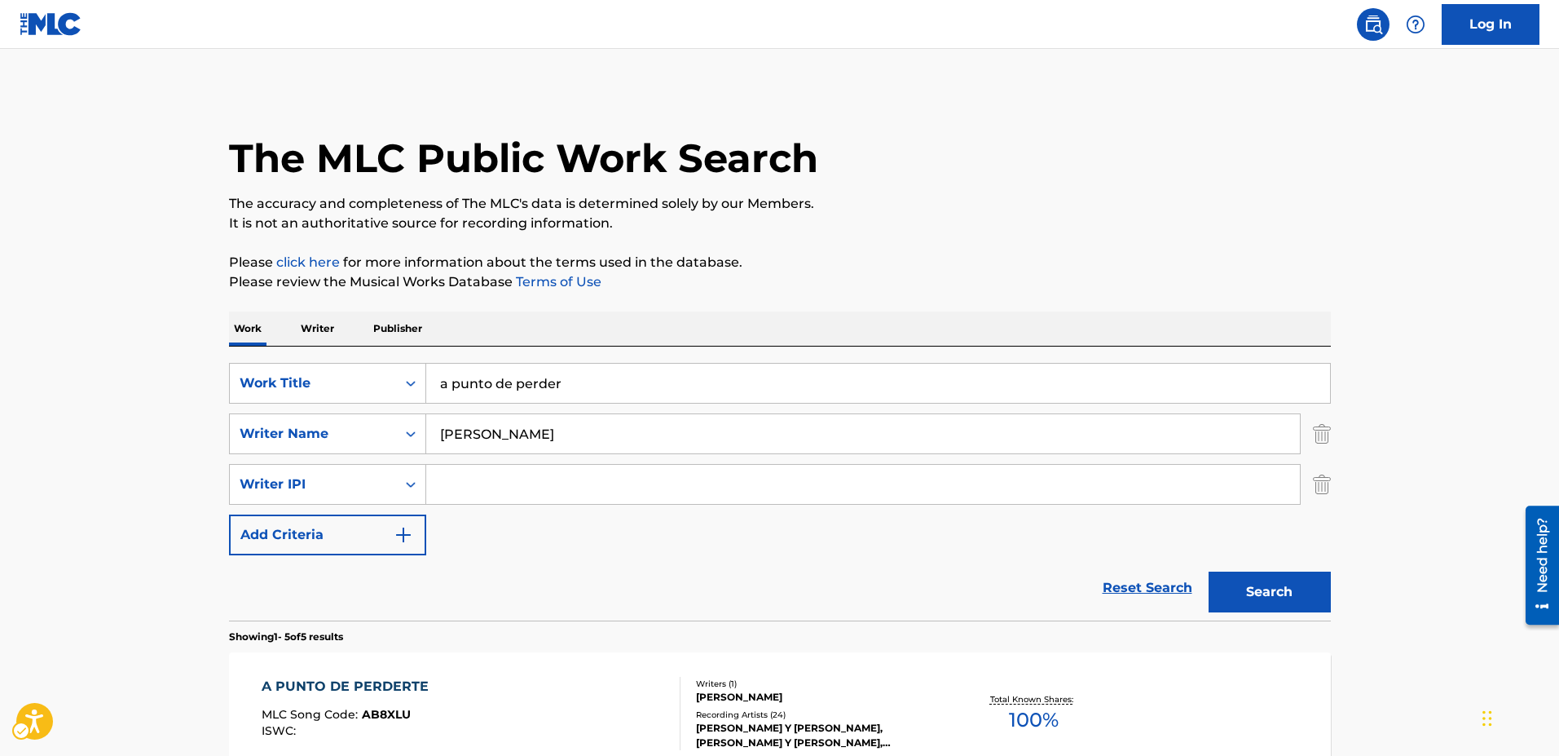
scroll to position [694, 0]
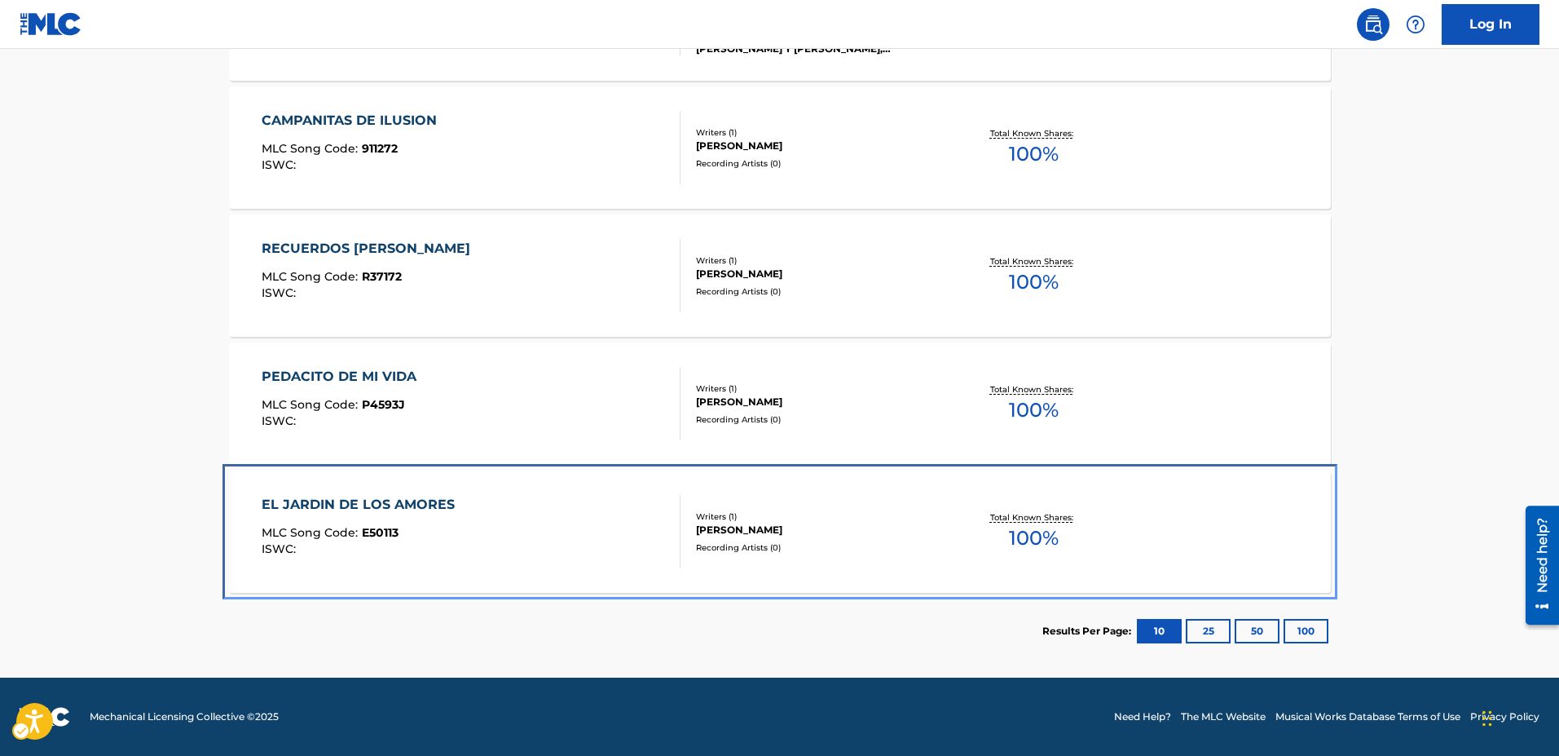
click at [373, 527] on span "E50113" at bounding box center [380, 532] width 37 height 15
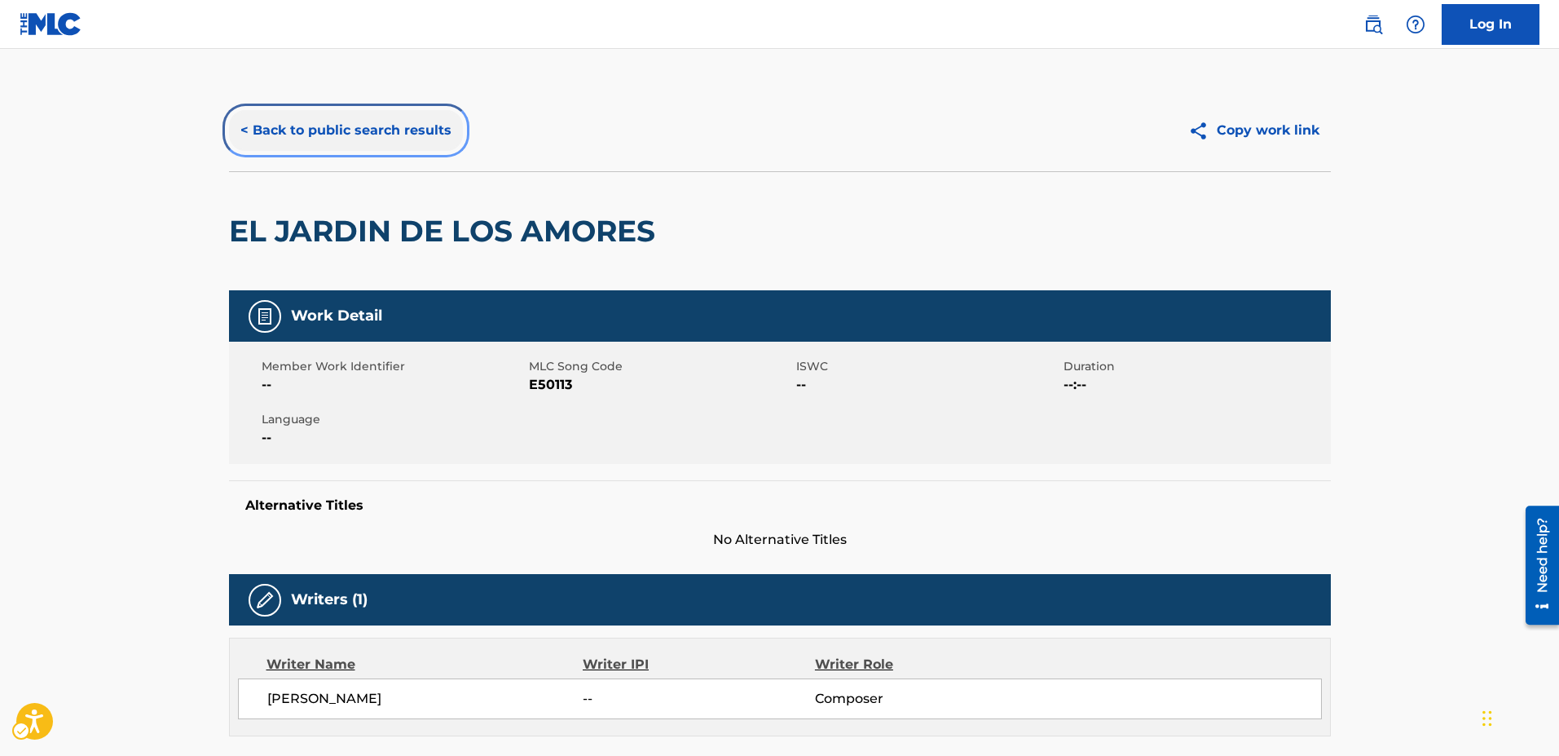
click at [242, 133] on button "< Back to public search results" at bounding box center [346, 130] width 234 height 41
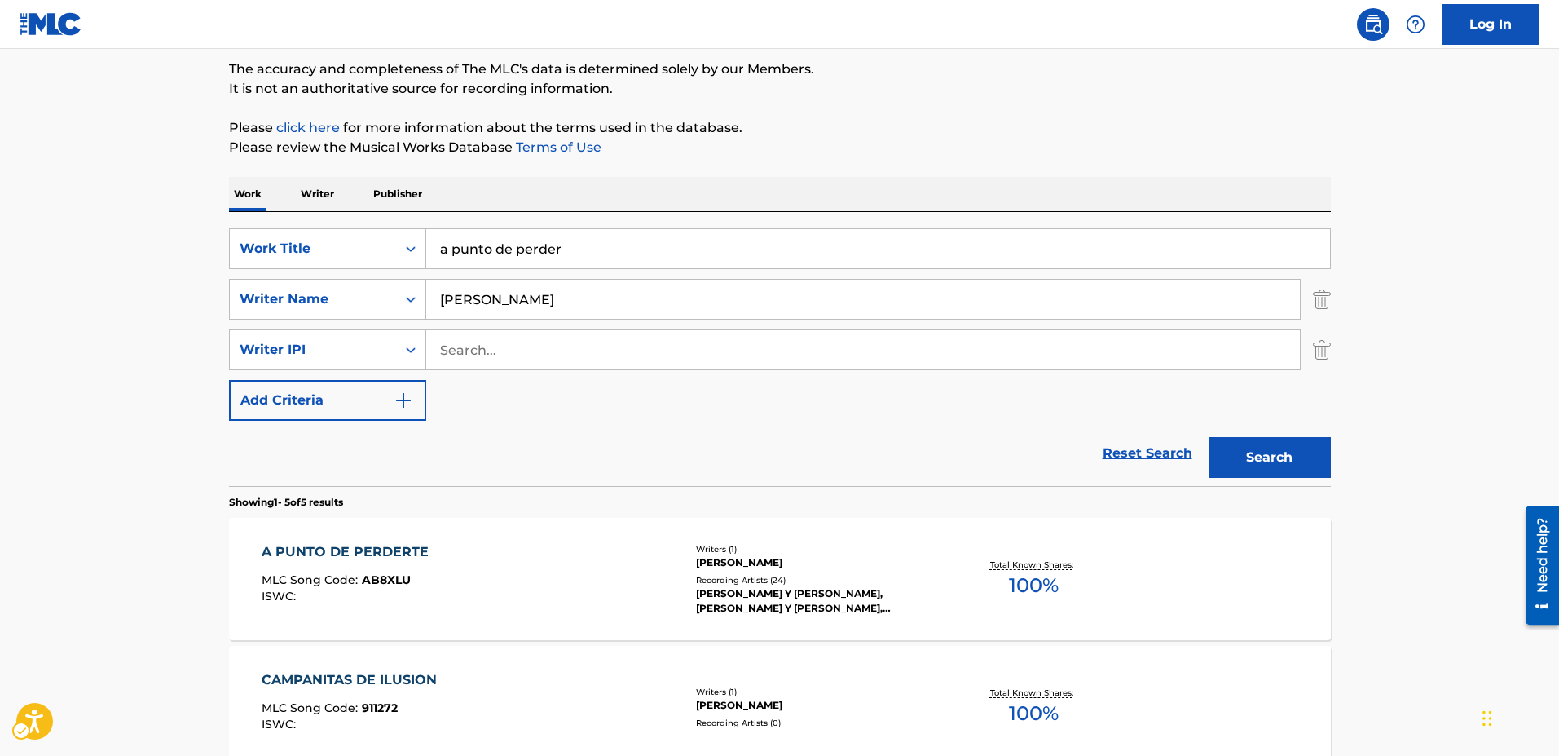
scroll to position [123, 0]
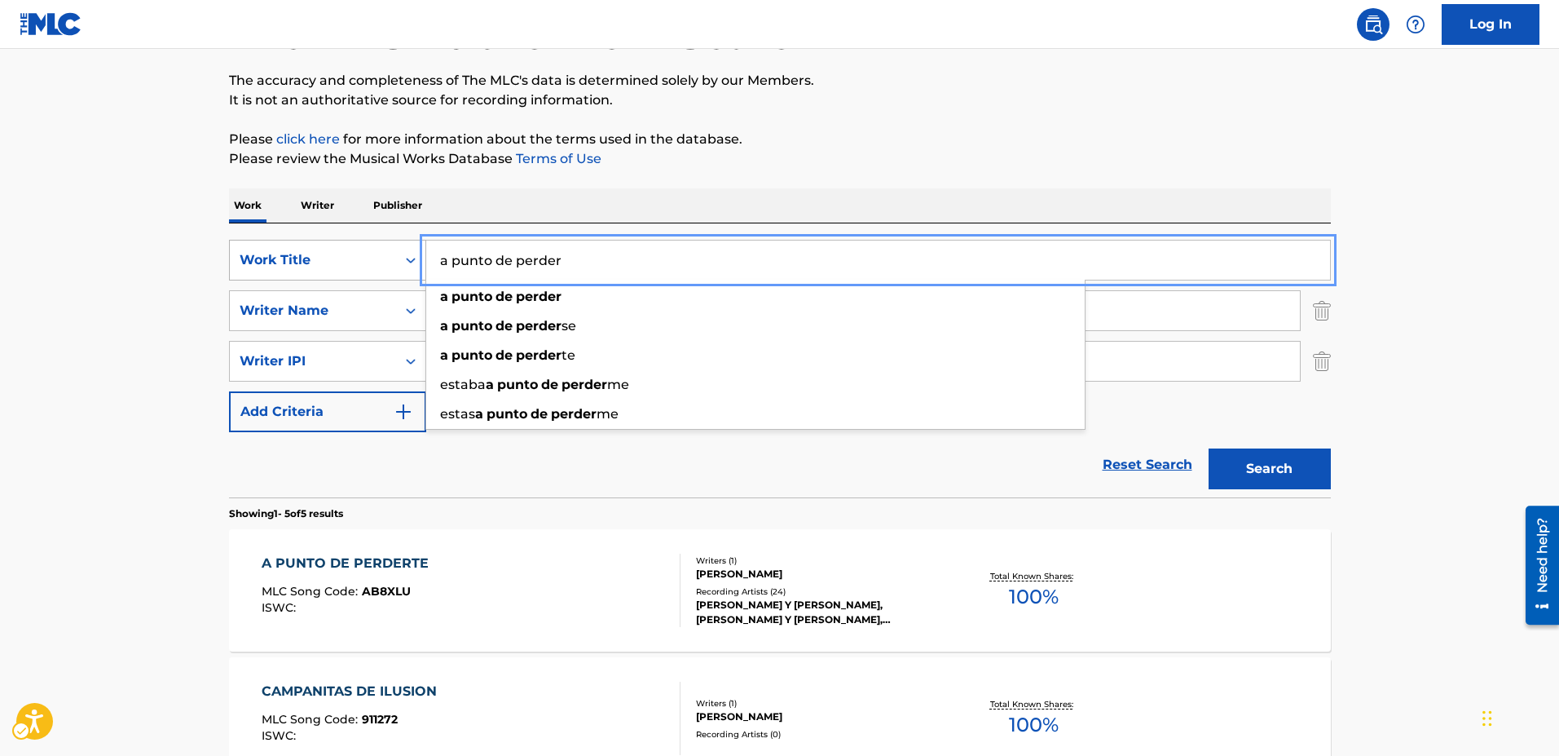
drag, startPoint x: 582, startPoint y: 261, endPoint x: 311, endPoint y: 260, distance: 270.6
click at [311, 260] on div "SearchWithCriteria2001e22b-9082-4aed-95b8-072c1e48e451 Work Title a punto de pe…" at bounding box center [780, 260] width 1102 height 41
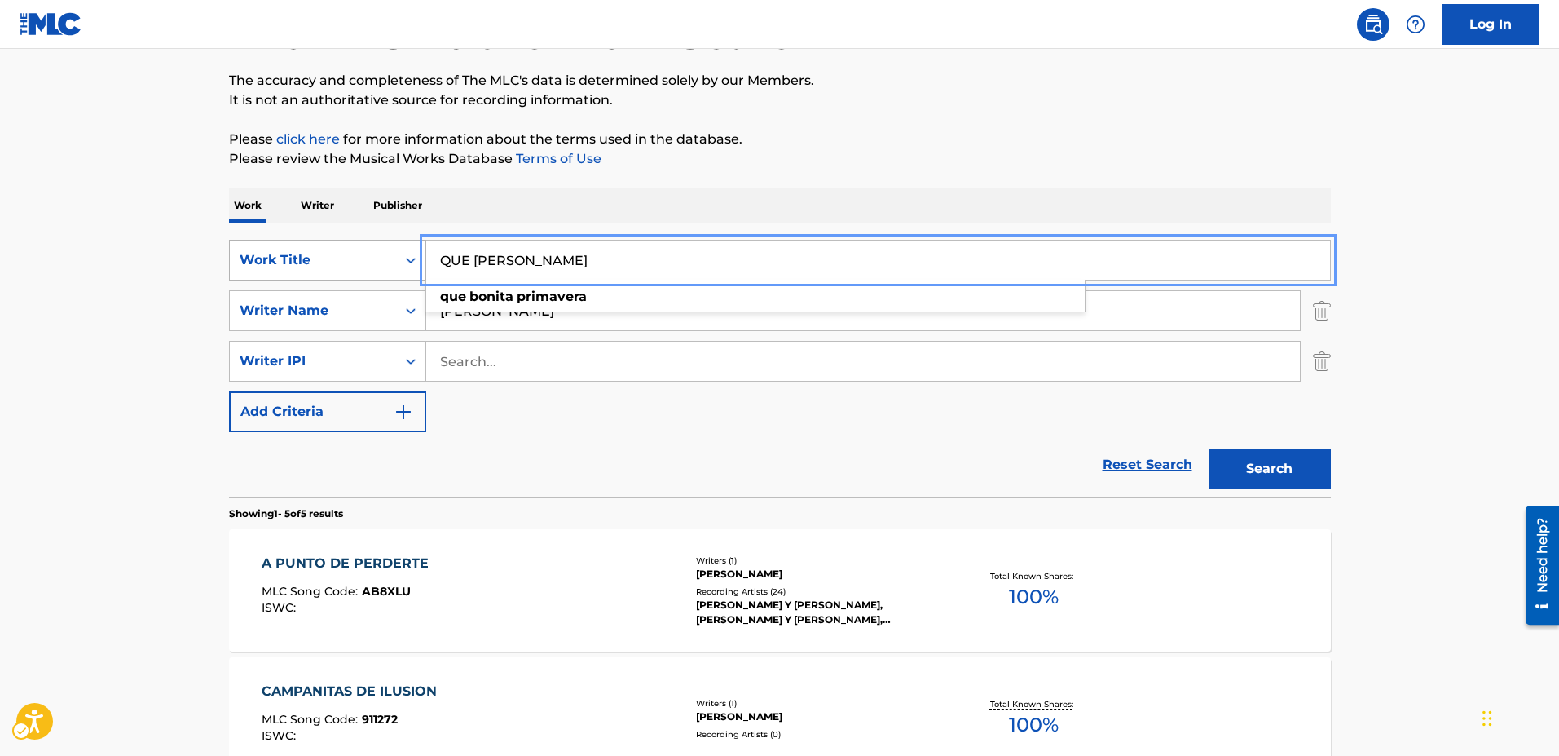
type input "QUE BONITA PRIMAVERA"
click at [1209, 448] on button "Search" at bounding box center [1270, 468] width 122 height 41
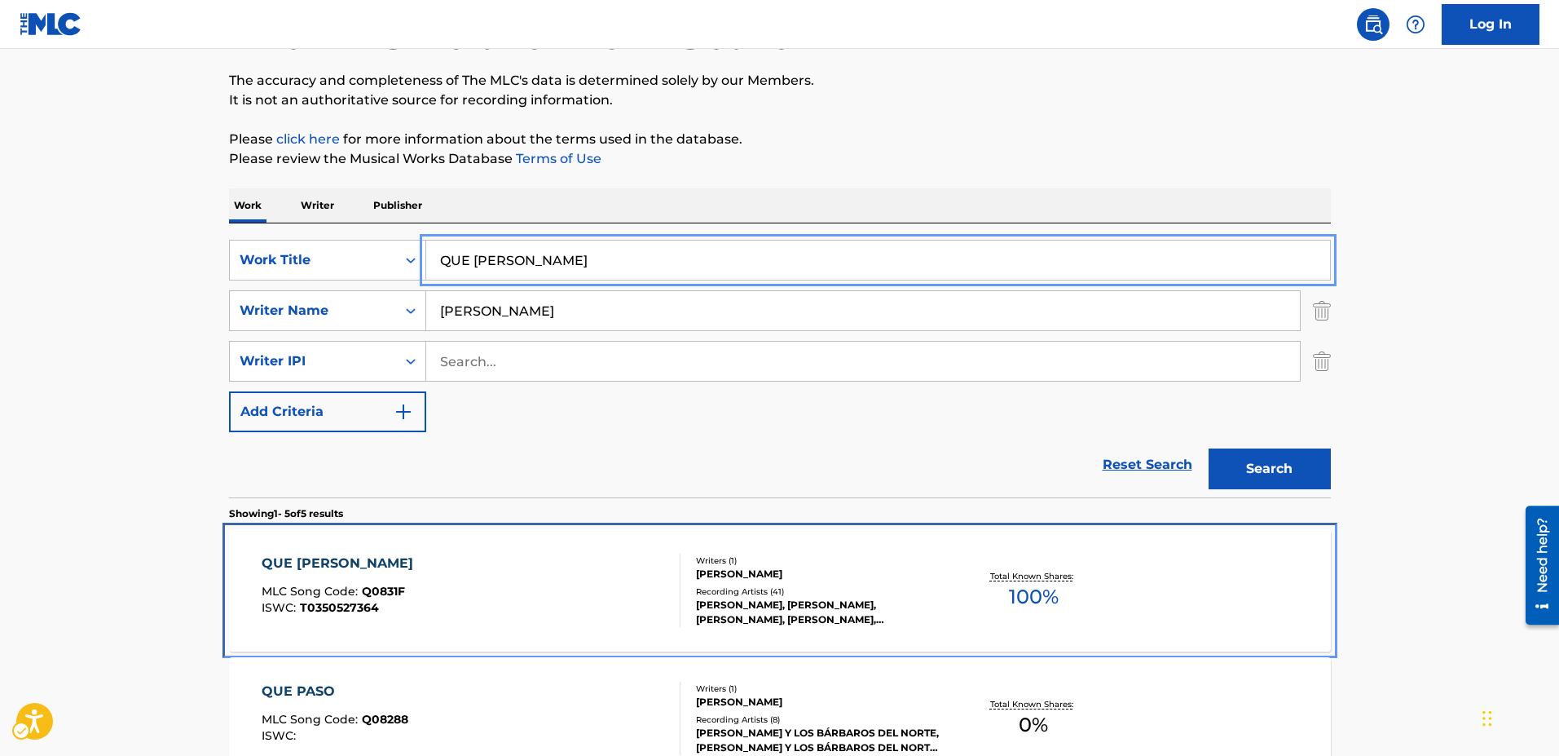
click at [379, 590] on span "Q0831F" at bounding box center [383, 591] width 43 height 15
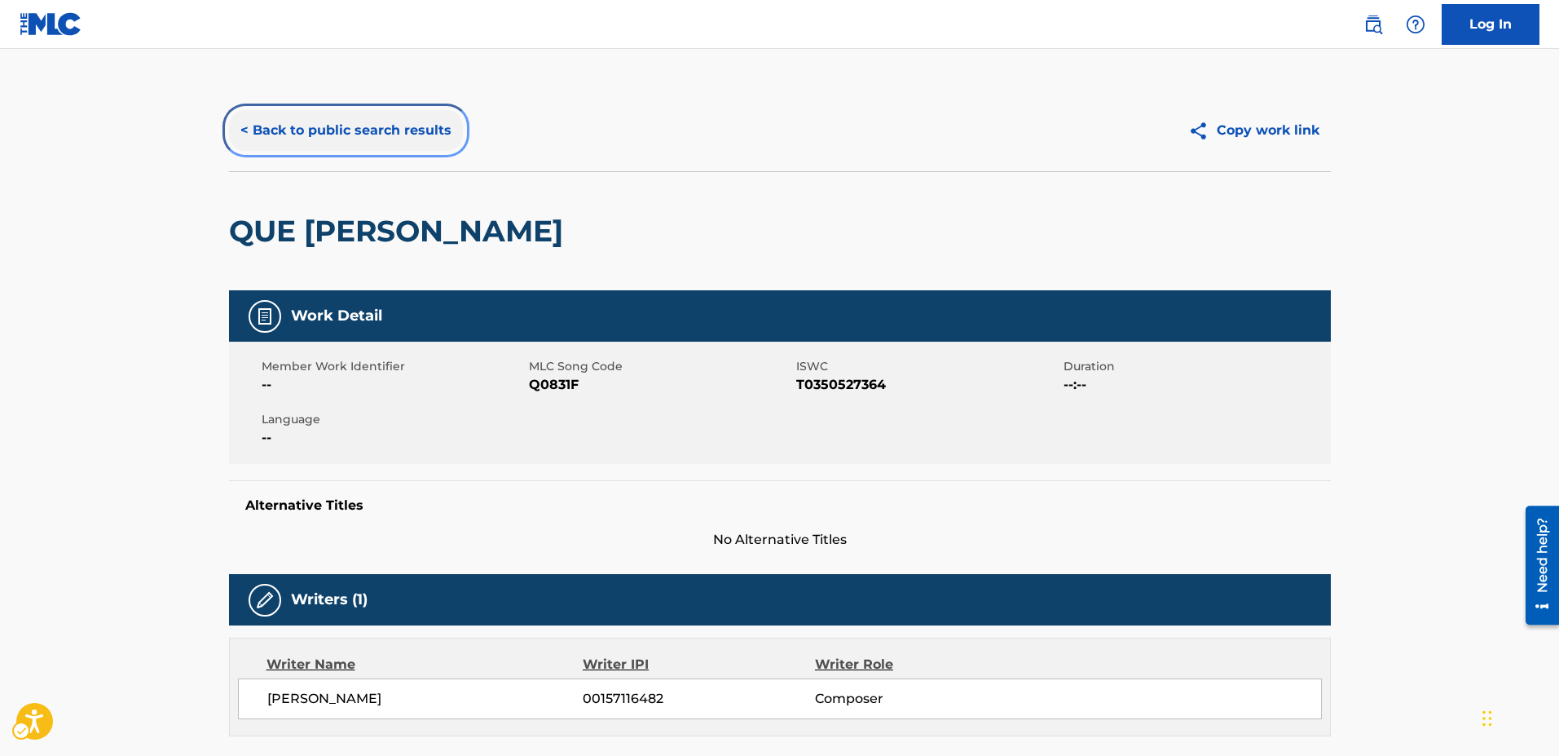
click at [240, 134] on button "< Back to public search results" at bounding box center [346, 130] width 234 height 41
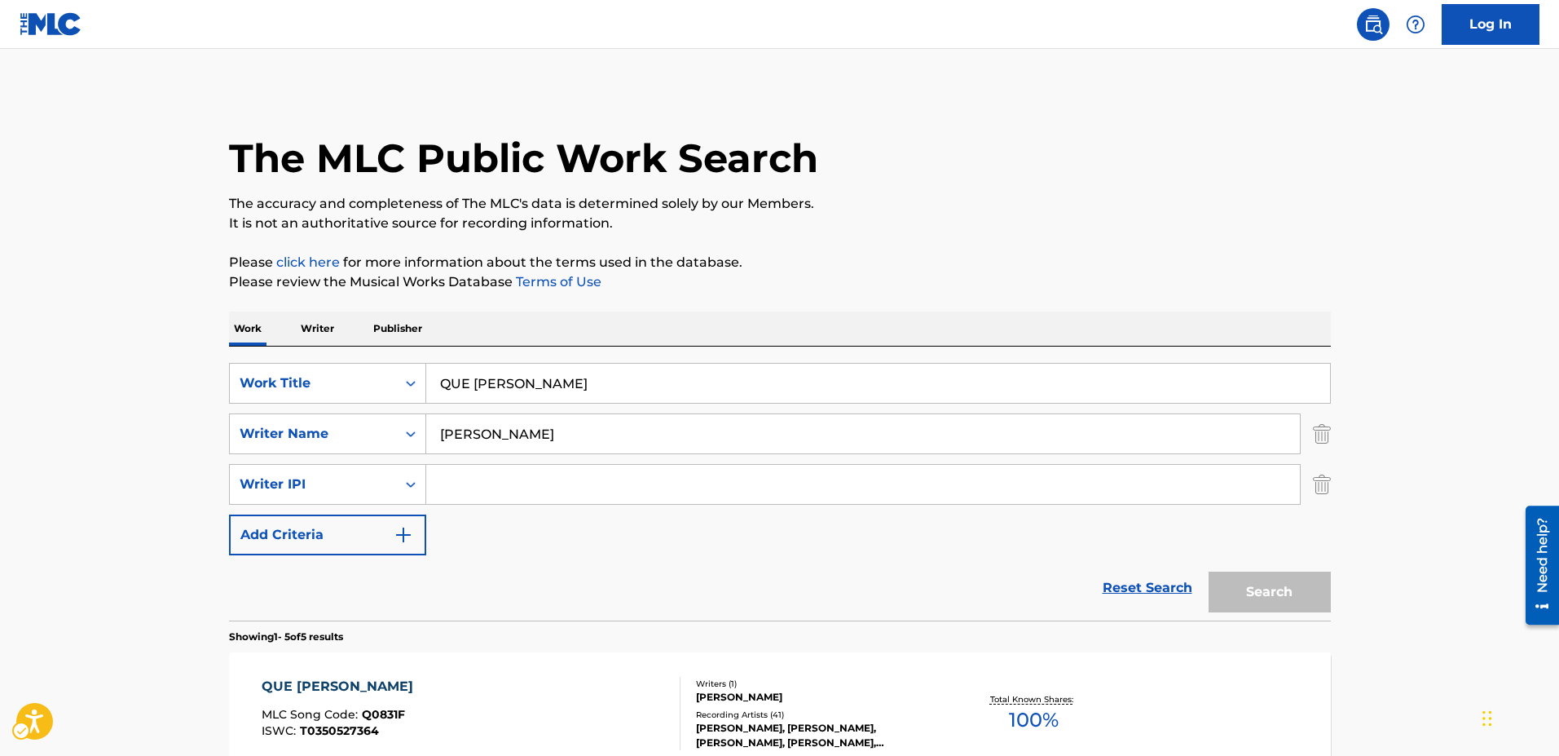
scroll to position [123, 0]
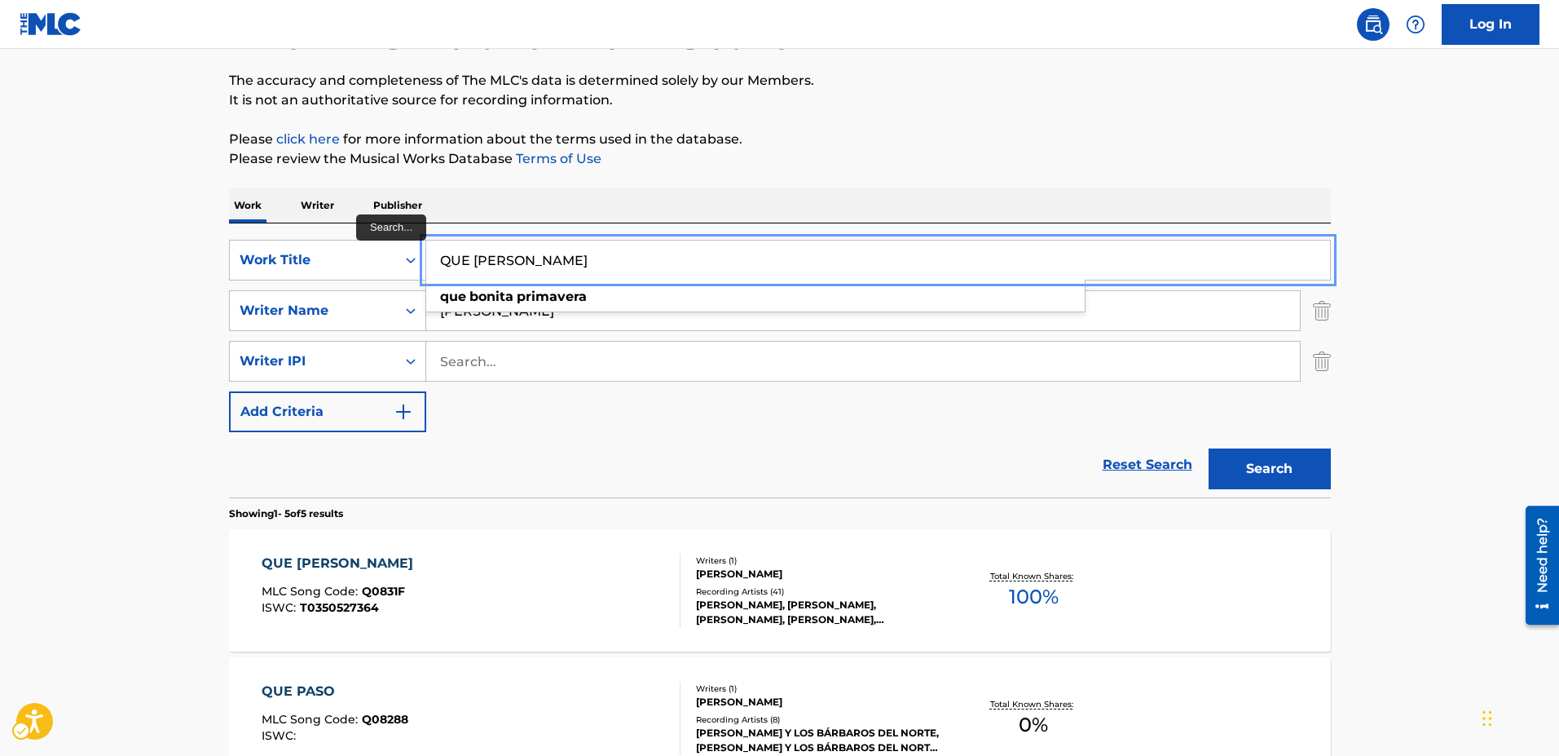
drag, startPoint x: 636, startPoint y: 265, endPoint x: 436, endPoint y: 272, distance: 199.8
click at [436, 272] on input "QUE BONITA PRIMAVERA" at bounding box center [878, 259] width 904 height 39
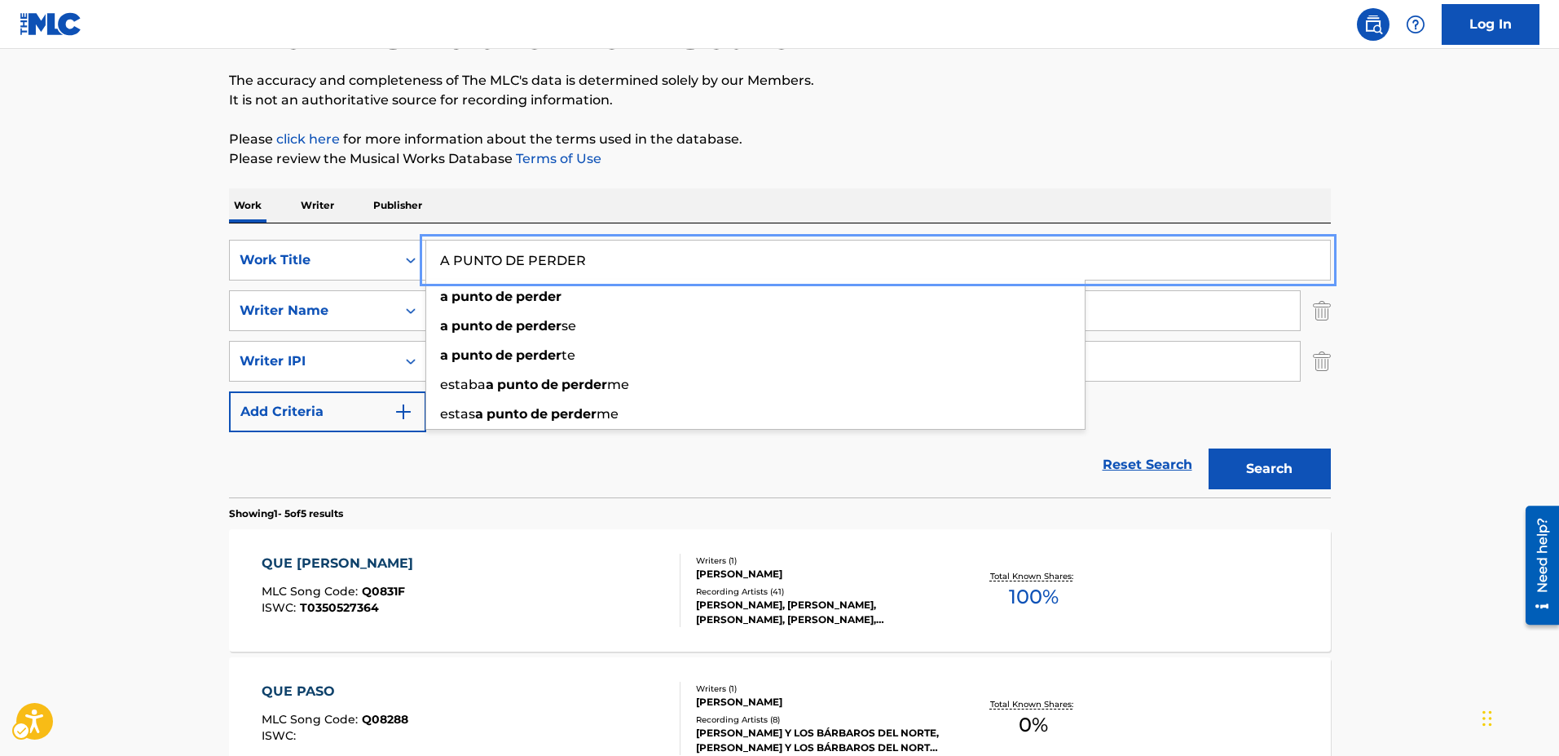
type input "A PUNTO DE PERDER"
click at [1209, 448] on button "Search" at bounding box center [1270, 468] width 122 height 41
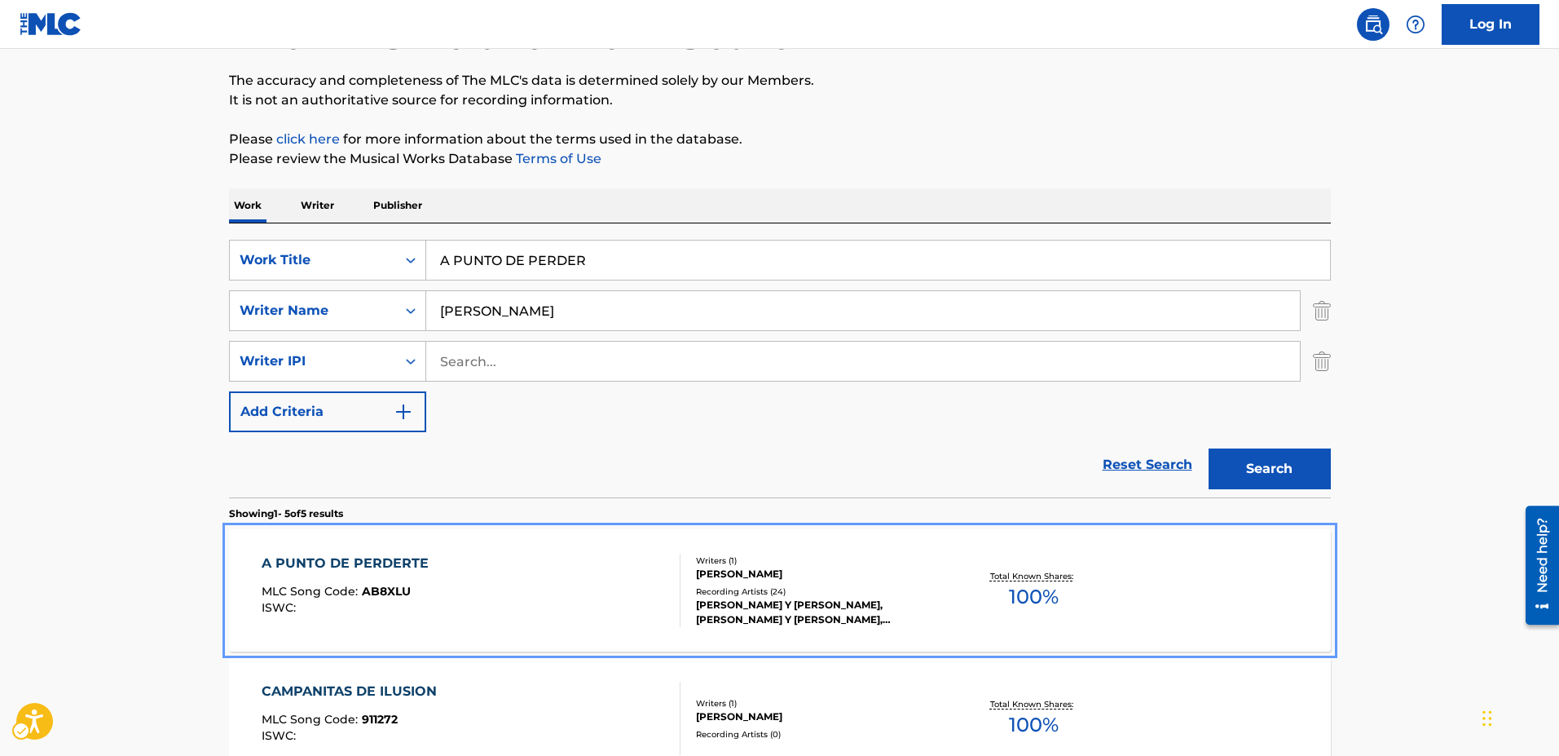
click at [395, 586] on span "AB8XLU" at bounding box center [386, 591] width 49 height 15
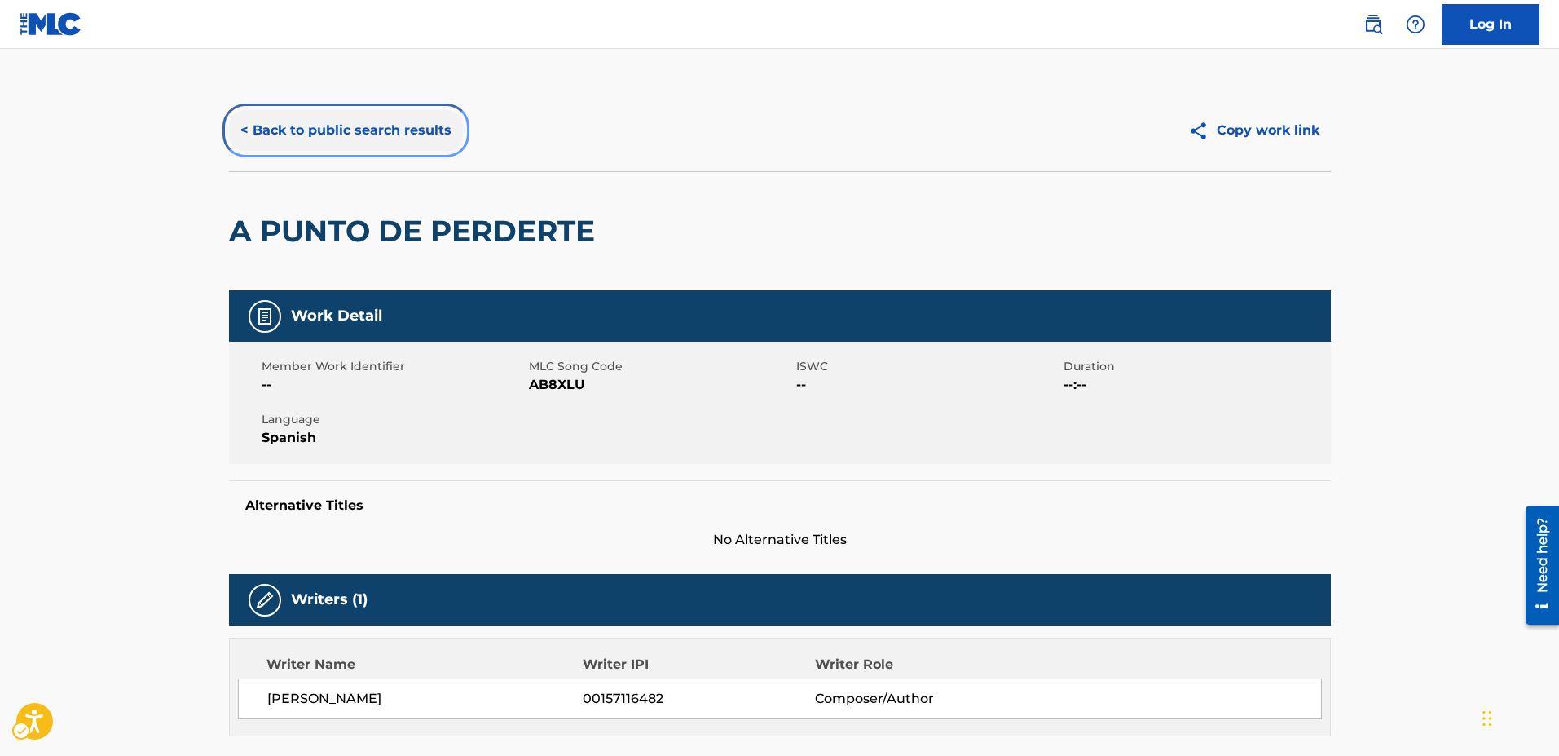
click at [248, 130] on button "< Back to public search results" at bounding box center [346, 130] width 234 height 41
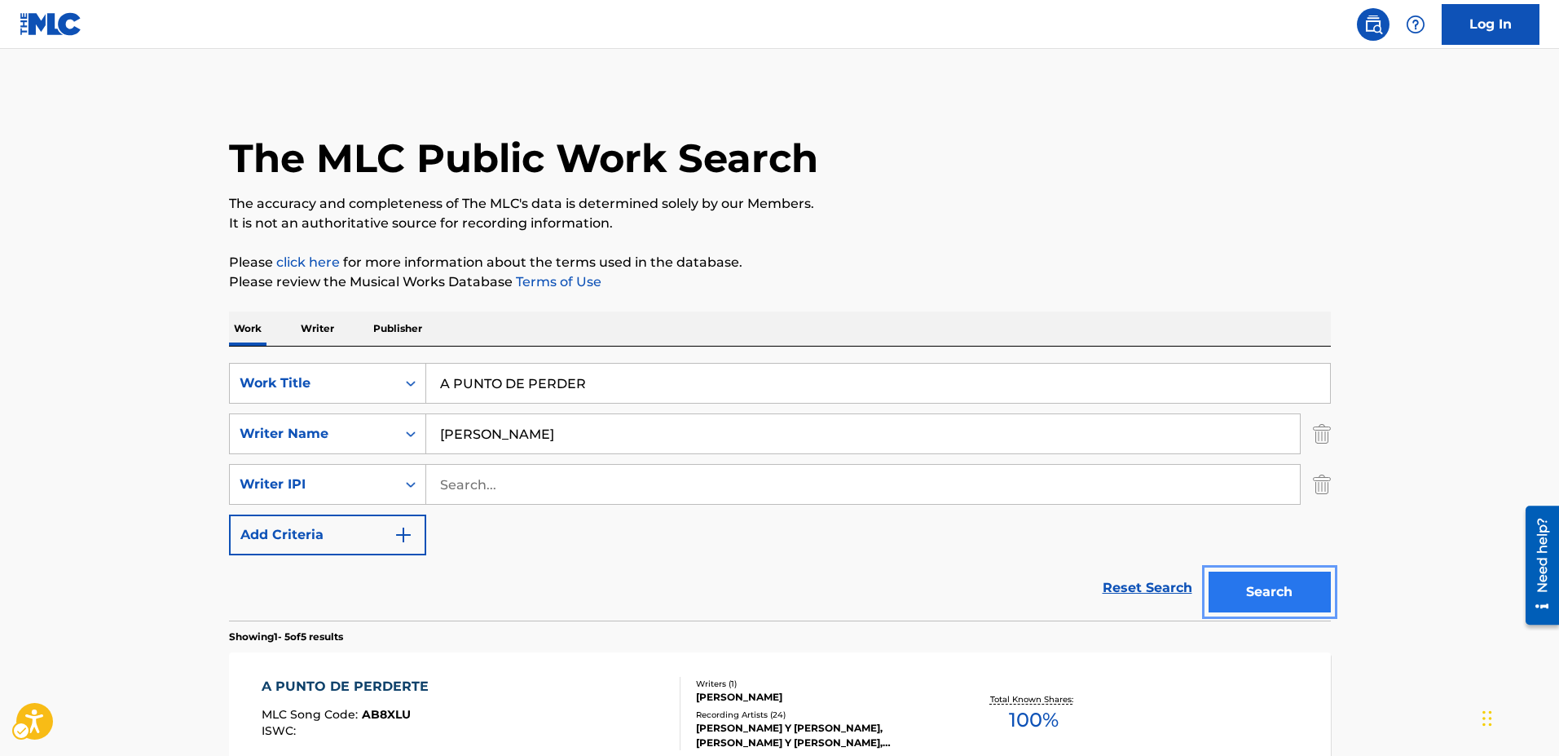
click at [1276, 597] on button "Search" at bounding box center [1270, 591] width 122 height 41
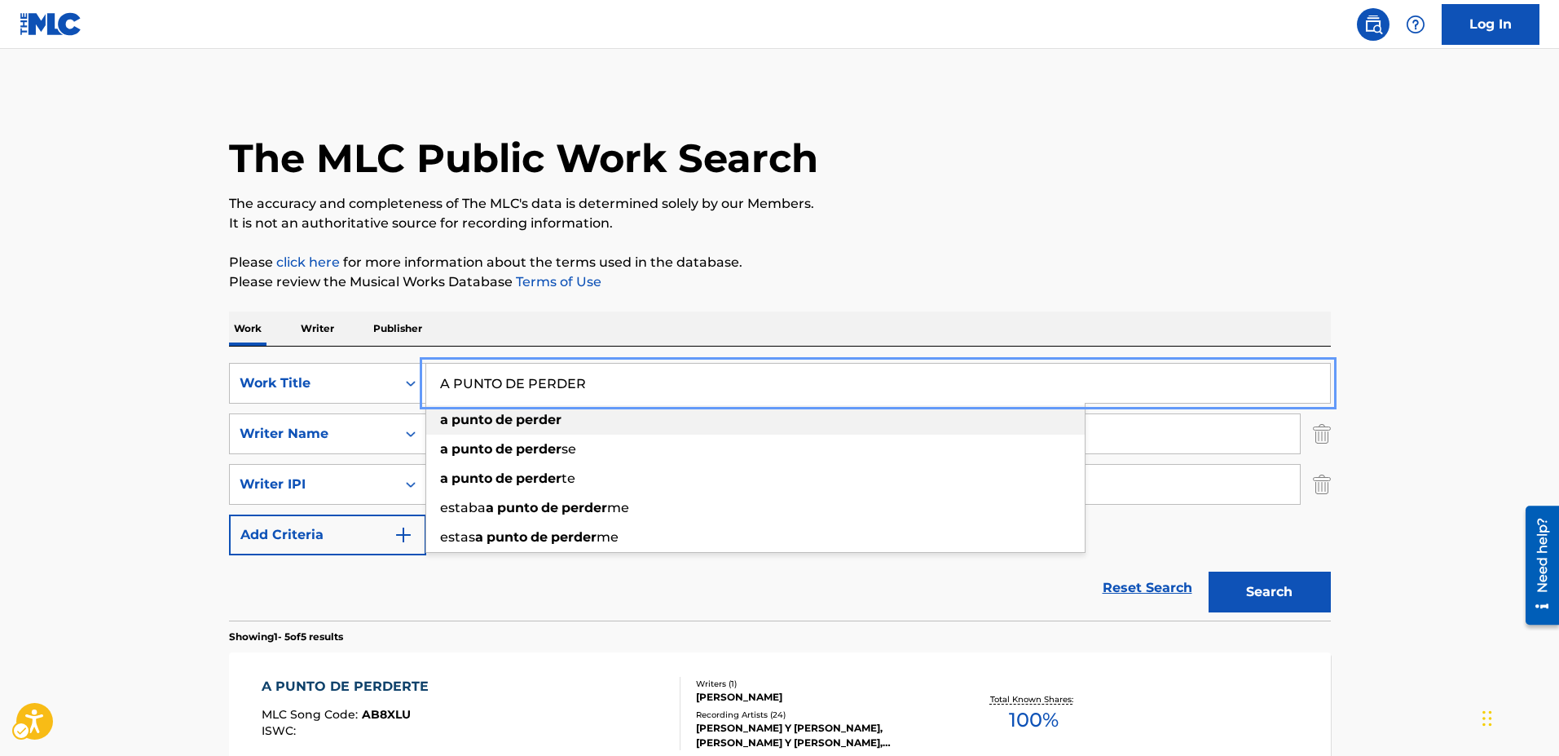
drag, startPoint x: 593, startPoint y: 381, endPoint x: 430, endPoint y: 408, distance: 164.4
click at [430, 403] on div "A PUNTO DE PERDER a punto de perder a punto de perder se a punto de perder te e…" at bounding box center [878, 382] width 904 height 39
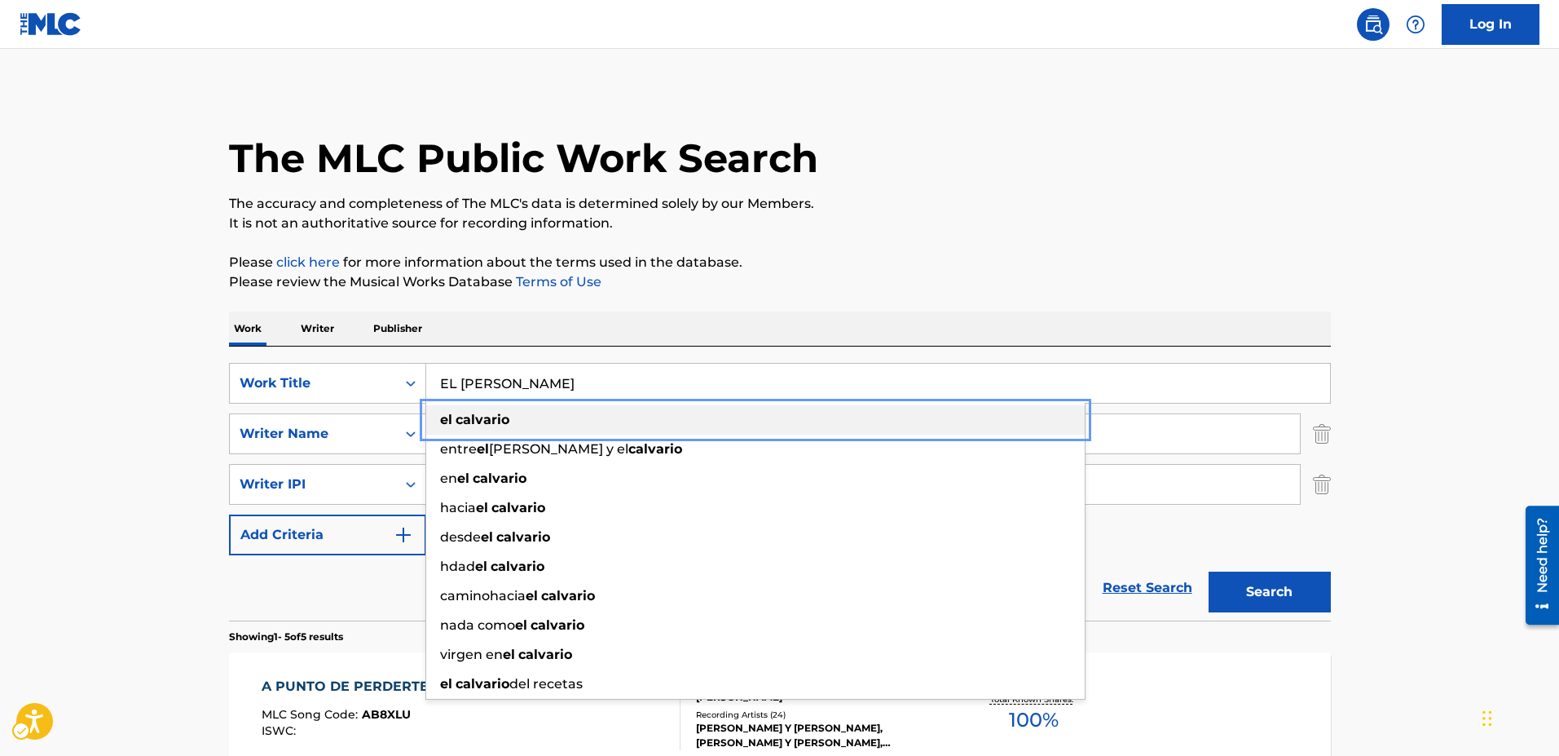
click at [454, 425] on span "Search Form" at bounding box center [453, 419] width 3 height 15
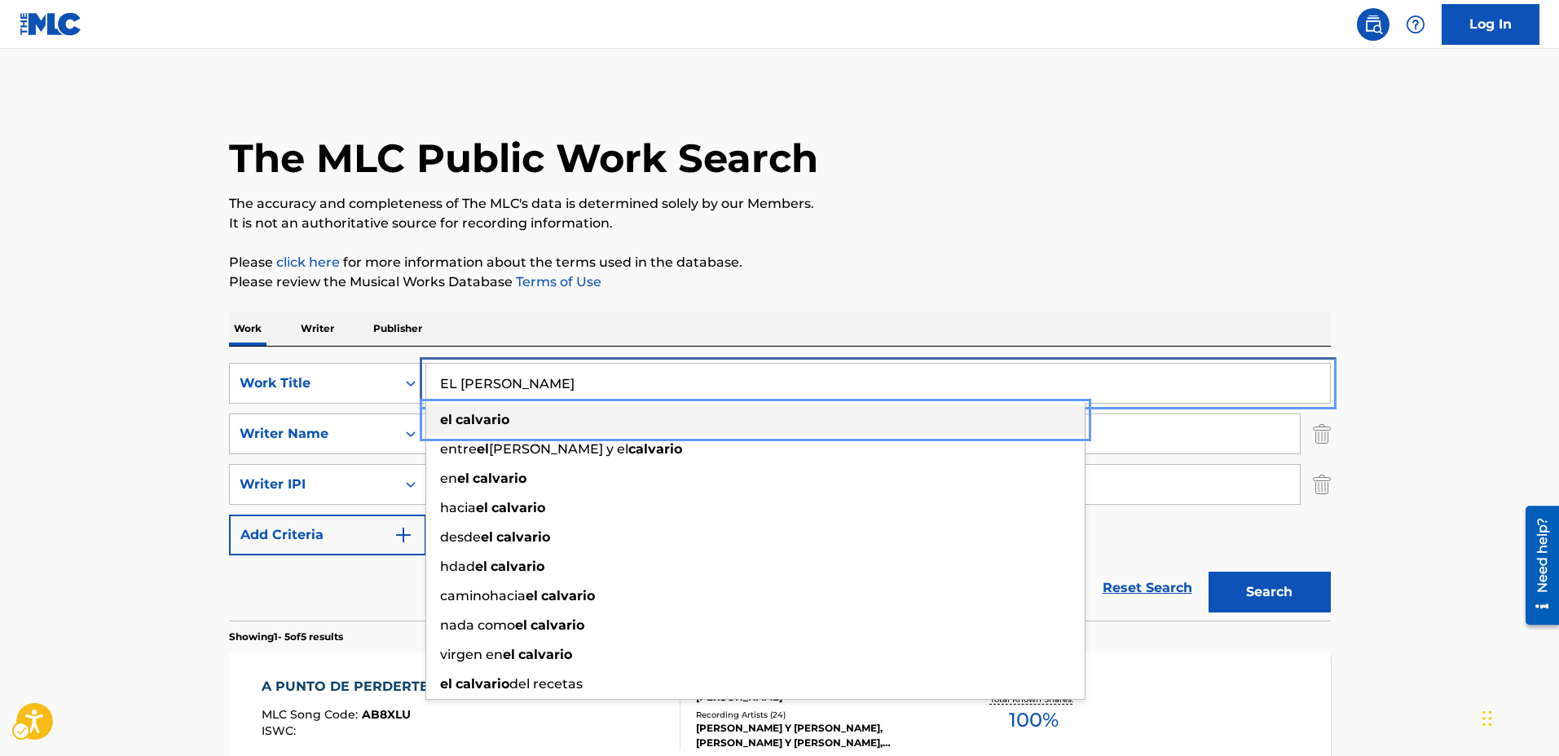
type input "el calvario"
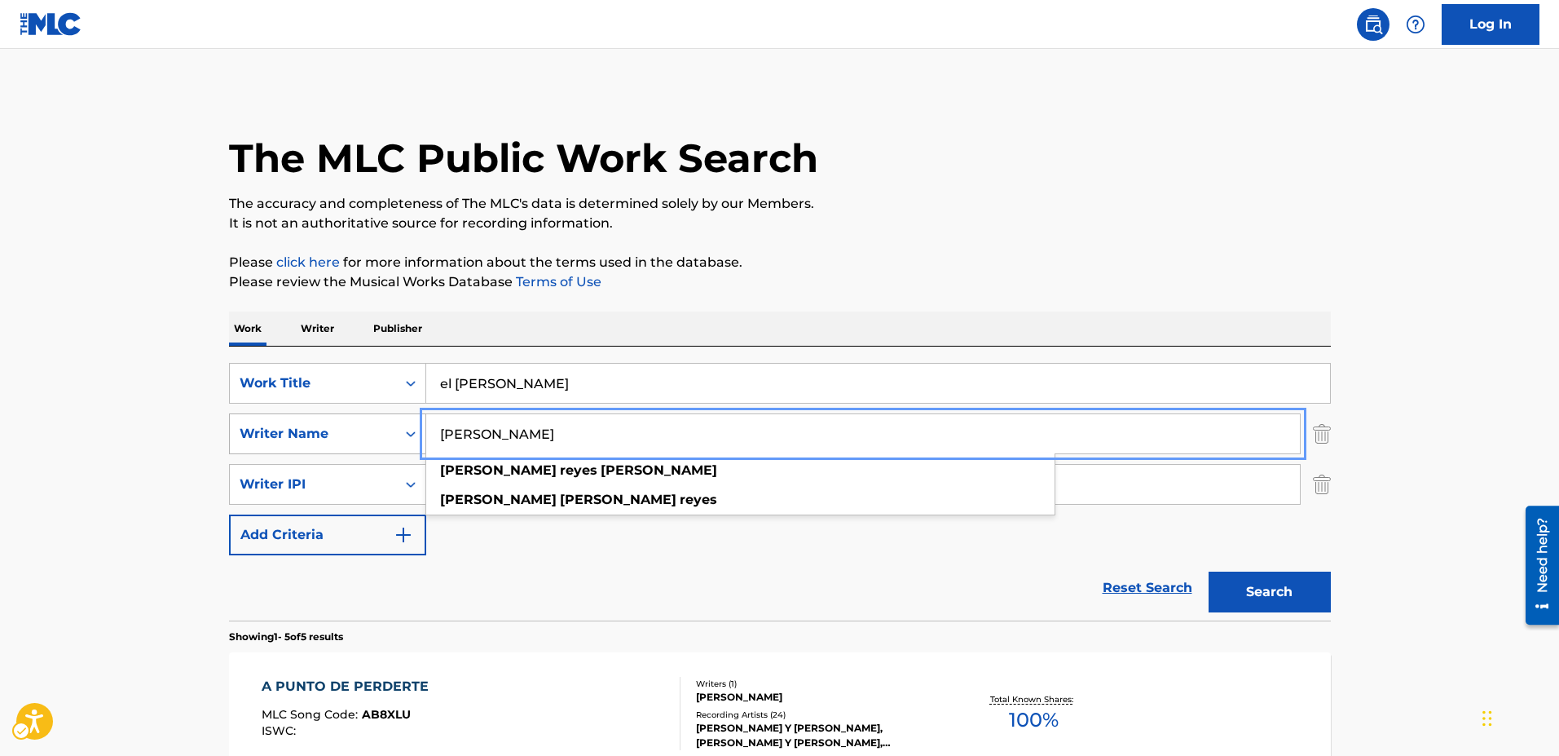
drag, startPoint x: 630, startPoint y: 438, endPoint x: 425, endPoint y: 438, distance: 205.4
click at [425, 438] on div "SearchWithCriteriaeea57297-06f7-436f-a81a-9e885ab4c681 Writer Name SALOMON REYE…" at bounding box center [780, 433] width 1102 height 41
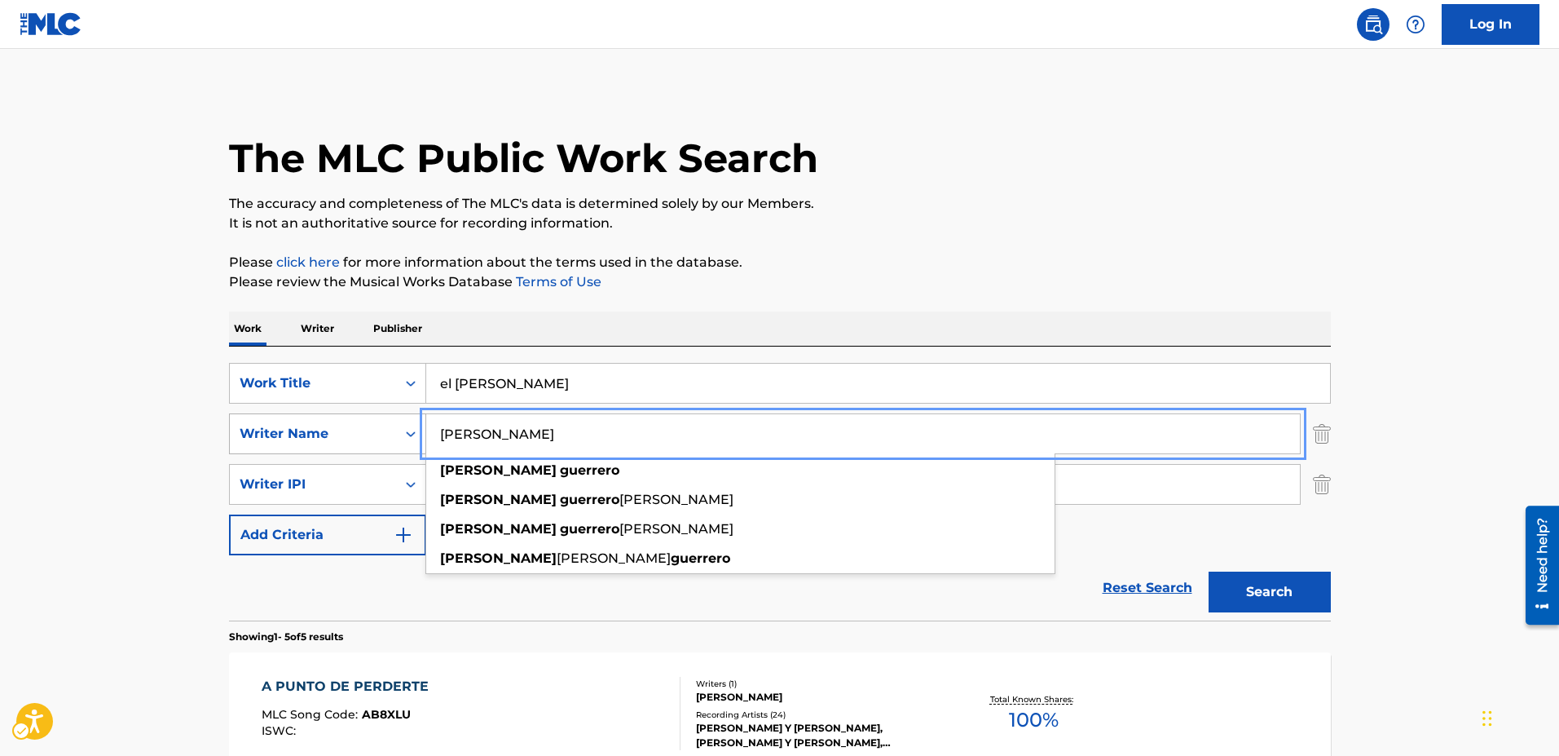
type input "TEOFILO GUERRERO"
click at [1209, 571] on button "Search" at bounding box center [1270, 591] width 122 height 41
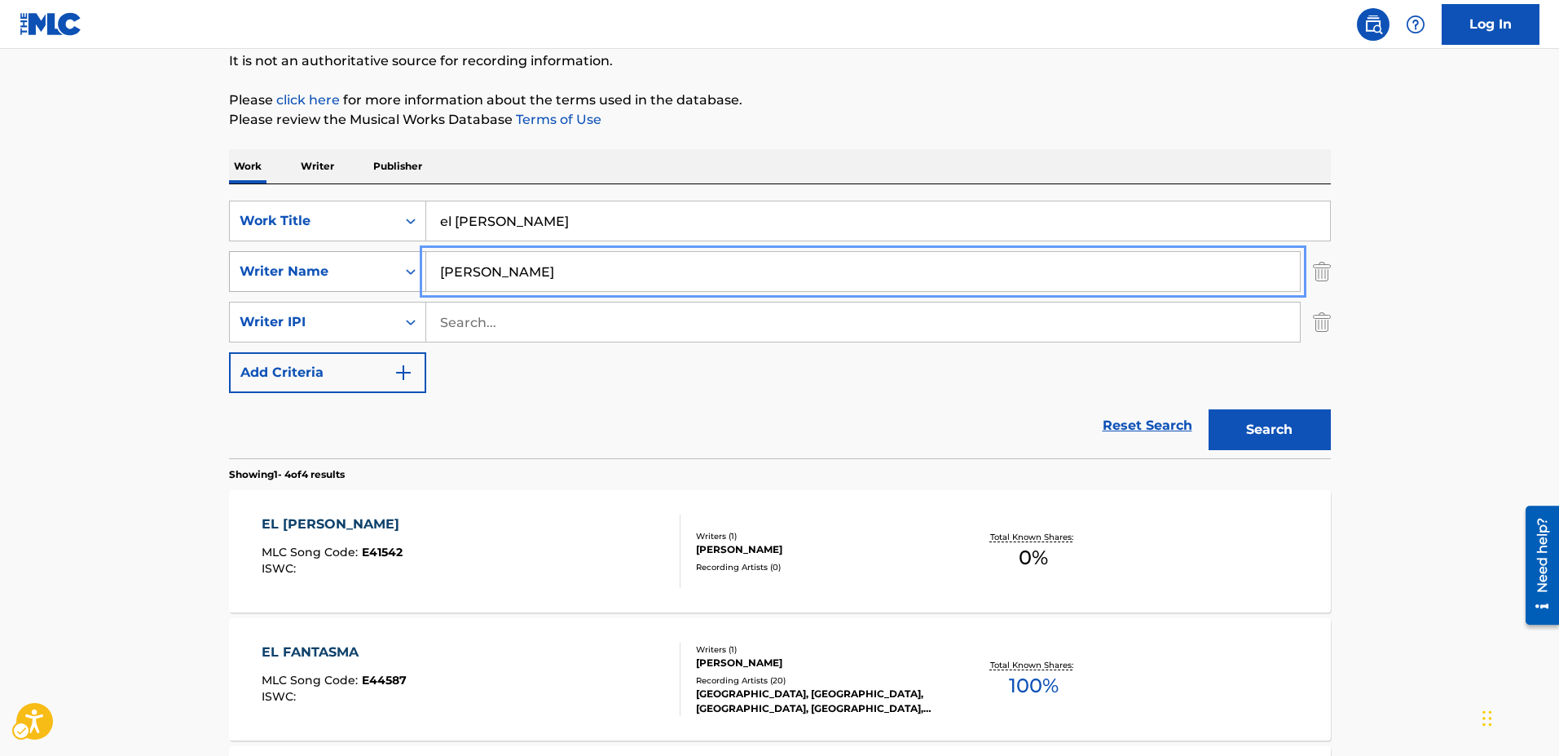
scroll to position [163, 0]
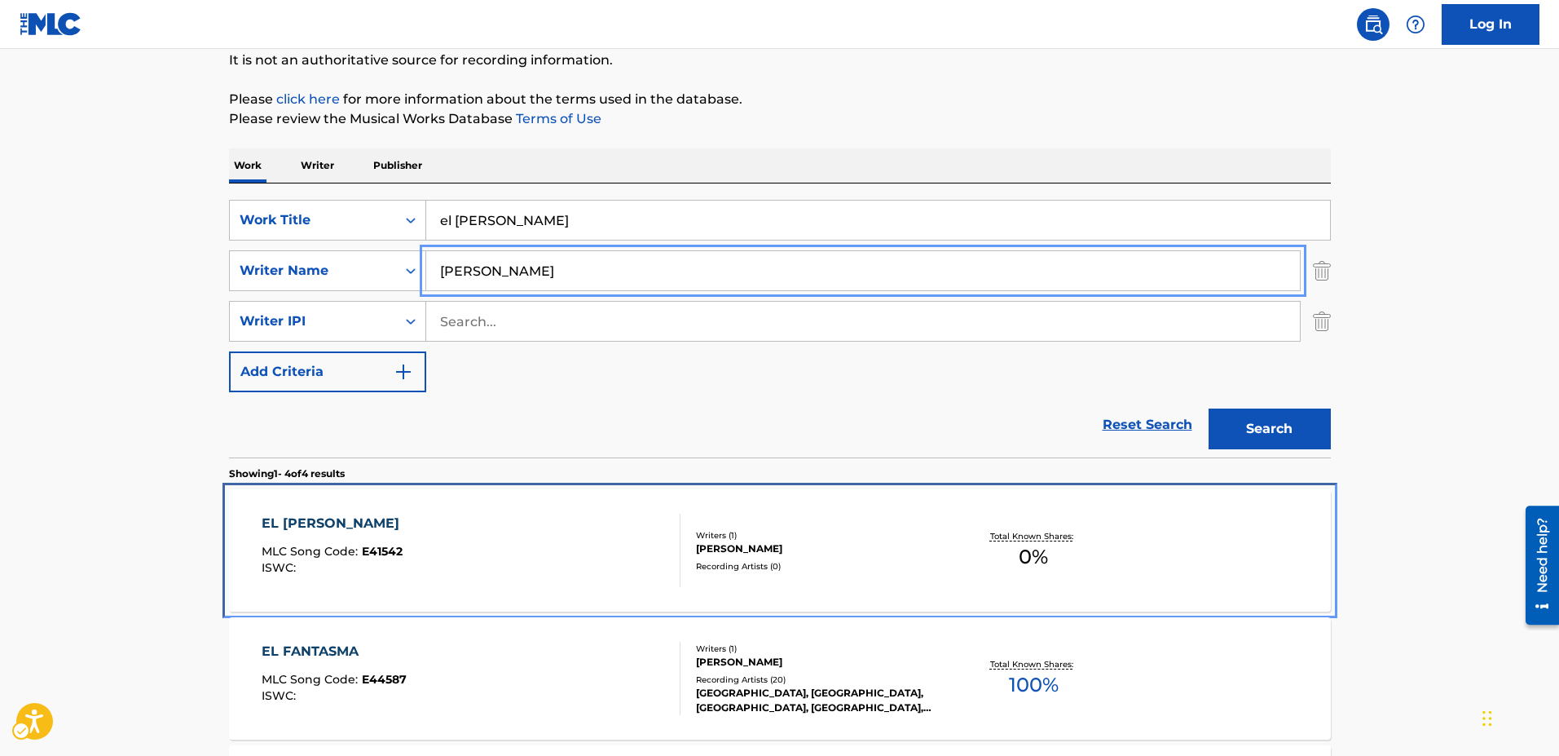
click at [375, 550] on span "E41542" at bounding box center [382, 551] width 41 height 15
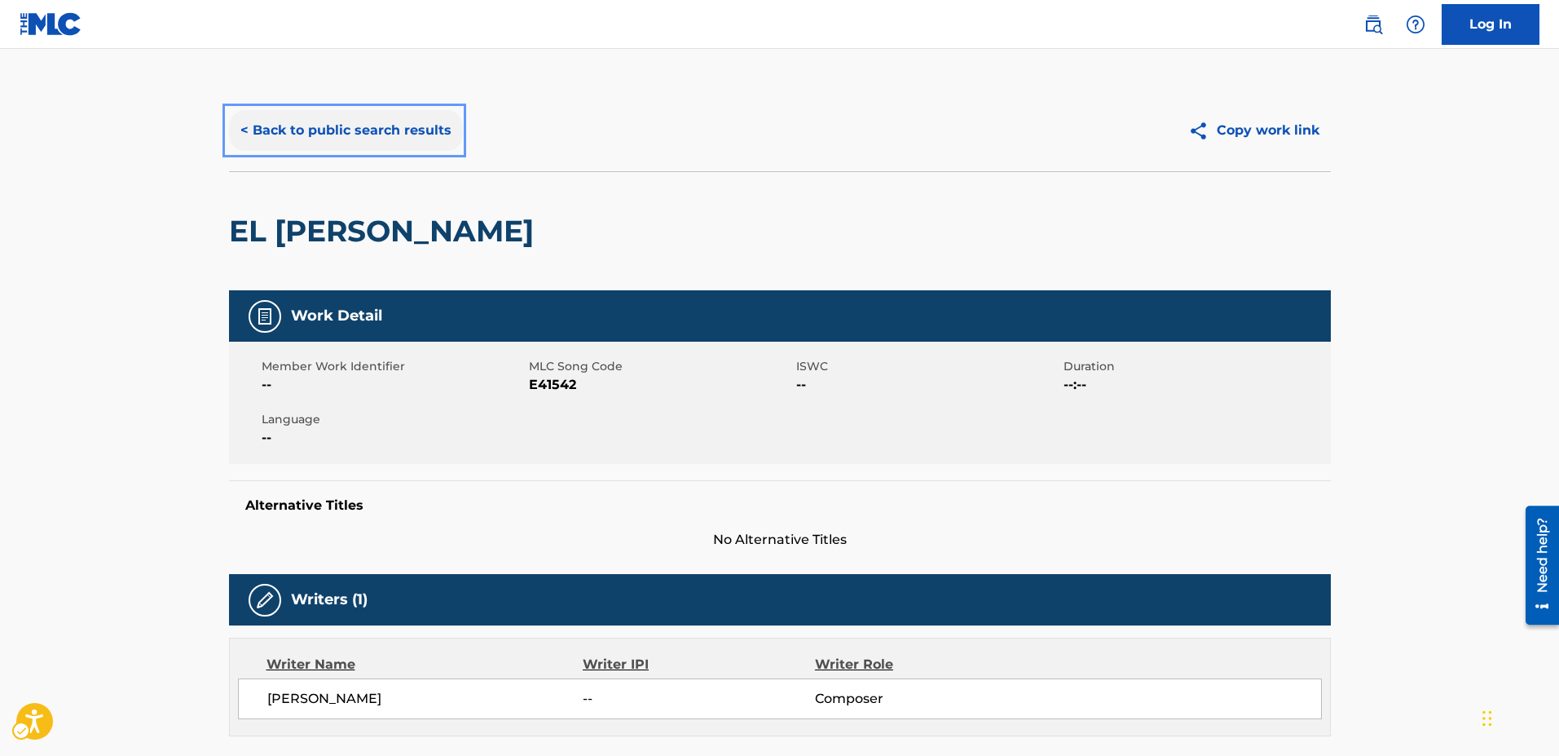
click at [245, 128] on button "< Back to public search results" at bounding box center [346, 130] width 234 height 41
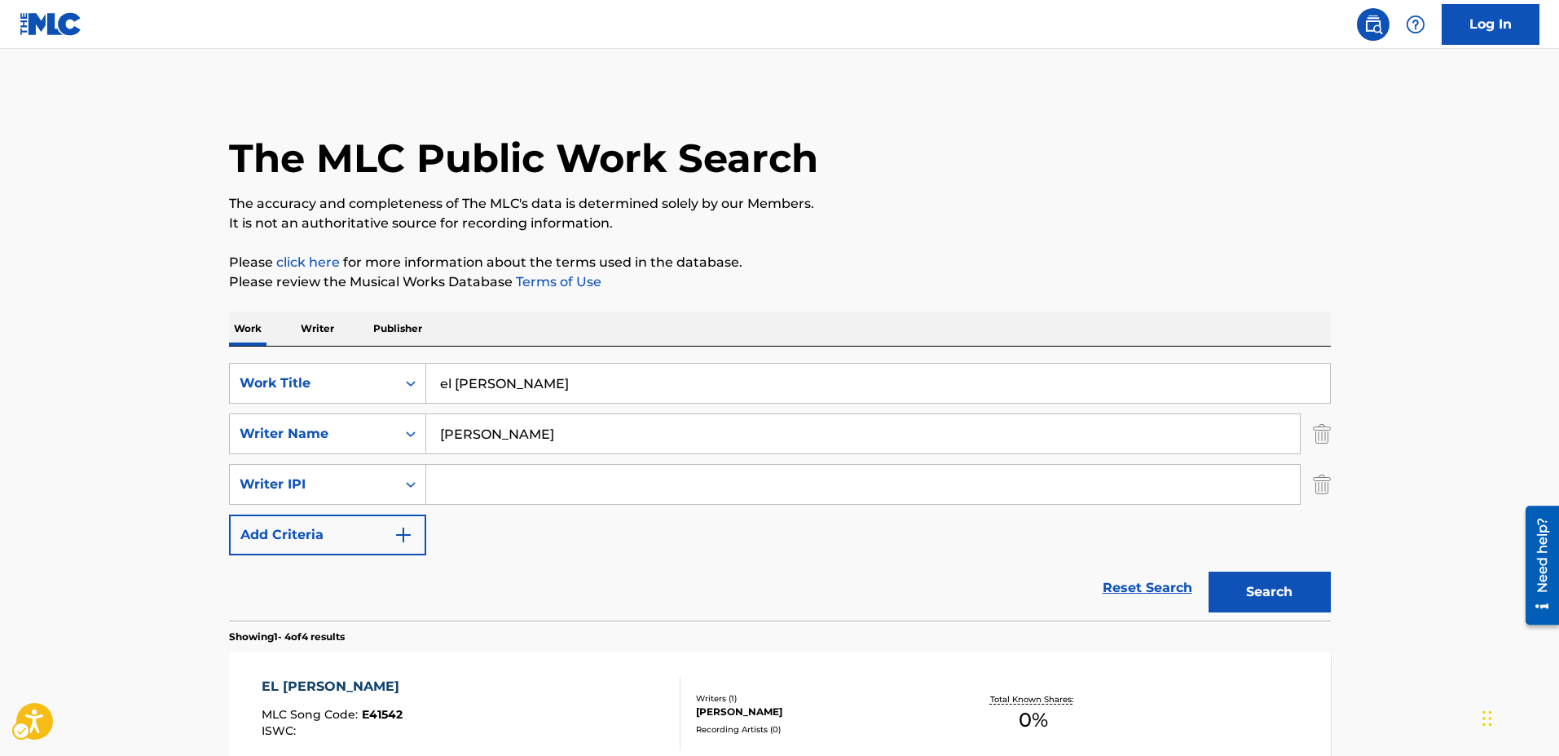
scroll to position [163, 0]
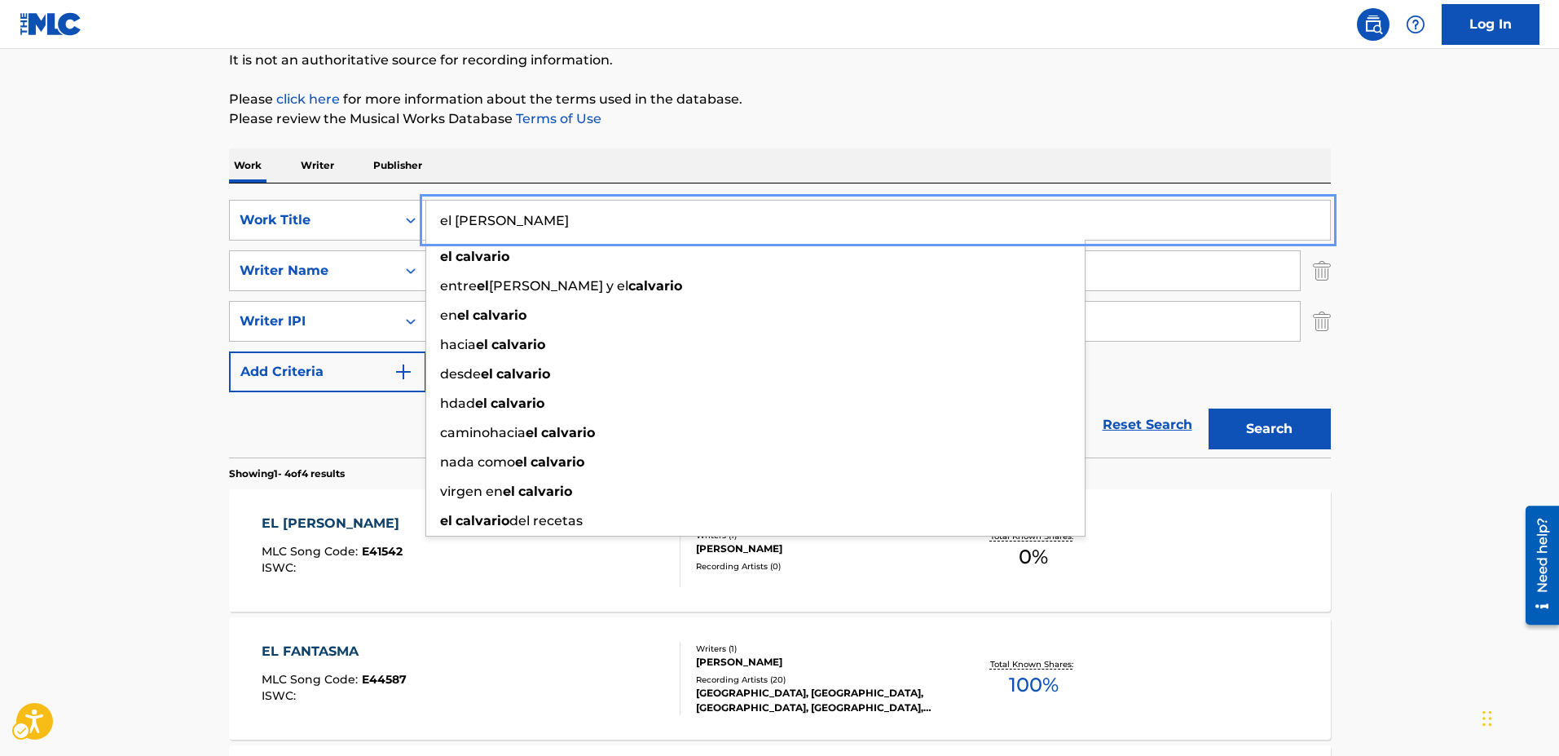
drag, startPoint x: 580, startPoint y: 223, endPoint x: 384, endPoint y: 247, distance: 197.8
click at [384, 247] on div "SearchWithCriteria2001e22b-9082-4aed-95b8-072c1e48e451 Work Title el calvario e…" at bounding box center [780, 296] width 1102 height 192
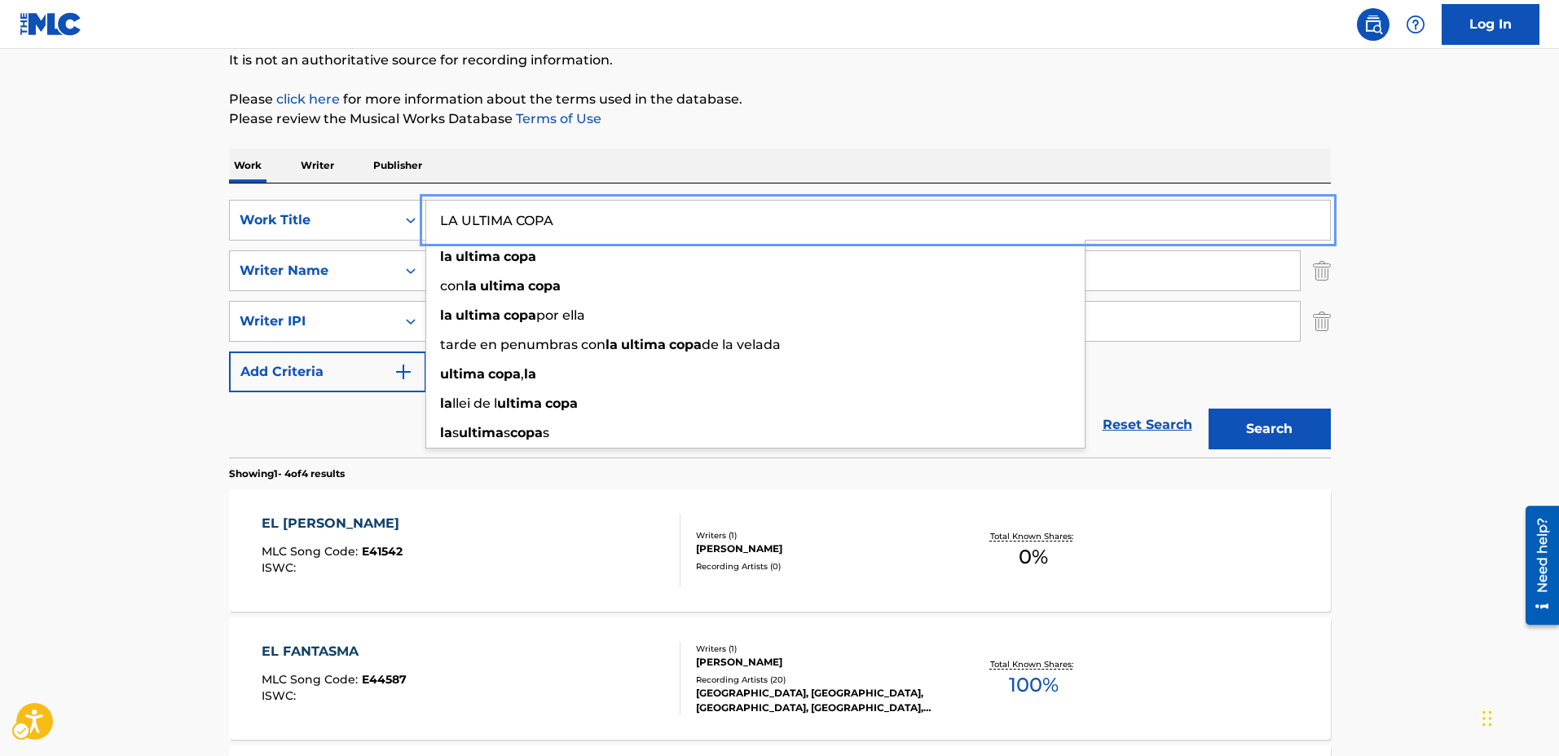
type input "LA ULTIMA COPA"
click at [1209, 408] on button "Search" at bounding box center [1270, 428] width 122 height 41
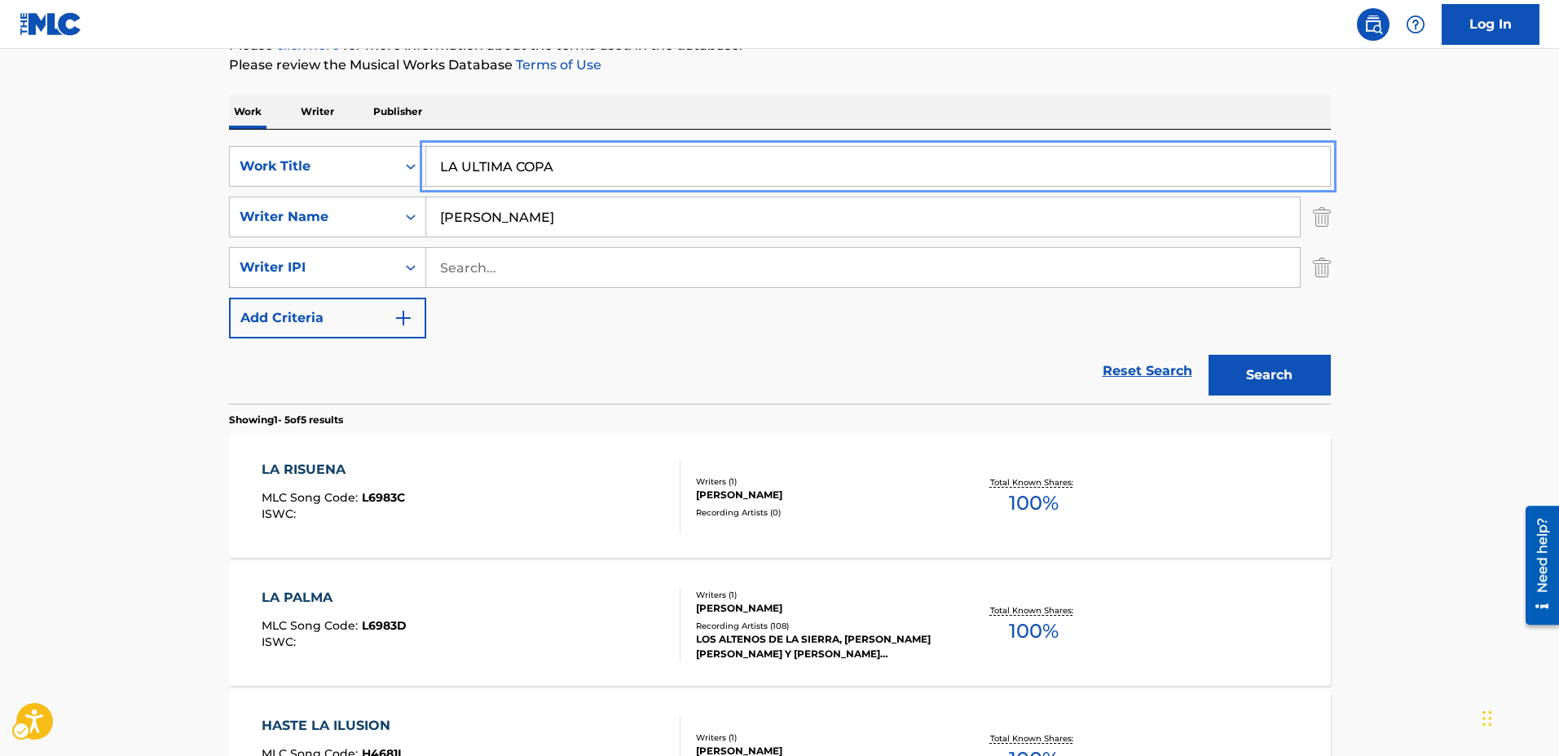
scroll to position [244, 0]
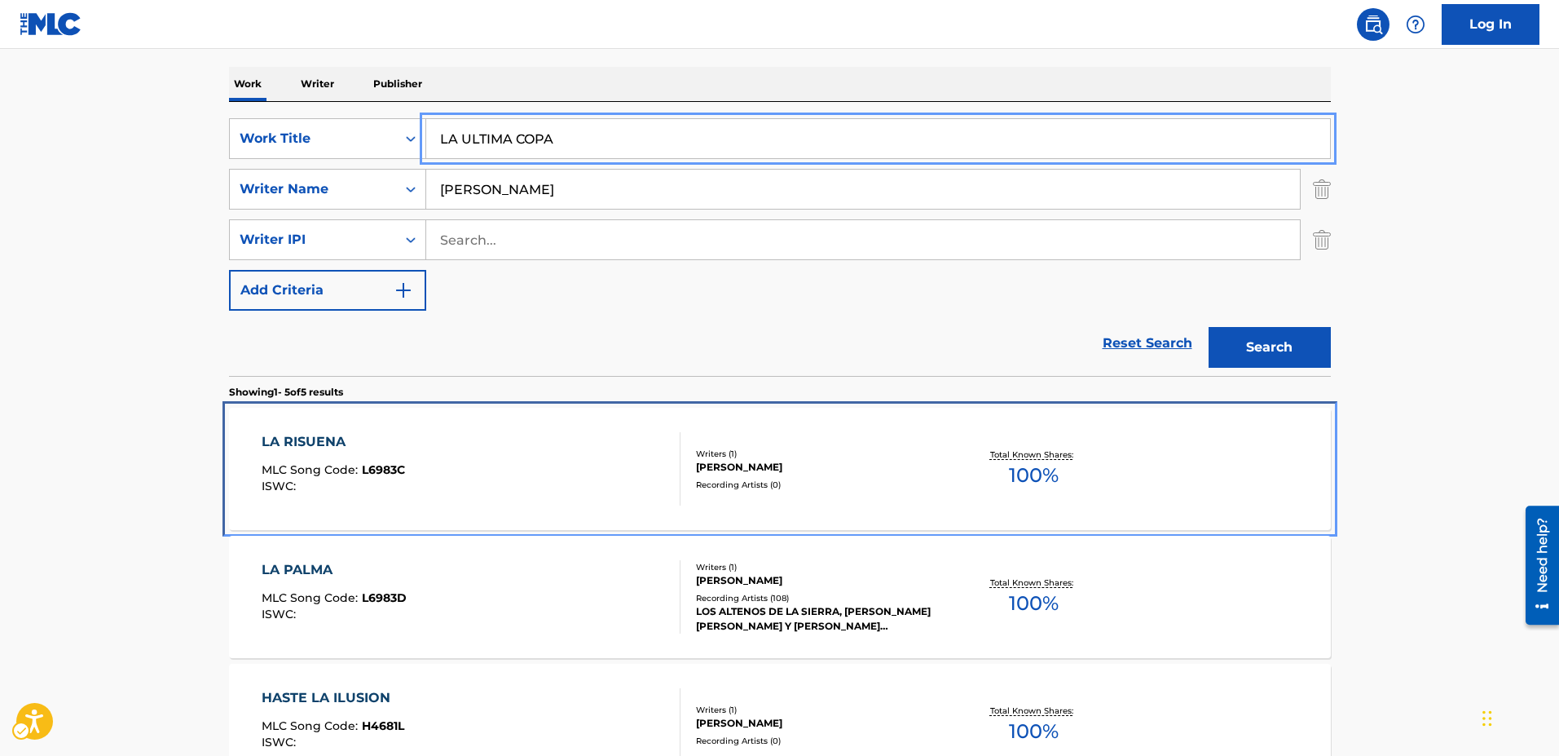
click at [380, 466] on span "L6983C" at bounding box center [383, 469] width 43 height 15
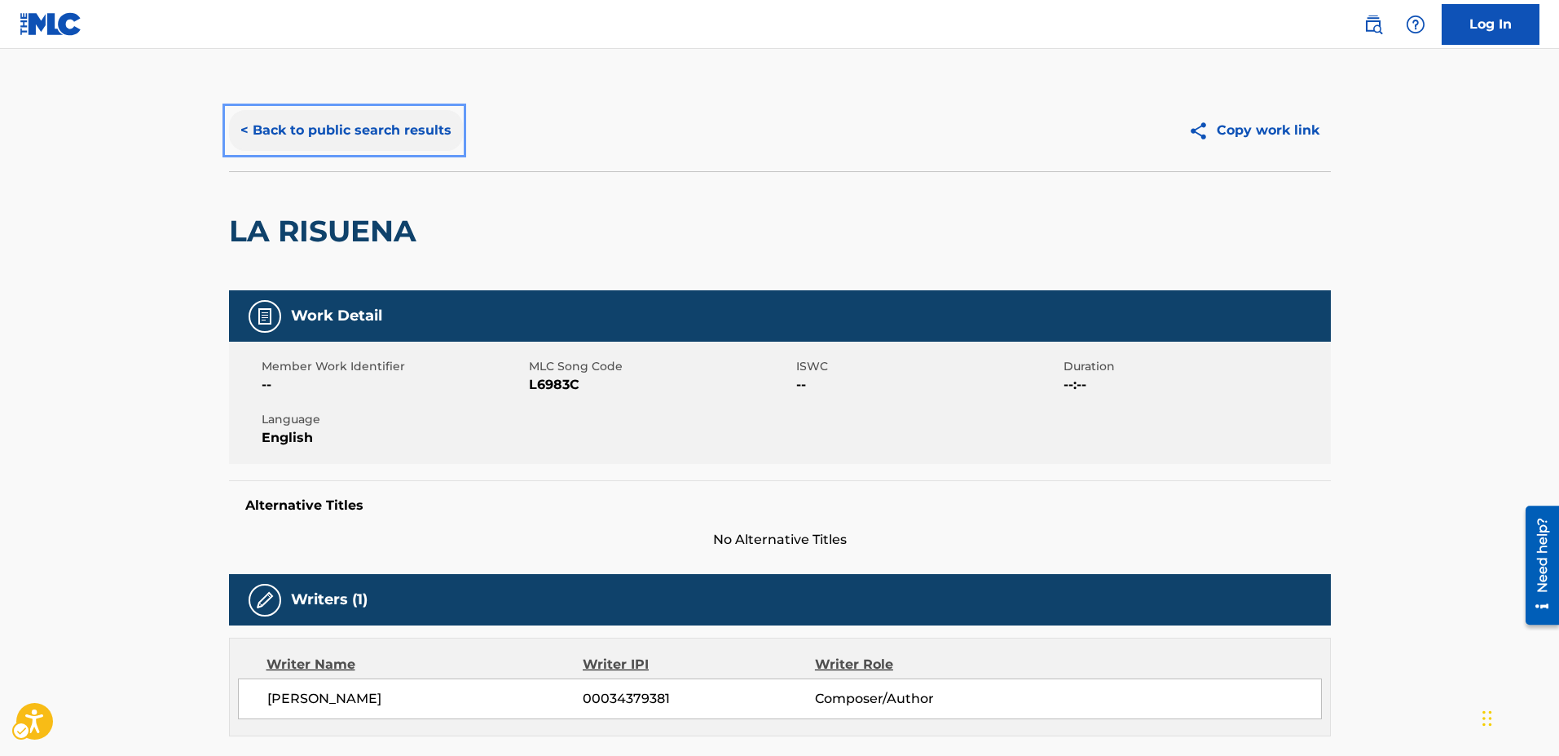
click at [238, 130] on button "< Back to public search results" at bounding box center [346, 130] width 234 height 41
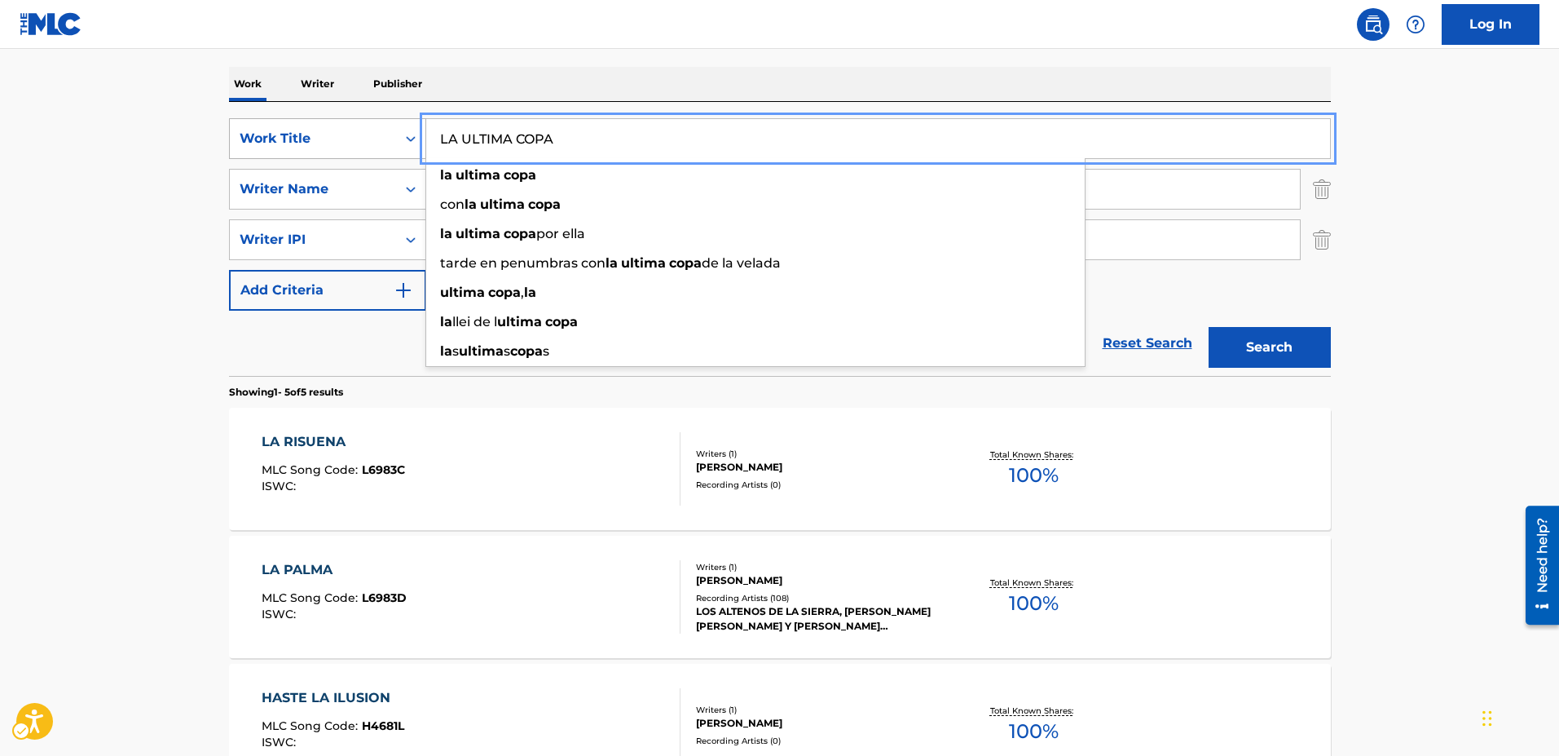
drag, startPoint x: 627, startPoint y: 149, endPoint x: 408, endPoint y: 137, distance: 218.8
click at [408, 137] on div "SearchWithCriteria2001e22b-9082-4aed-95b8-072c1e48e451 Work Title LA ULTIMA COP…" at bounding box center [780, 138] width 1102 height 41
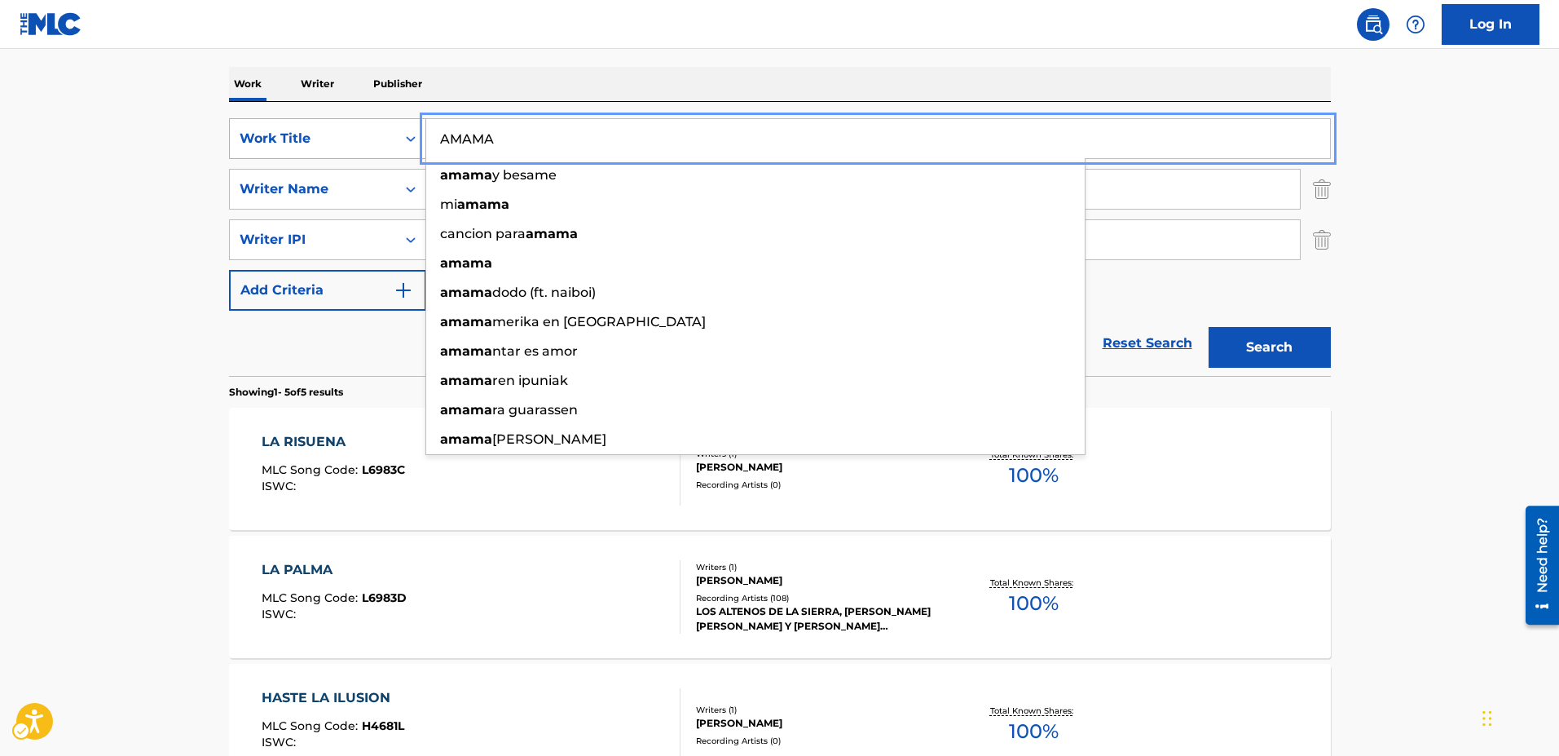
click at [1209, 327] on button "Search" at bounding box center [1270, 347] width 122 height 41
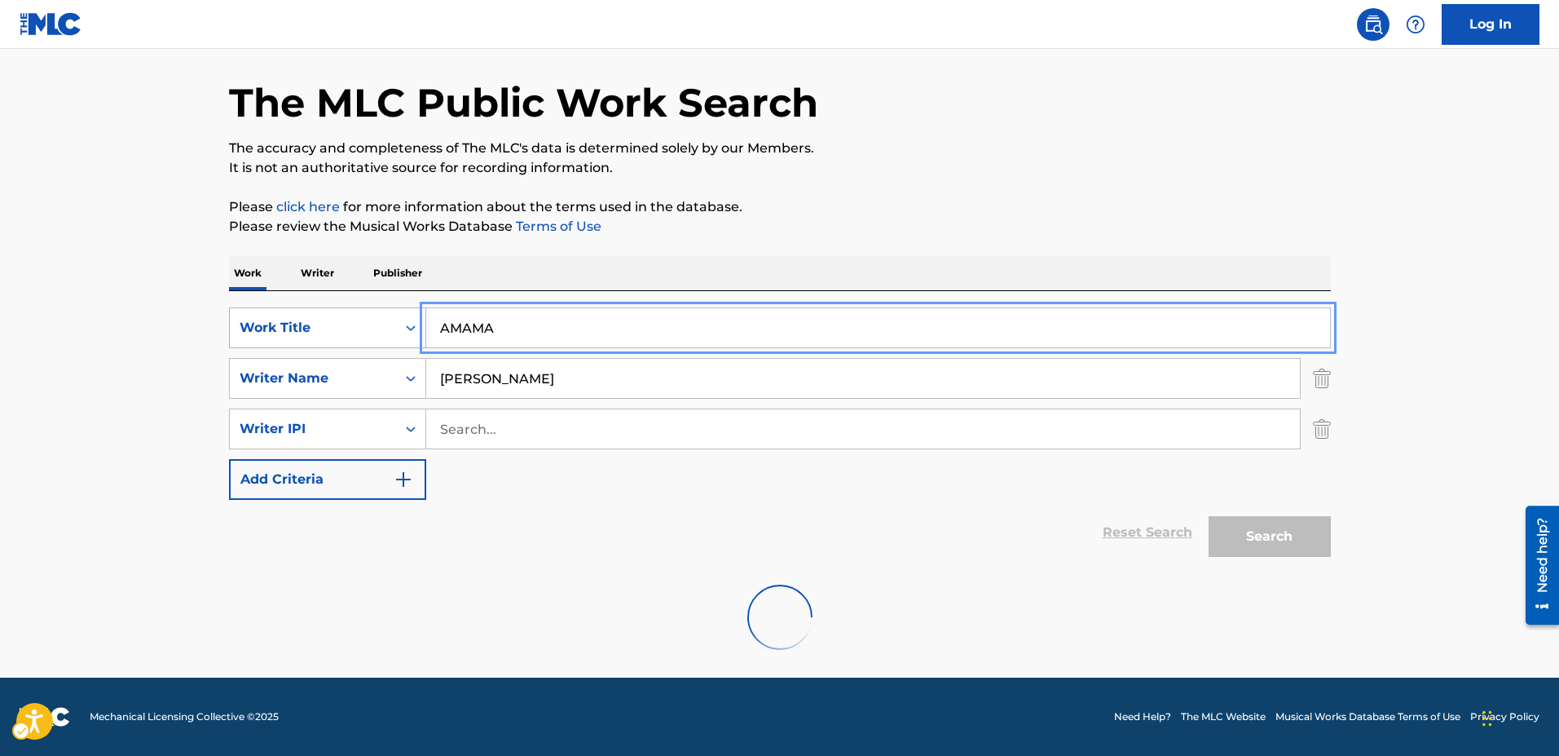
scroll to position [2, 0]
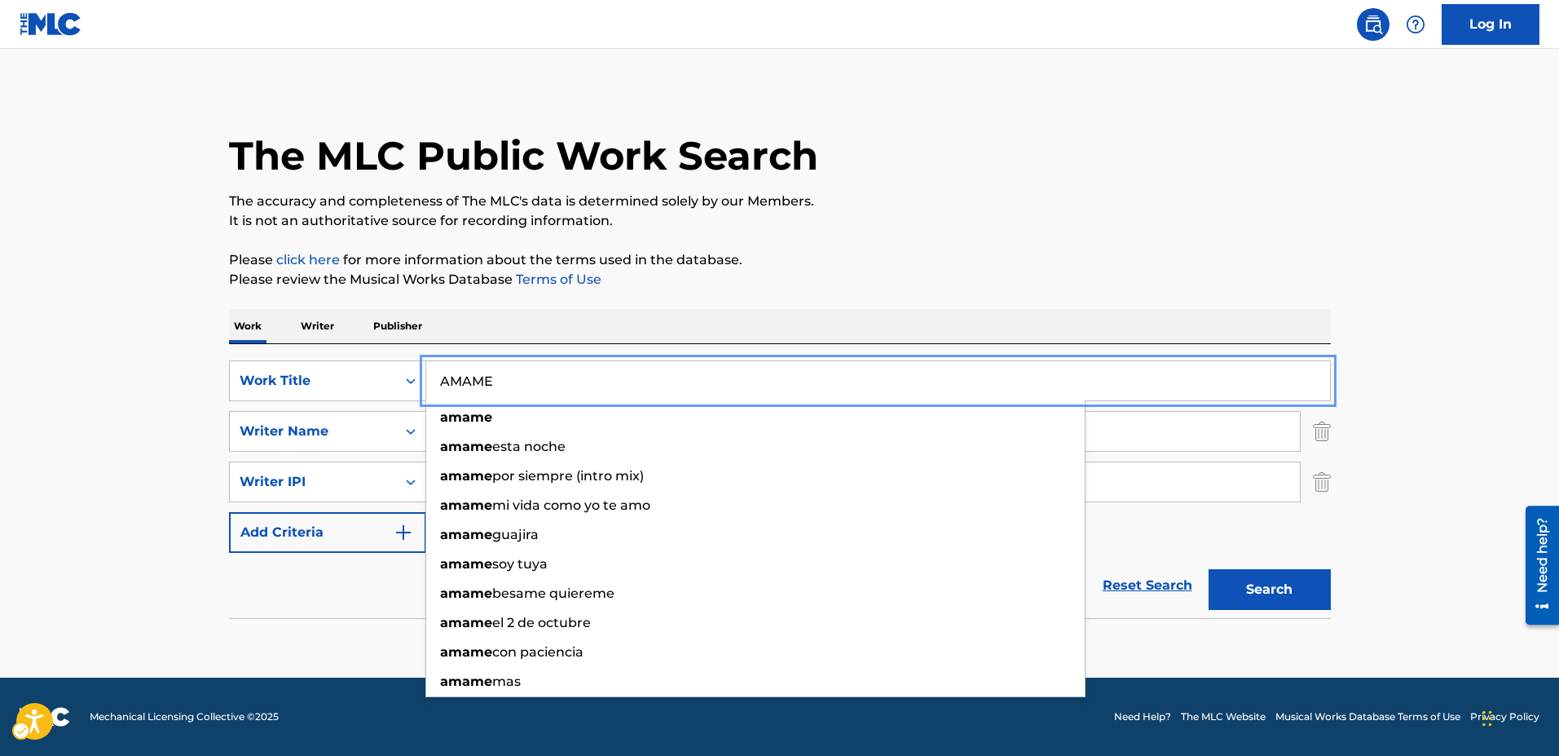
type input "AMAME"
click at [1209, 569] on button "Search" at bounding box center [1270, 589] width 122 height 41
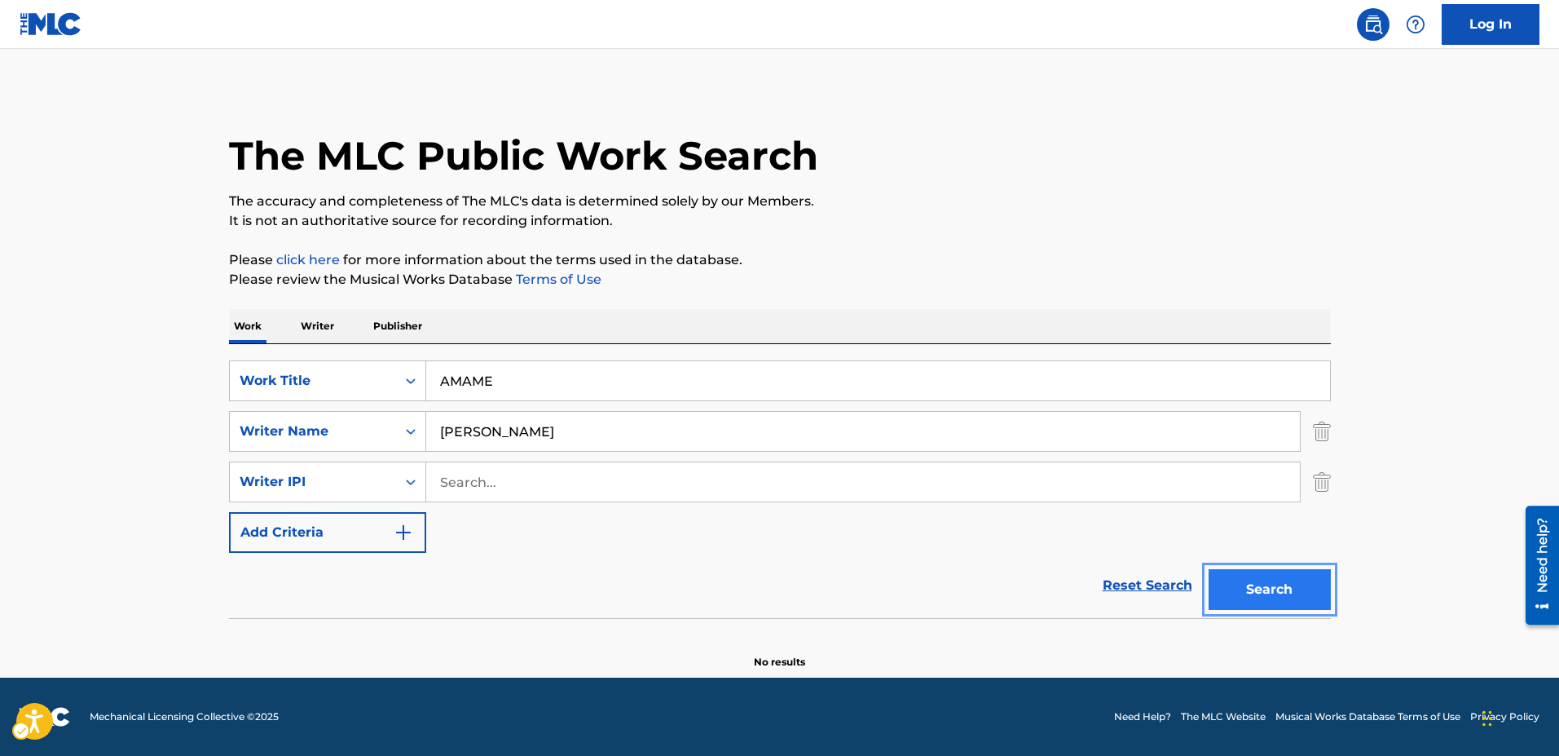
click at [1260, 587] on button "Search" at bounding box center [1270, 589] width 122 height 41
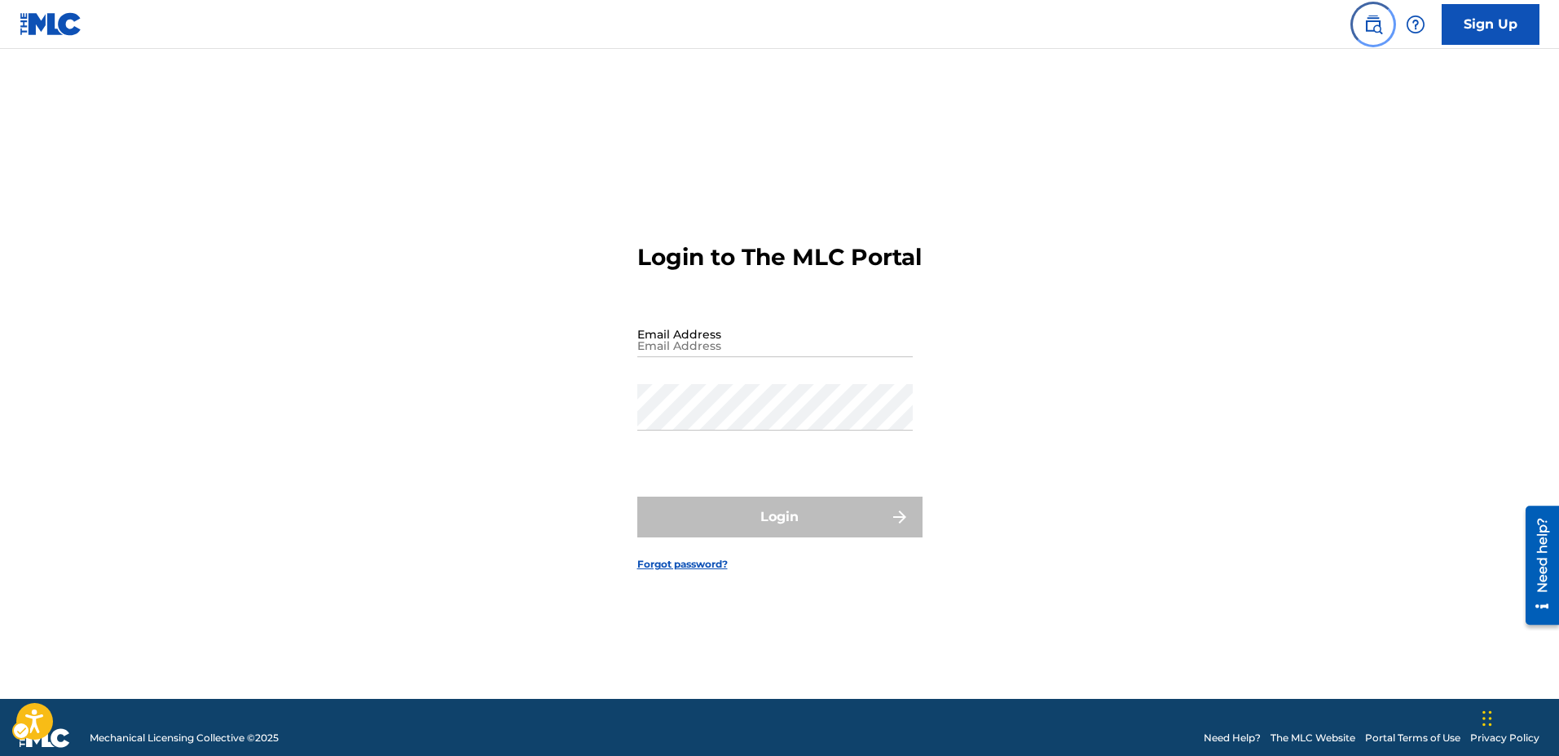
click at [1379, 28] on img "Page Menu" at bounding box center [1373, 25] width 20 height 20
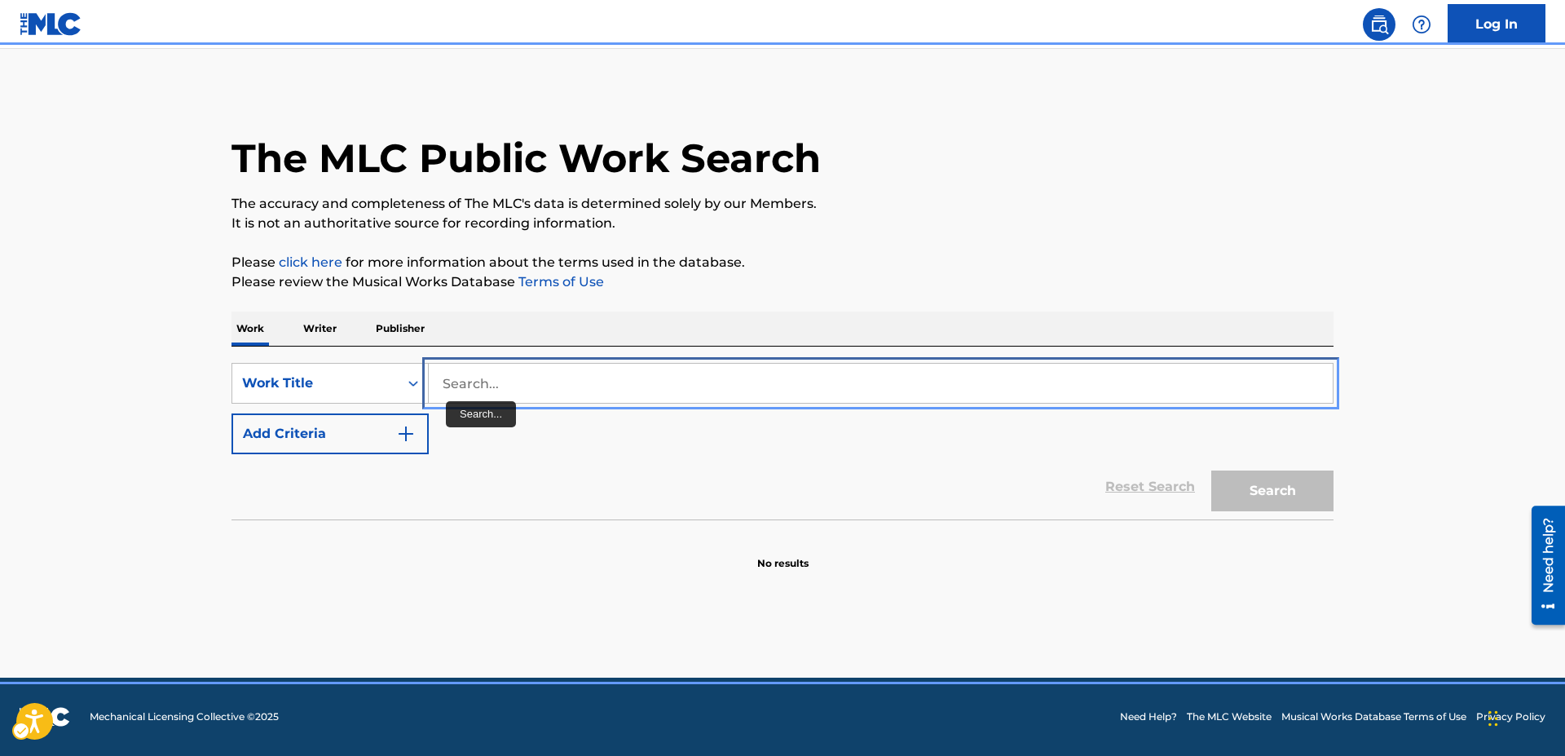
click at [442, 381] on input "Search..." at bounding box center [881, 382] width 904 height 39
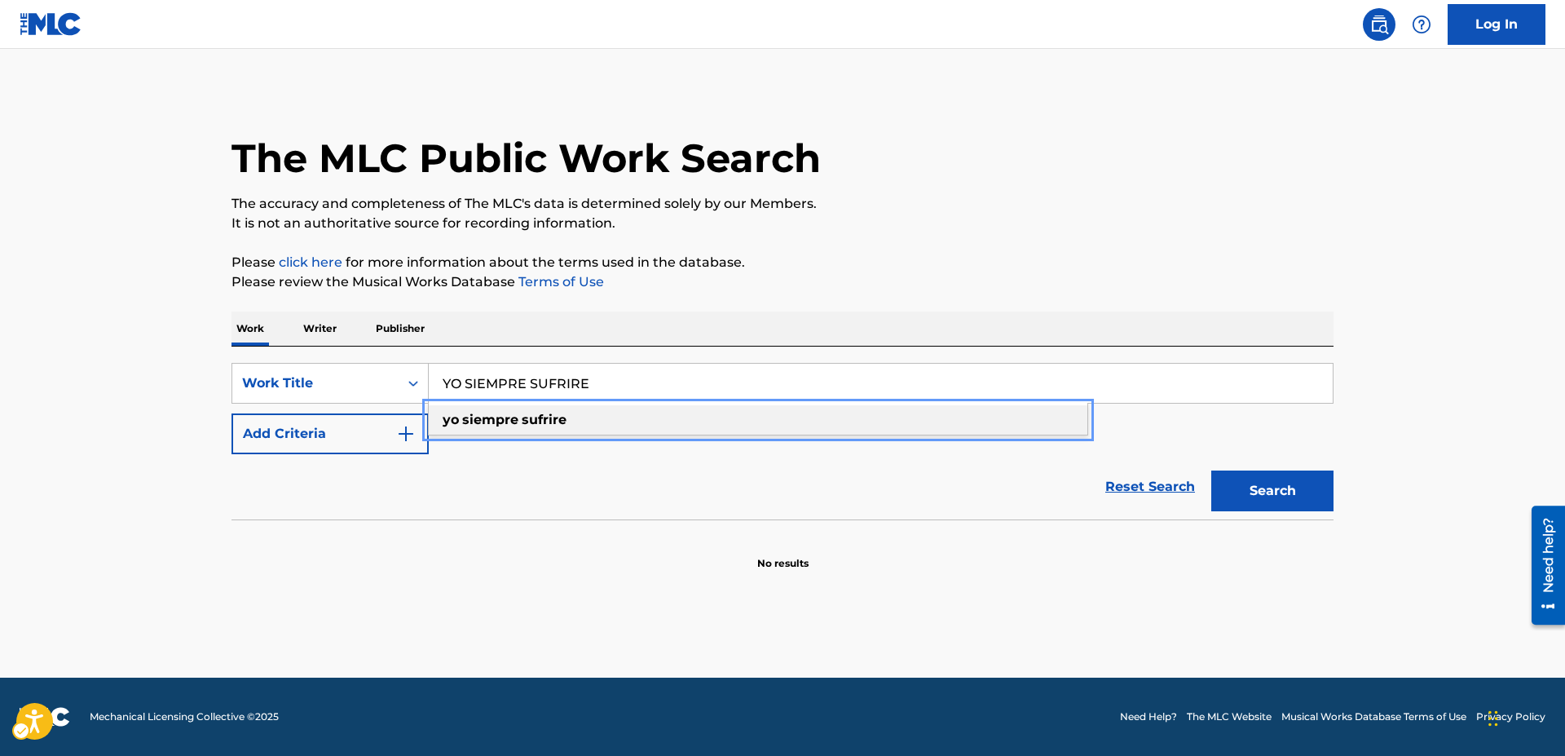
click at [579, 420] on div "yo siempre sufrire" at bounding box center [758, 419] width 659 height 29
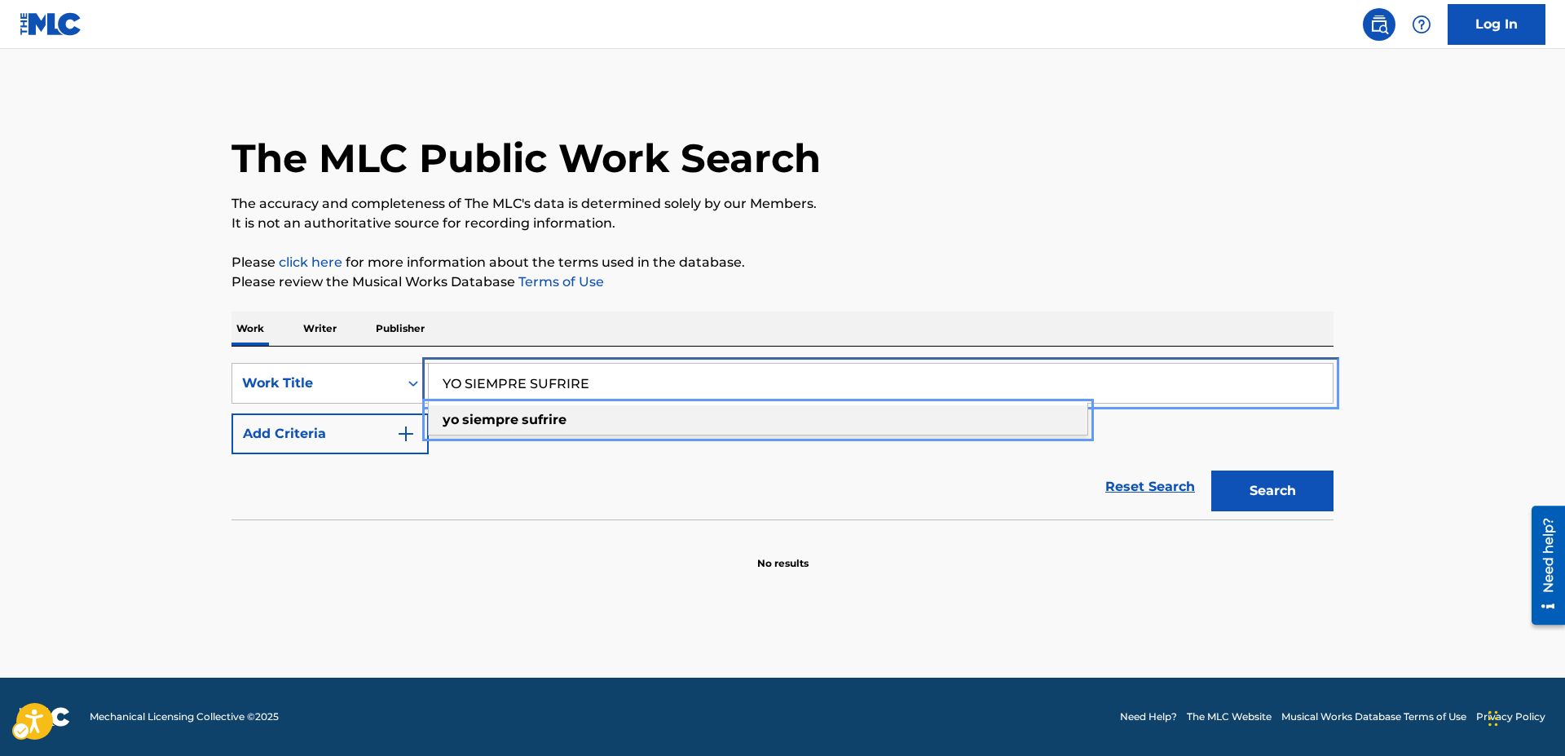
type input "yo siempre sufrire"
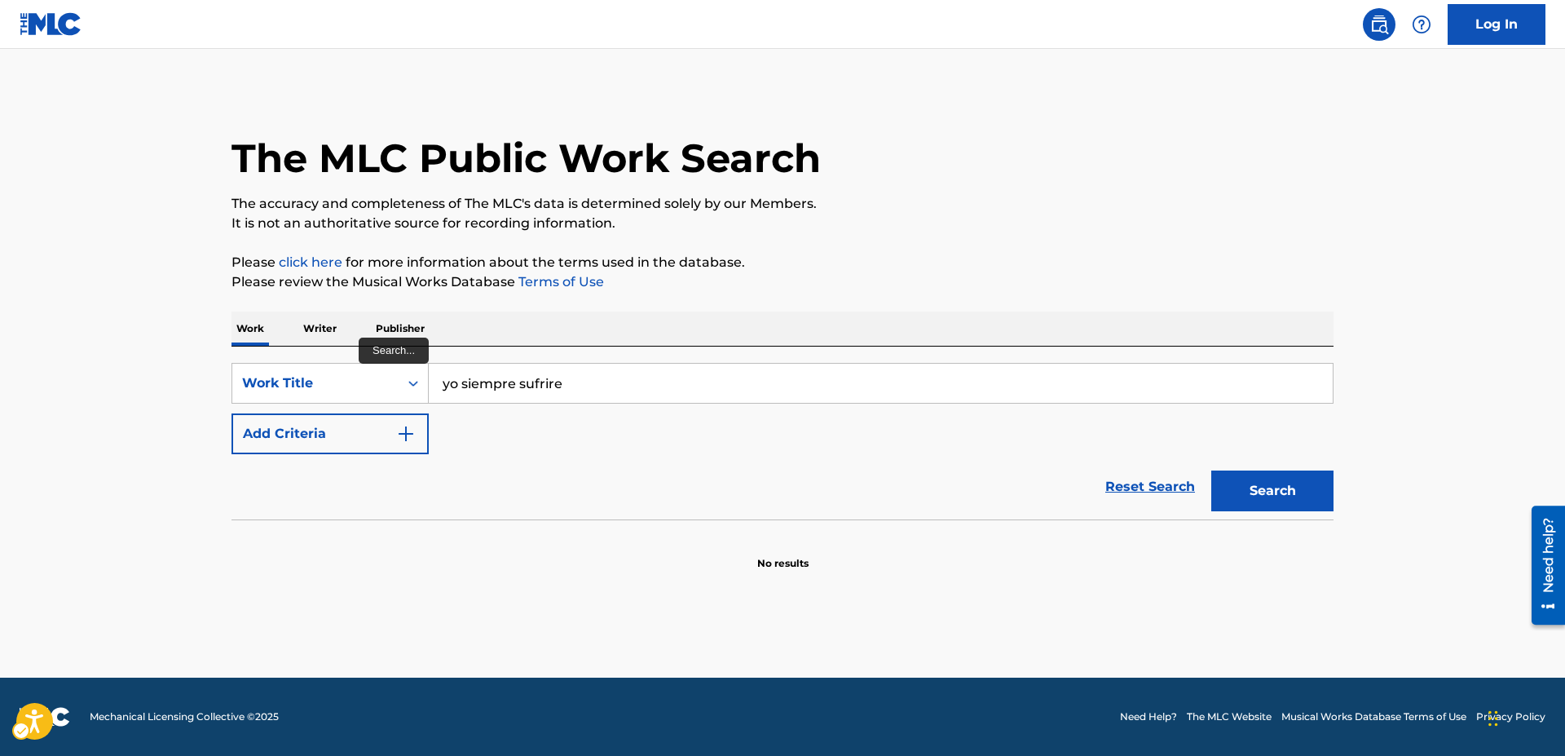
click at [449, 427] on div "SearchWithCriteria0ba476d8-92f5-49f2-90e5-bd11c27ee960 Work Title yo siempre su…" at bounding box center [782, 408] width 1102 height 91
click at [447, 433] on div "SearchWithCriteria0ba476d8-92f5-49f2-90e5-bd11c27ee960 Work Title yo siempre su…" at bounding box center [782, 408] width 1102 height 91
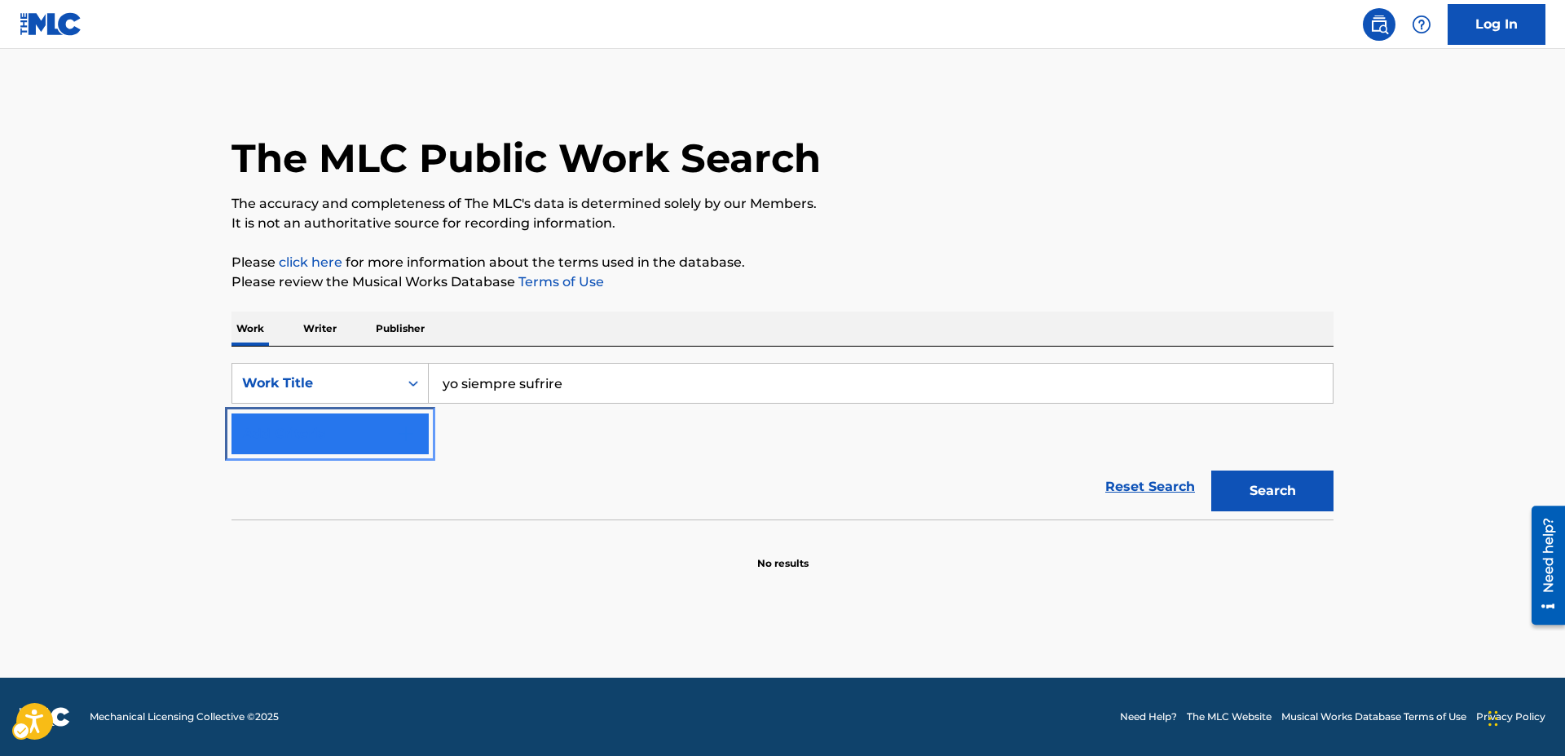
click at [404, 428] on img "Search Form" at bounding box center [406, 434] width 20 height 20
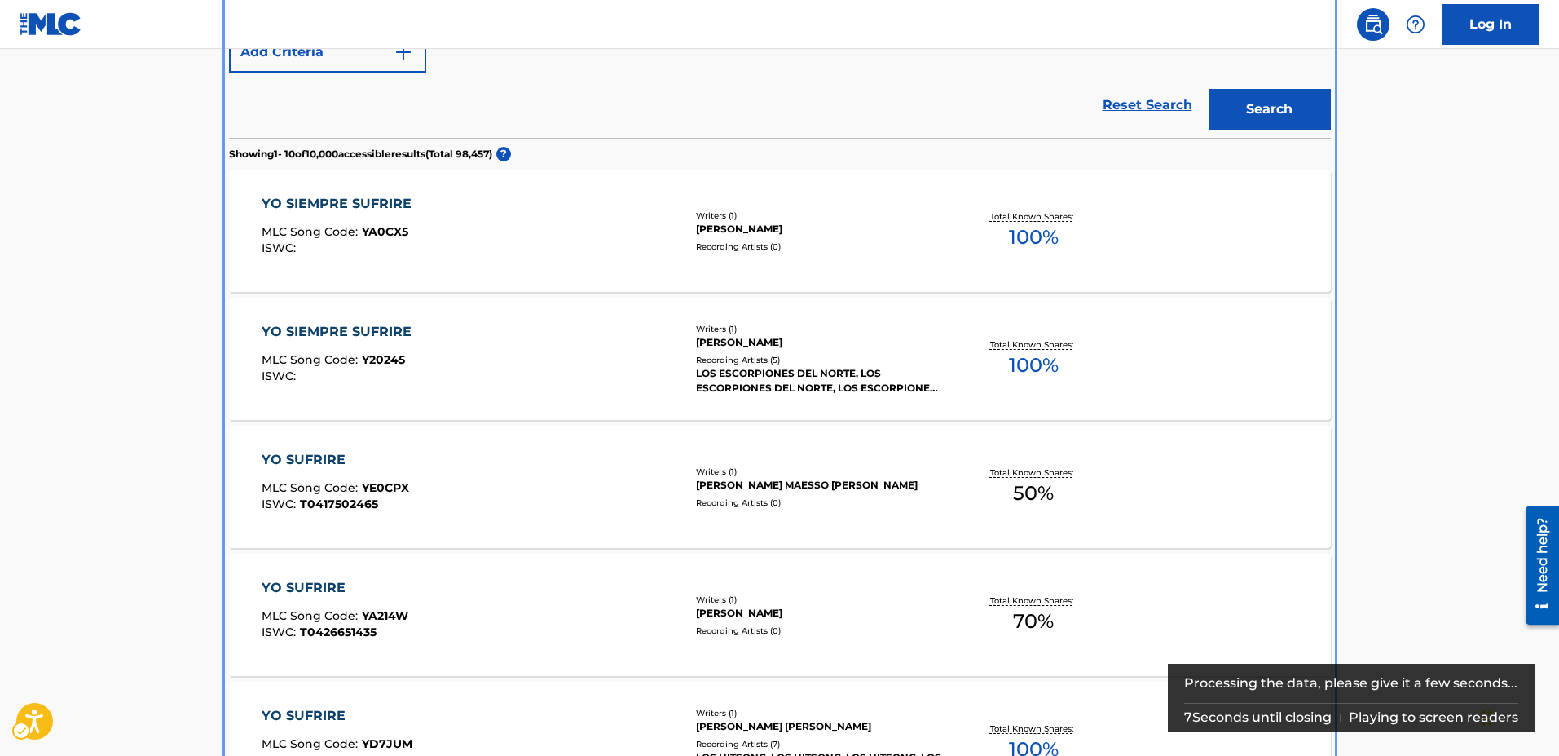
scroll to position [407, 0]
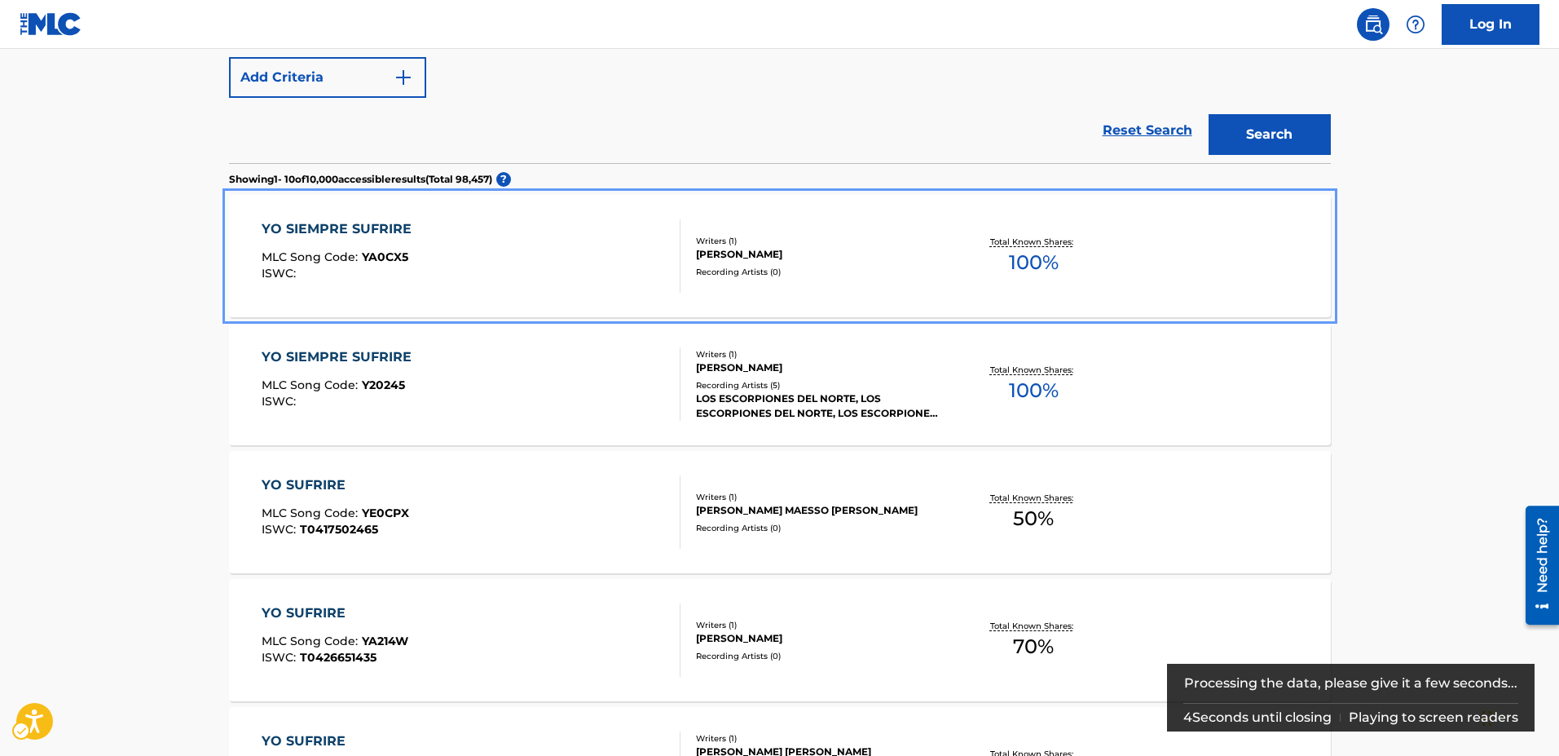
click at [403, 259] on span "YA0CX5" at bounding box center [385, 256] width 46 height 15
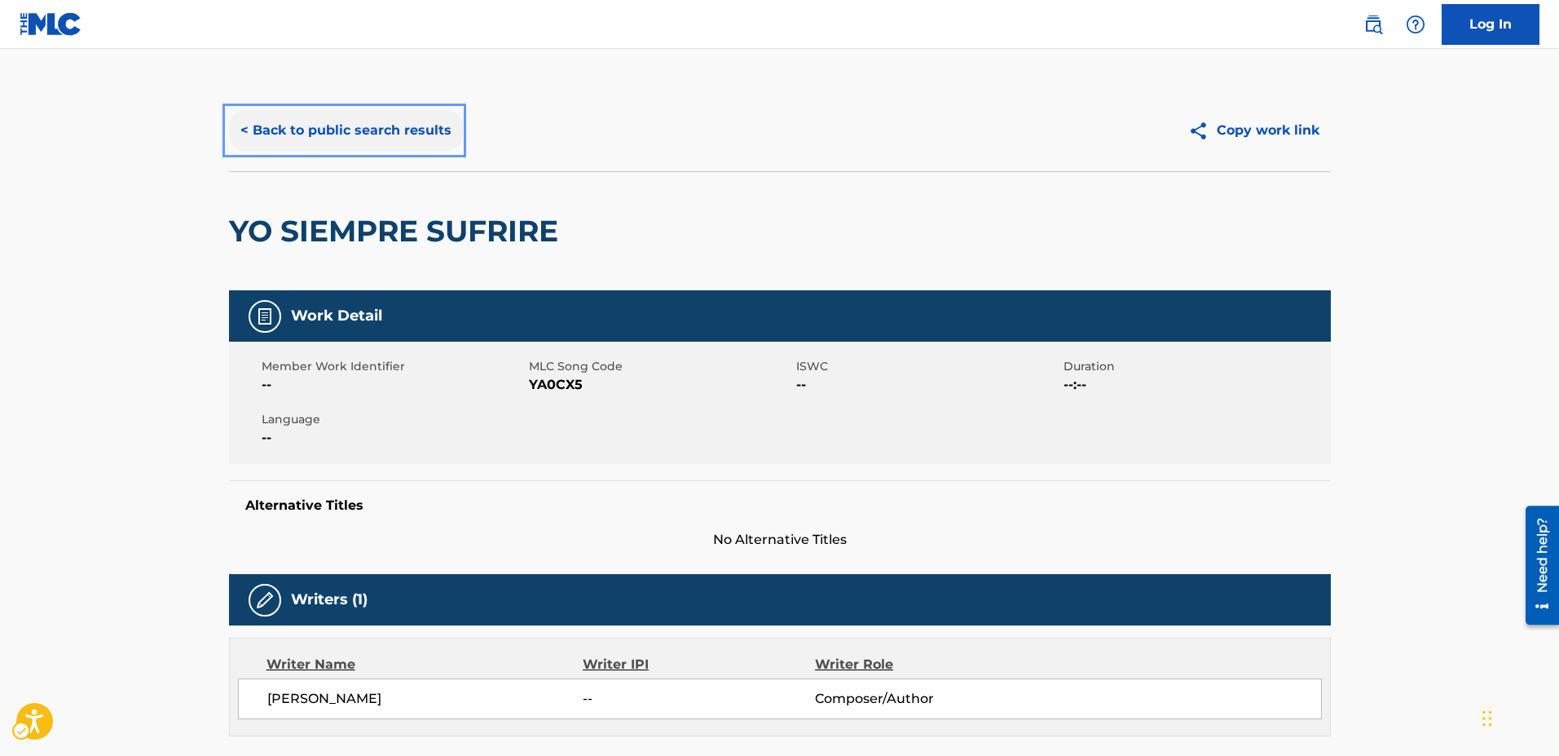
click at [240, 131] on button "< Back to public search results" at bounding box center [346, 130] width 234 height 41
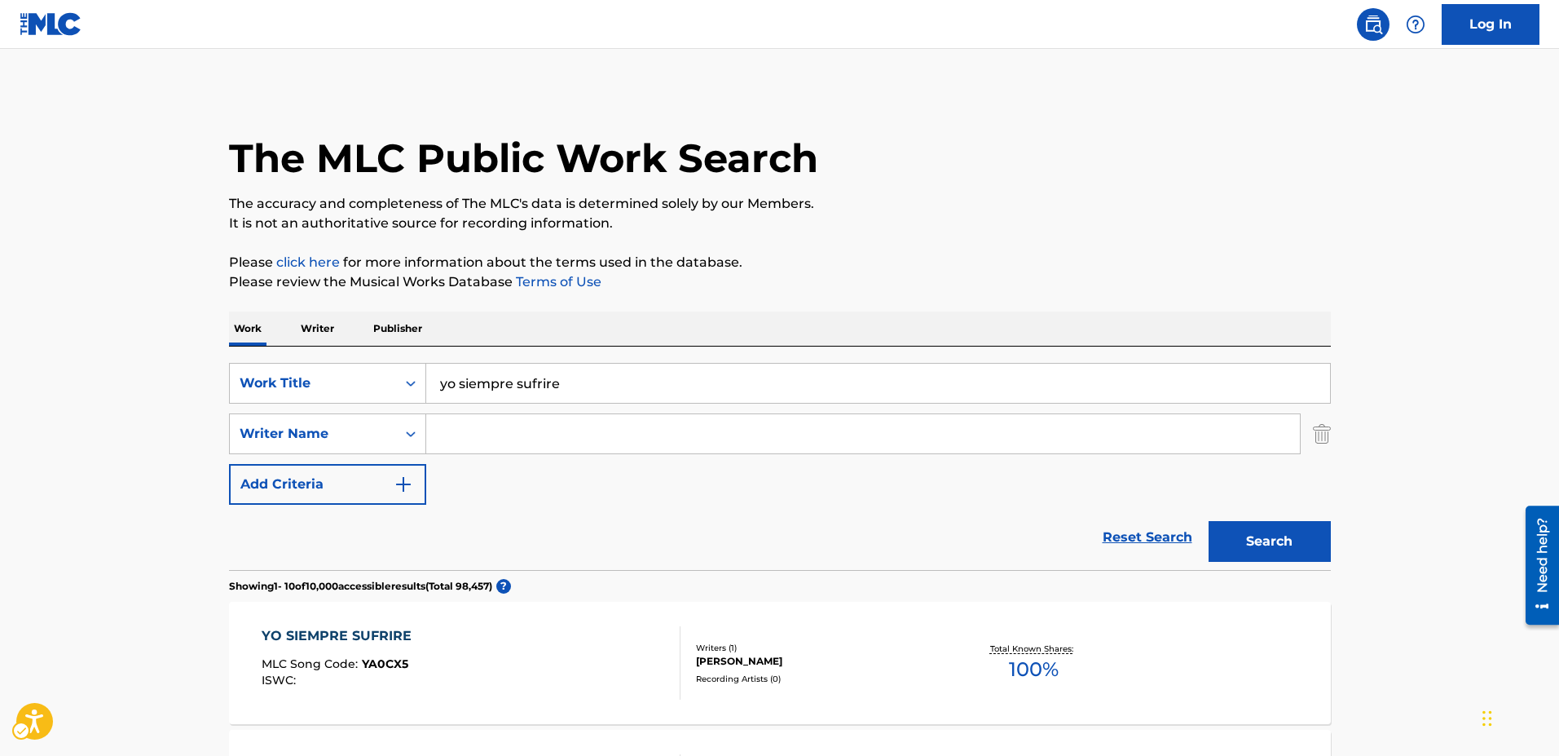
scroll to position [500, 0]
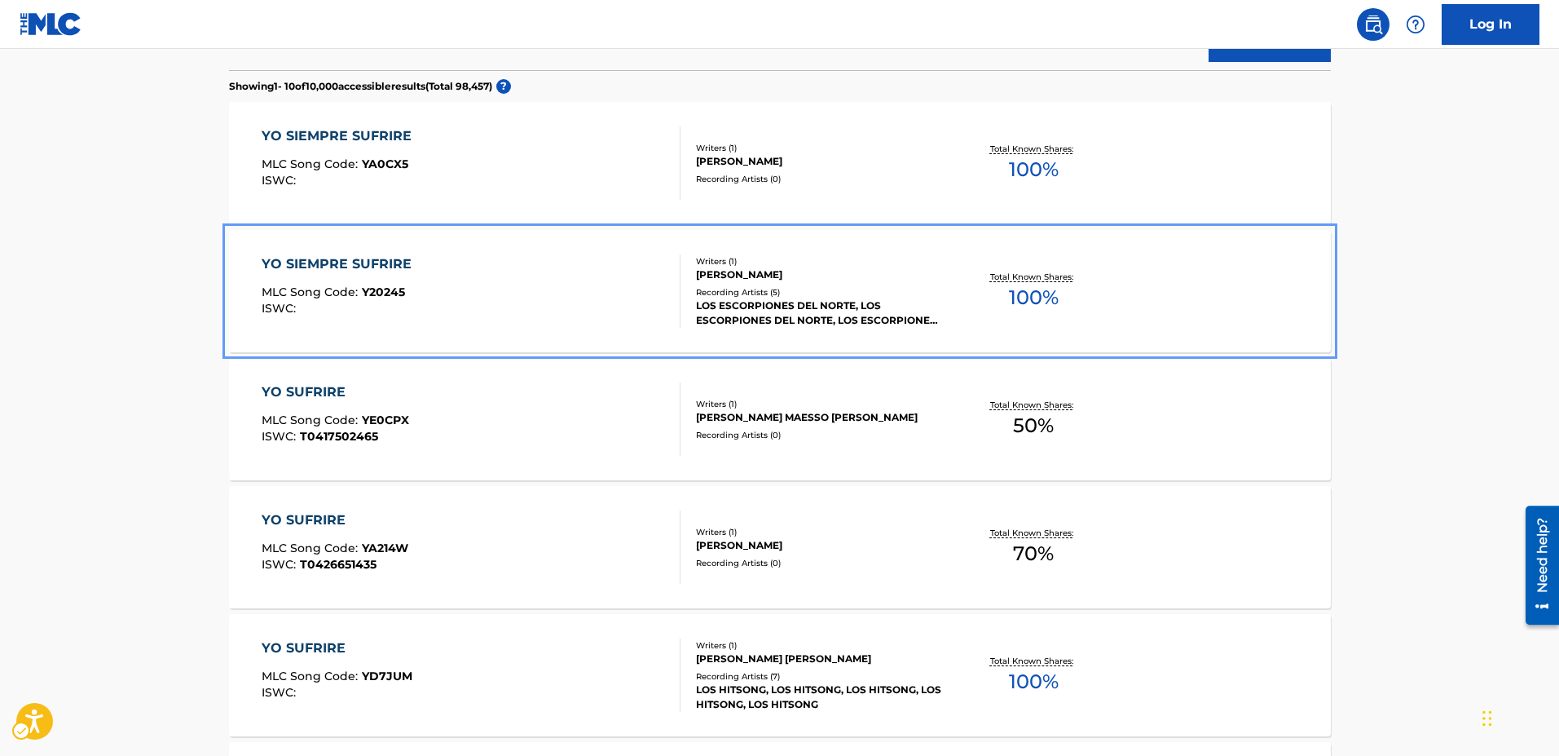
click at [383, 294] on span "Y20245" at bounding box center [383, 291] width 43 height 15
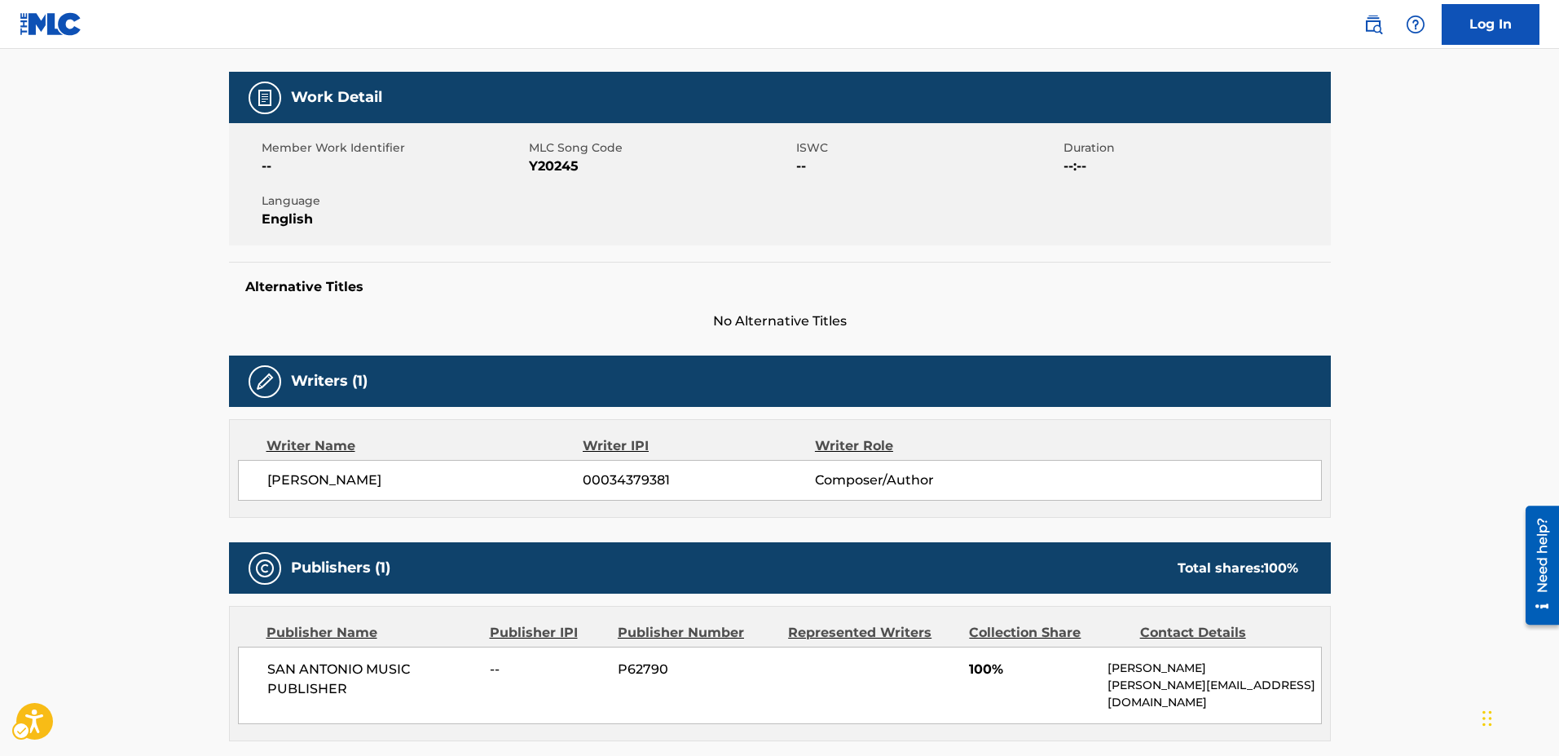
scroll to position [244, 0]
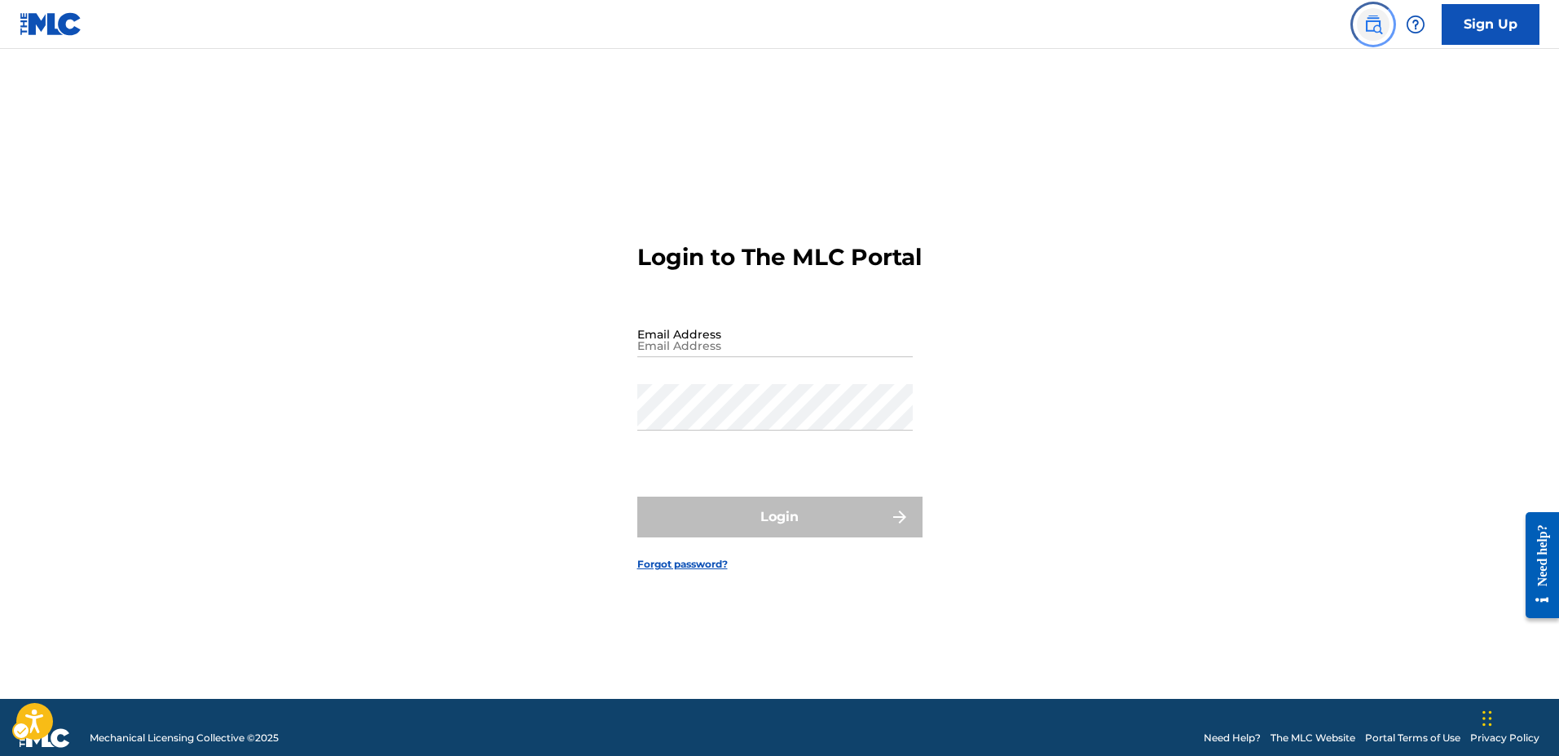
click at [1371, 25] on img "Page Menu" at bounding box center [1373, 25] width 20 height 20
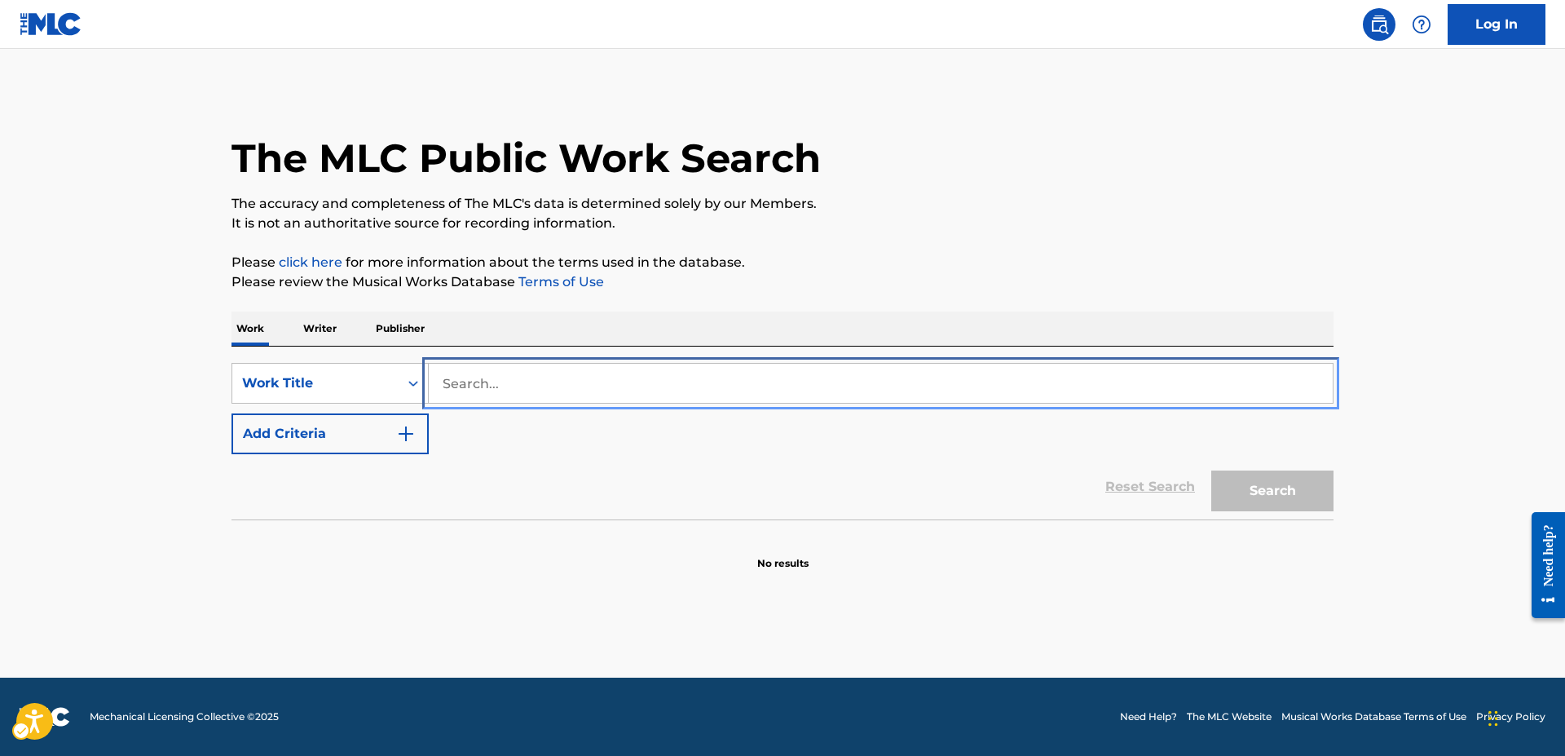
click at [443, 374] on input "Search..." at bounding box center [881, 382] width 904 height 39
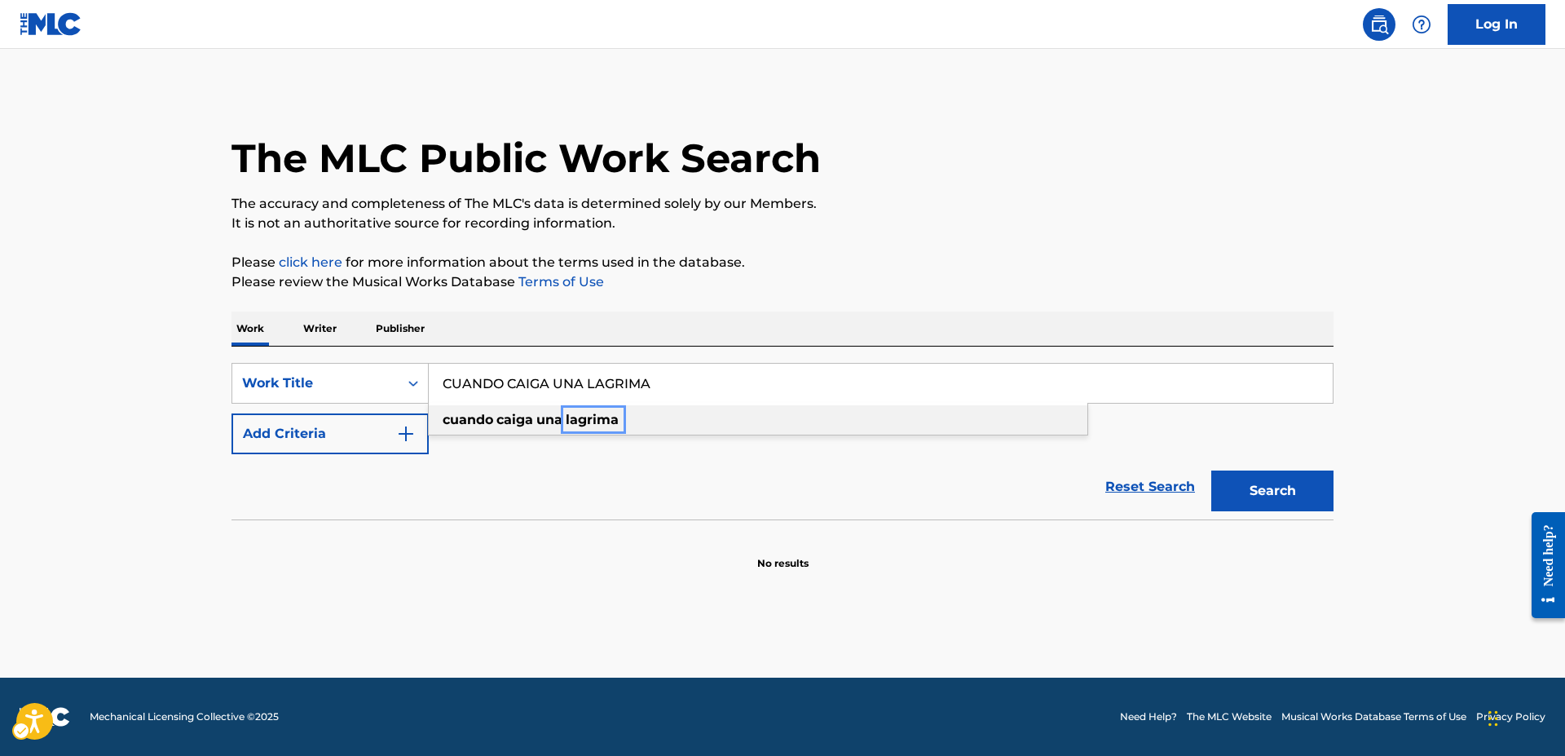
click at [593, 412] on strong "lagrima" at bounding box center [592, 419] width 53 height 15
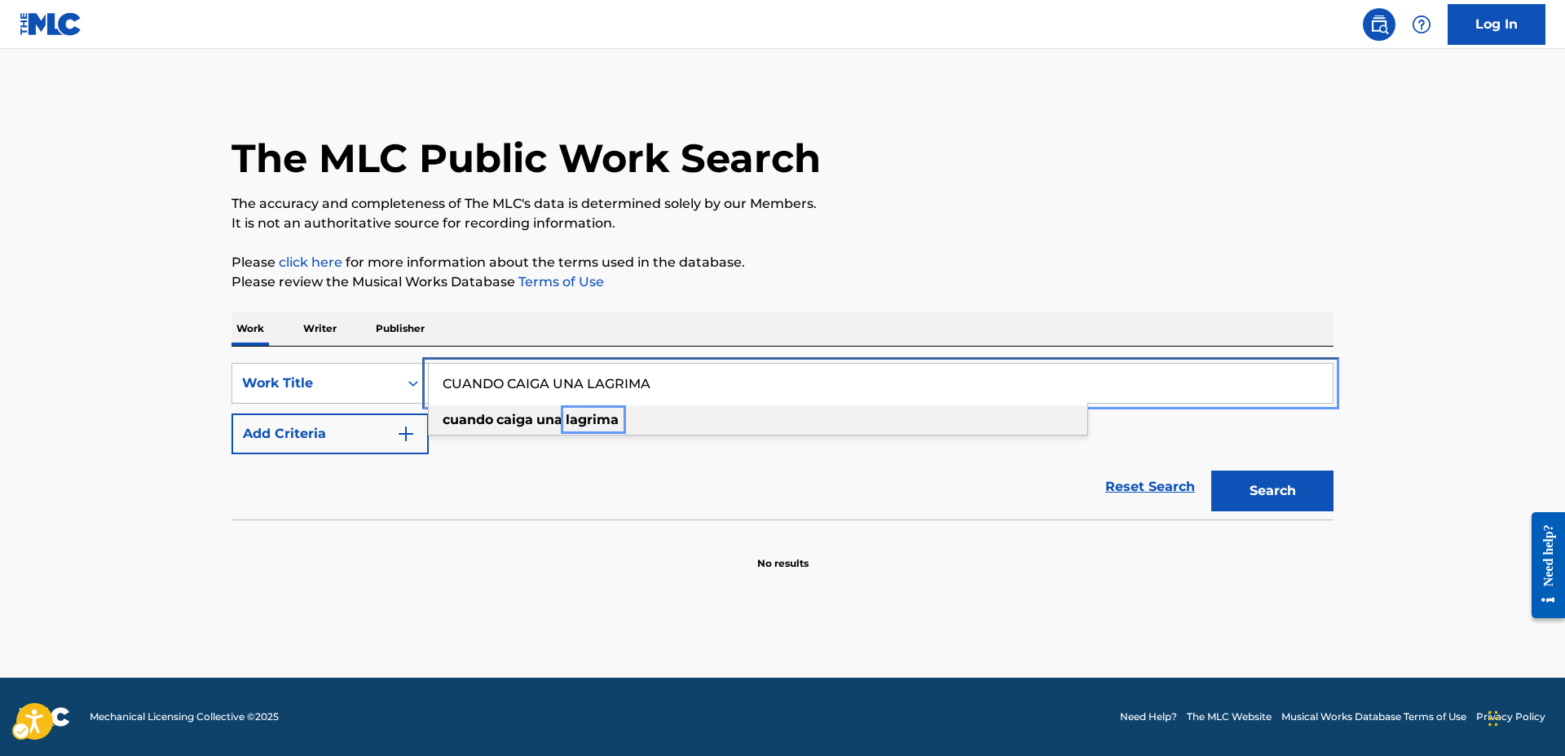
type input "cuando caiga una lagrima"
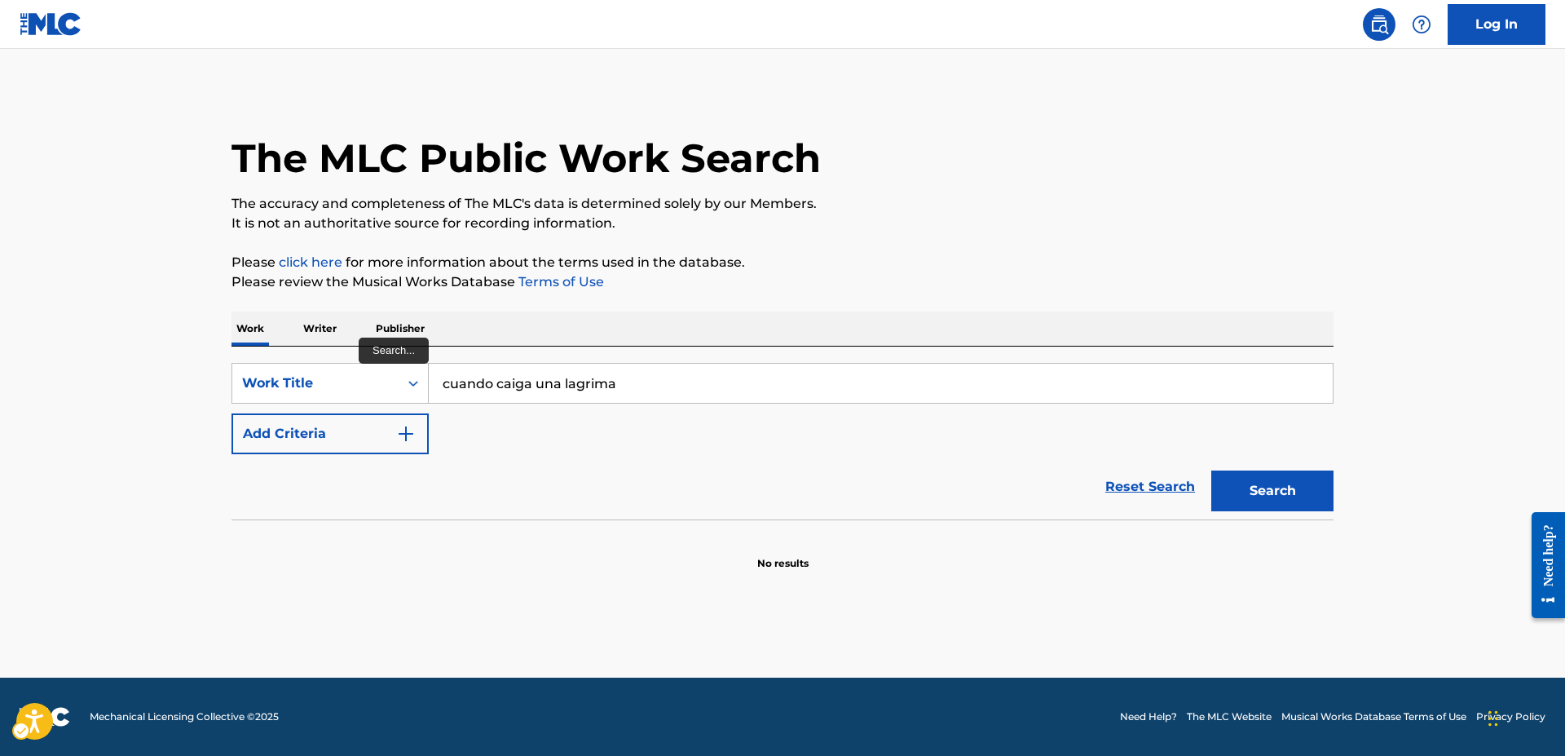
click at [438, 420] on div "SearchWithCriteria9598132e-b7a9-4827-b9b3-e4d57fe769c9 Work Title cuando caiga …" at bounding box center [782, 408] width 1102 height 91
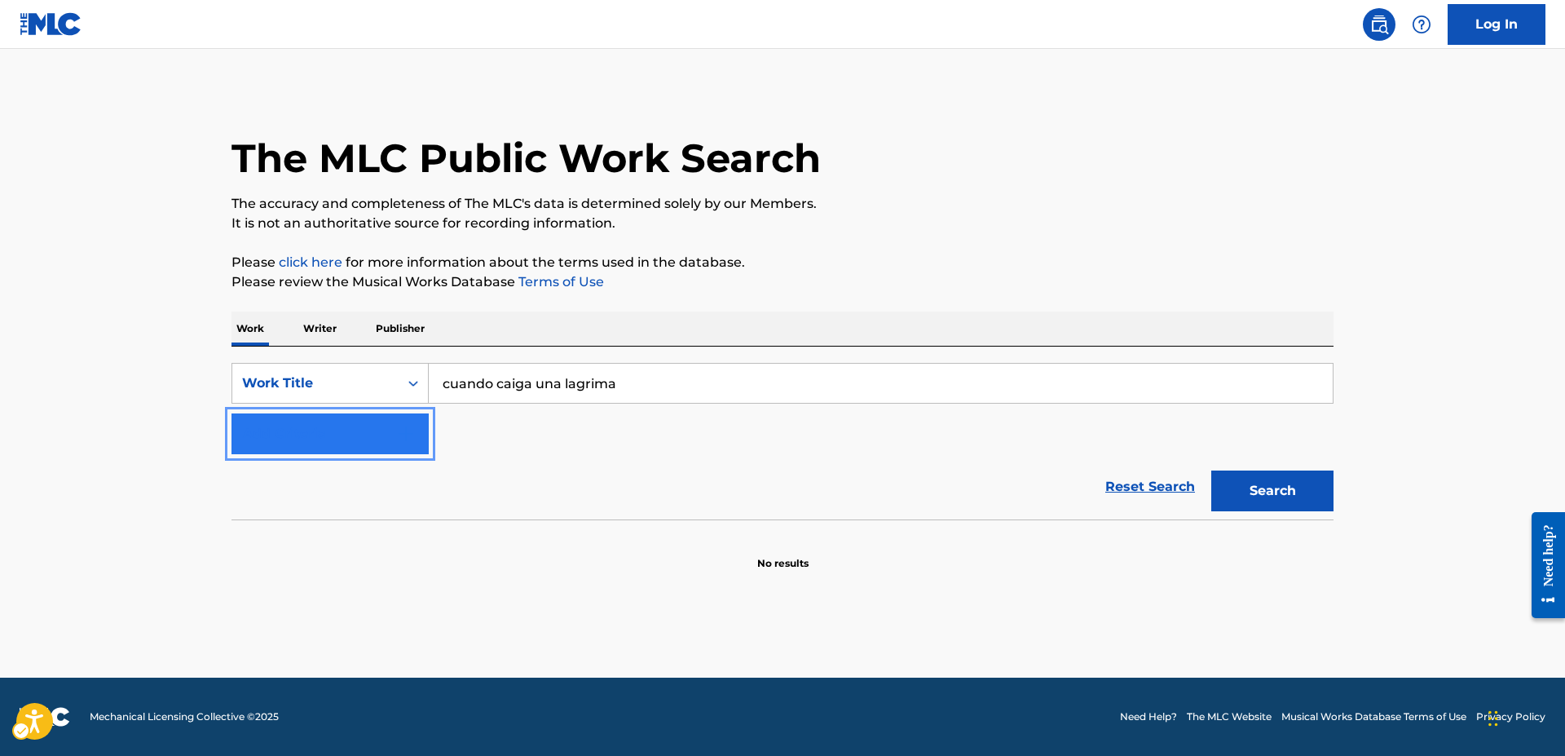
click at [421, 430] on button "Add Criteria" at bounding box center [329, 433] width 197 height 41
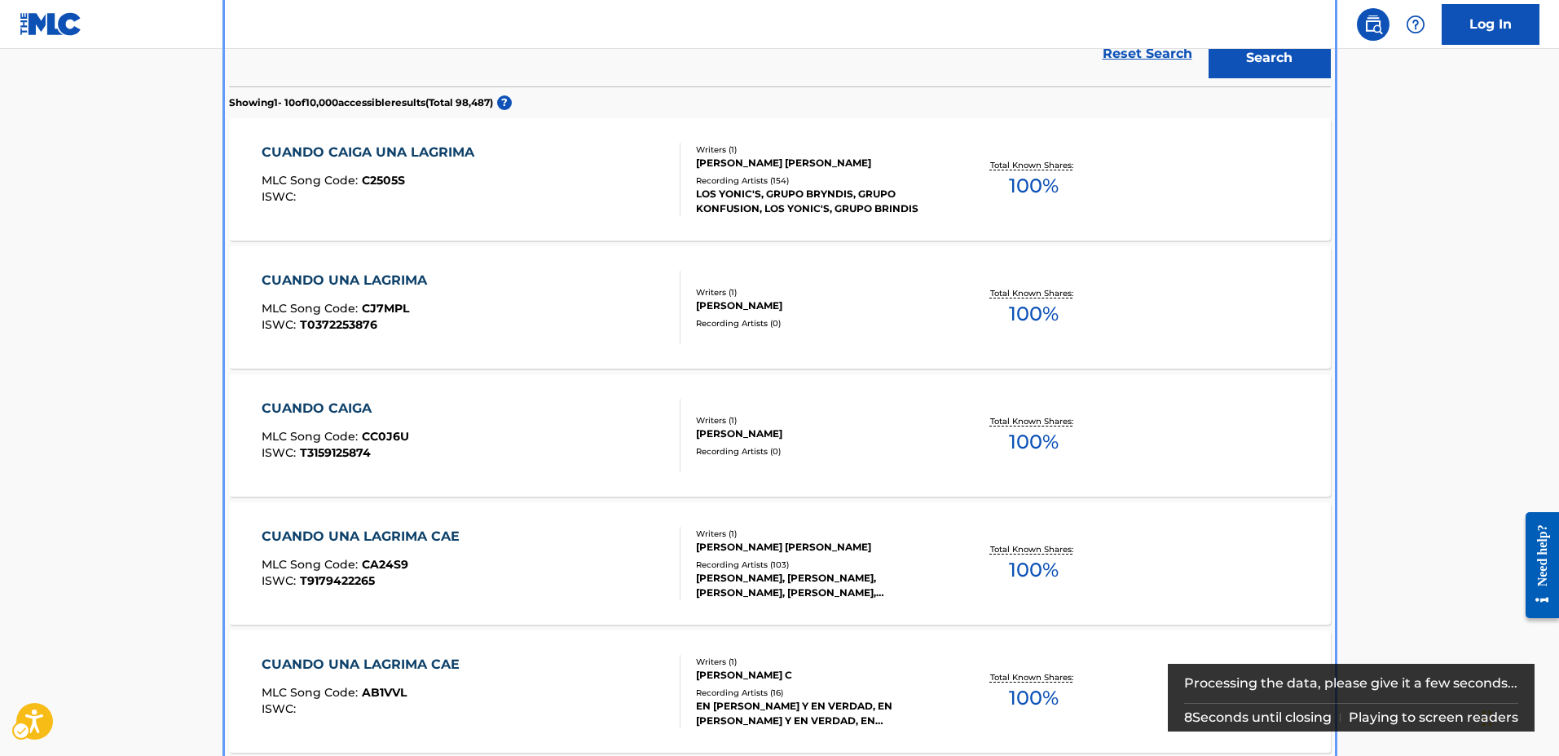
scroll to position [504, 0]
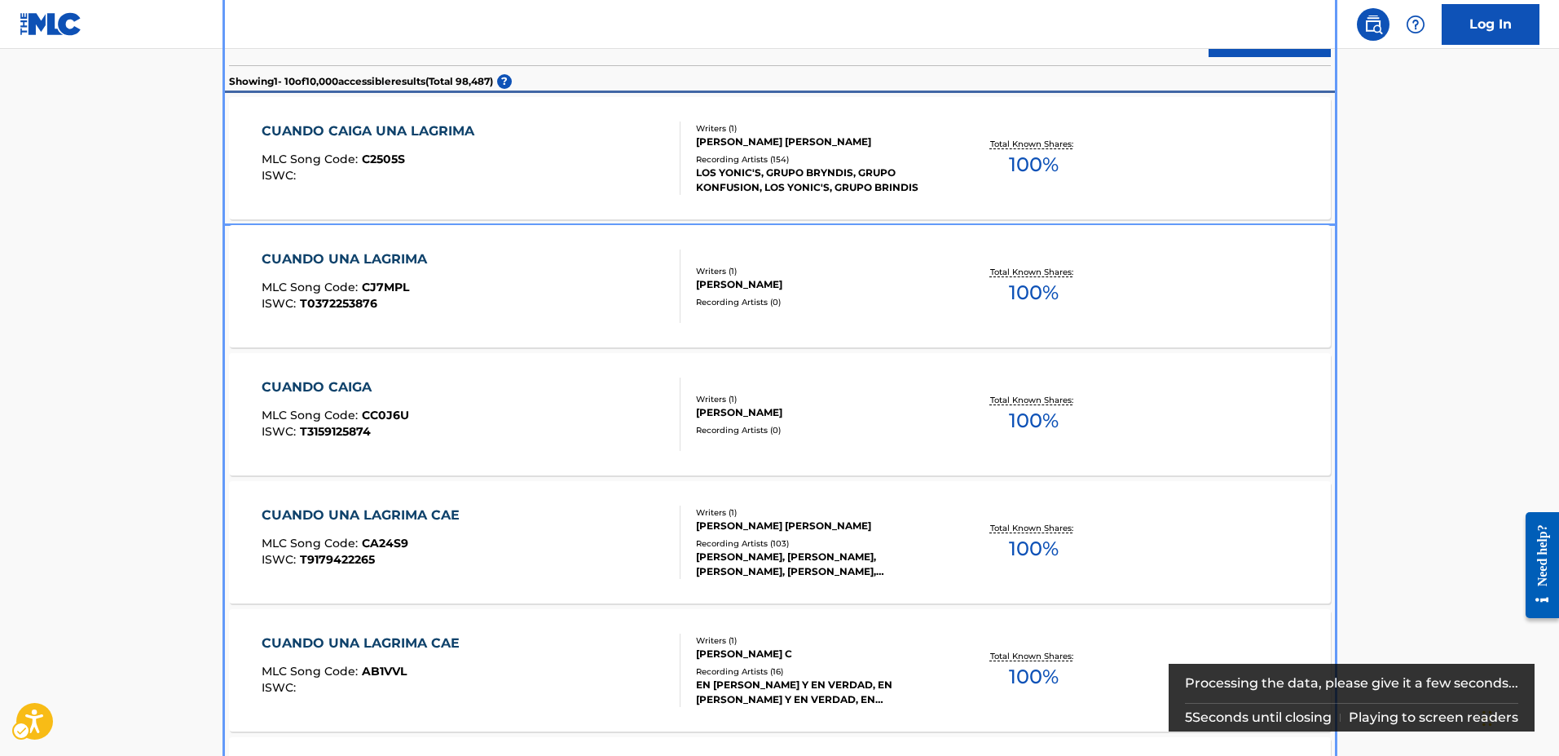
click at [389, 152] on span "C2505S" at bounding box center [383, 159] width 43 height 15
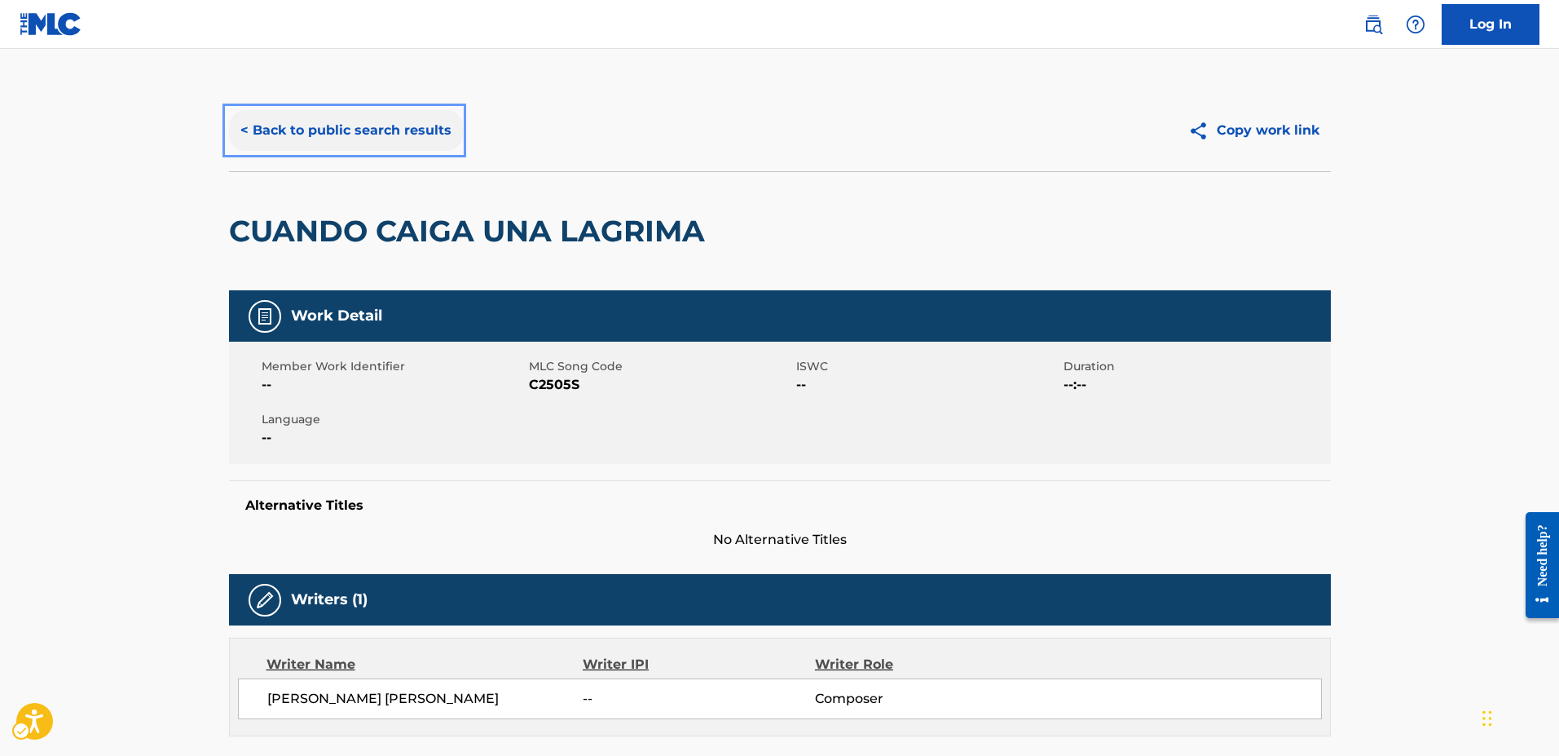
click at [247, 128] on button "< Back to public search results" at bounding box center [346, 130] width 234 height 41
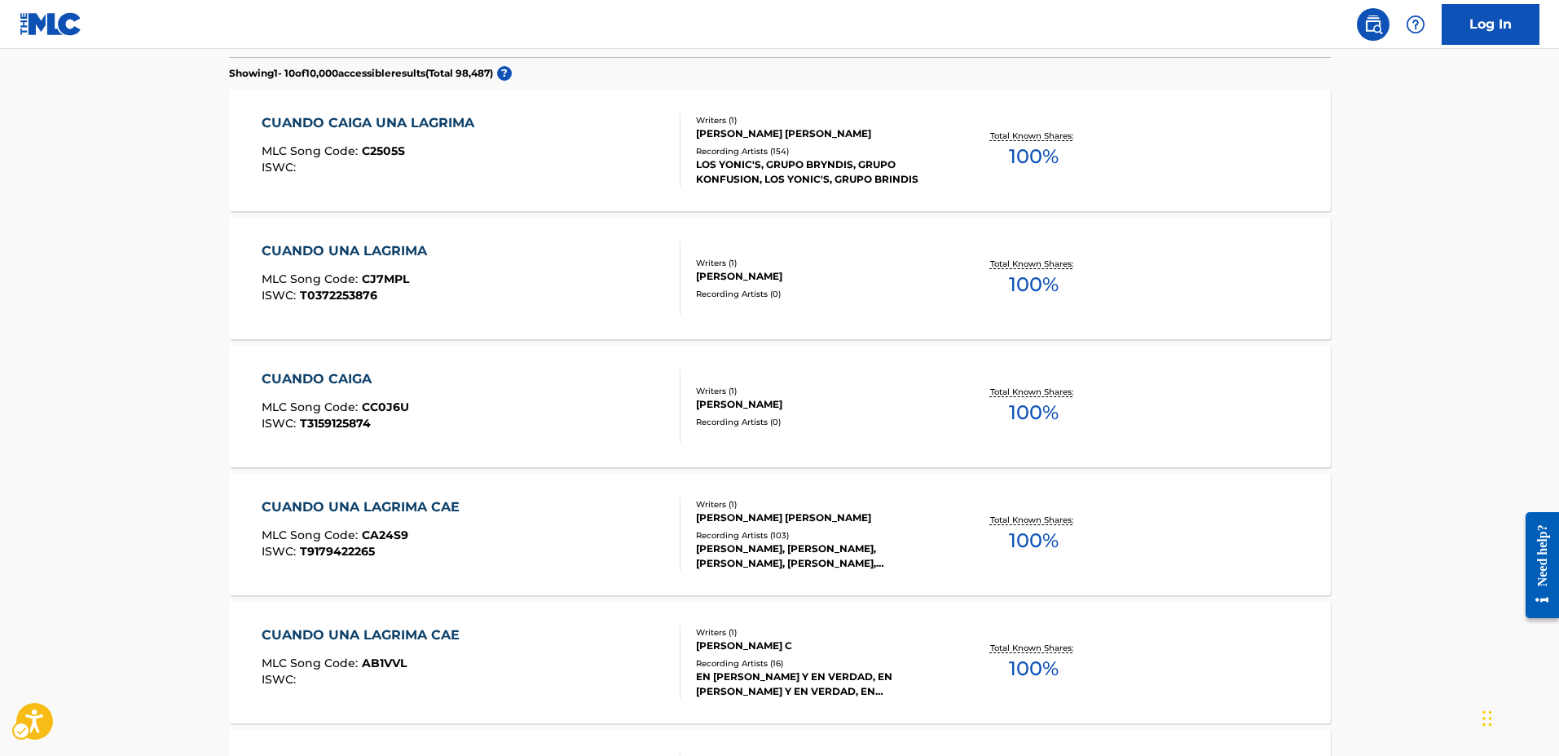
scroll to position [68, 0]
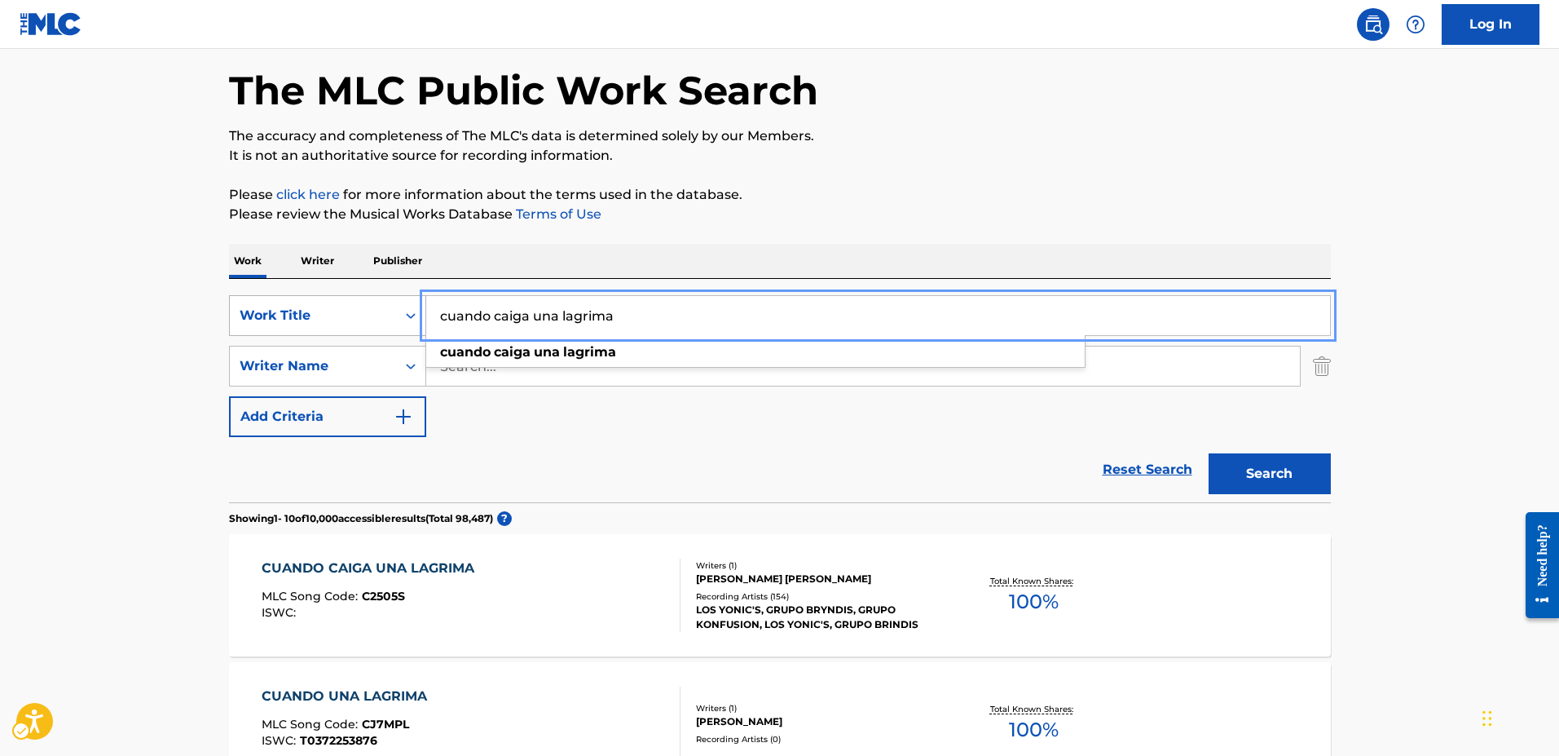
drag, startPoint x: 626, startPoint y: 320, endPoint x: 417, endPoint y: 322, distance: 208.6
click at [417, 322] on div "SearchWithCriteria9598132e-b7a9-4827-b9b3-e4d57fe769c9 Work Title cuando caiga …" at bounding box center [780, 315] width 1102 height 41
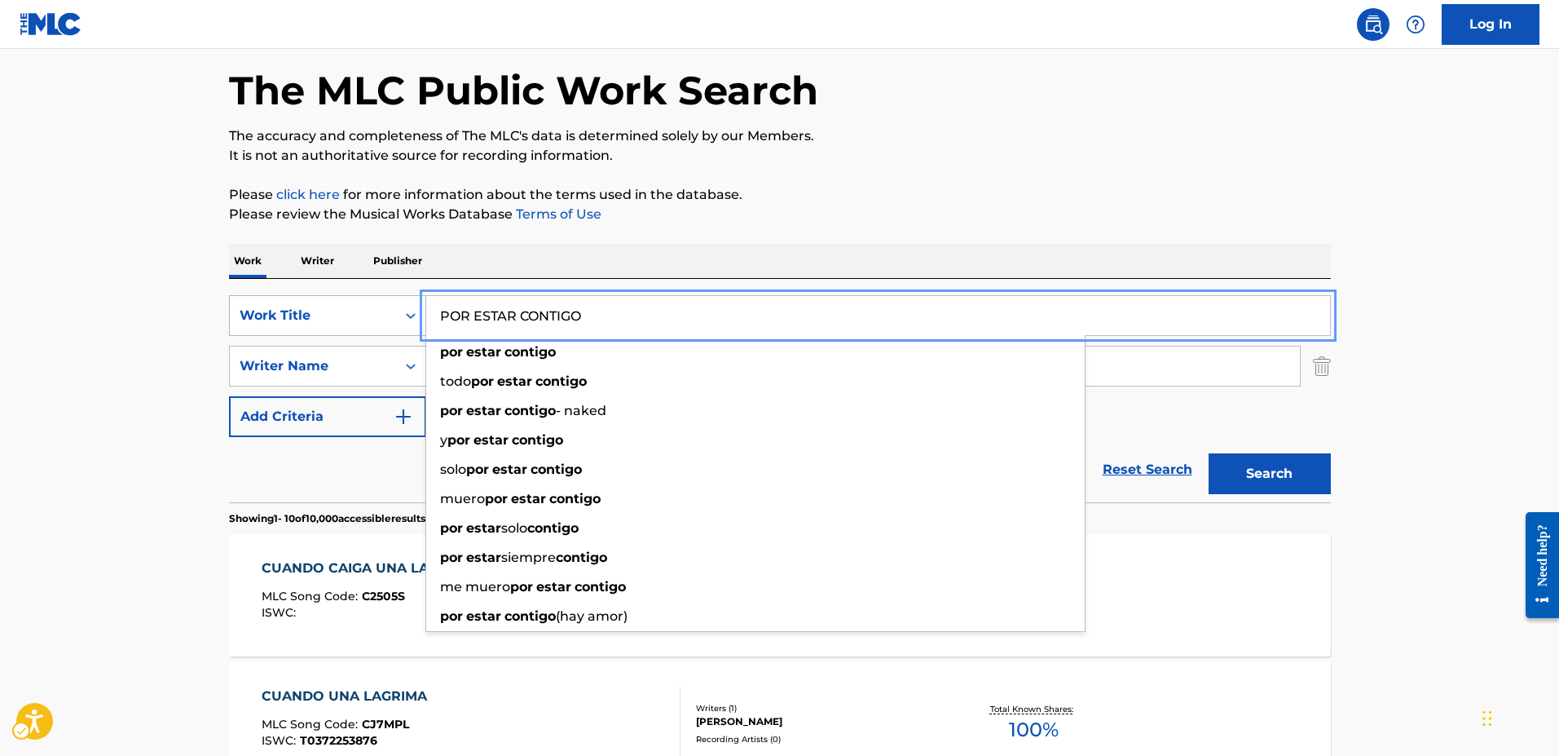
type input "POR ESTAR CONTIGO"
click at [1209, 453] on button "Search" at bounding box center [1270, 473] width 122 height 41
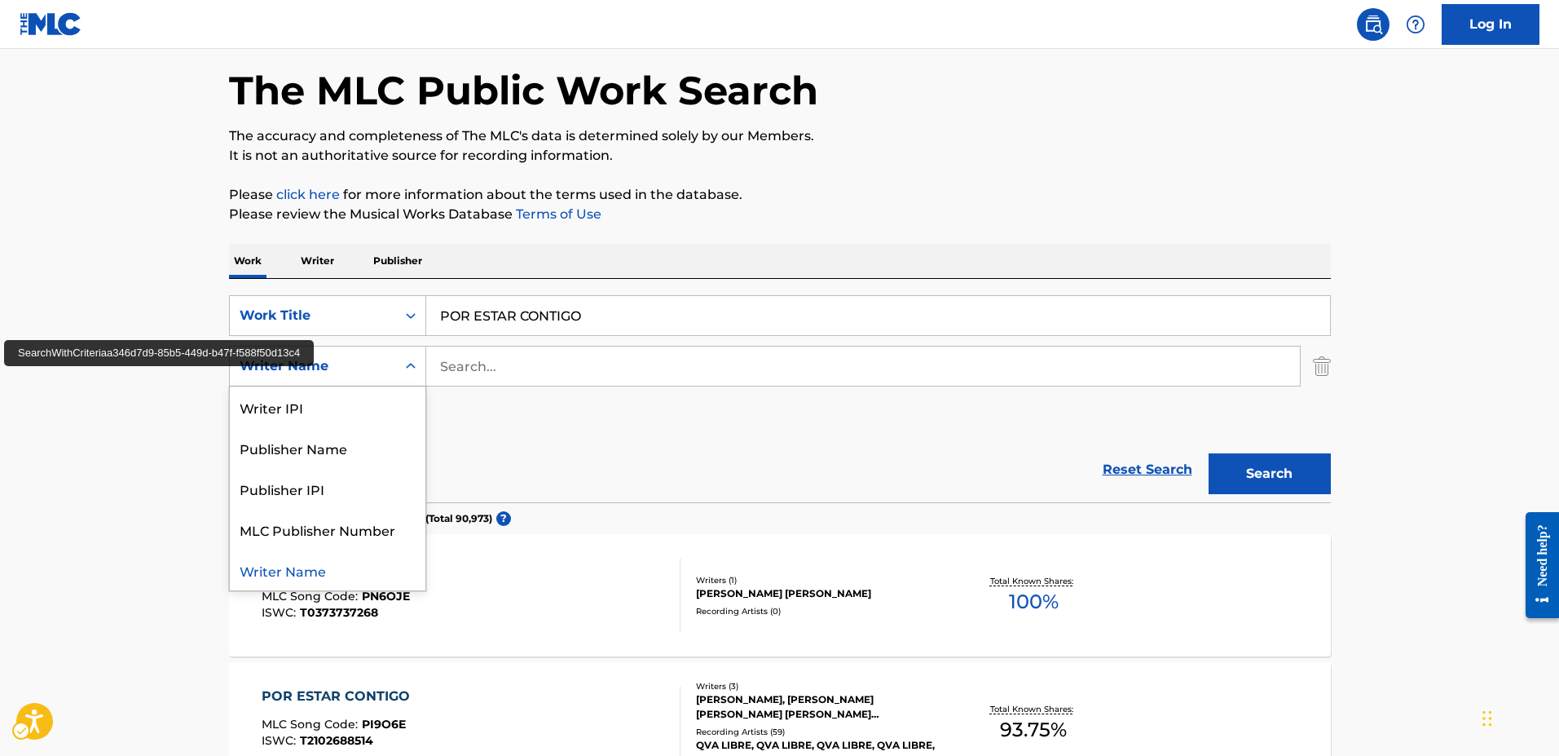
click at [409, 359] on icon "Search Form" at bounding box center [411, 366] width 16 height 16
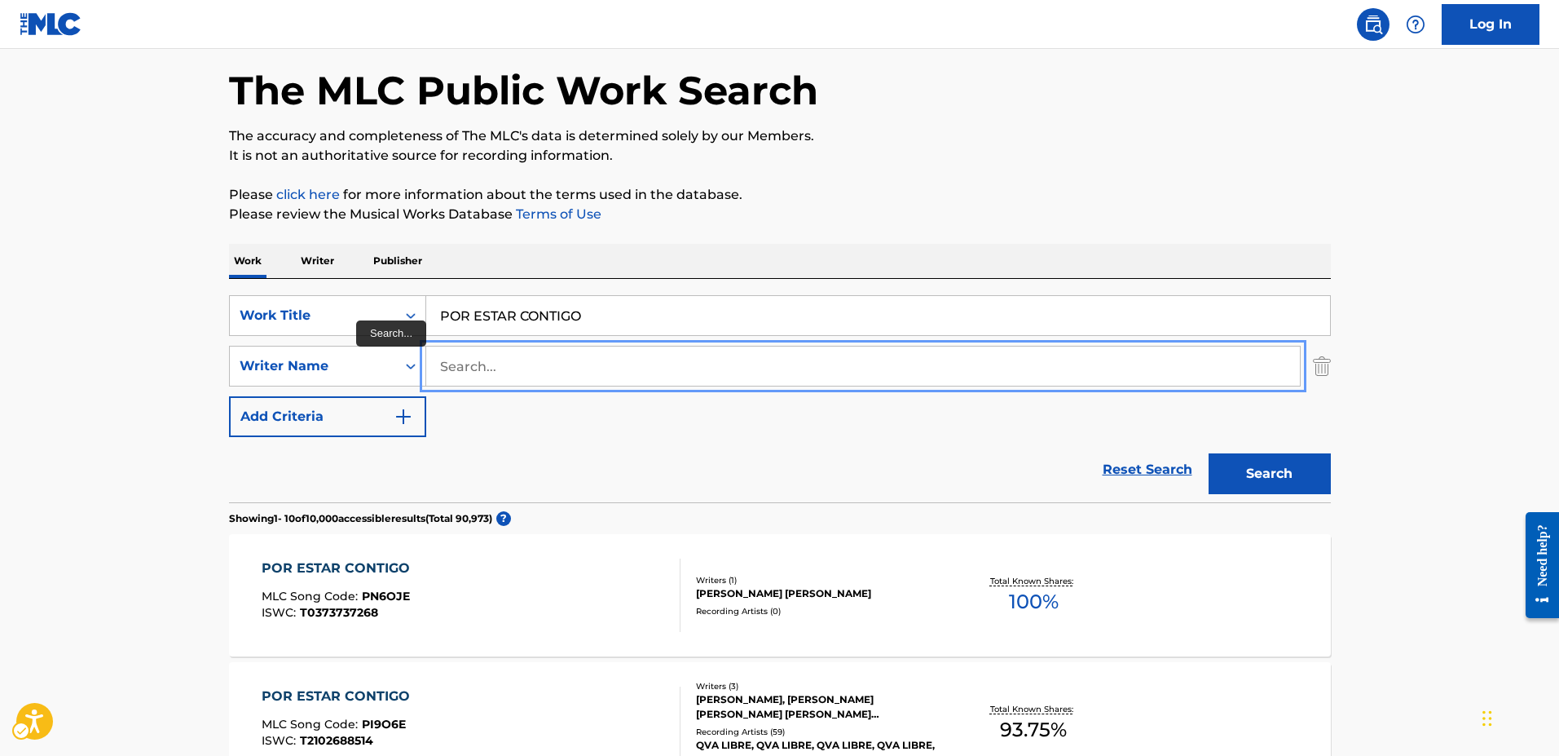
click at [456, 365] on input "Search..." at bounding box center [863, 365] width 874 height 39
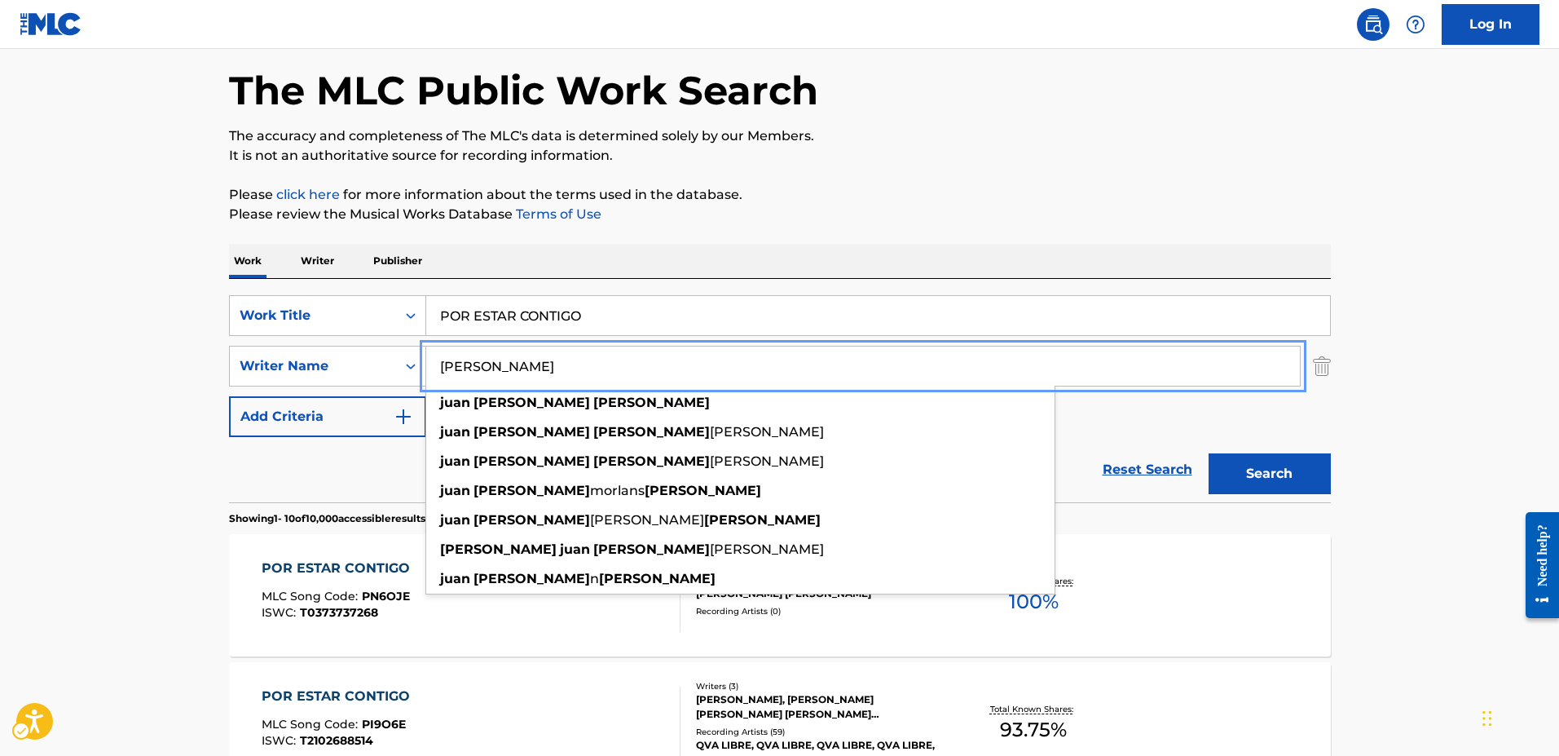
type input "[PERSON_NAME]"
click at [1209, 453] on button "Search" at bounding box center [1270, 473] width 122 height 41
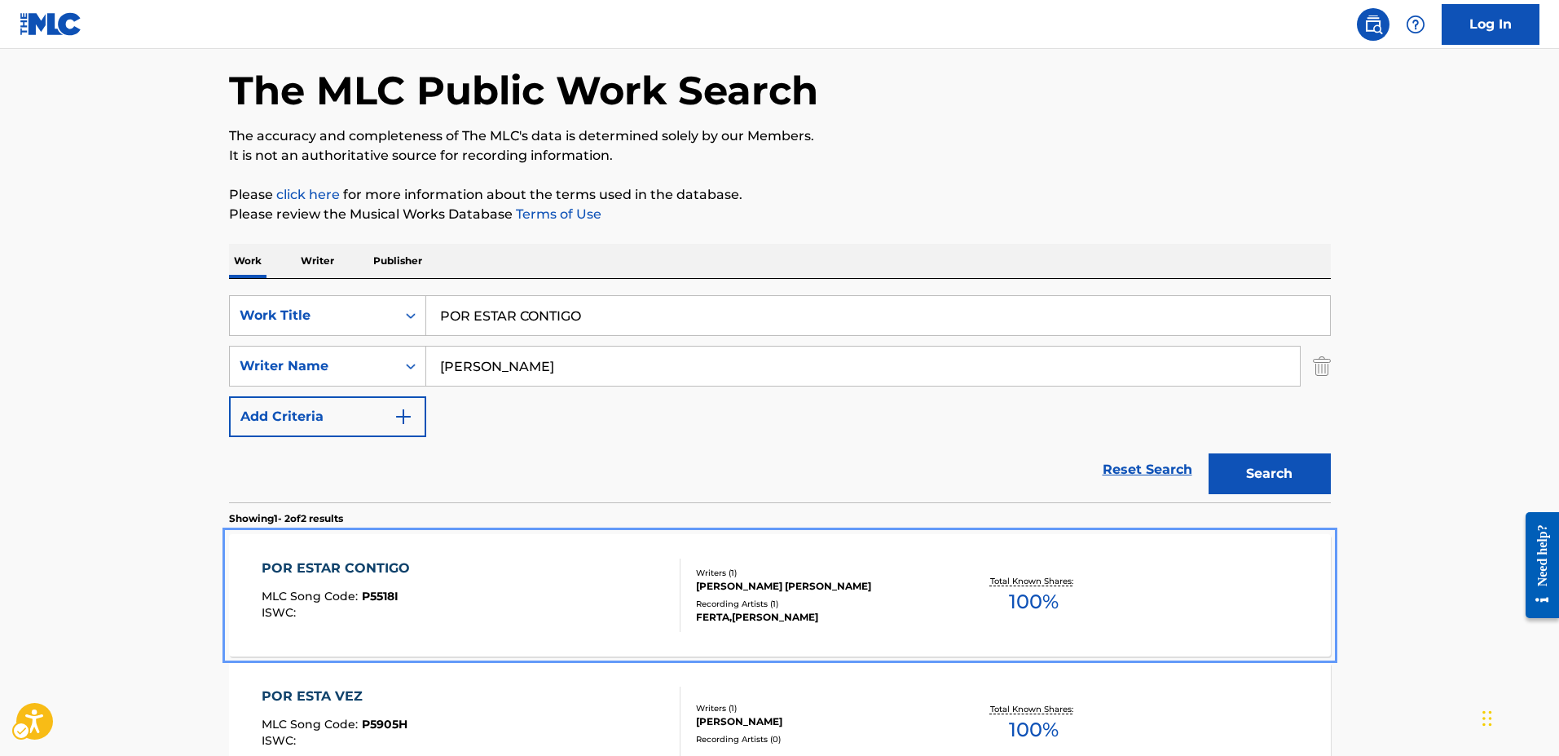
click at [385, 597] on span "P5518I" at bounding box center [380, 595] width 37 height 15
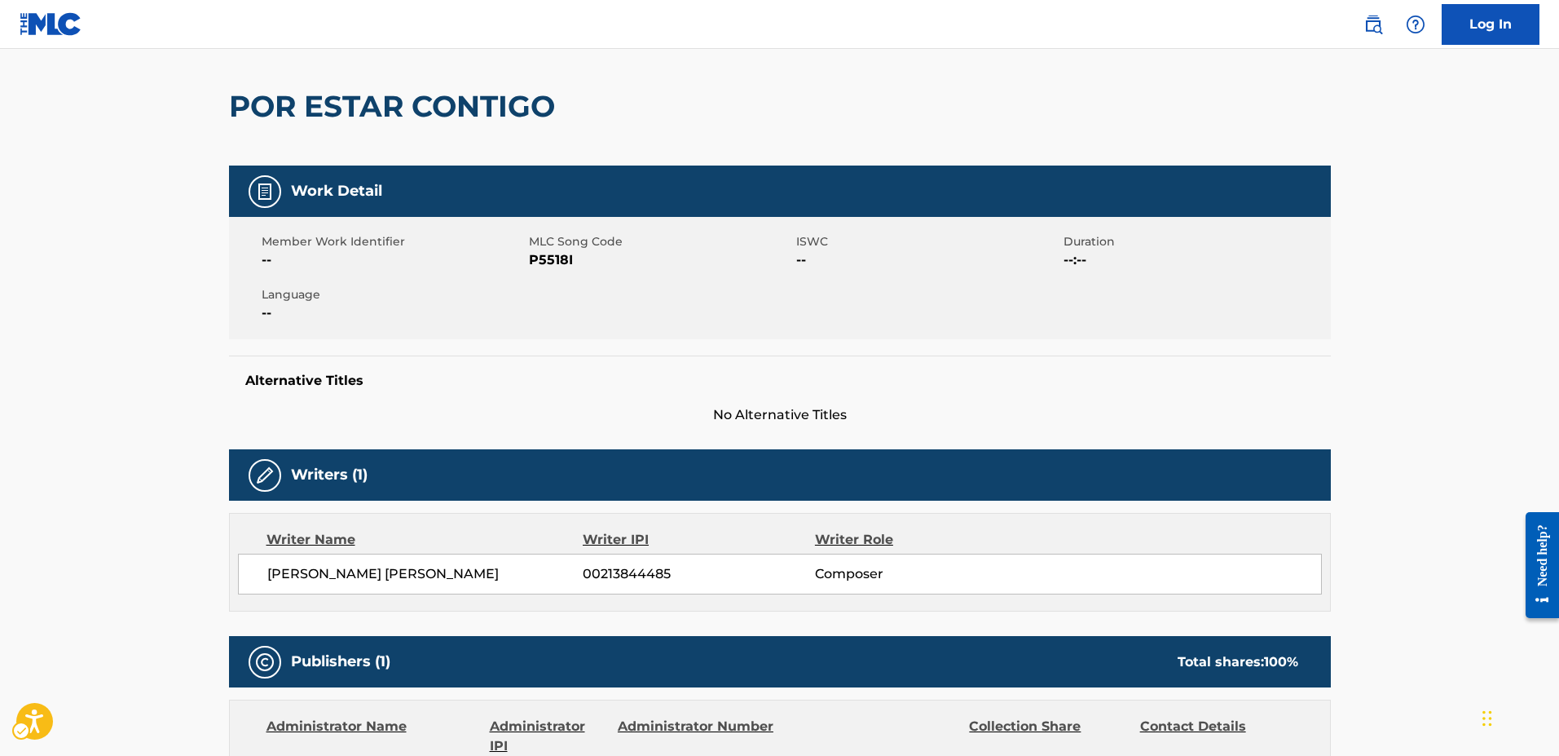
scroll to position [369, 0]
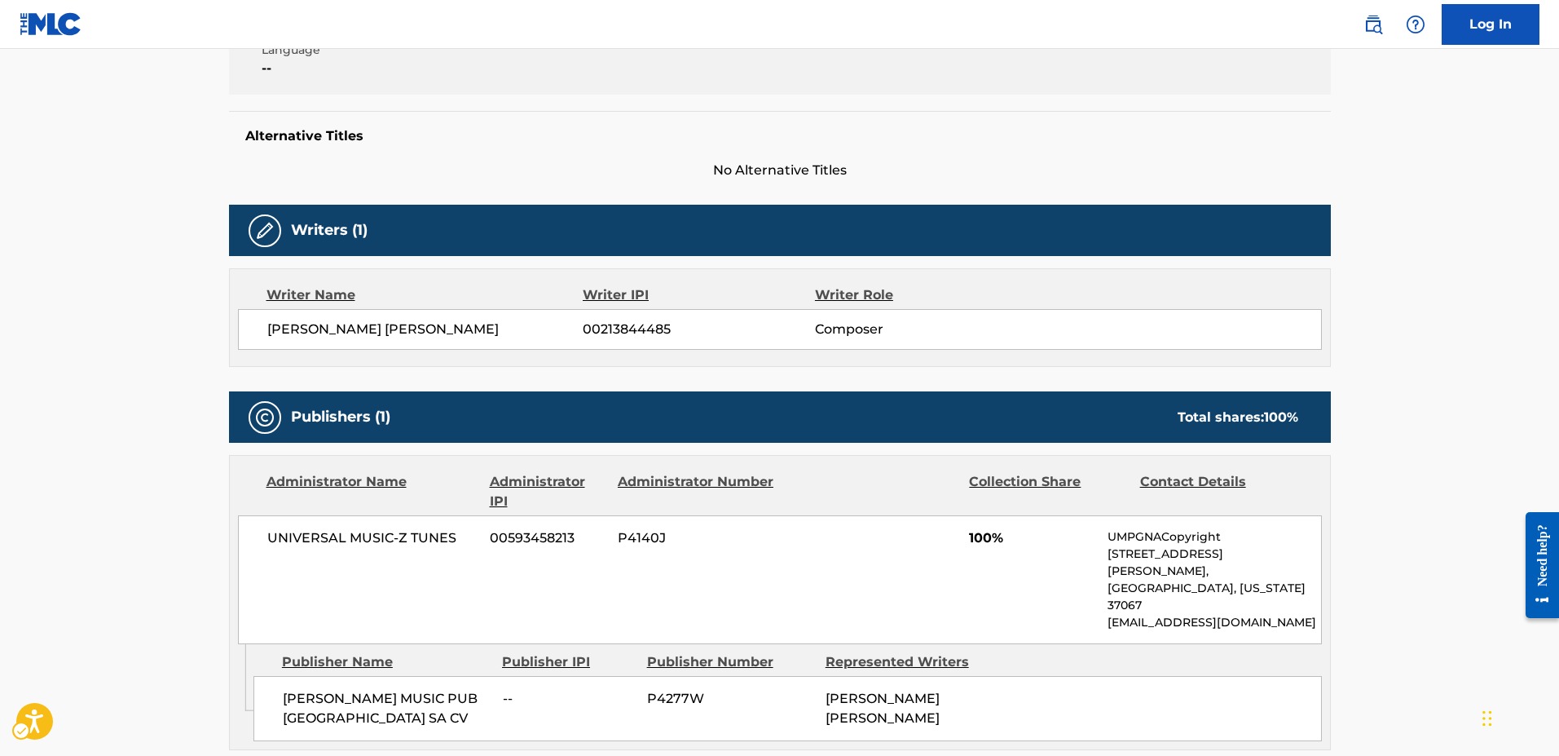
click at [1174, 535] on p "UMPGNACopyright" at bounding box center [1214, 536] width 213 height 17
click at [1139, 537] on p "UMPGNACopyright" at bounding box center [1214, 536] width 213 height 17
